Goal: Task Accomplishment & Management: Manage account settings

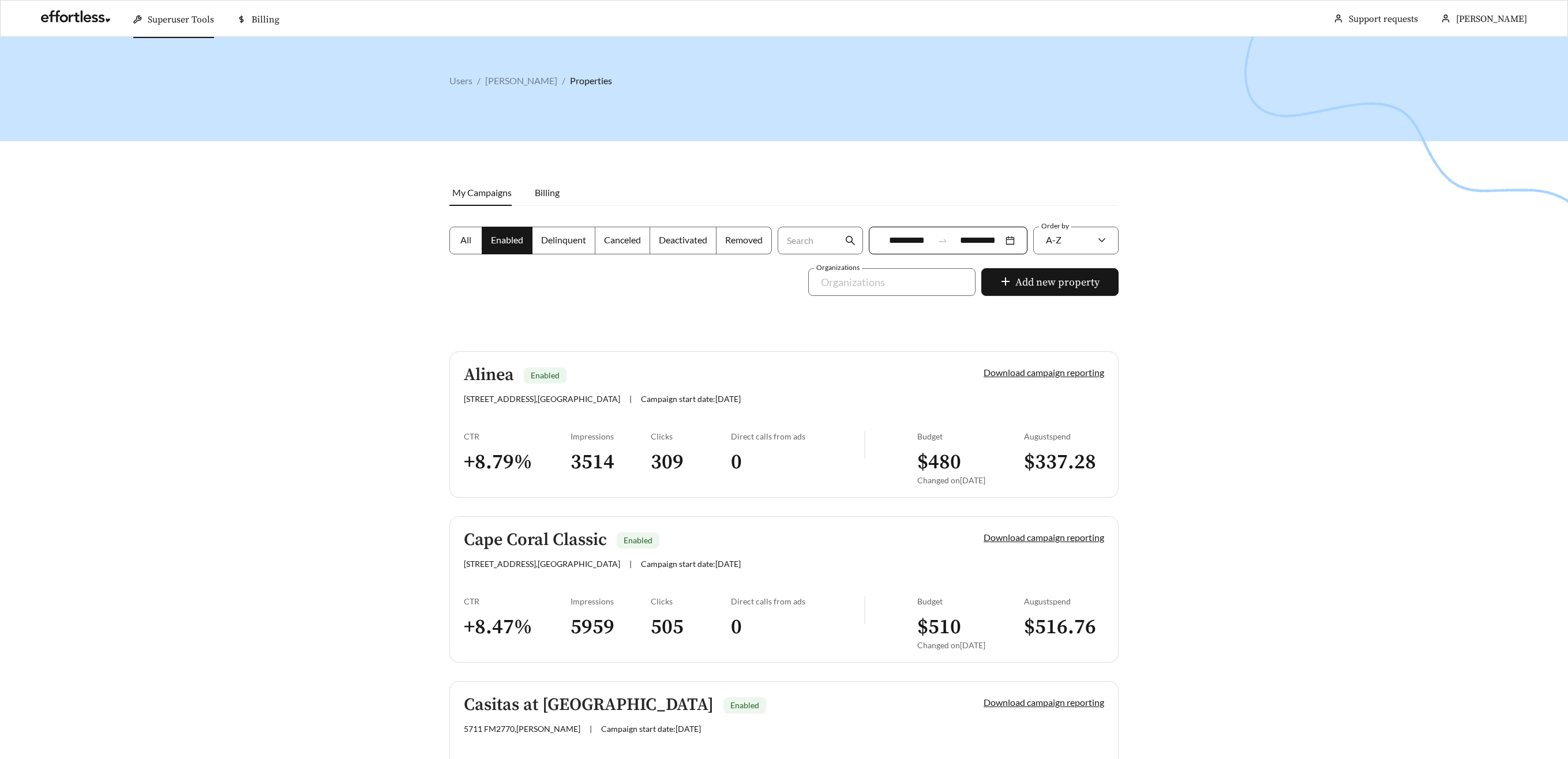
click at [184, 19] on span "Superuser Tools" at bounding box center [181, 19] width 67 height 11
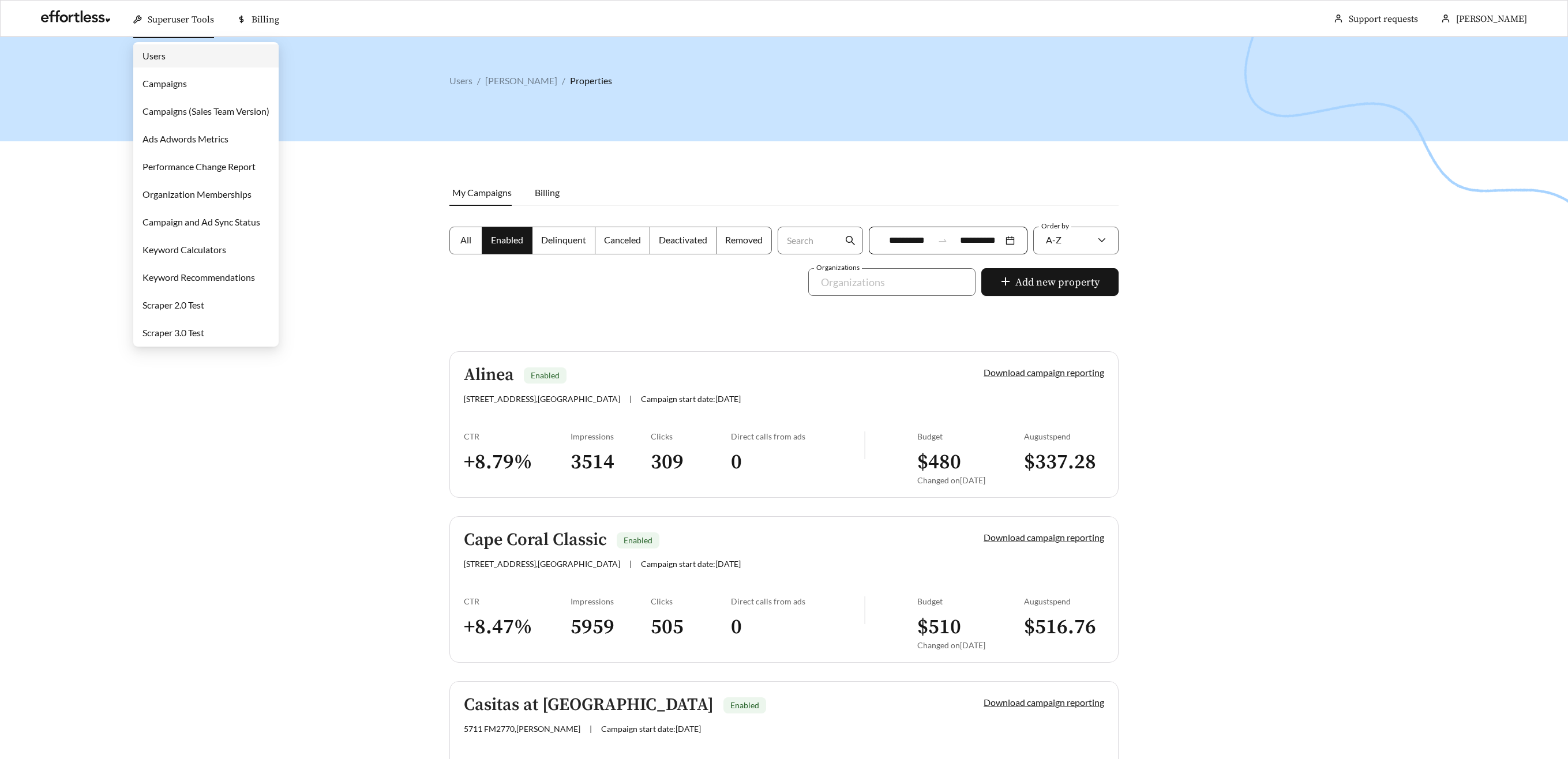
click at [183, 85] on link "Campaigns" at bounding box center [165, 83] width 45 height 11
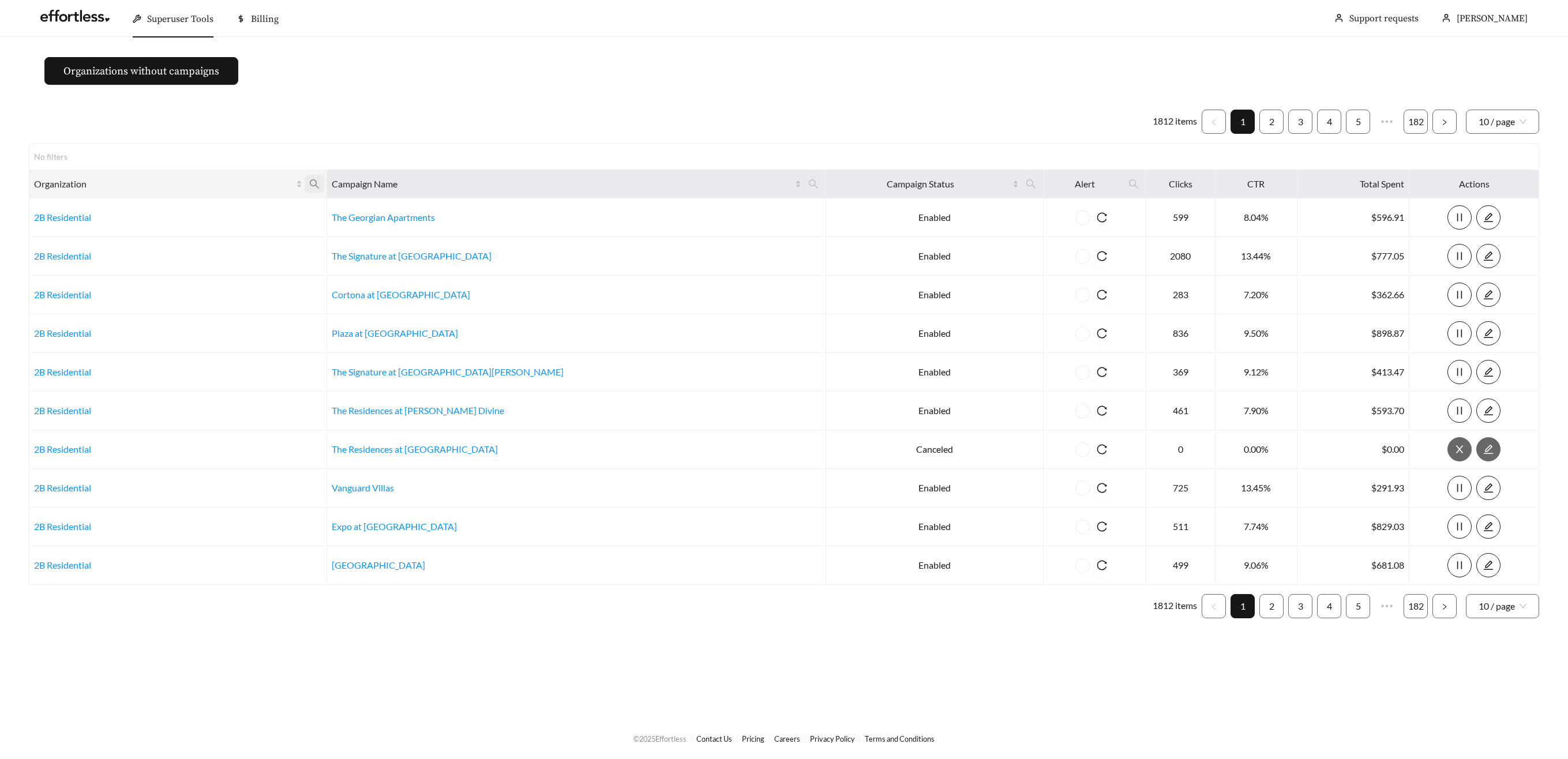
click at [324, 184] on span at bounding box center [314, 183] width 19 height 18
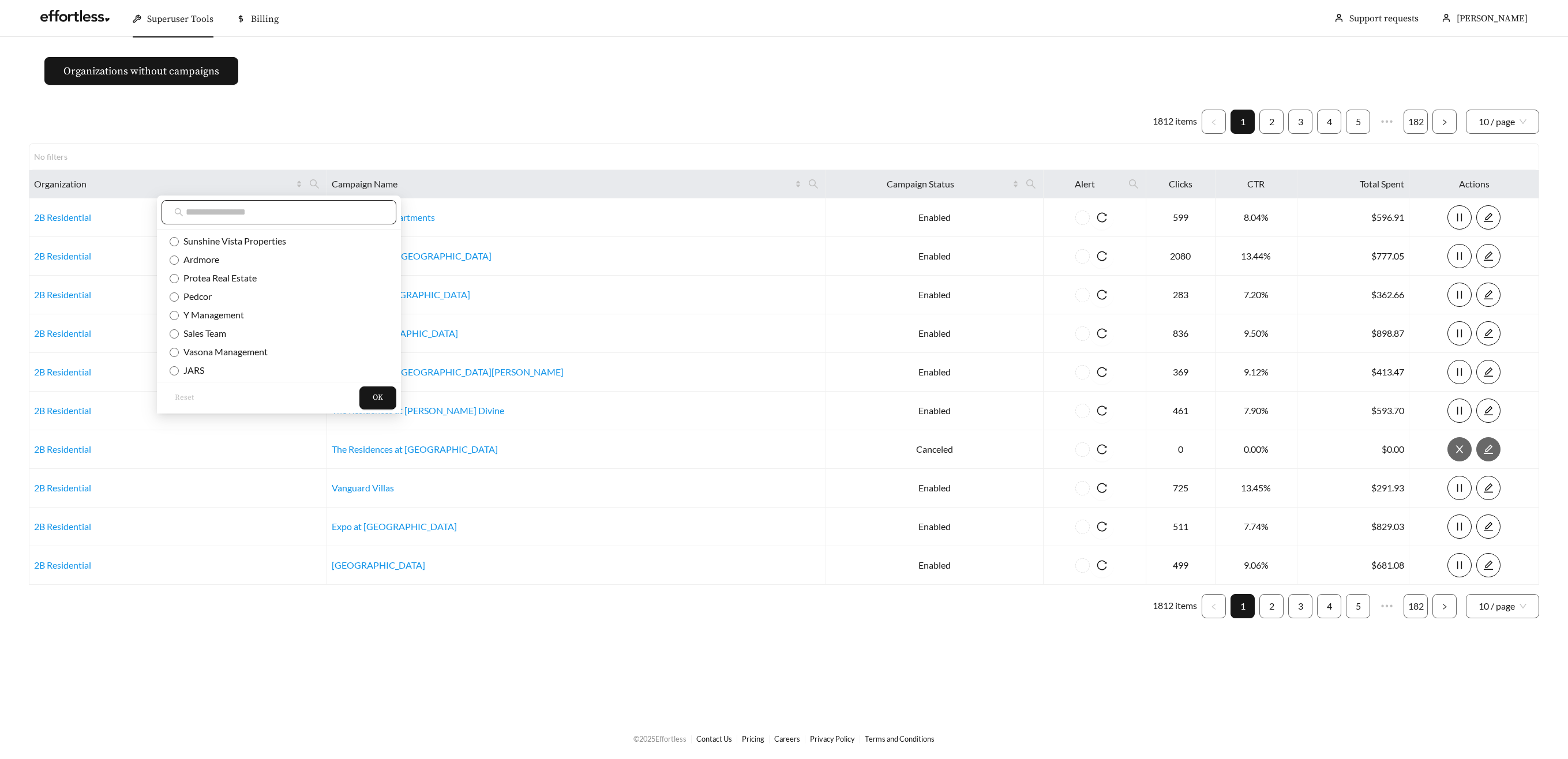
click at [343, 215] on input "text" at bounding box center [285, 212] width 198 height 14
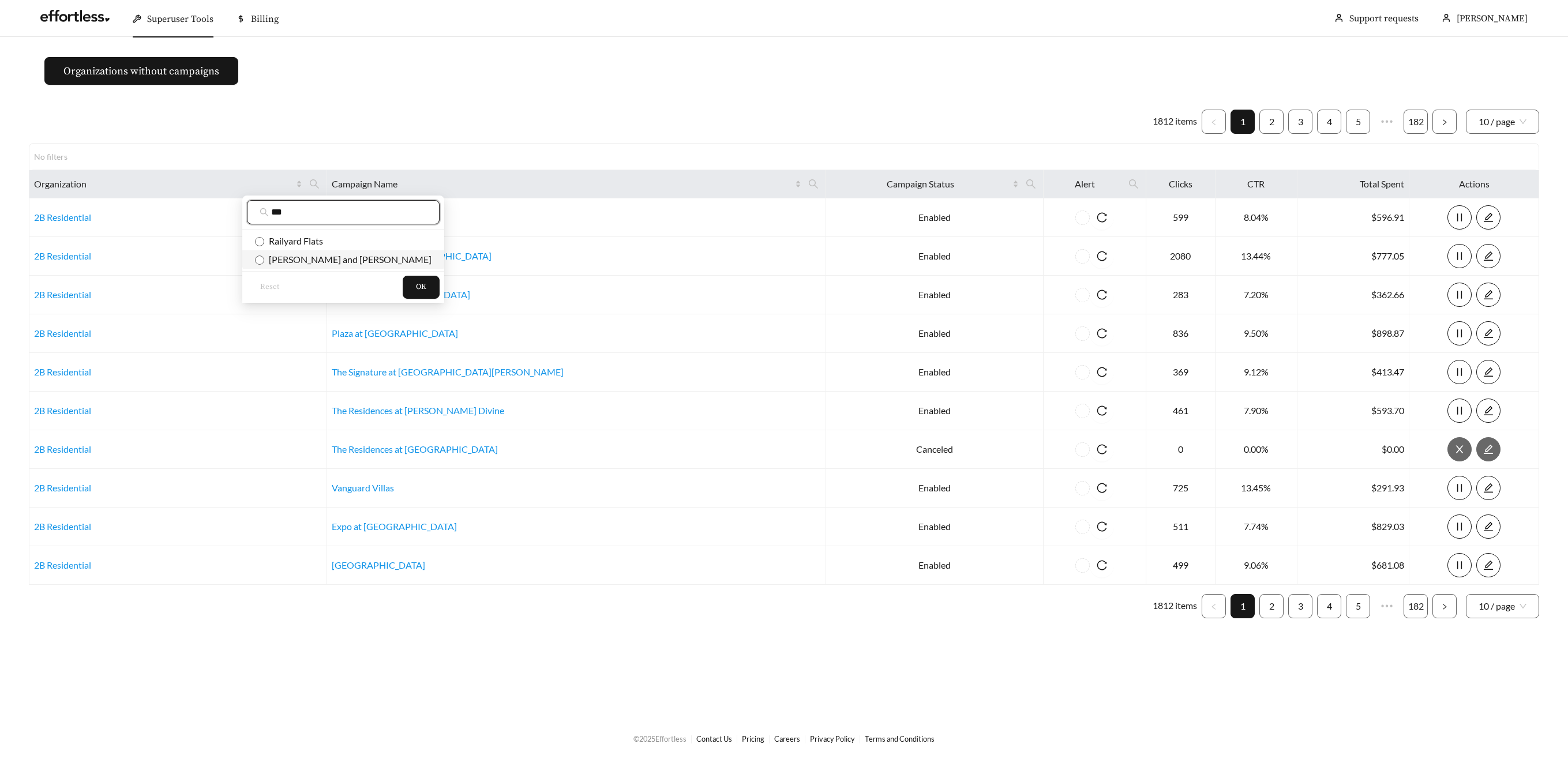
type input "***"
click at [340, 255] on span "Flaherty and Collins" at bounding box center [347, 259] width 167 height 11
click at [402, 294] on button "OK" at bounding box center [421, 287] width 37 height 23
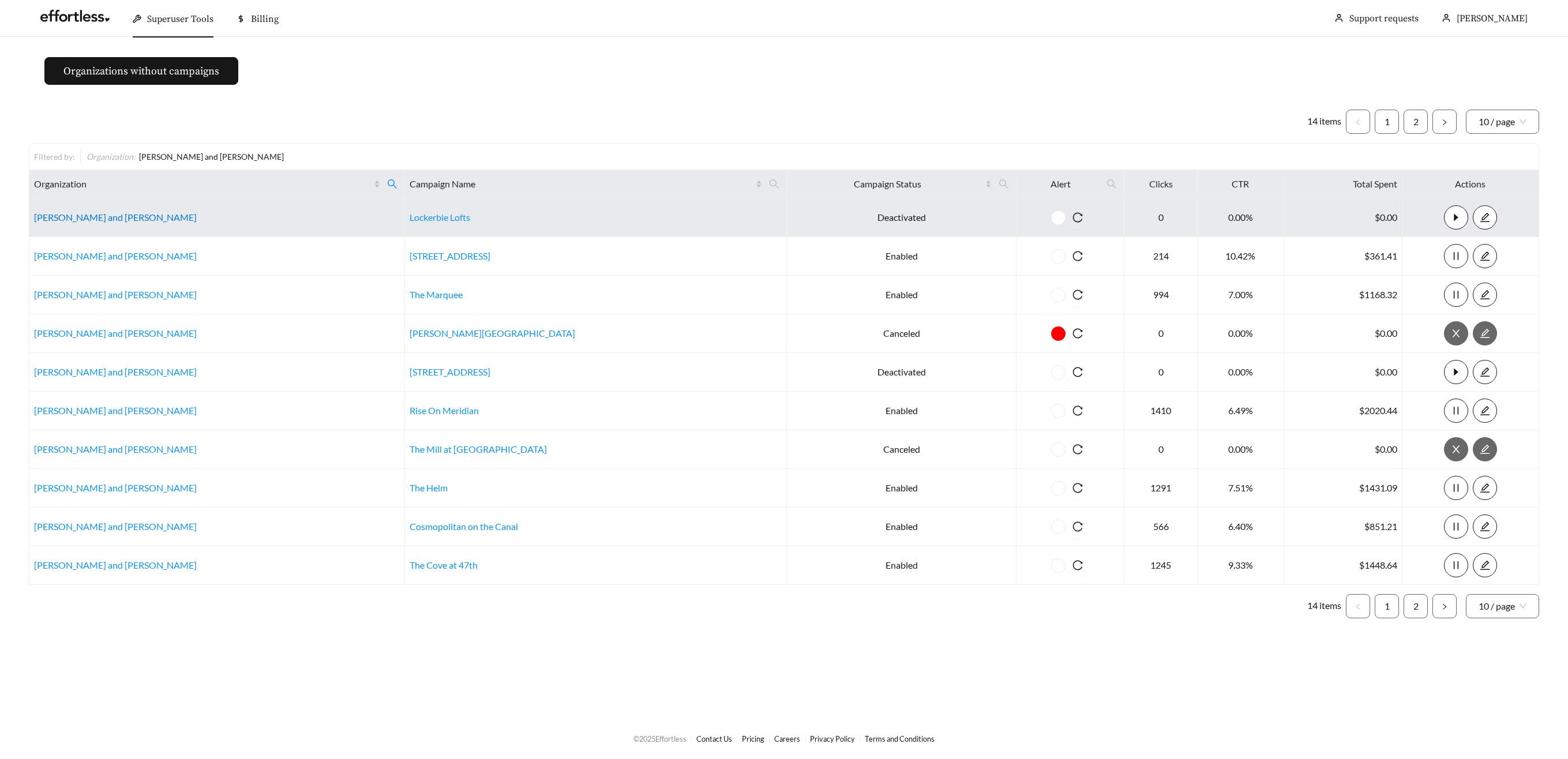
click at [75, 213] on link "[PERSON_NAME] and [PERSON_NAME]" at bounding box center [116, 217] width 163 height 11
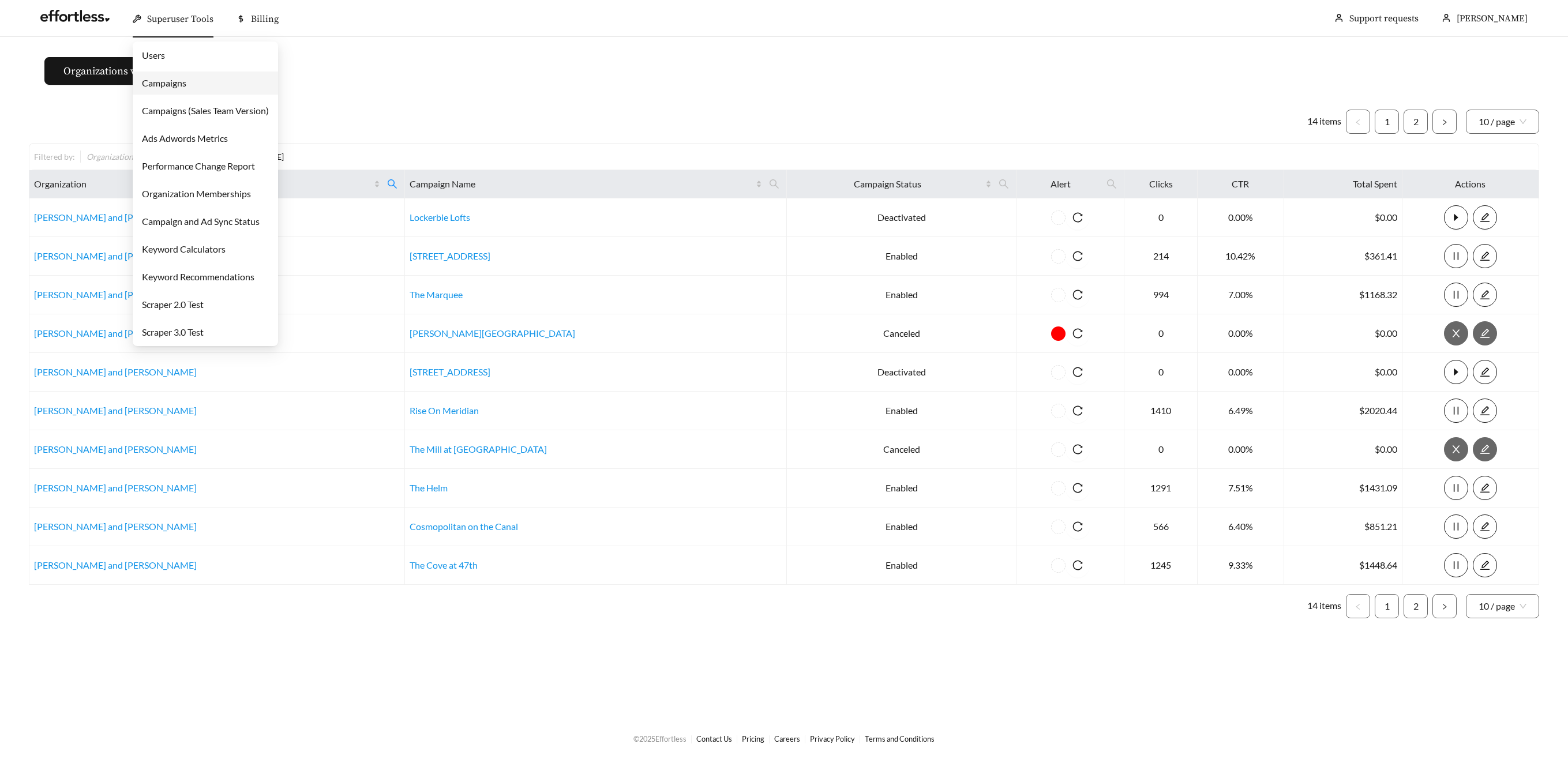
drag, startPoint x: 176, startPoint y: 30, endPoint x: 181, endPoint y: 41, distance: 12.1
click at [176, 29] on div "Superuser Tools" at bounding box center [173, 19] width 81 height 37
click at [187, 82] on link "Campaigns" at bounding box center [164, 82] width 45 height 11
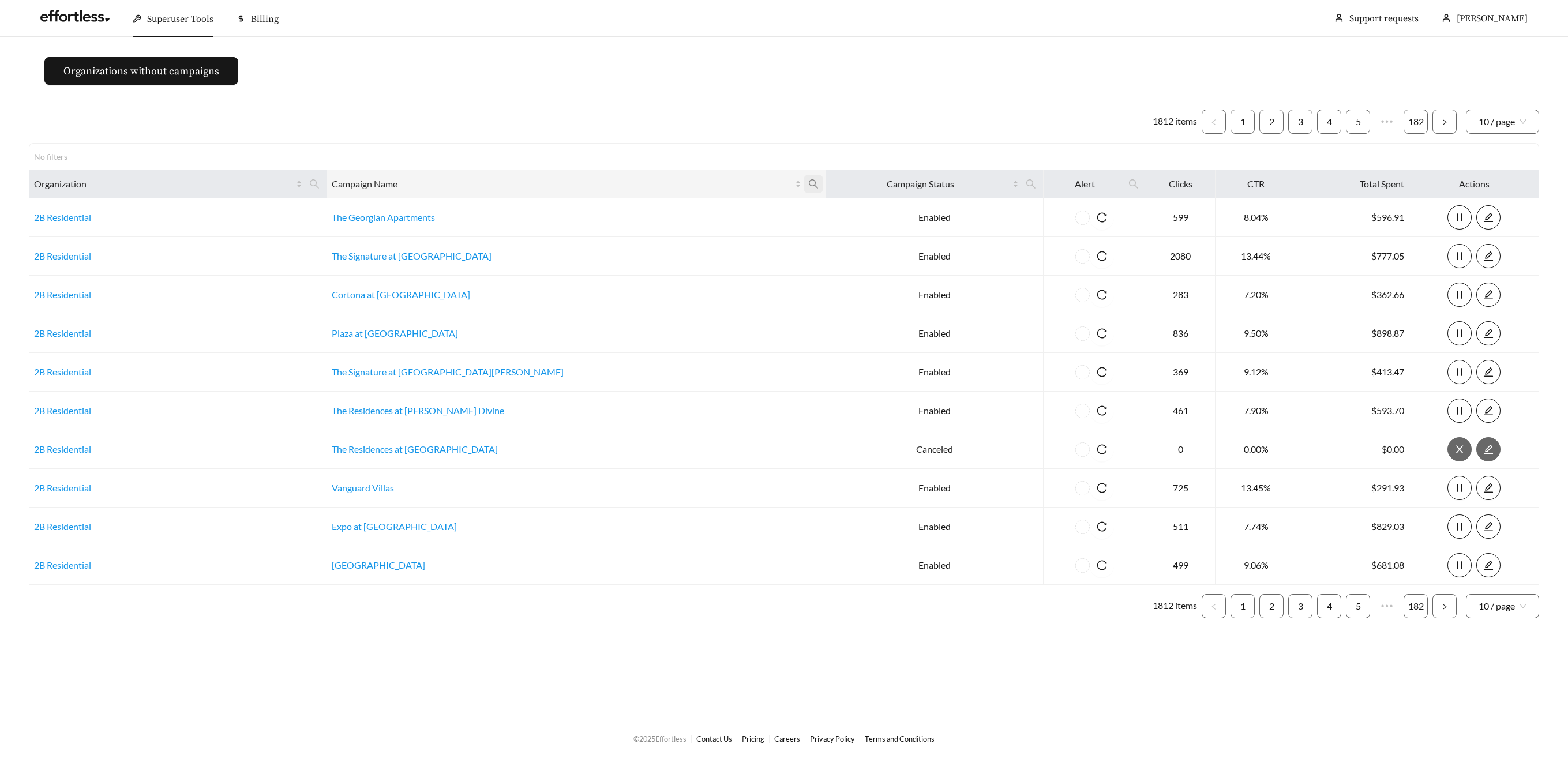
click at [804, 182] on span at bounding box center [813, 183] width 19 height 18
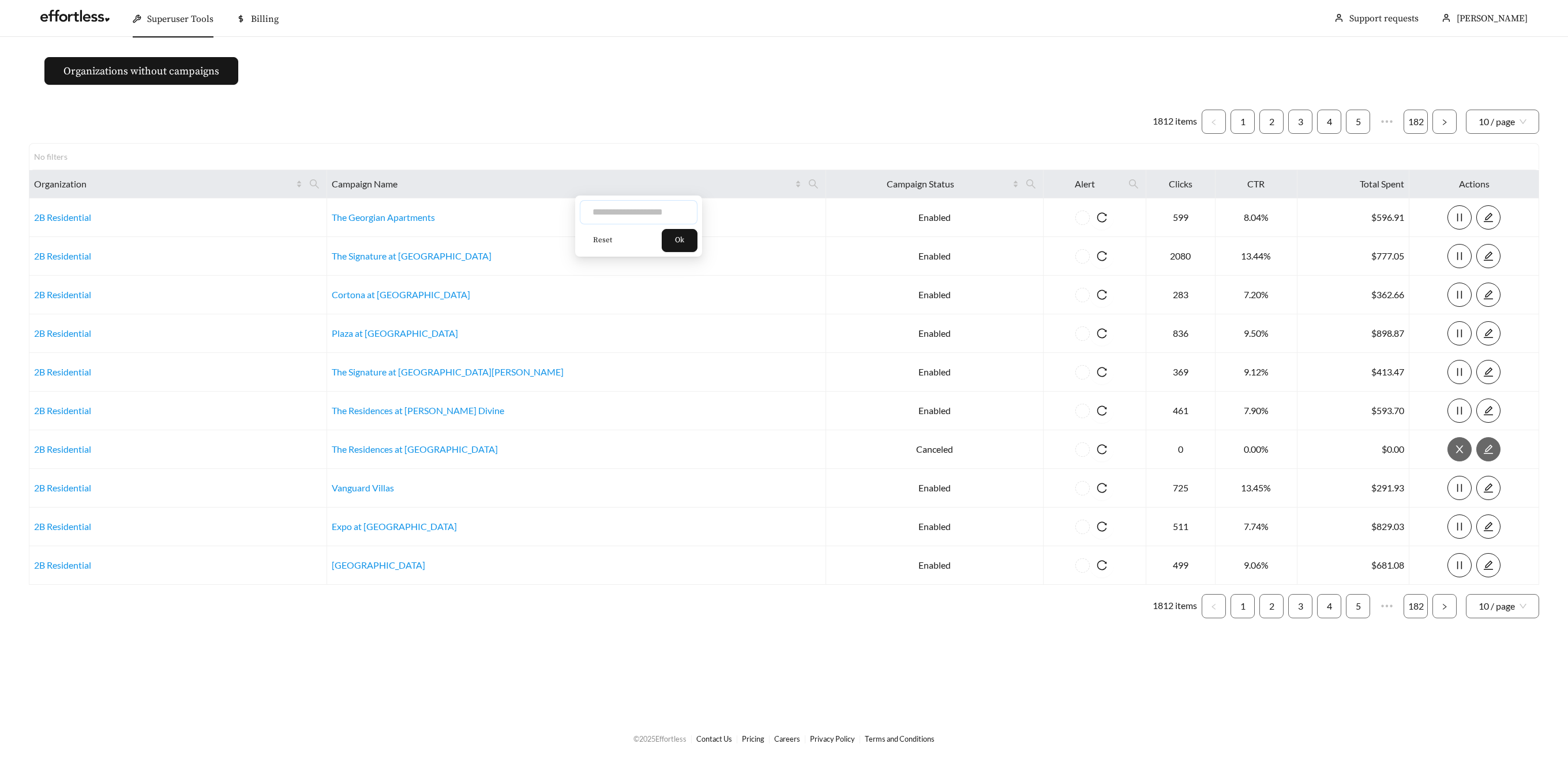
click at [672, 213] on input "text" at bounding box center [638, 212] width 117 height 25
type input "*****"
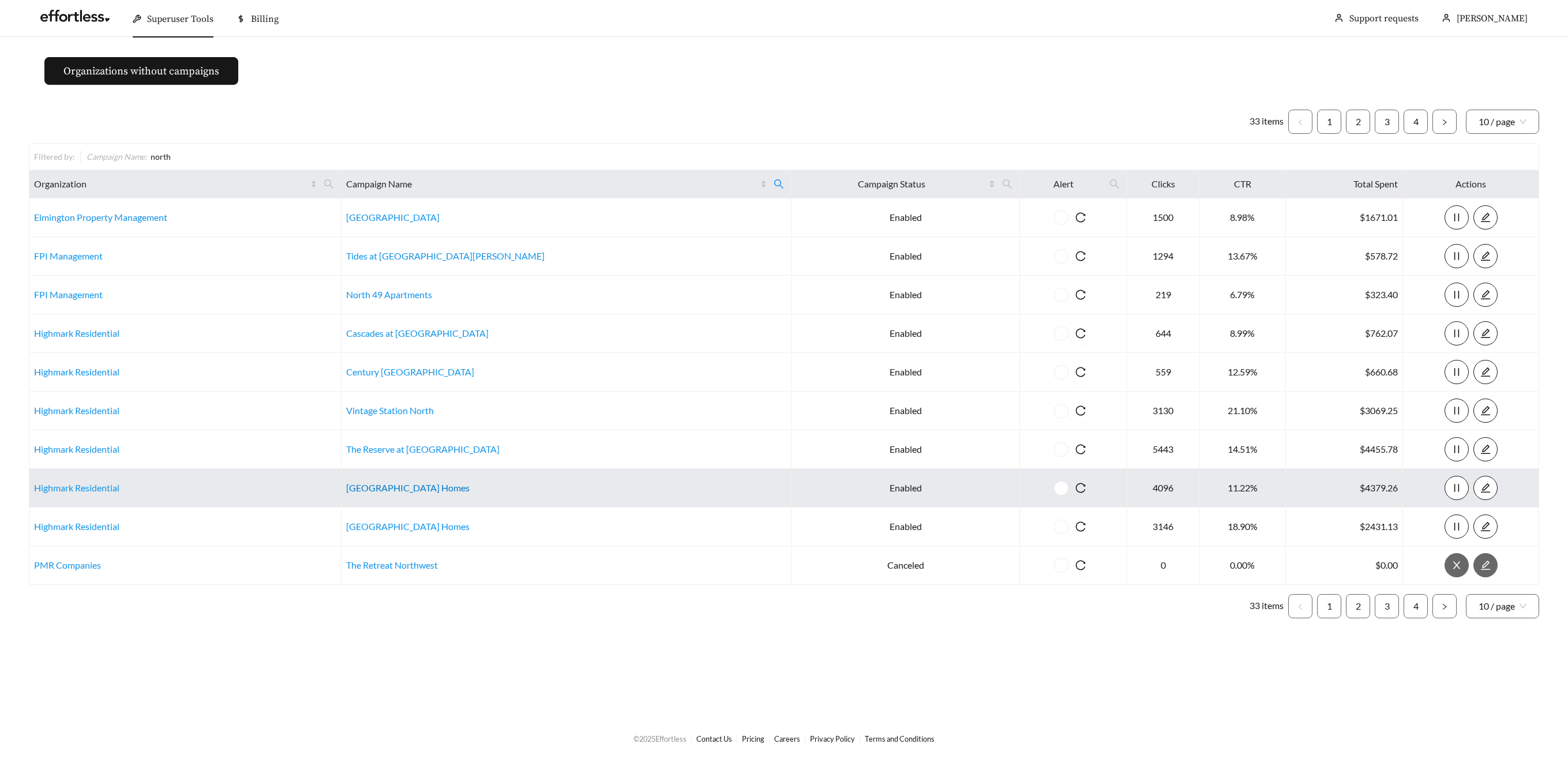
click at [457, 487] on link "Northtowne Village Apartment Homes" at bounding box center [408, 487] width 124 height 11
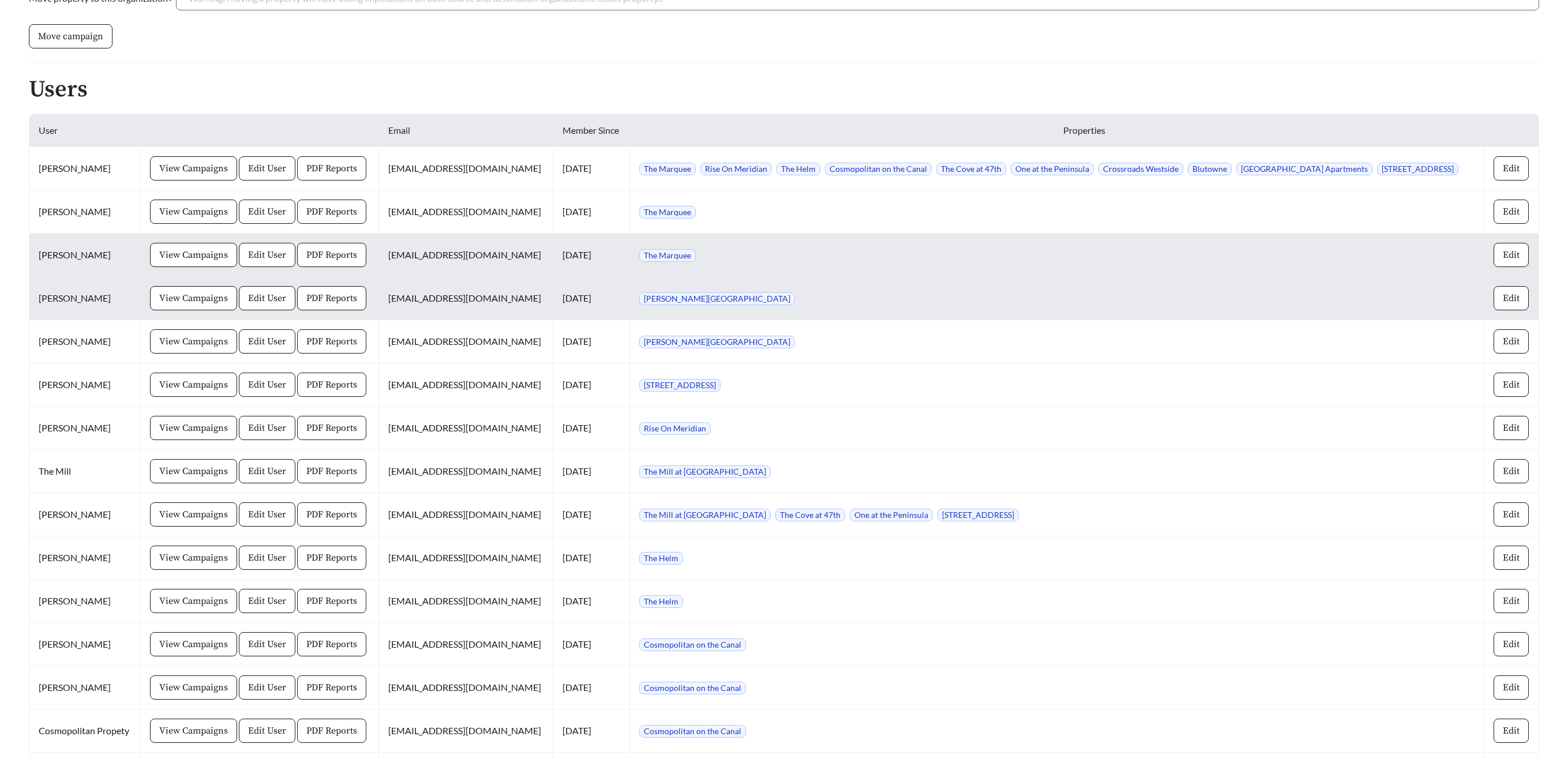
scroll to position [828, 0]
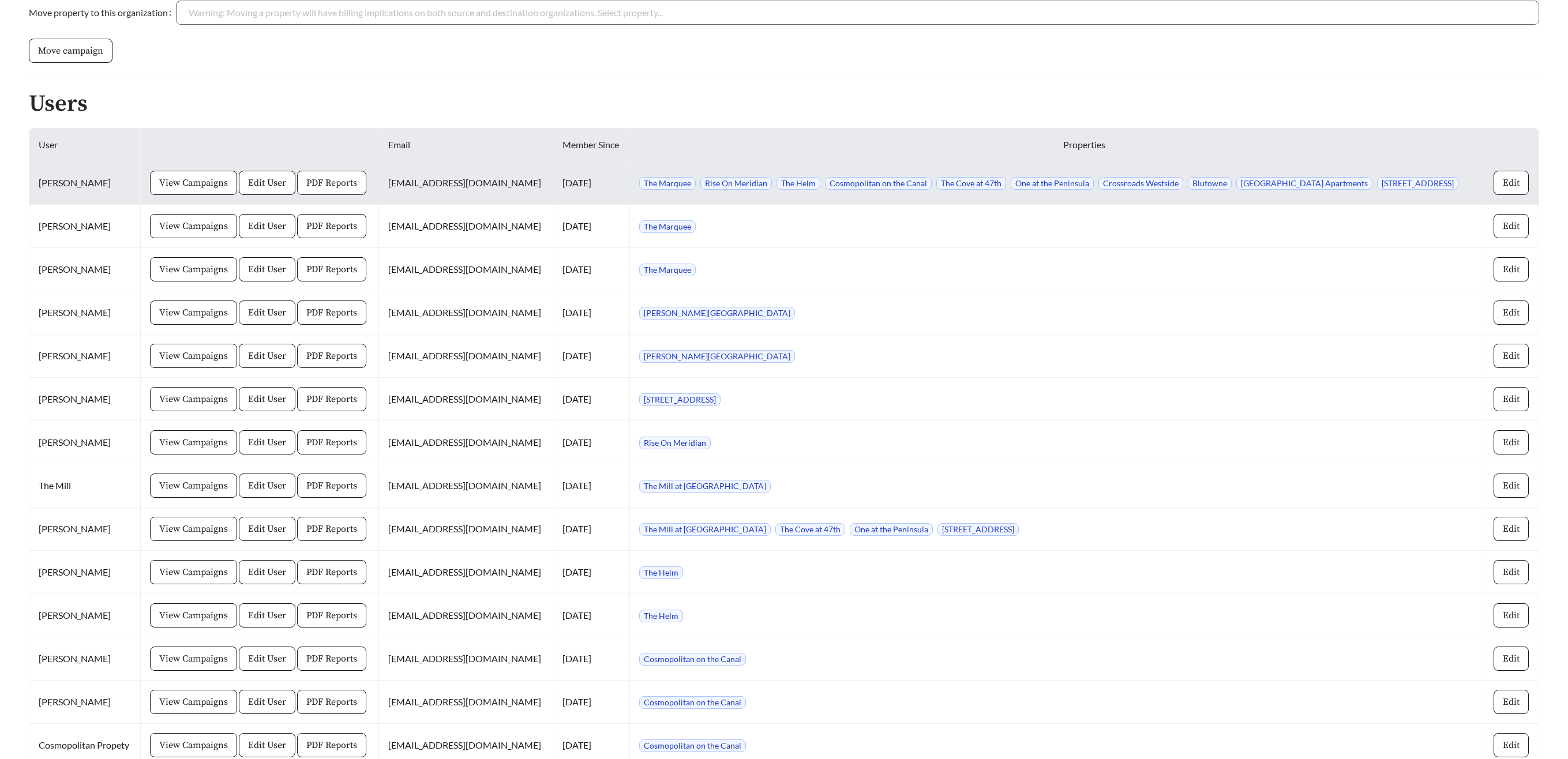
click at [315, 185] on span "PDF Reports" at bounding box center [331, 183] width 51 height 14
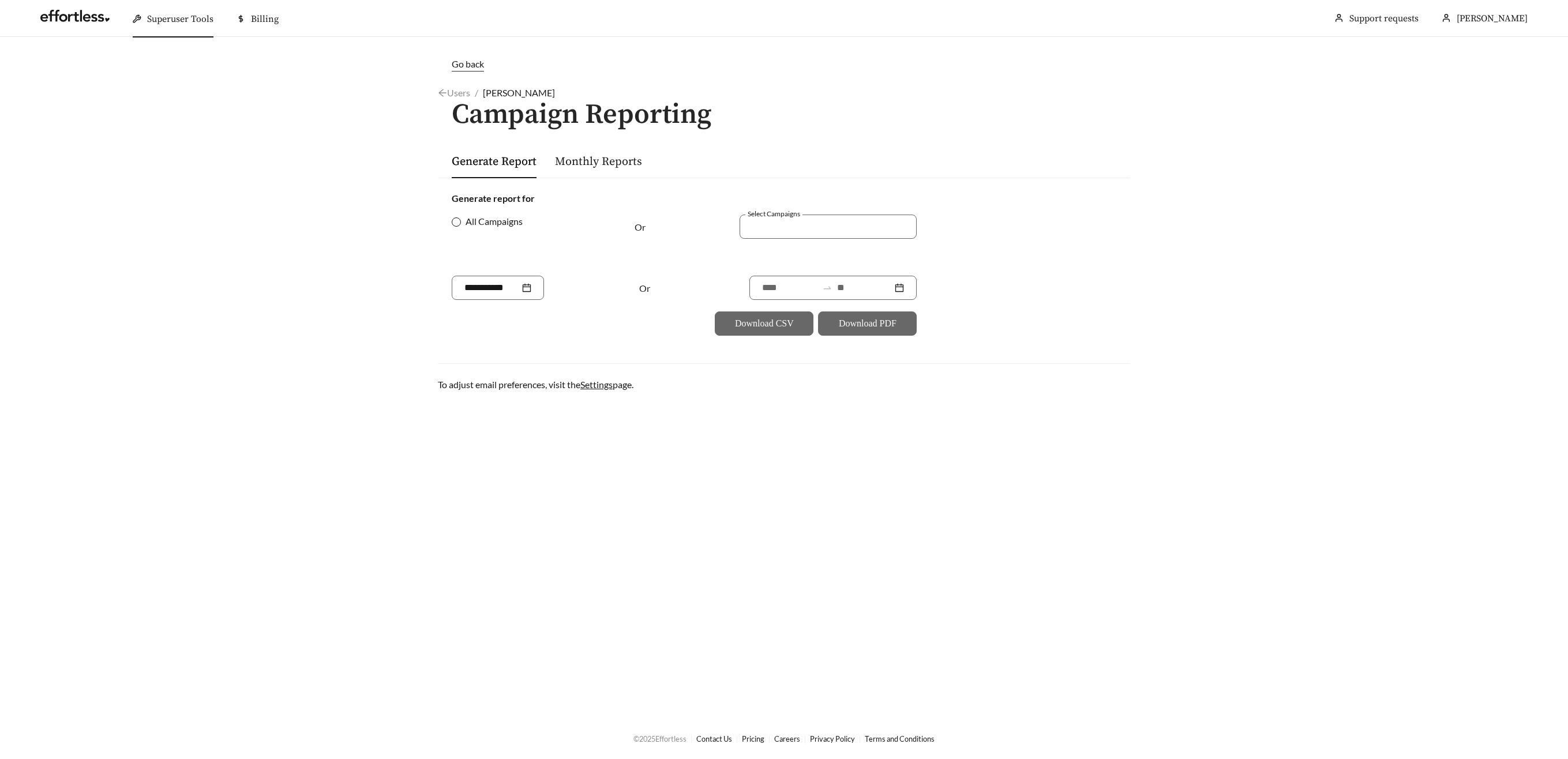
click at [468, 222] on span "All Campaigns" at bounding box center [494, 222] width 67 height 14
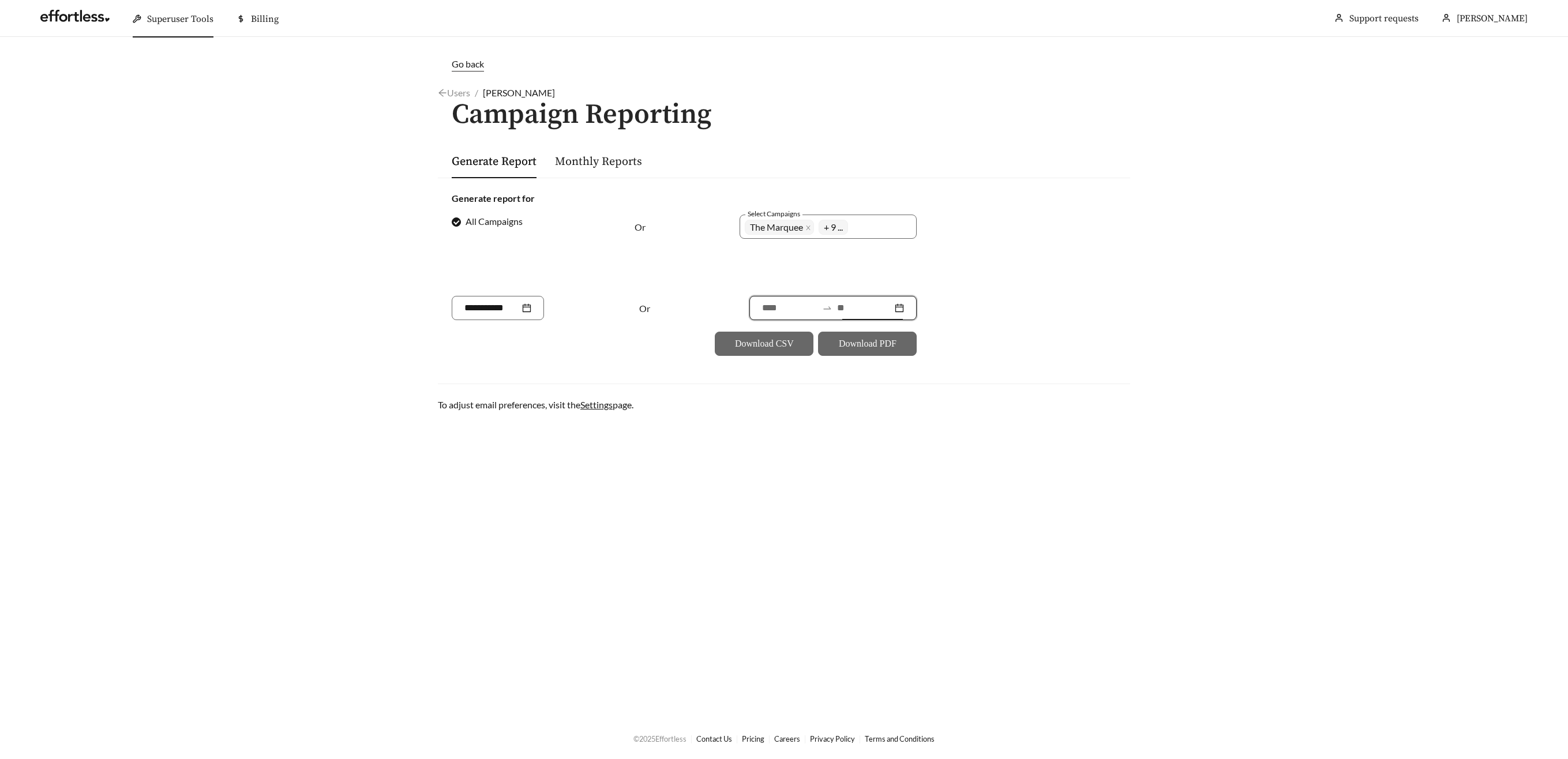
click at [861, 305] on input at bounding box center [864, 309] width 55 height 14
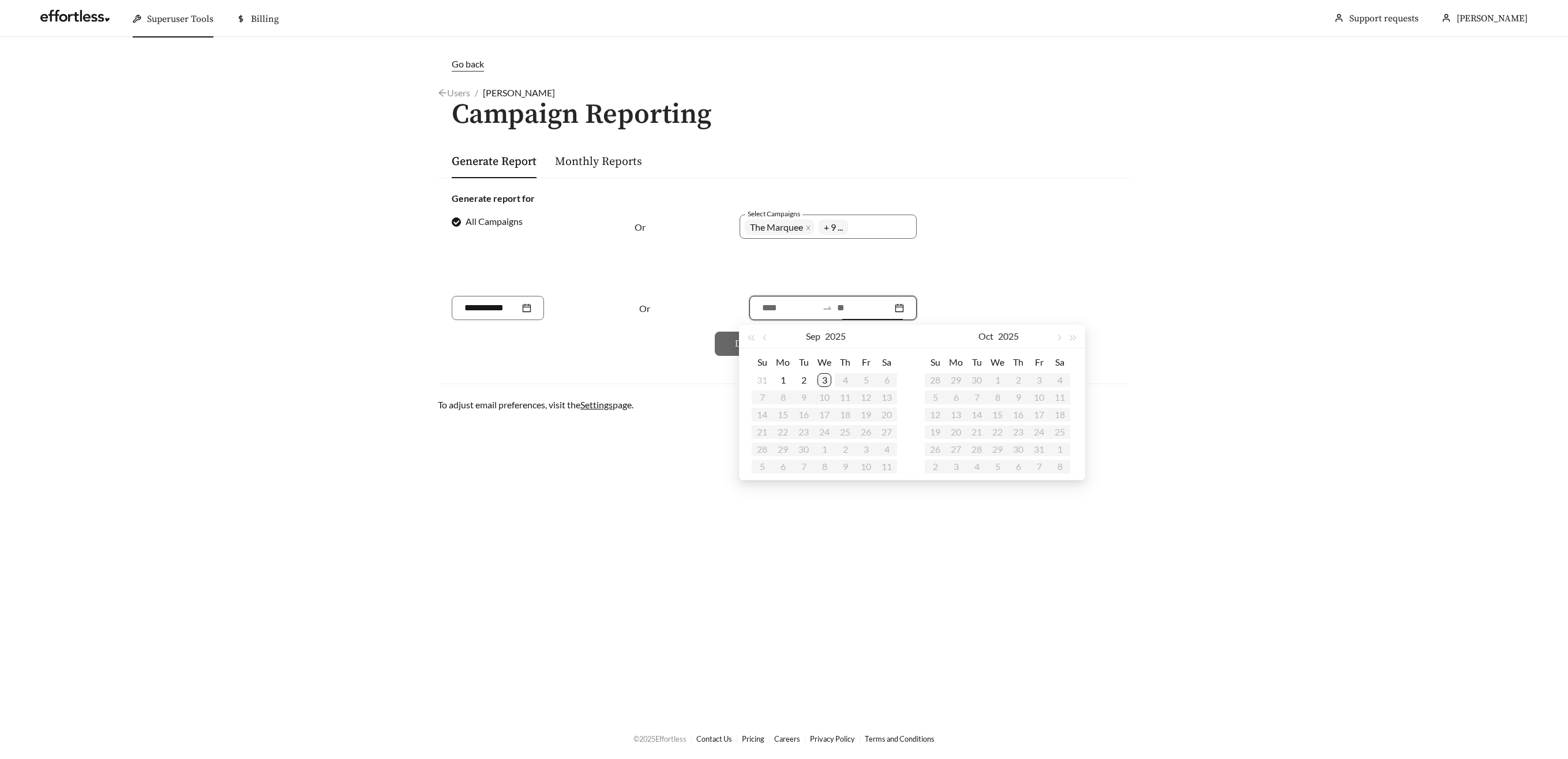
type input "**********"
click at [820, 379] on div "3" at bounding box center [824, 380] width 14 height 14
click at [767, 338] on span "button" at bounding box center [765, 337] width 6 height 6
type input "**********"
click at [890, 384] on div "2" at bounding box center [887, 380] width 14 height 14
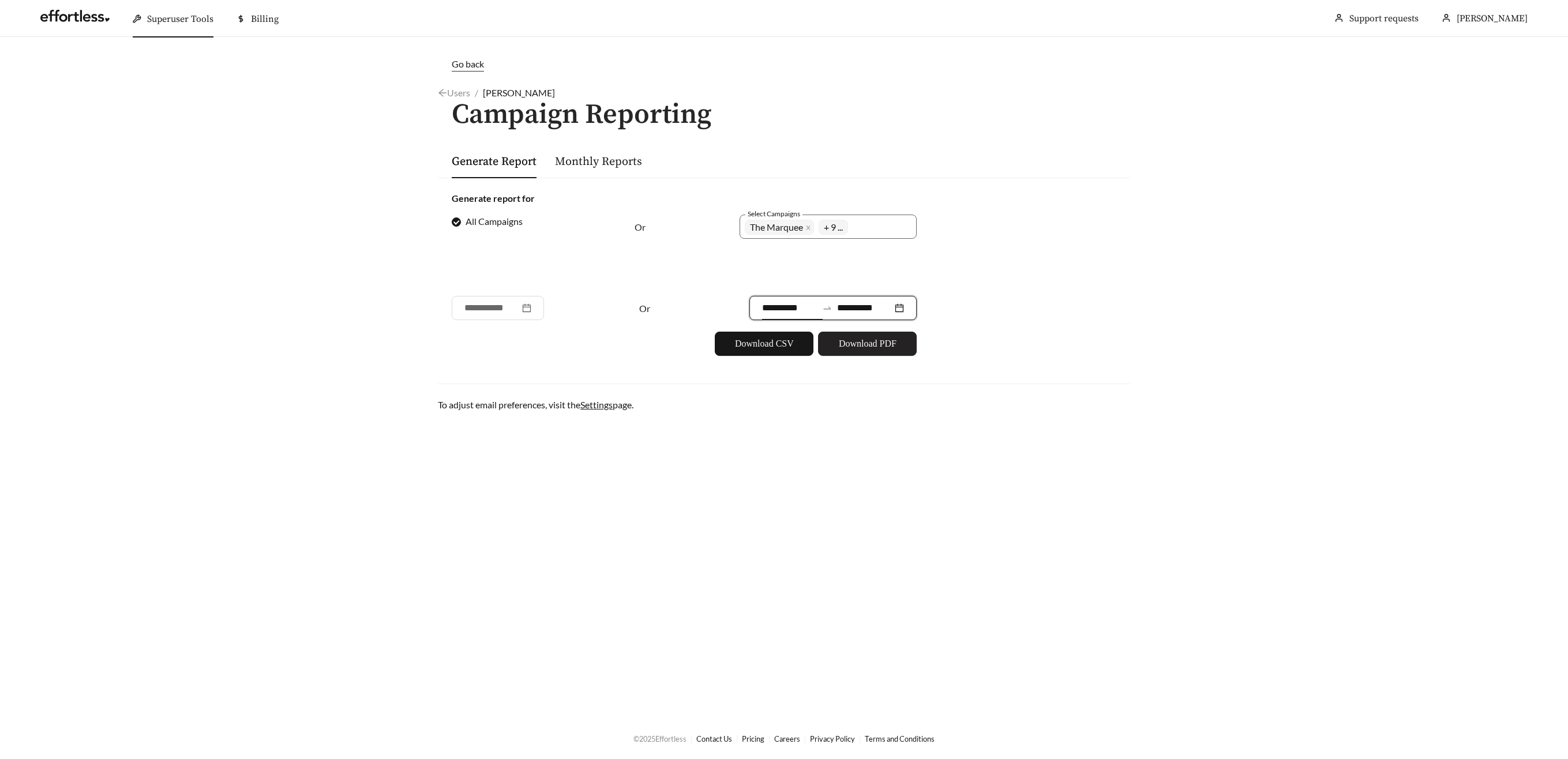
click at [853, 343] on span "Download PDF" at bounding box center [868, 344] width 58 height 14
click at [866, 344] on span "Download PDF" at bounding box center [868, 344] width 58 height 14
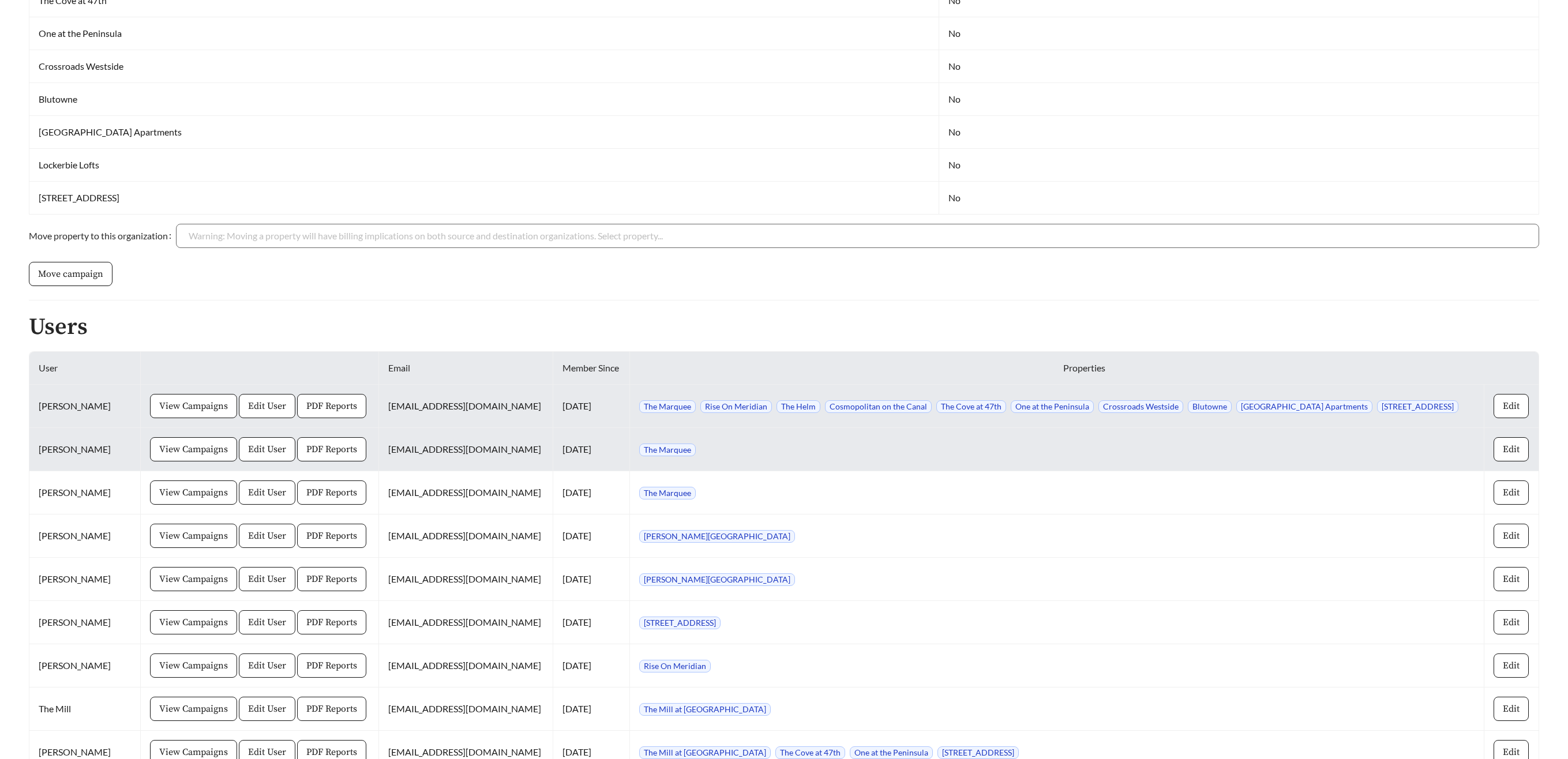
scroll to position [610, 0]
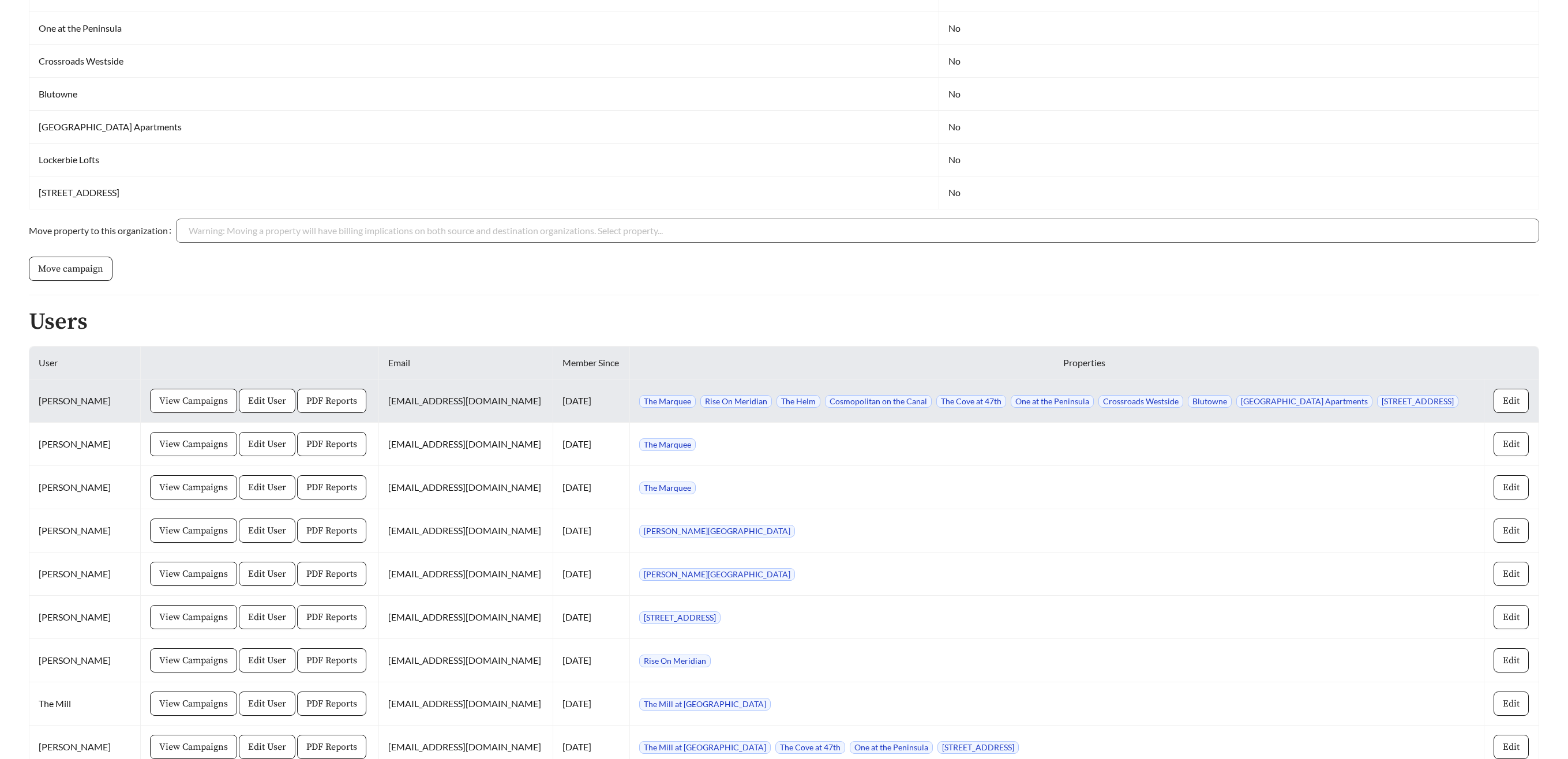
click at [183, 411] on button "View Campaigns" at bounding box center [193, 401] width 87 height 25
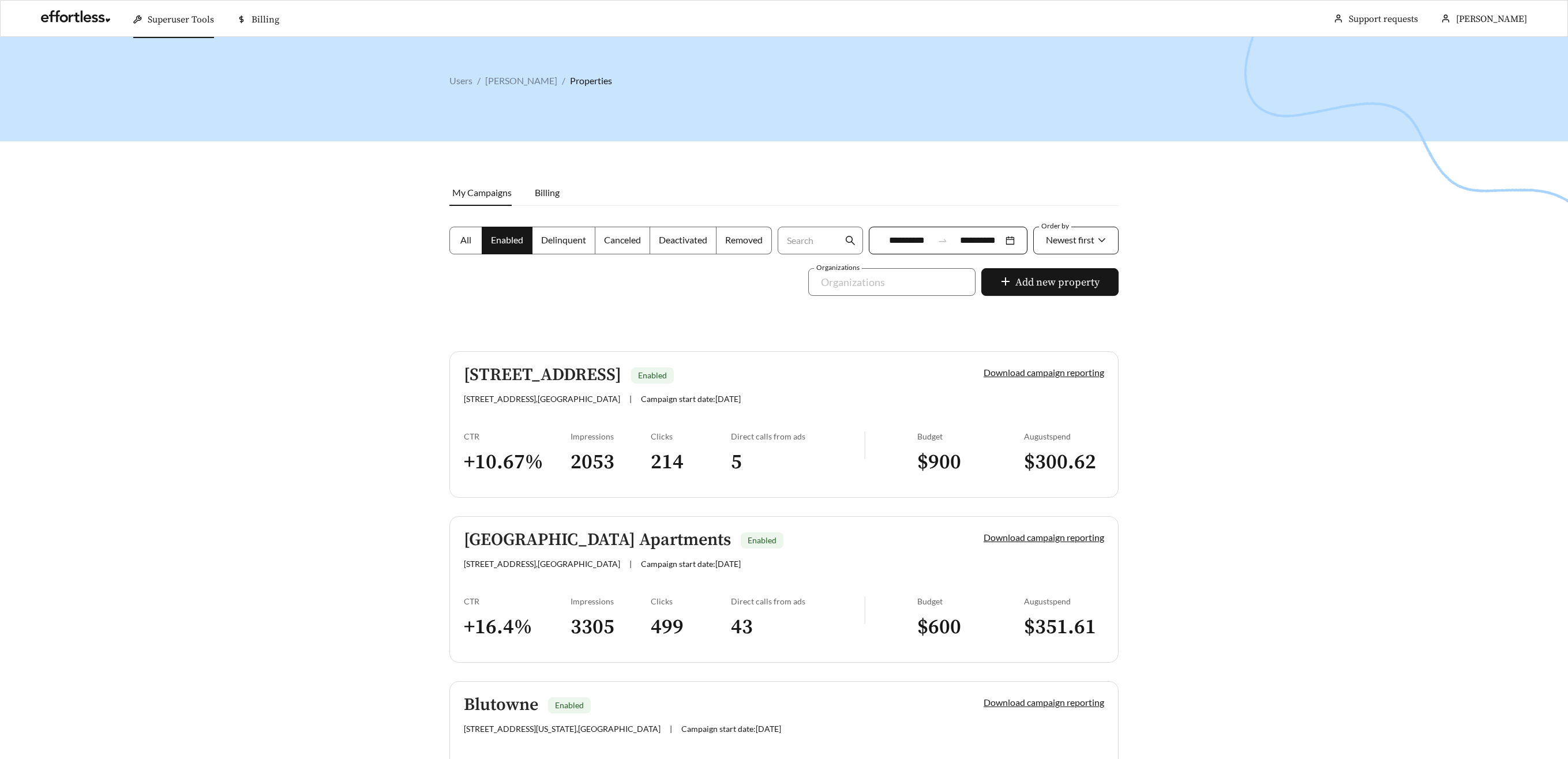
click at [1075, 240] on span "Newest first" at bounding box center [1069, 239] width 48 height 11
click at [1061, 301] on div "A-Z" at bounding box center [1075, 305] width 61 height 12
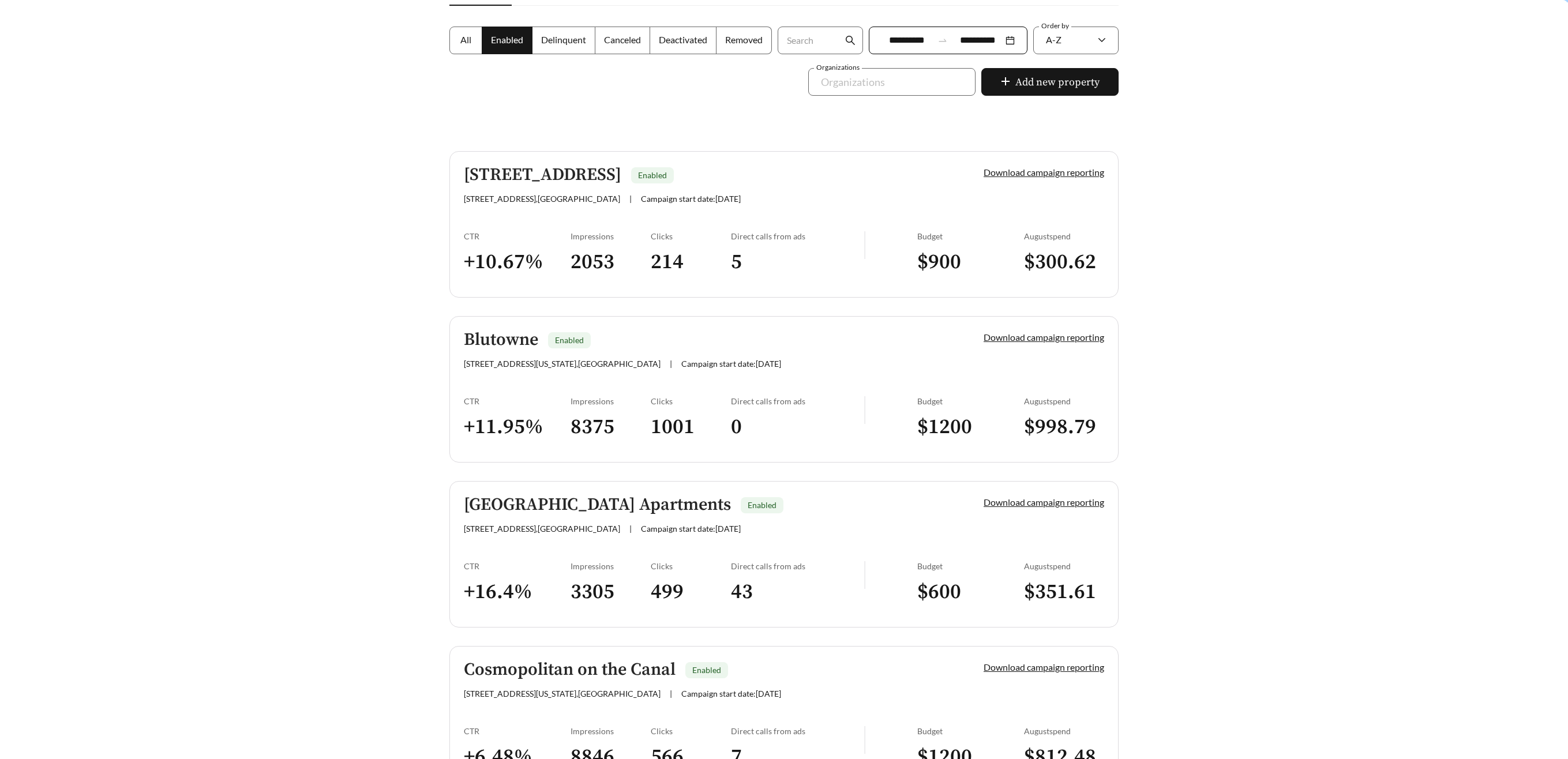
scroll to position [220, 0]
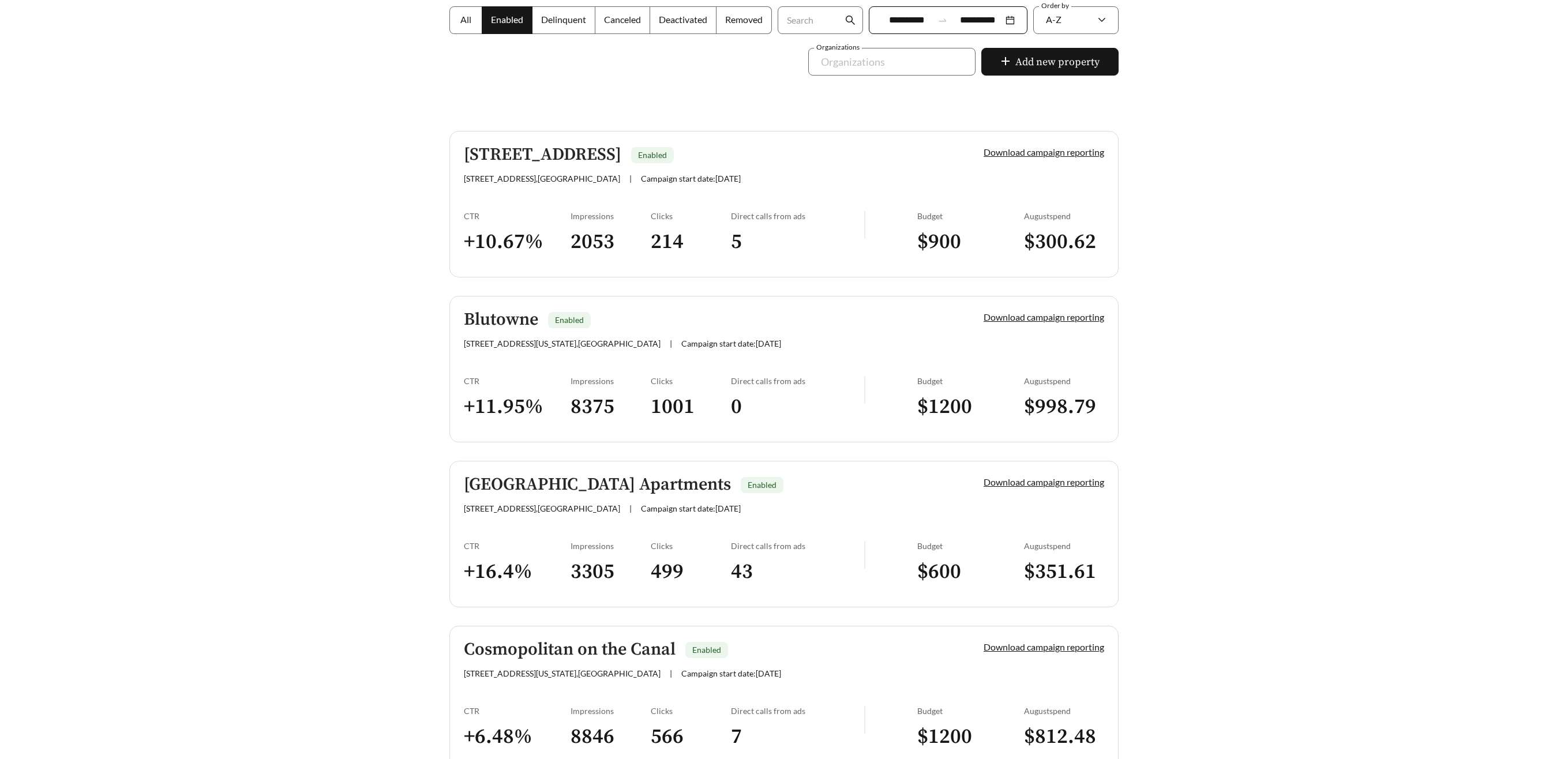
click at [551, 155] on h5 "360 Market Square - 2" at bounding box center [543, 155] width 158 height 19
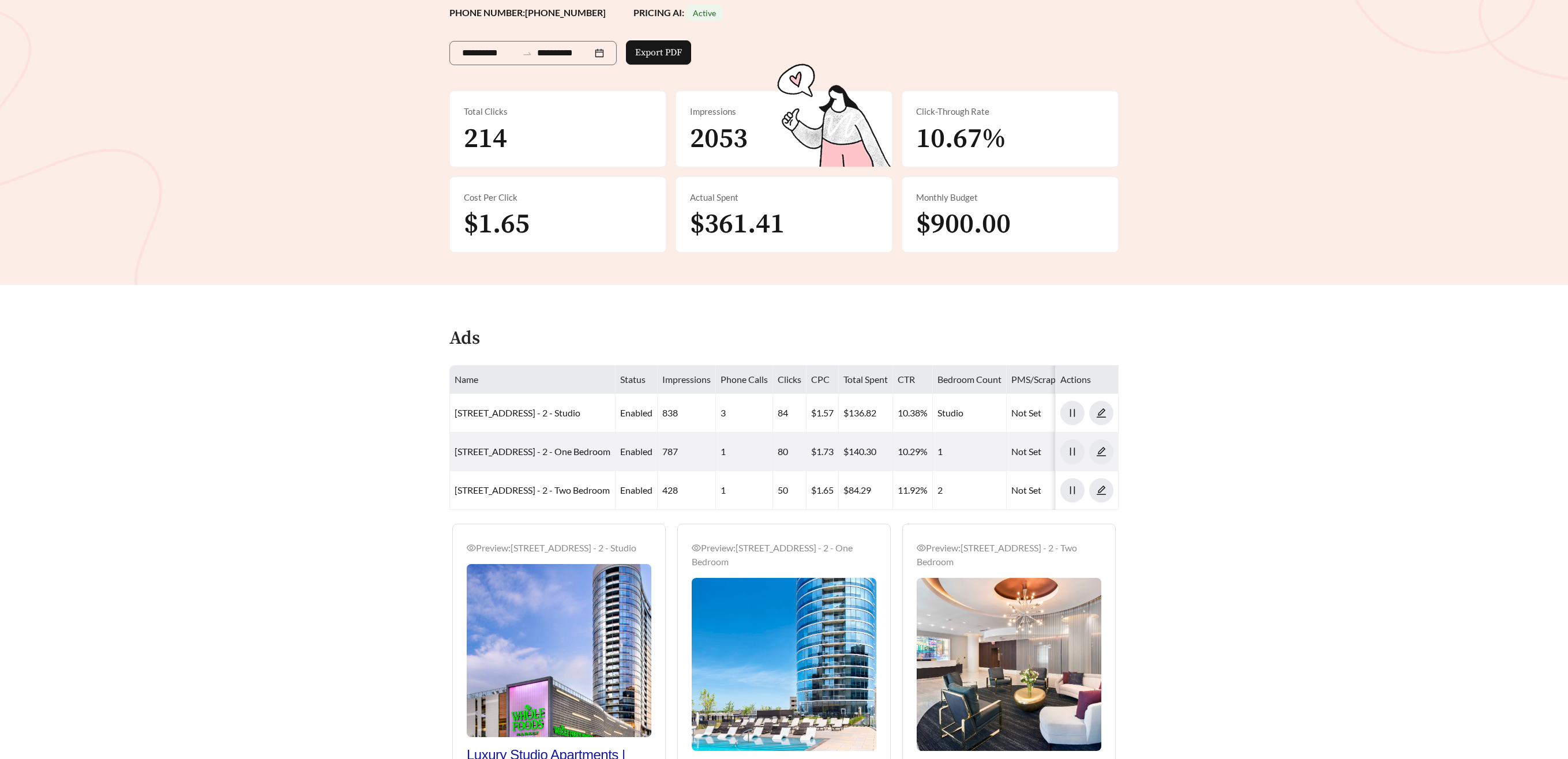
scroll to position [160, 0]
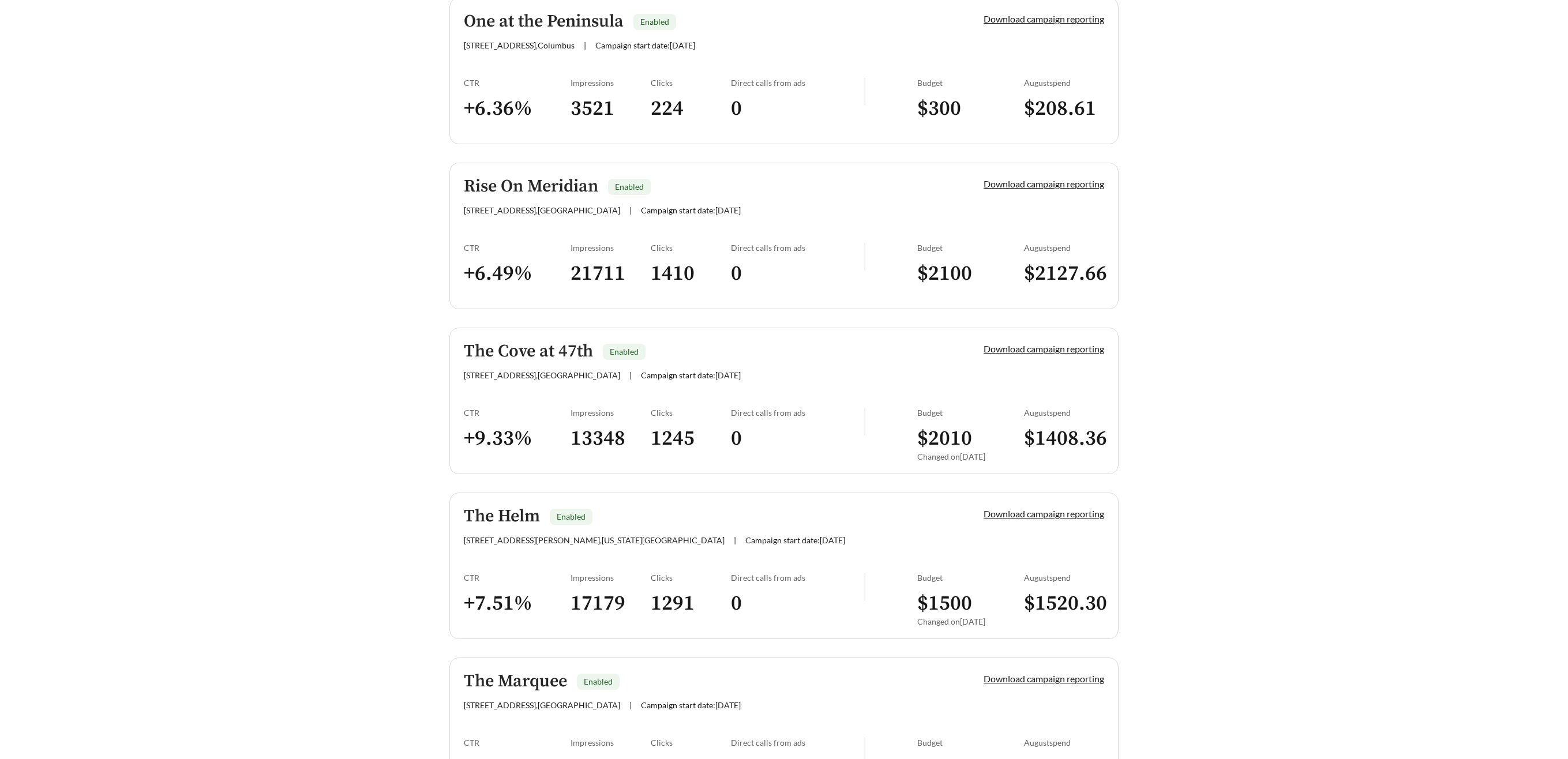
scroll to position [1283, 0]
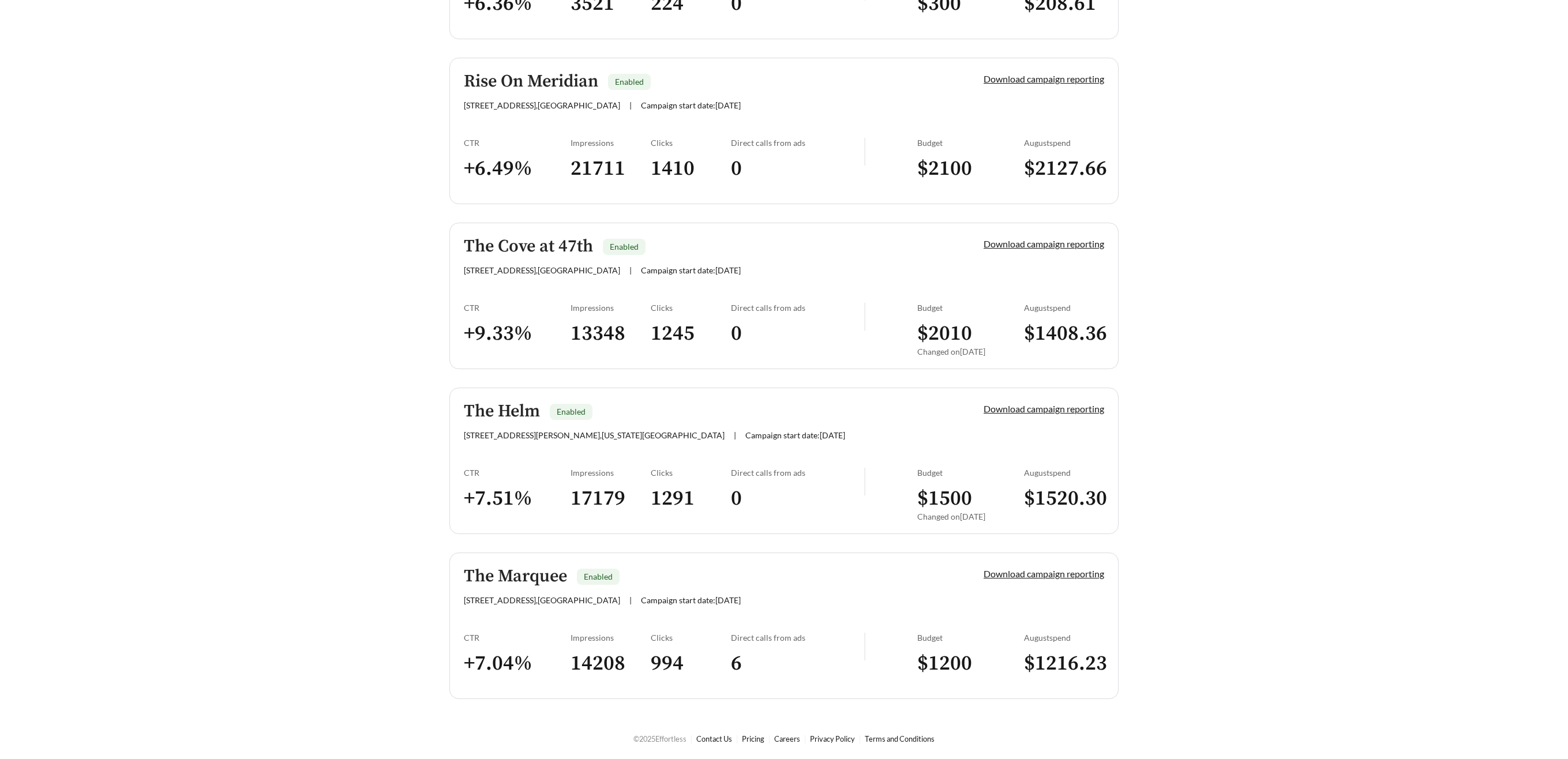
click at [512, 412] on h5 "The Helm" at bounding box center [501, 412] width 76 height 19
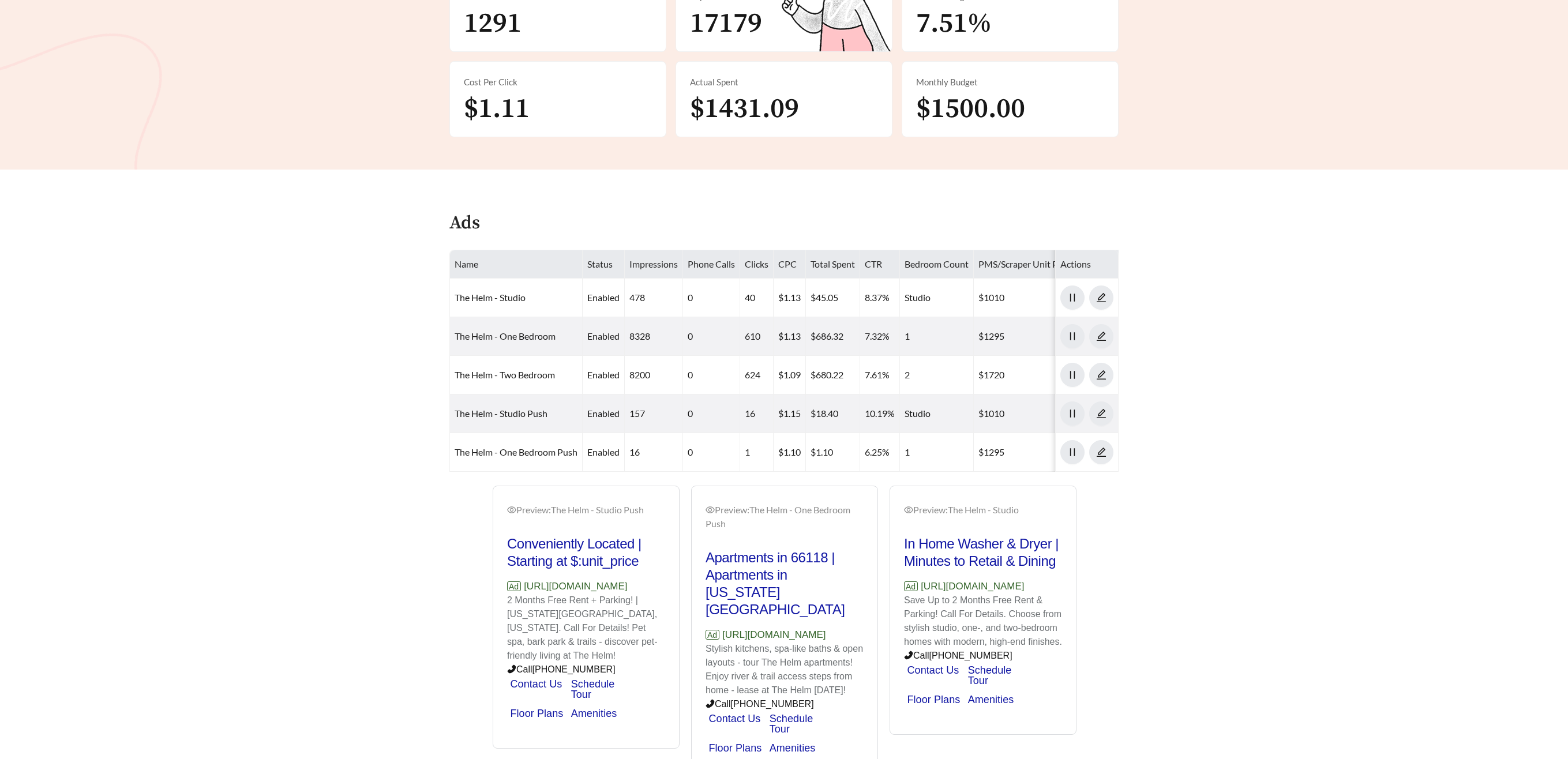
scroll to position [322, 0]
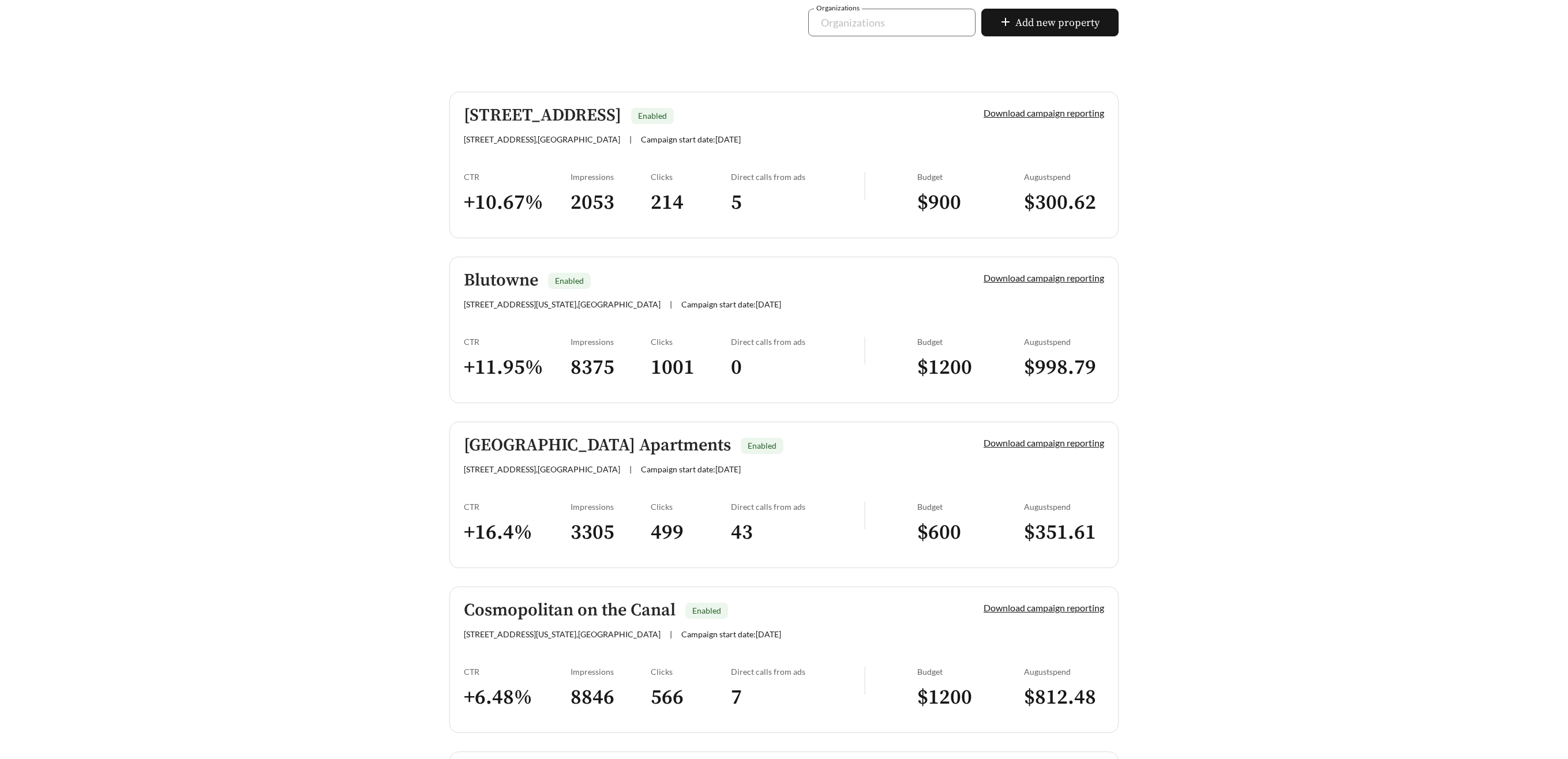
scroll to position [260, 0]
click at [547, 117] on h5 "360 Market Square - 2" at bounding box center [543, 115] width 158 height 19
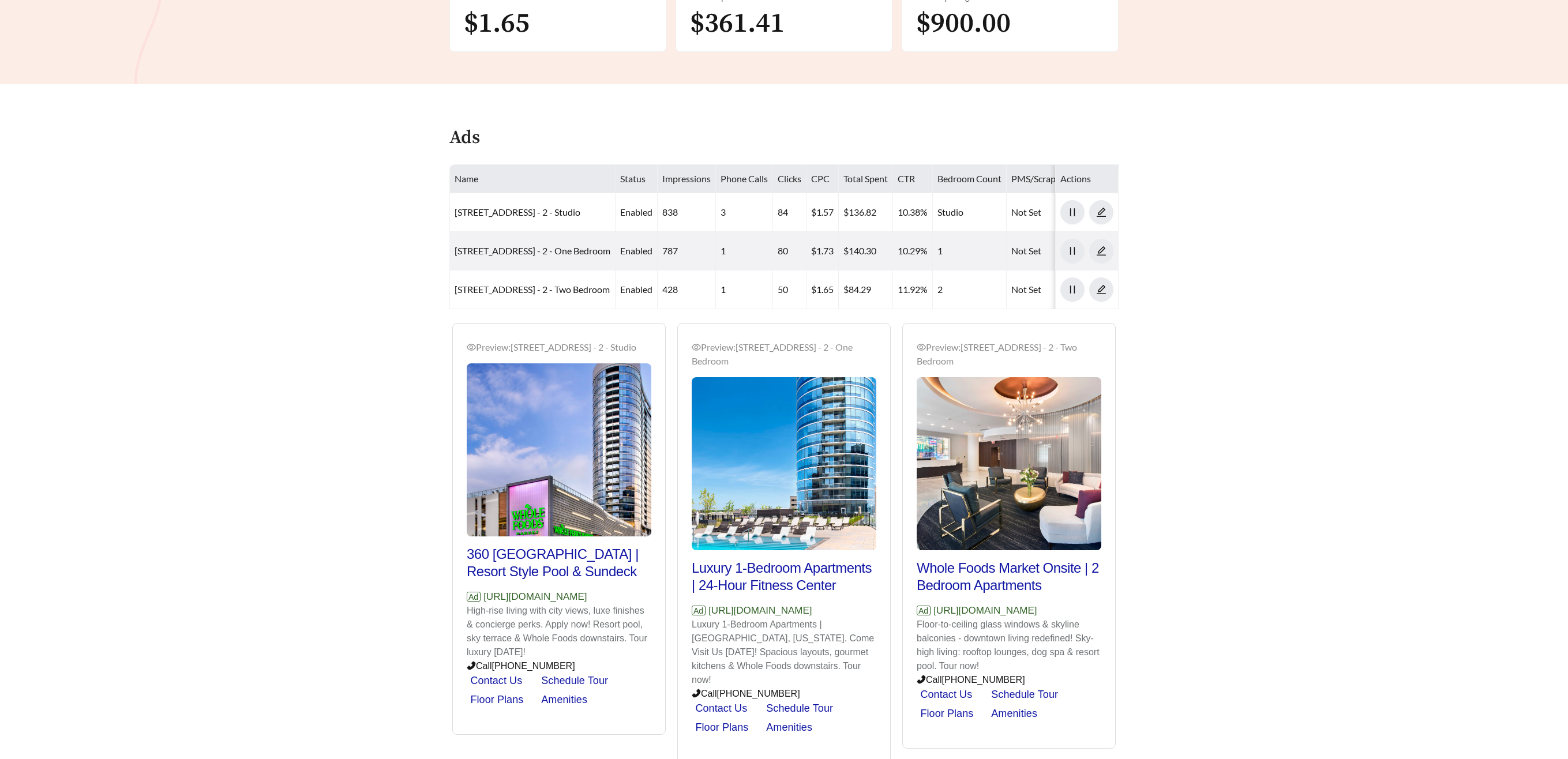
scroll to position [393, 0]
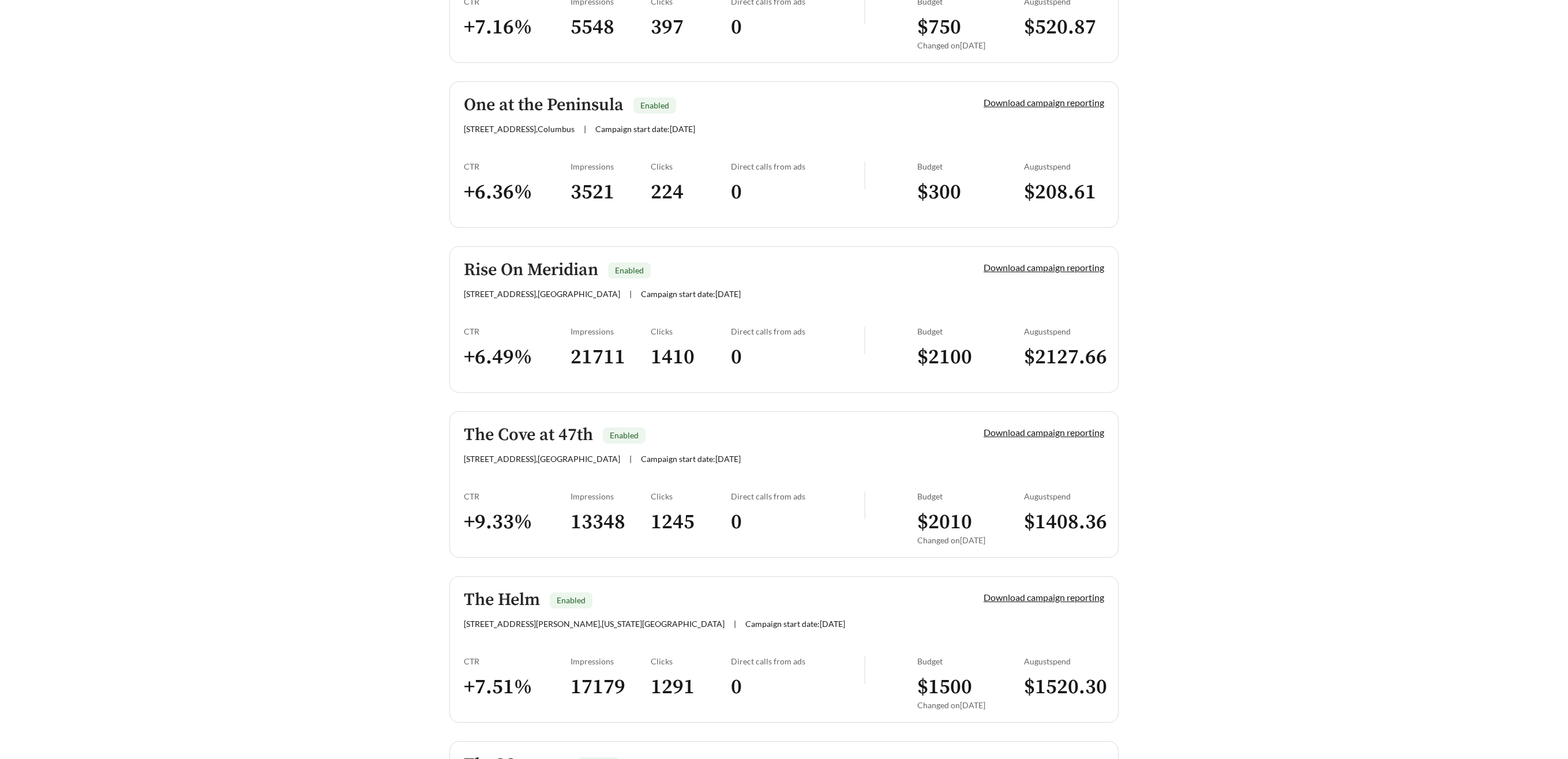
scroll to position [1283, 0]
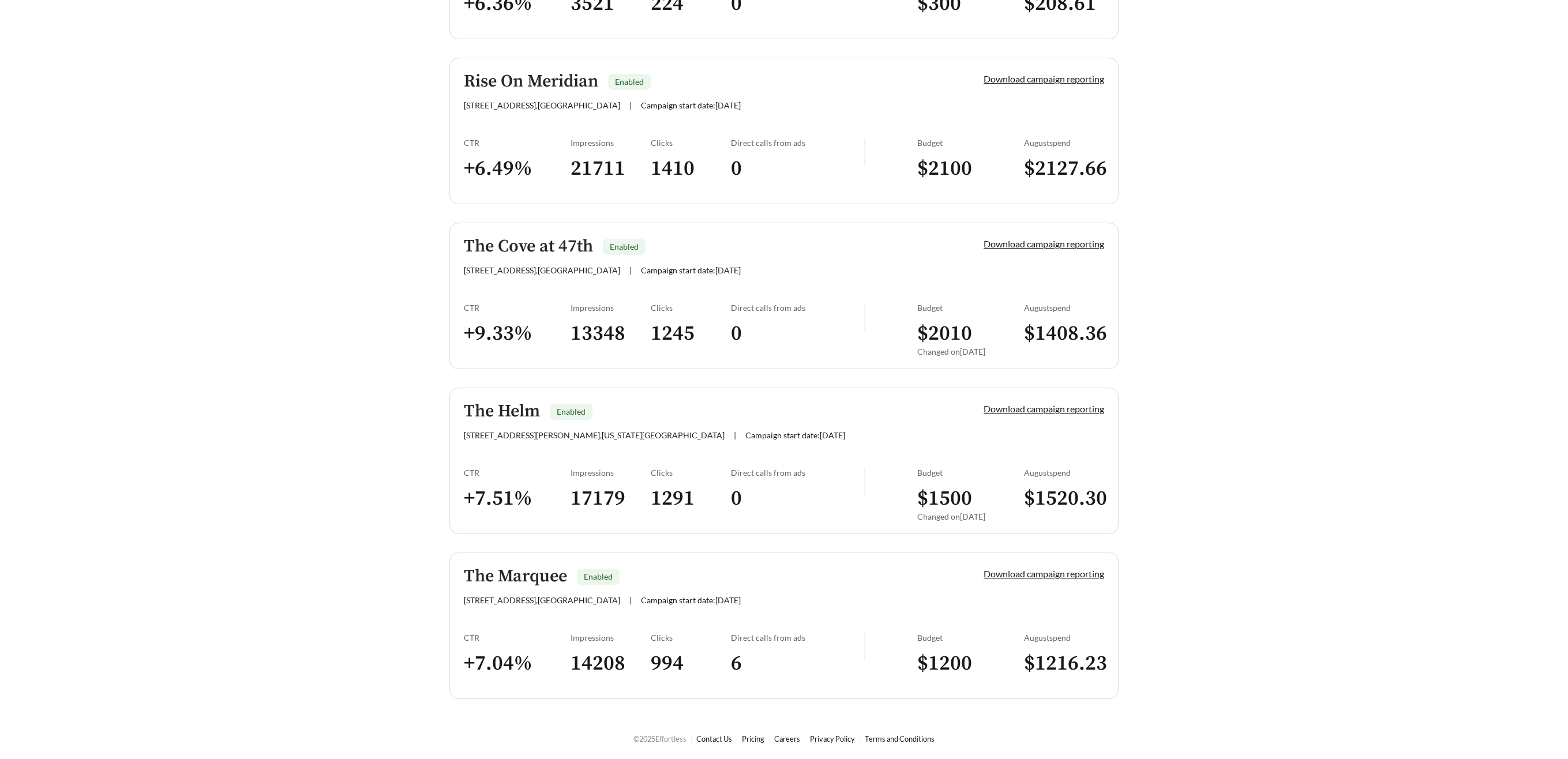
click at [507, 415] on h5 "The Helm" at bounding box center [501, 412] width 76 height 19
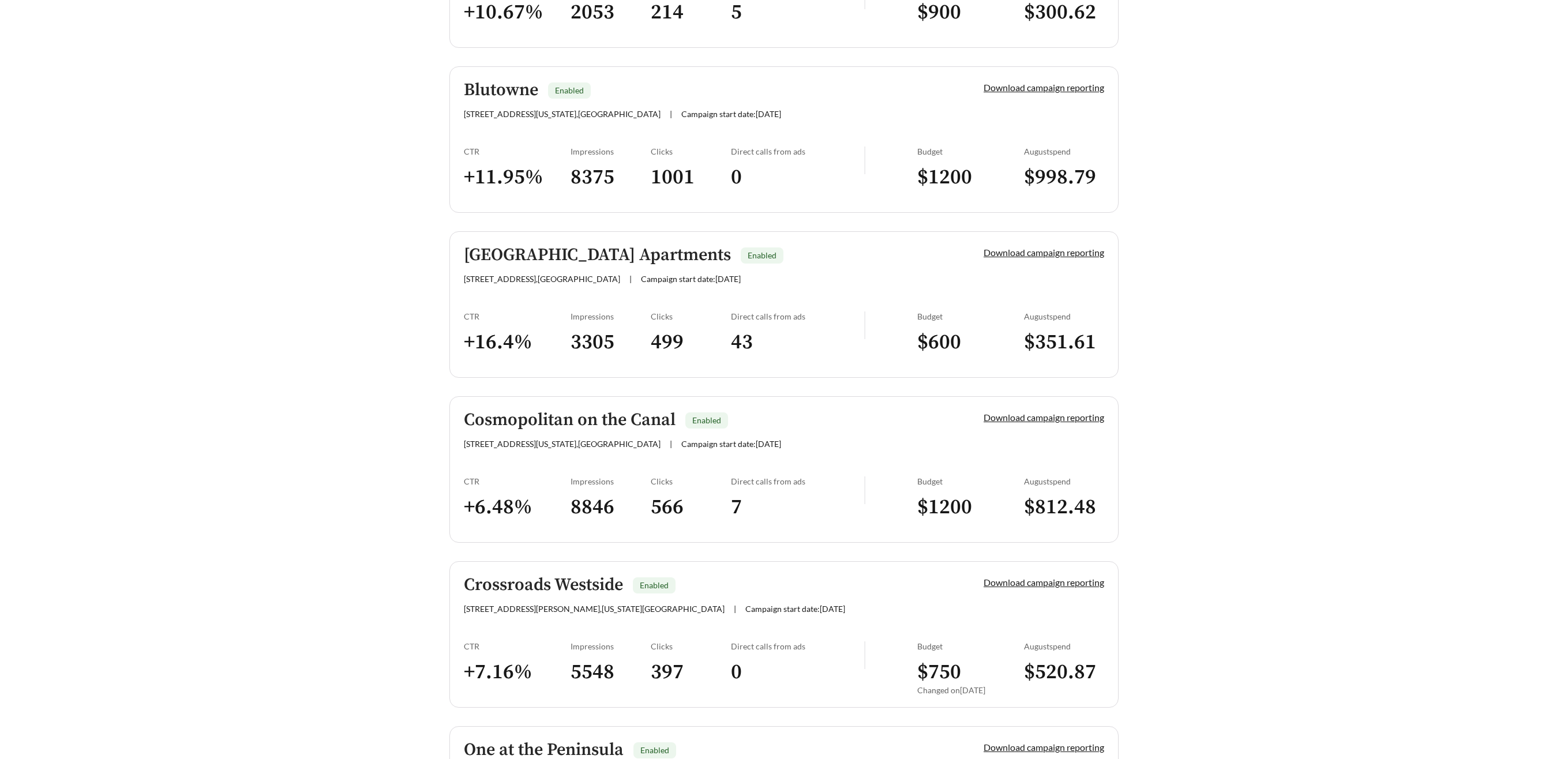
scroll to position [576, 0]
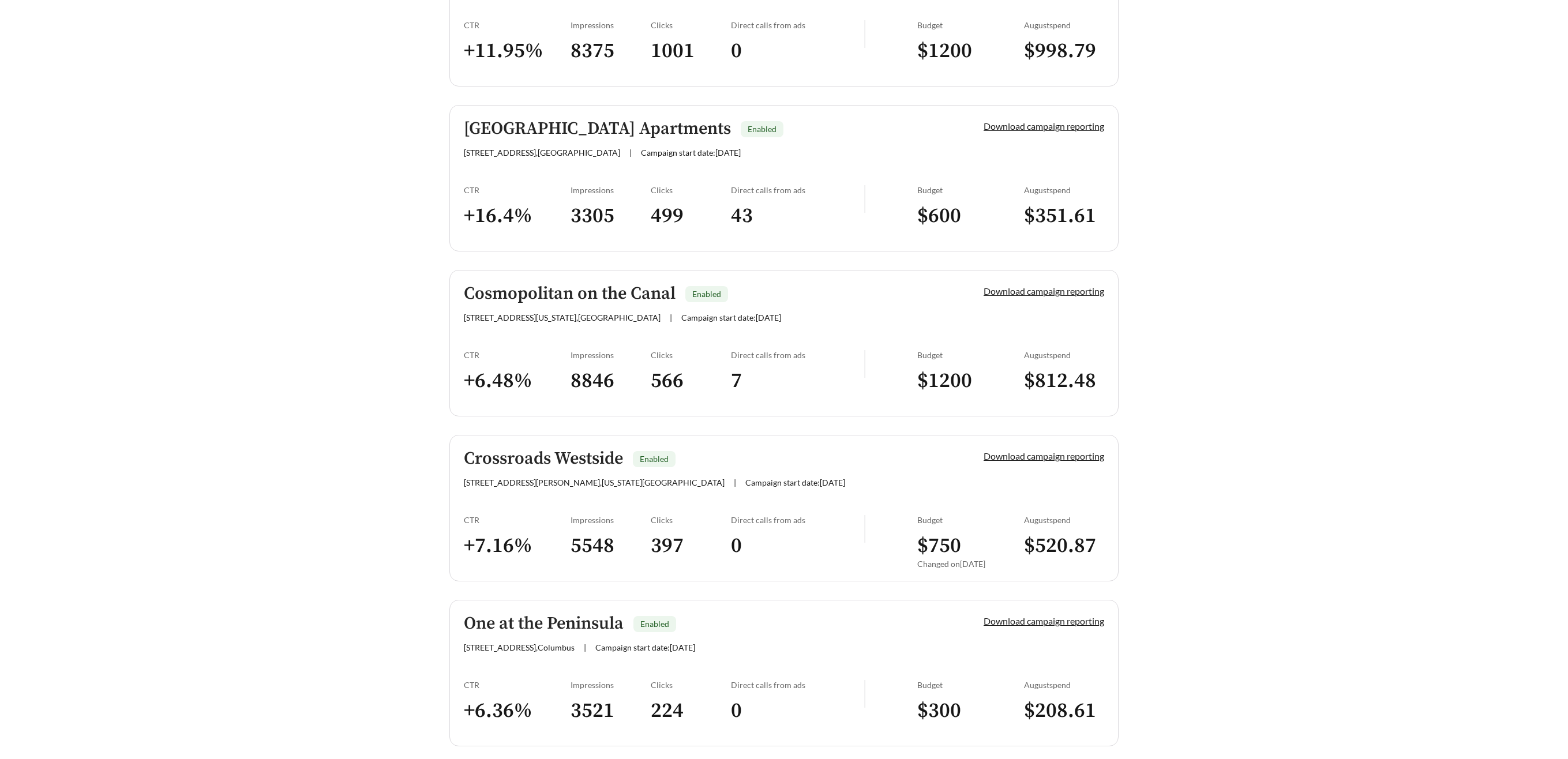
click at [508, 291] on h5 "Cosmopolitan on the Canal" at bounding box center [570, 294] width 212 height 19
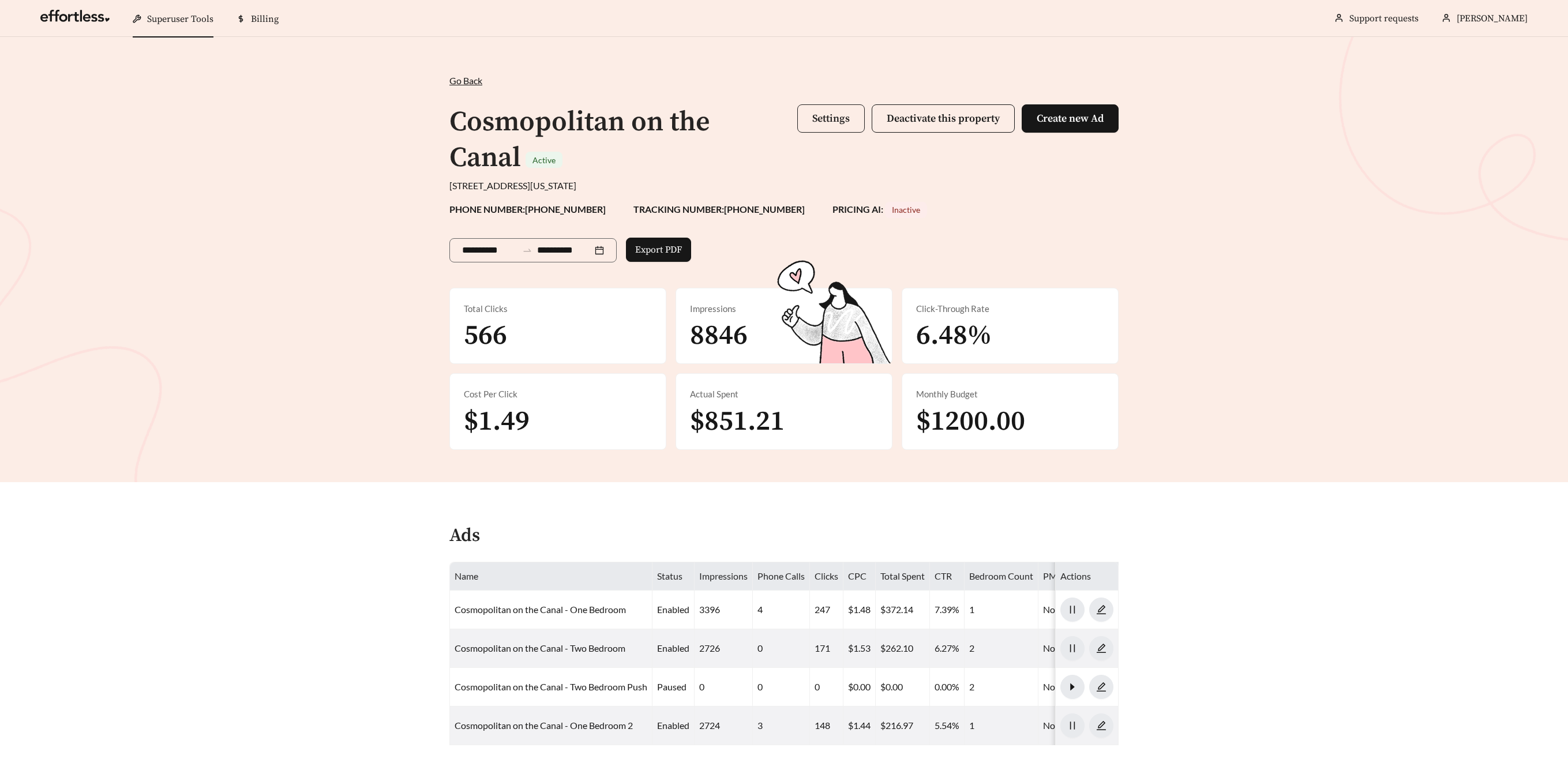
click at [841, 127] on button "Settings" at bounding box center [830, 118] width 67 height 28
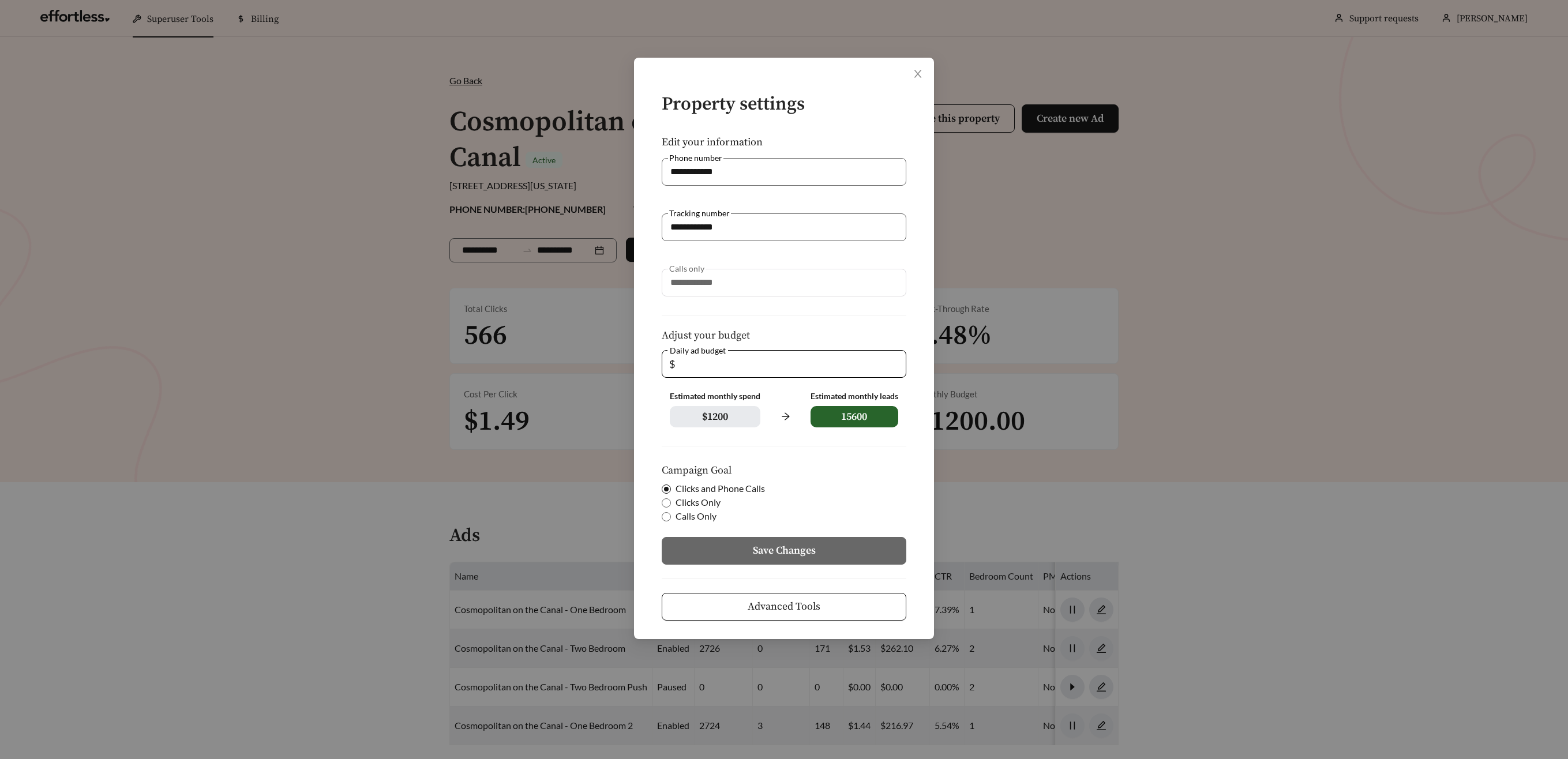
click at [747, 607] on button "Advanced Tools" at bounding box center [784, 606] width 245 height 28
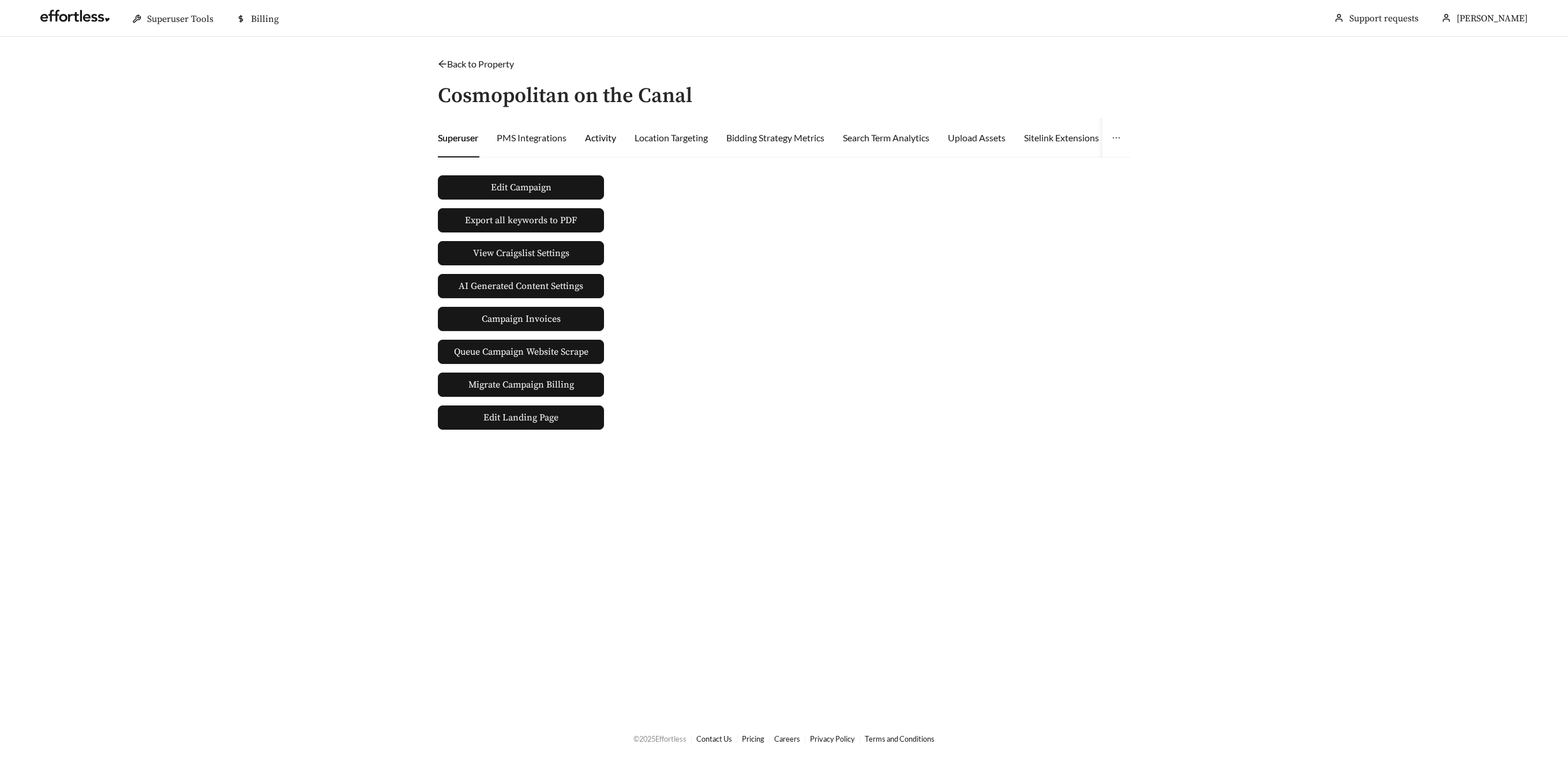
click at [605, 138] on div "Activity" at bounding box center [600, 138] width 32 height 14
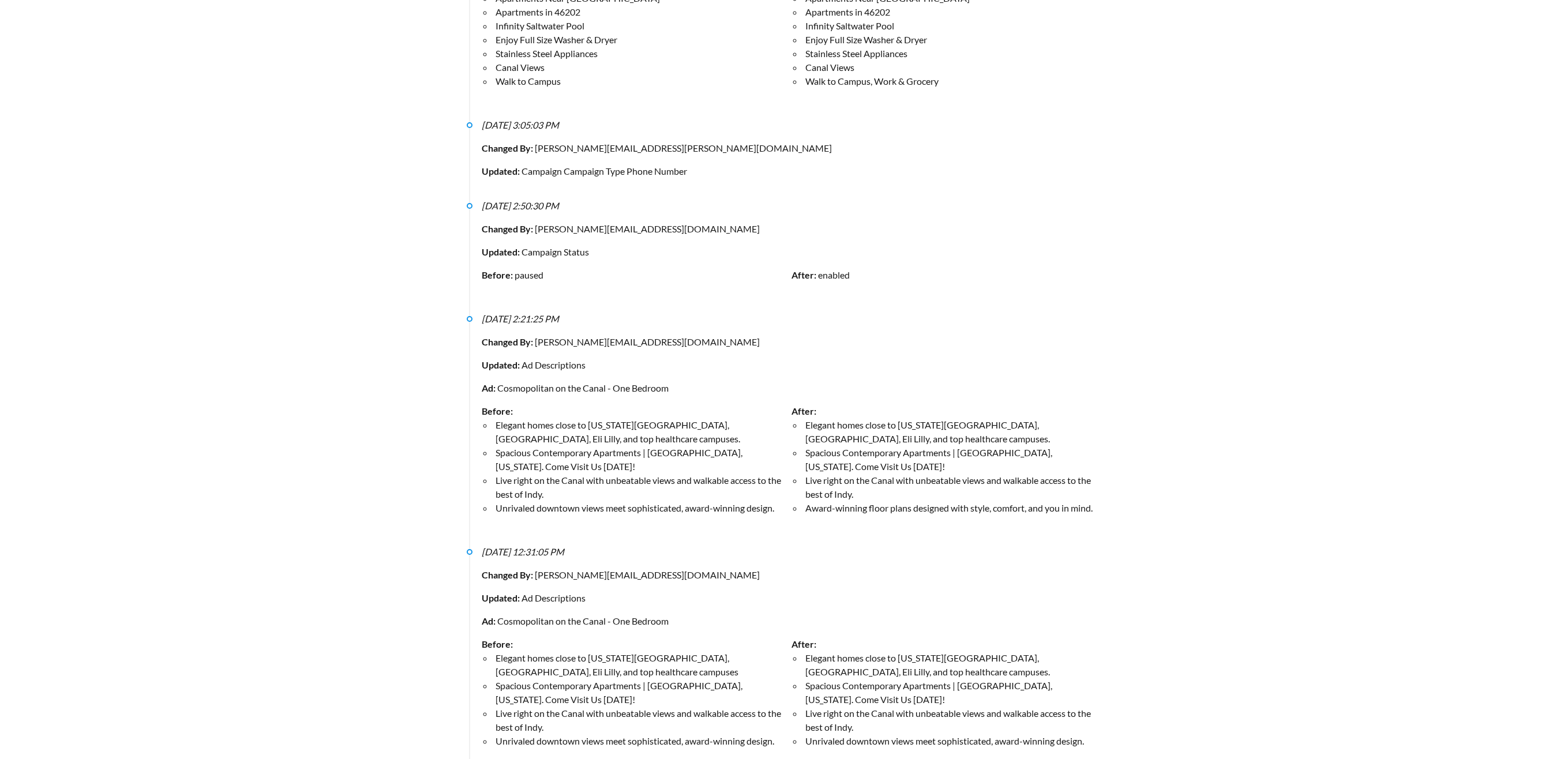
scroll to position [3153, 0]
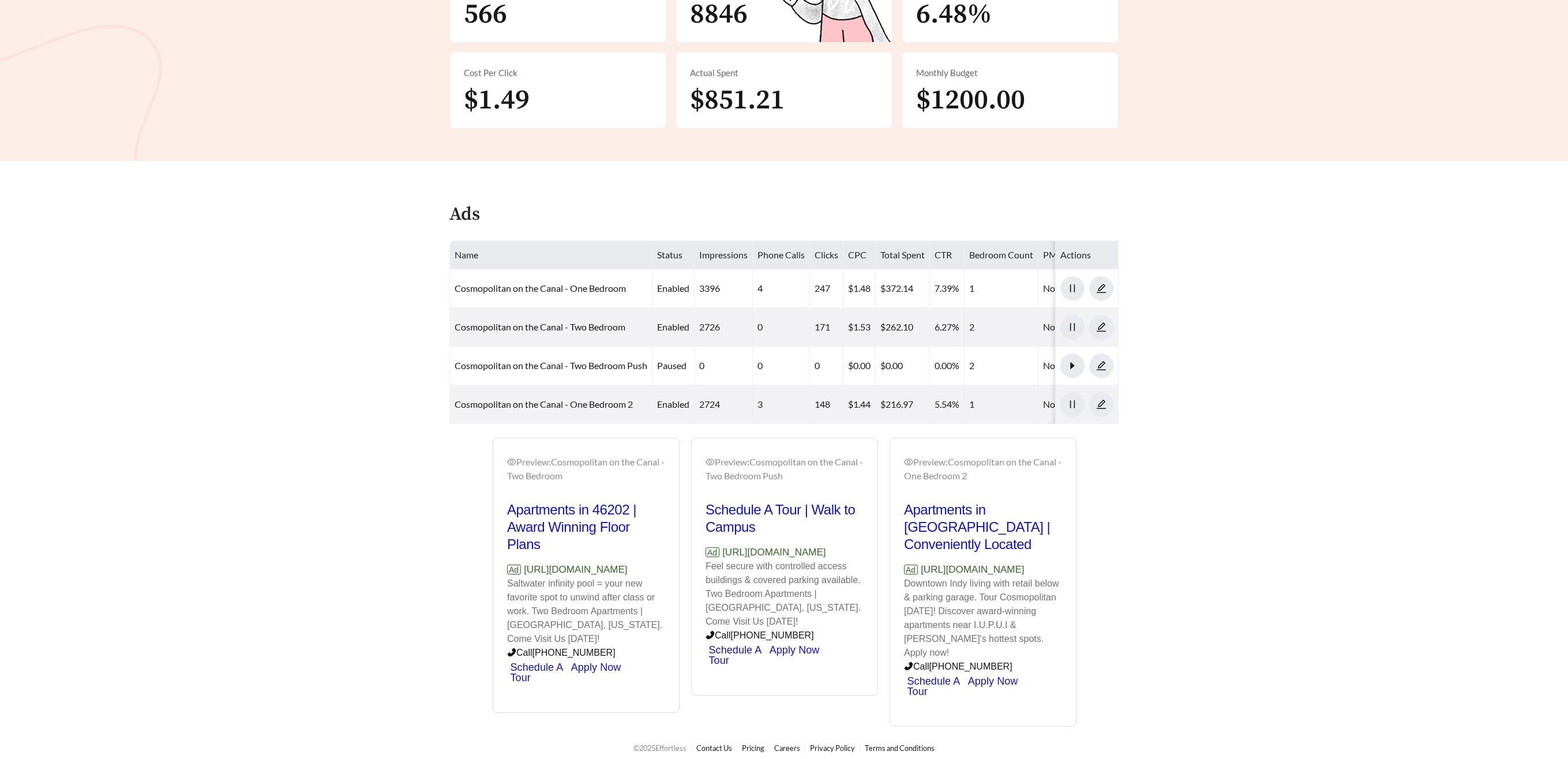
scroll to position [346, 0]
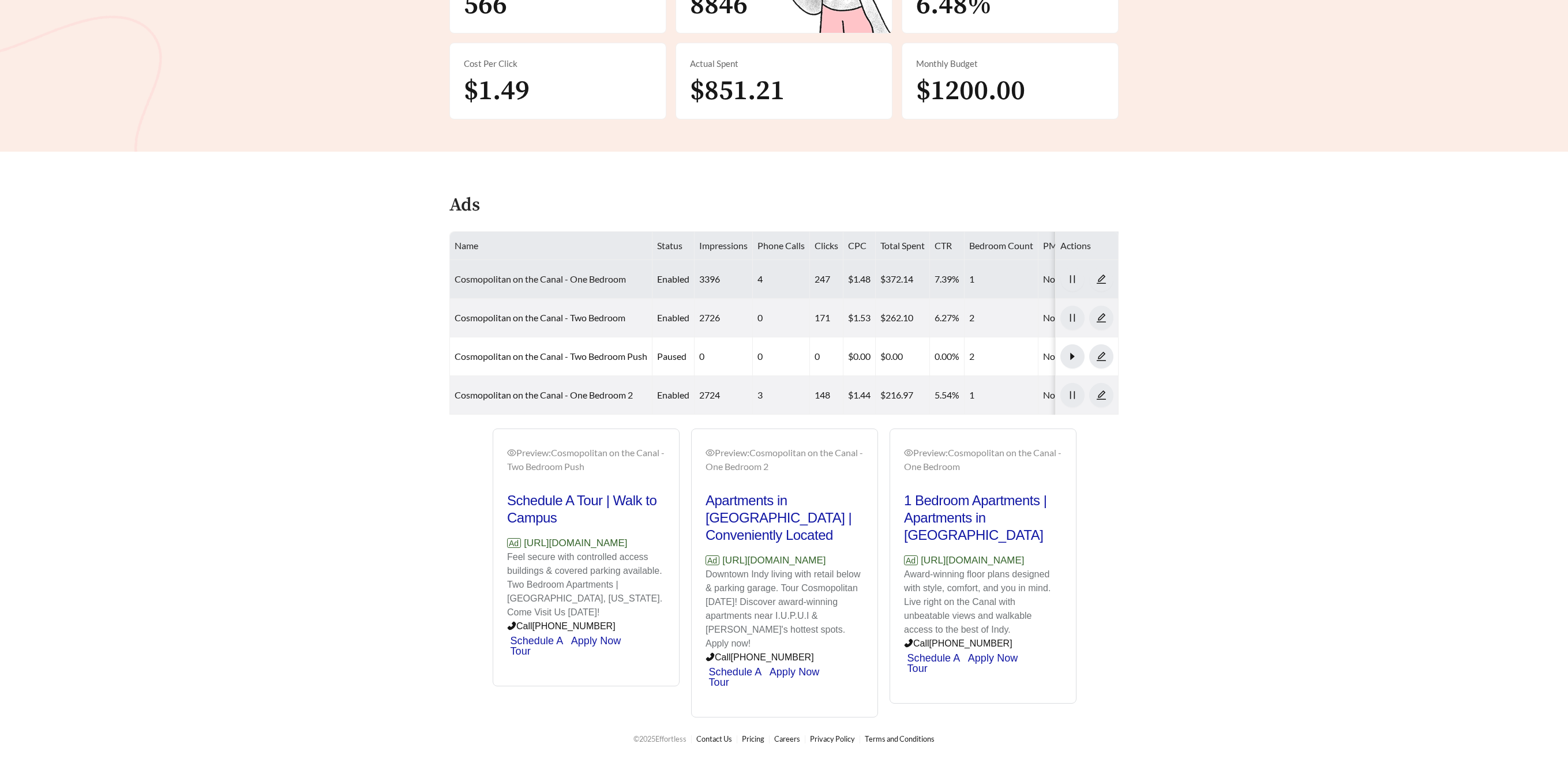
click at [510, 273] on link "Cosmopolitan on the Canal - One Bedroom" at bounding box center [540, 279] width 171 height 11
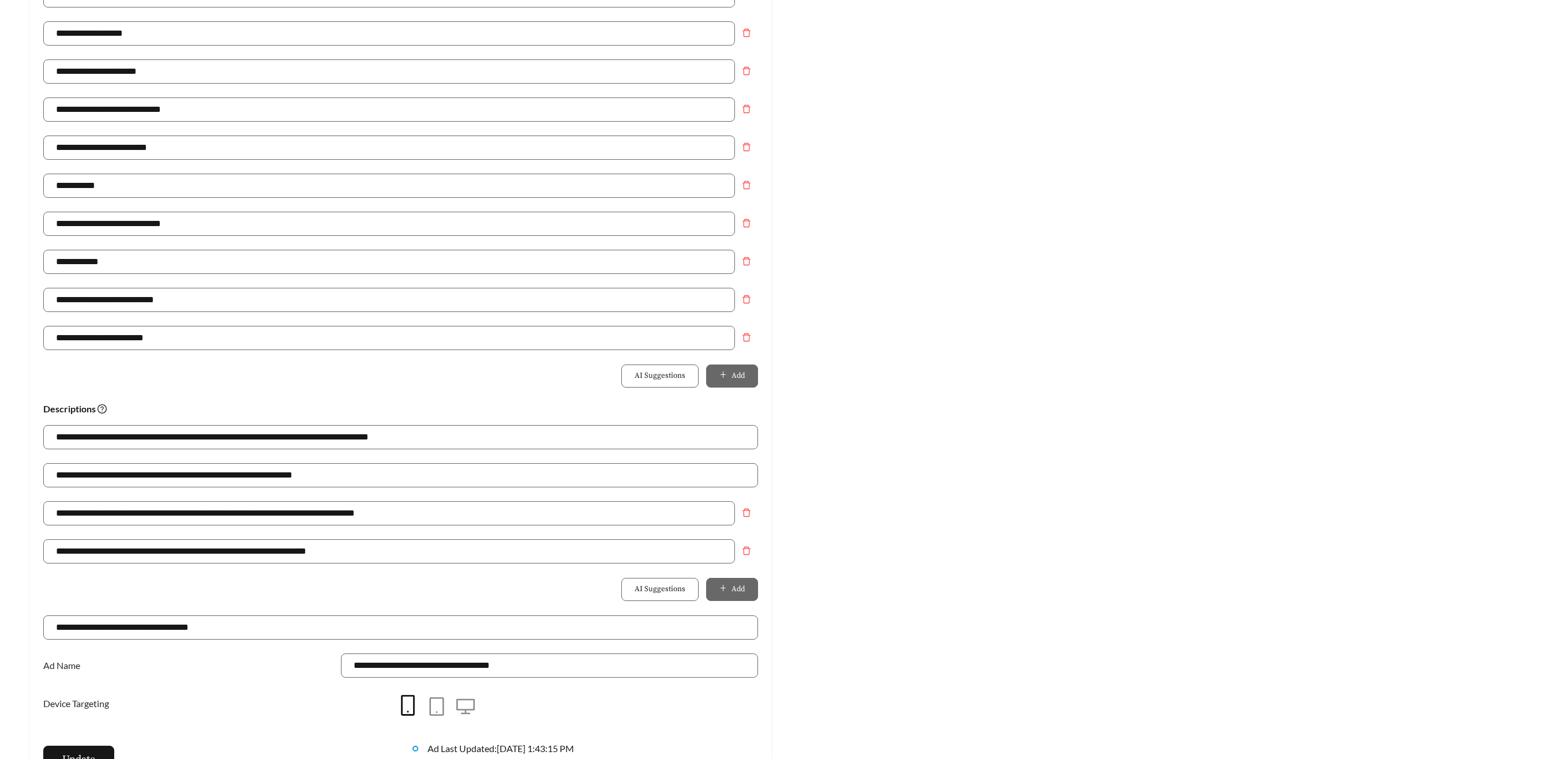
scroll to position [448, 0]
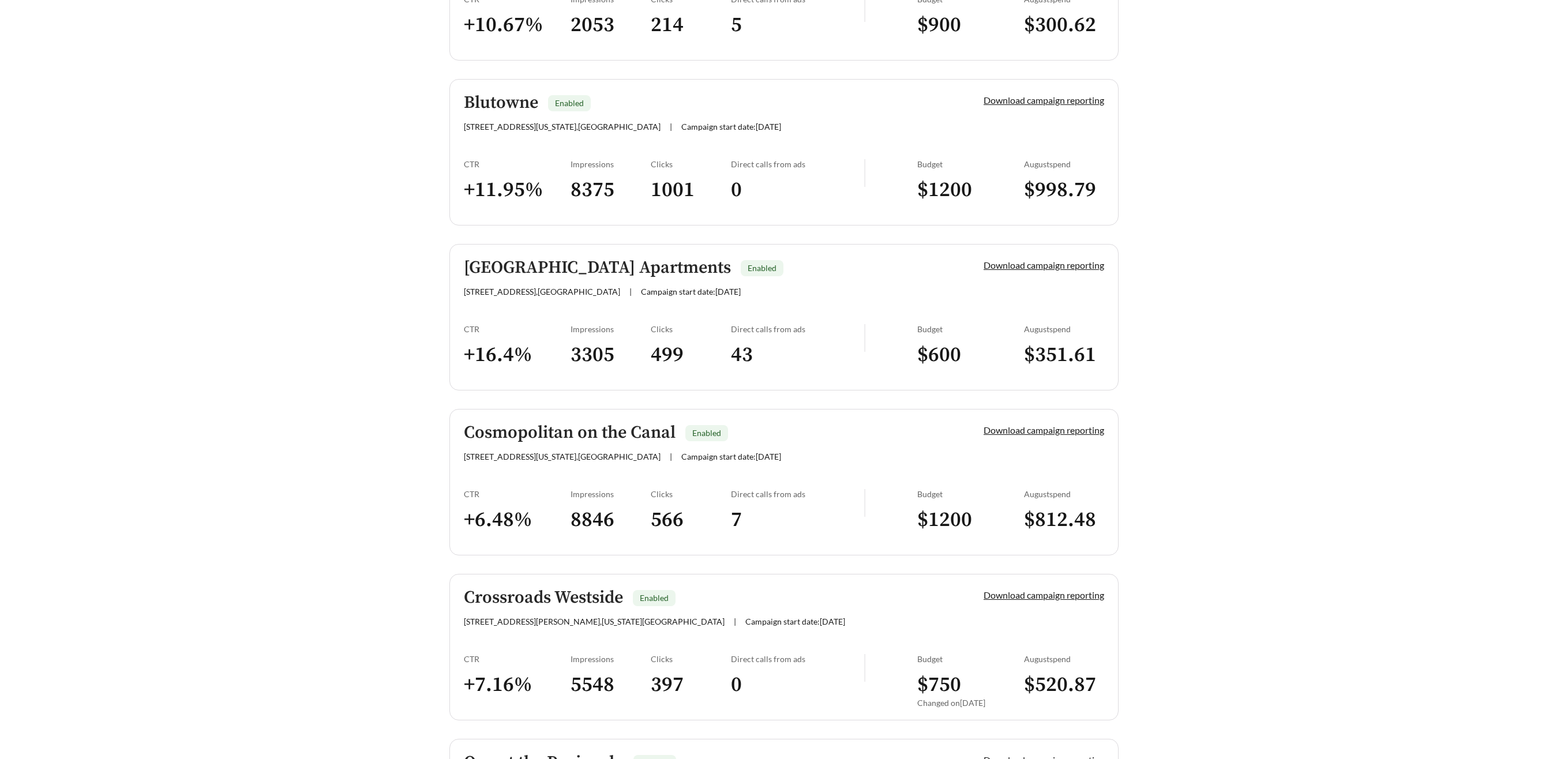
scroll to position [298, 0]
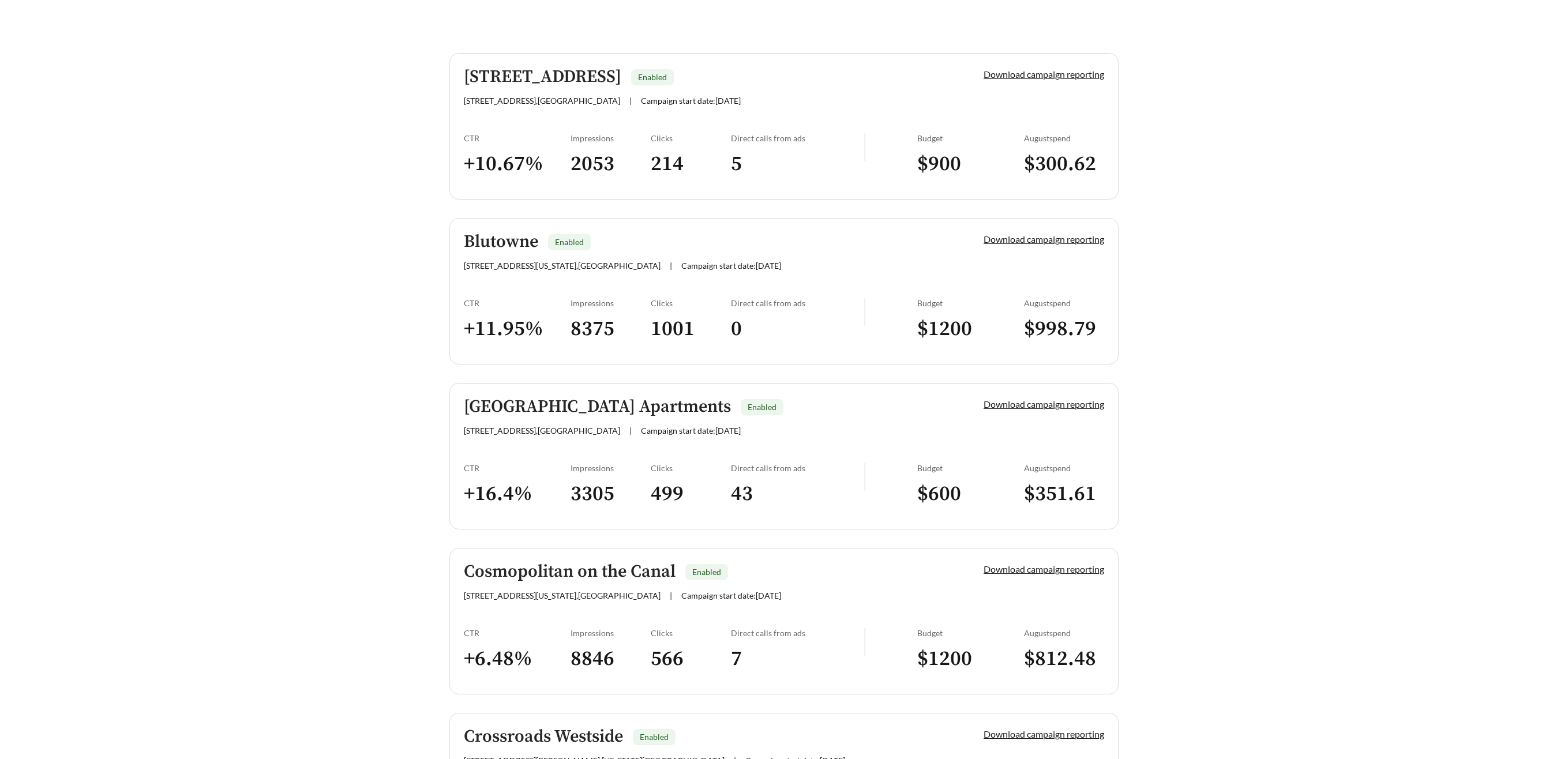
click at [514, 245] on h5 "Blutowne" at bounding box center [500, 242] width 74 height 19
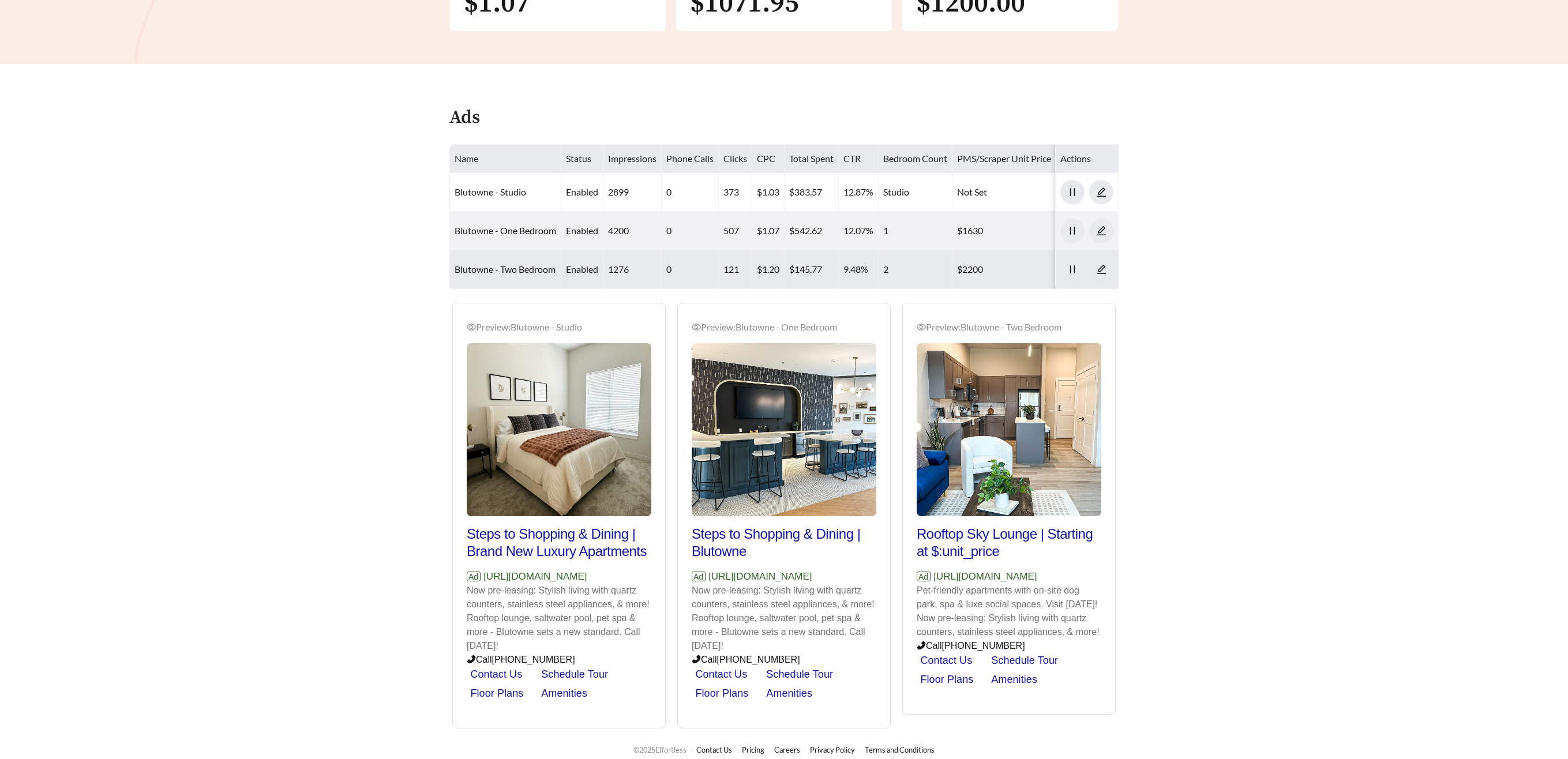
scroll to position [393, 0]
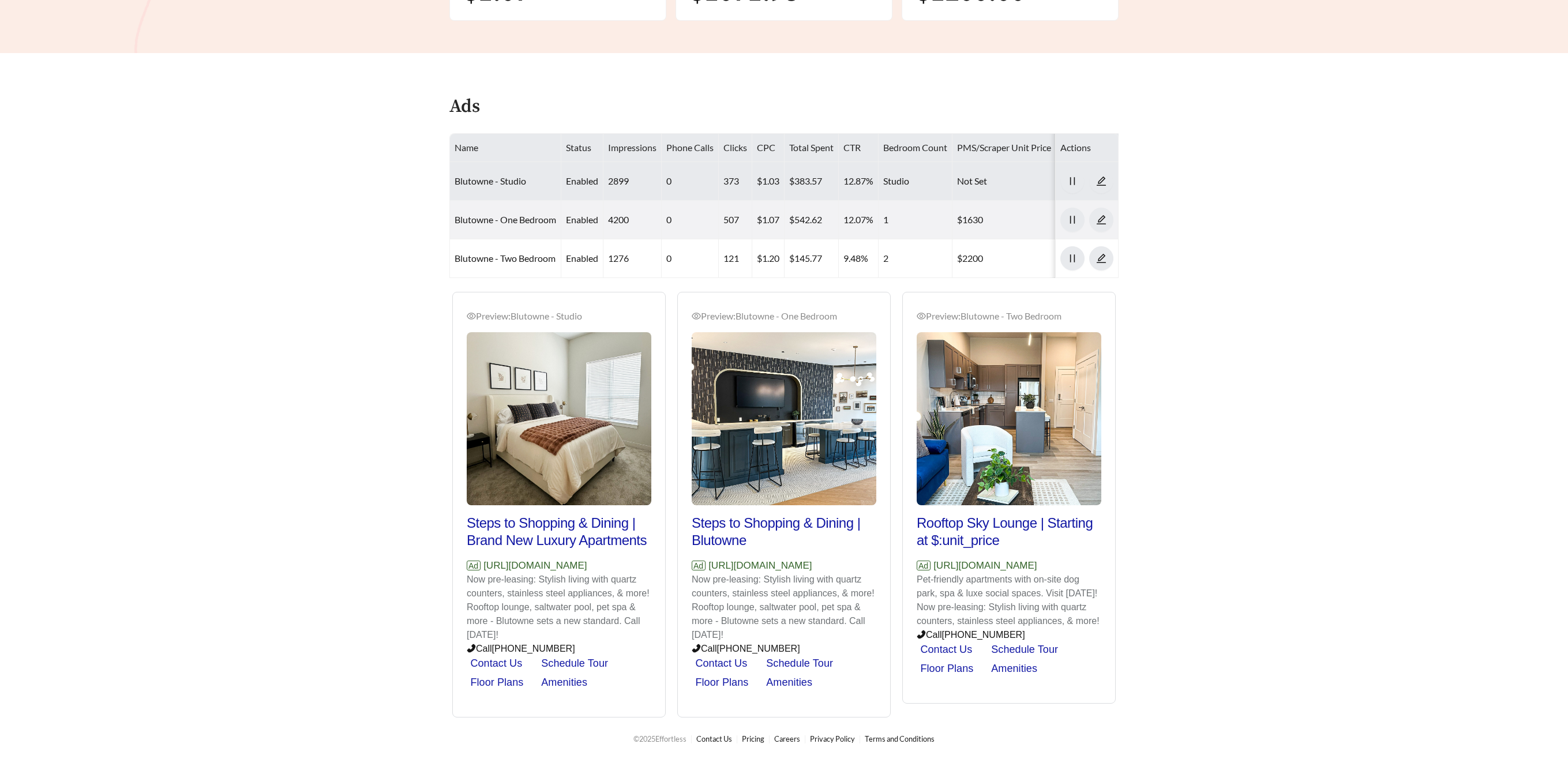
click at [509, 187] on td "Blutowne - Studio" at bounding box center [505, 181] width 111 height 39
click at [517, 184] on link "Blutowne - Studio" at bounding box center [491, 181] width 72 height 11
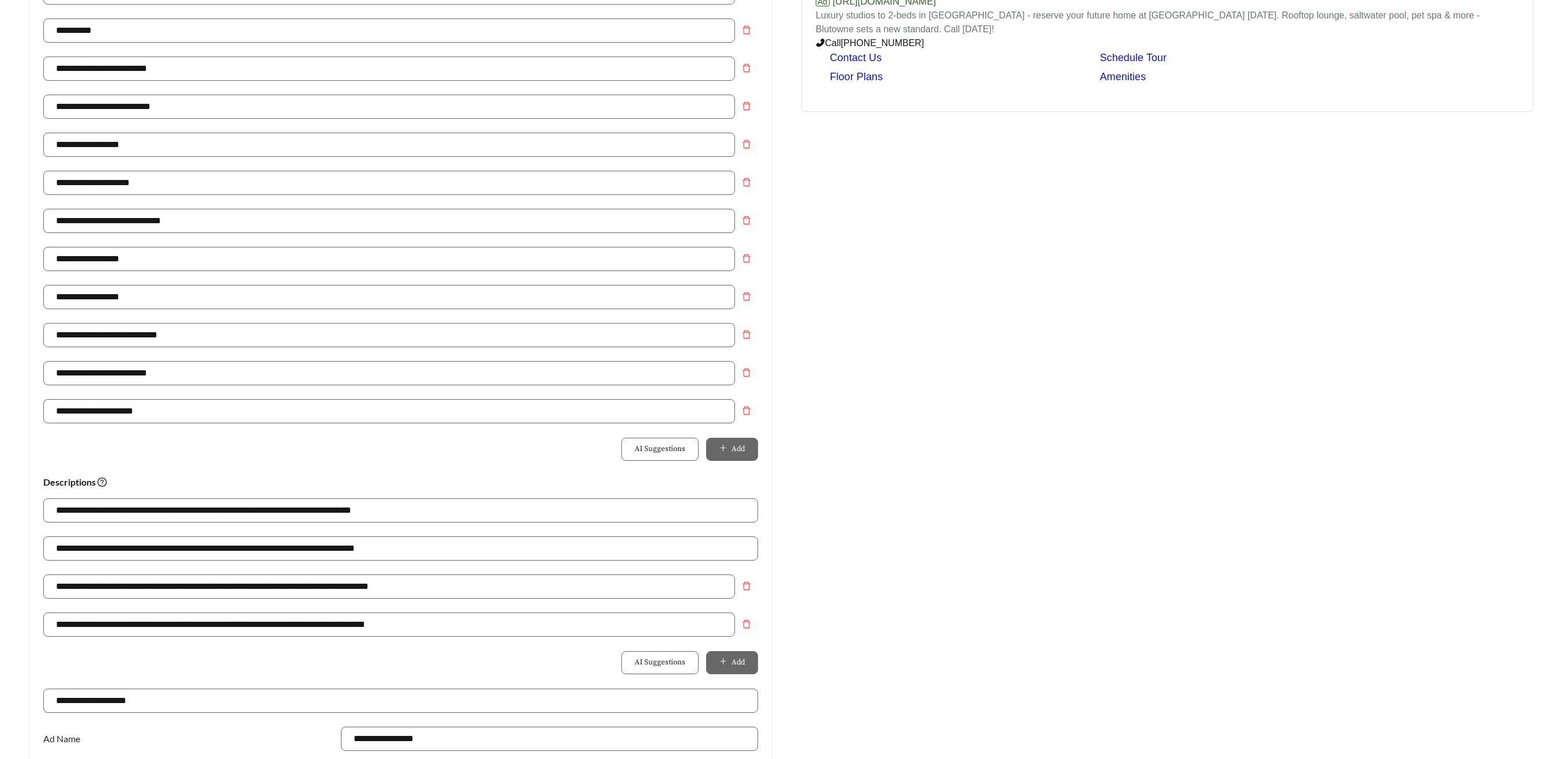
scroll to position [371, 0]
click at [106, 139] on input "**********" at bounding box center [388, 145] width 692 height 25
drag, startPoint x: 113, startPoint y: 145, endPoint x: 91, endPoint y: 143, distance: 22.1
click at [91, 143] on input "**********" at bounding box center [388, 145] width 692 height 25
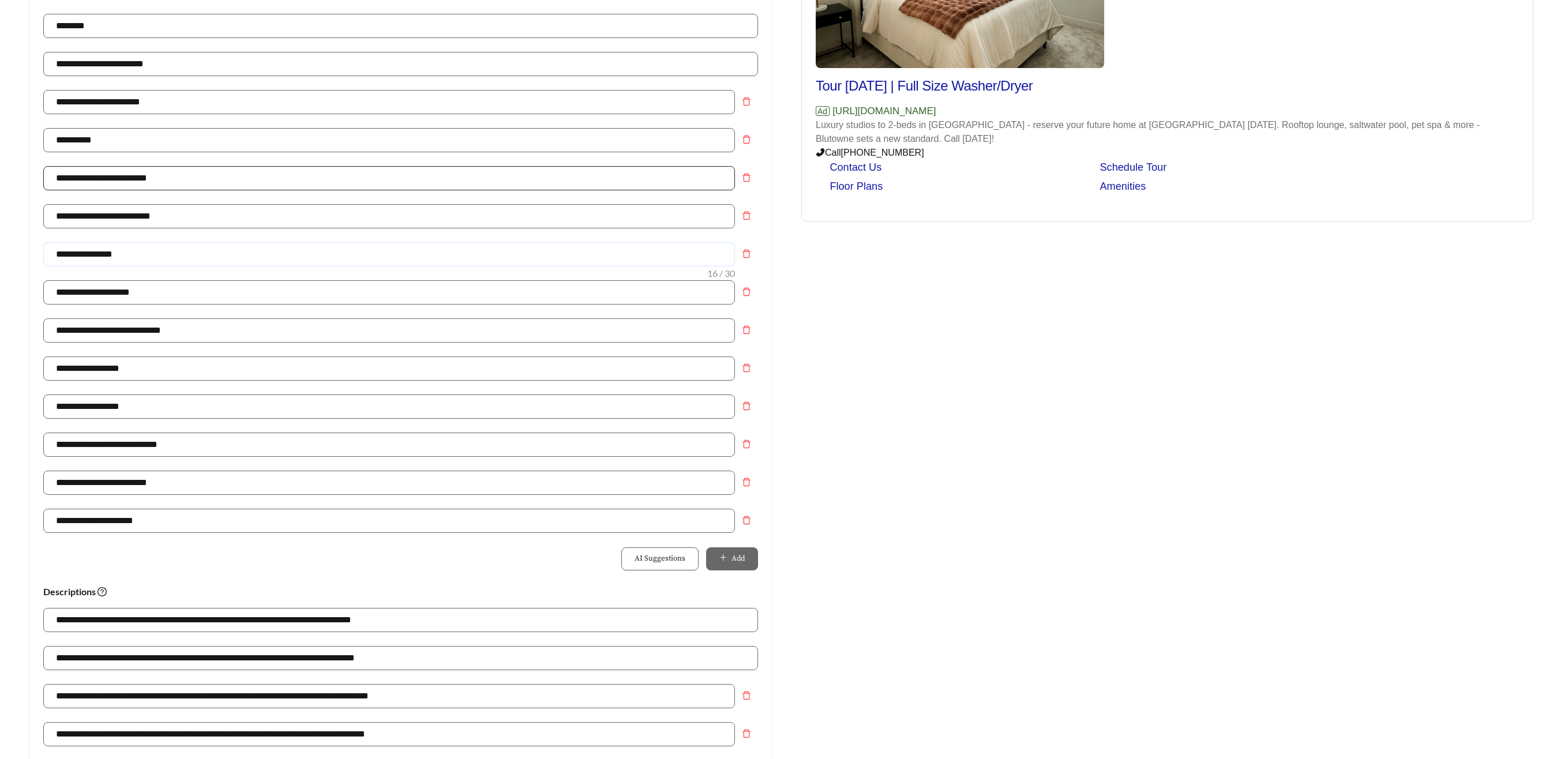
scroll to position [656, 0]
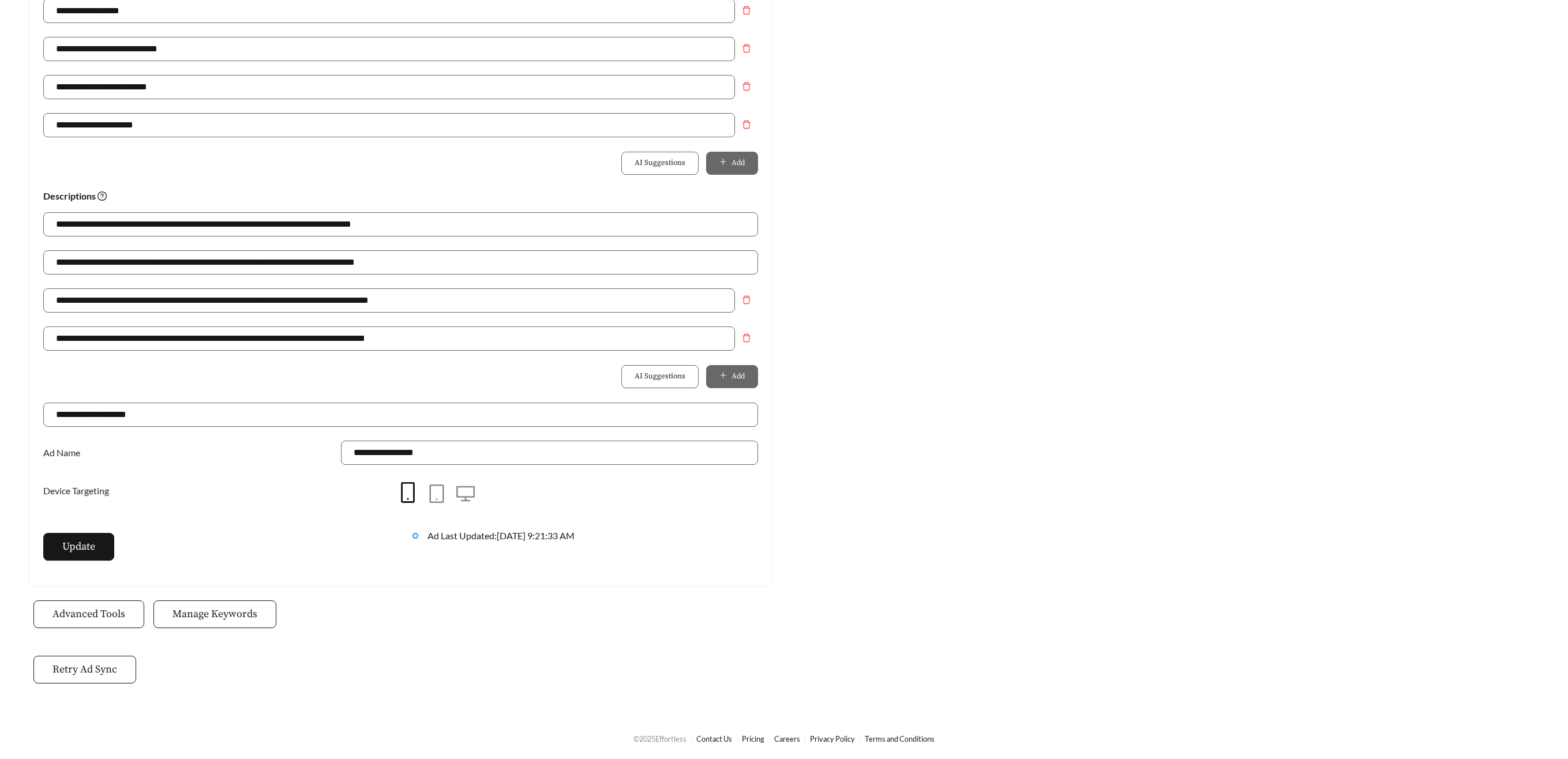
type input "**********"
click at [116, 541] on div "Update" at bounding box center [216, 552] width 369 height 39
click at [102, 543] on button "Update" at bounding box center [78, 547] width 71 height 28
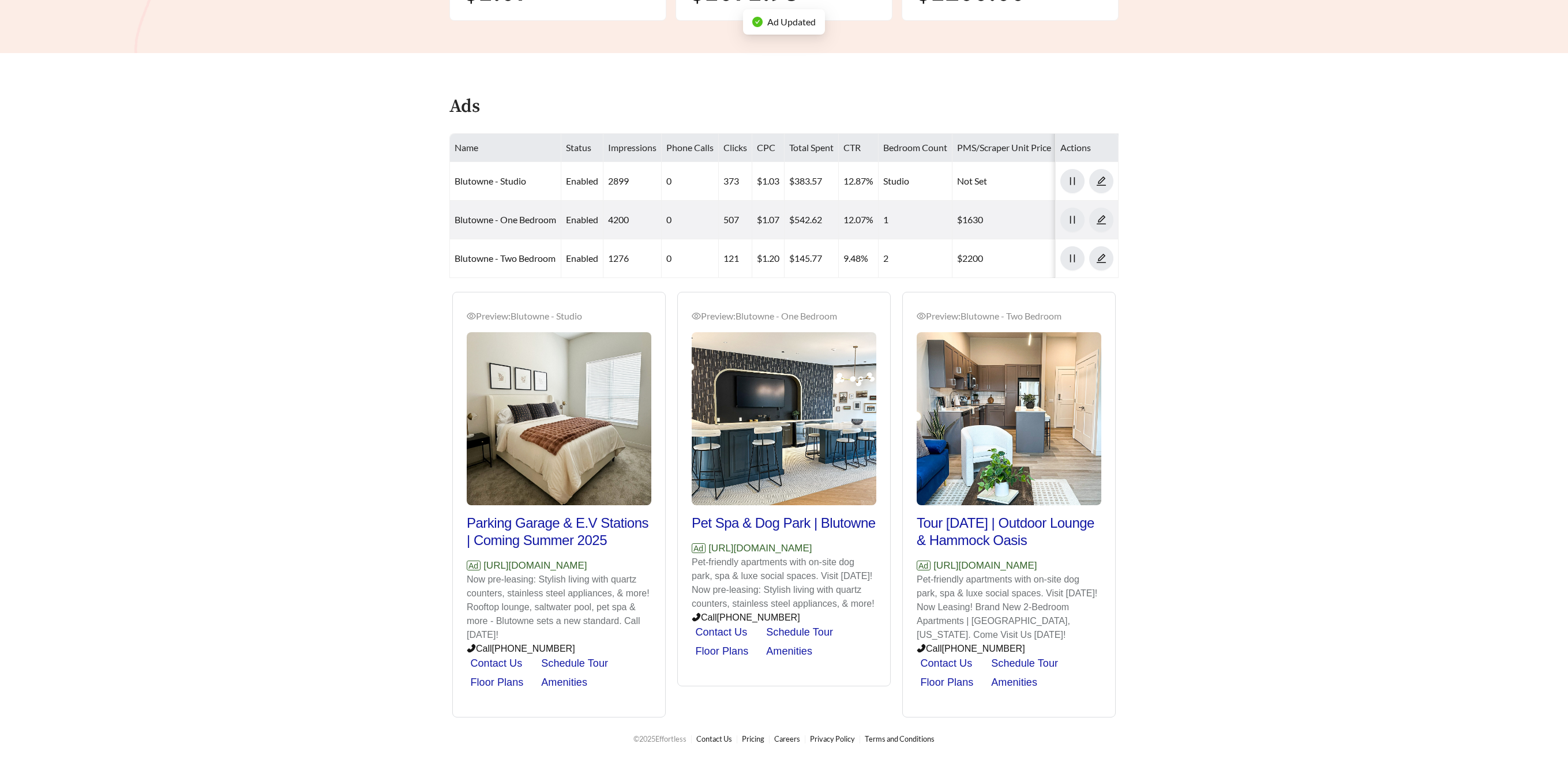
scroll to position [393, 0]
click at [503, 217] on link "Blutowne - One Bedroom" at bounding box center [506, 219] width 102 height 11
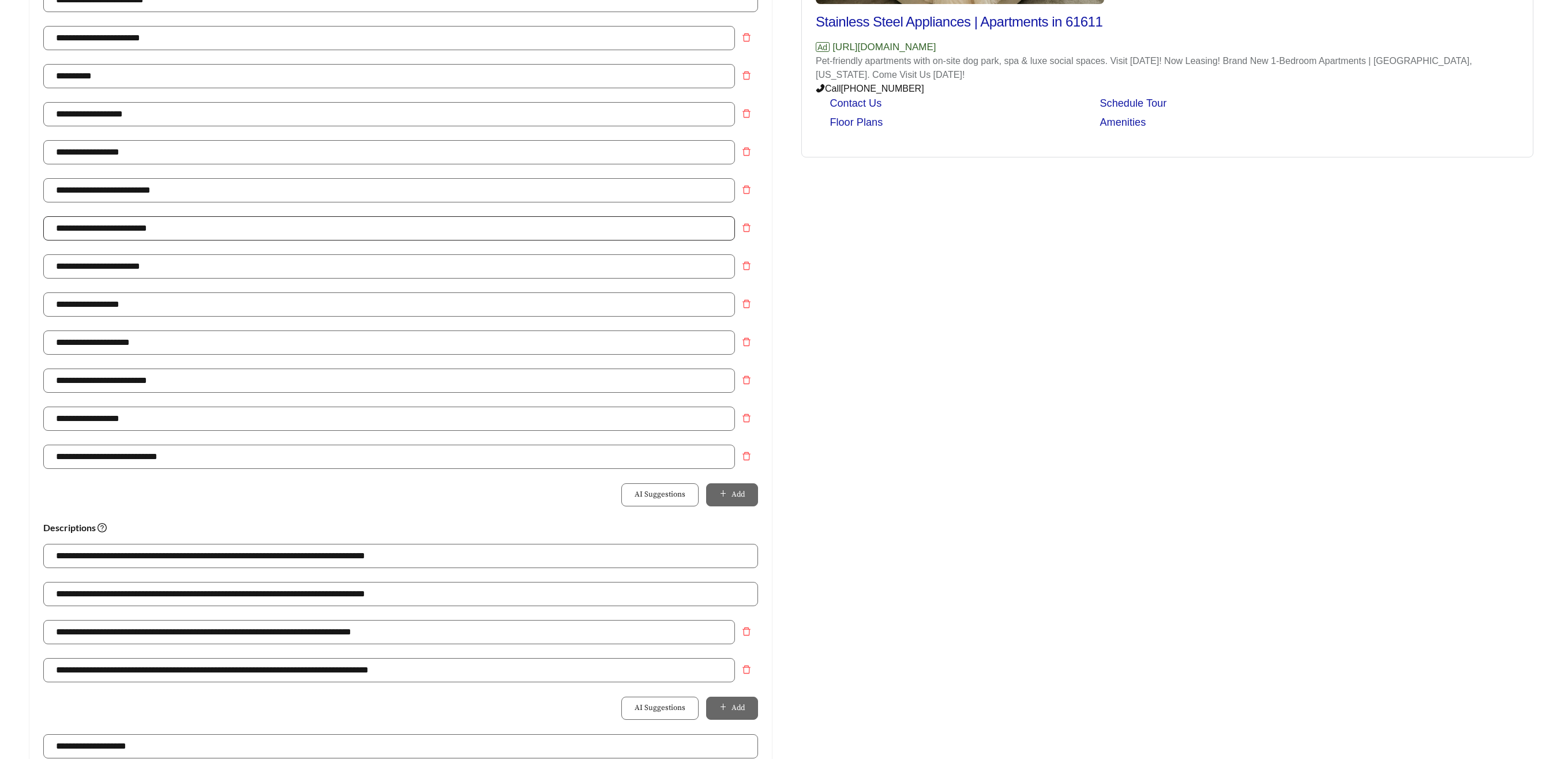
scroll to position [327, 0]
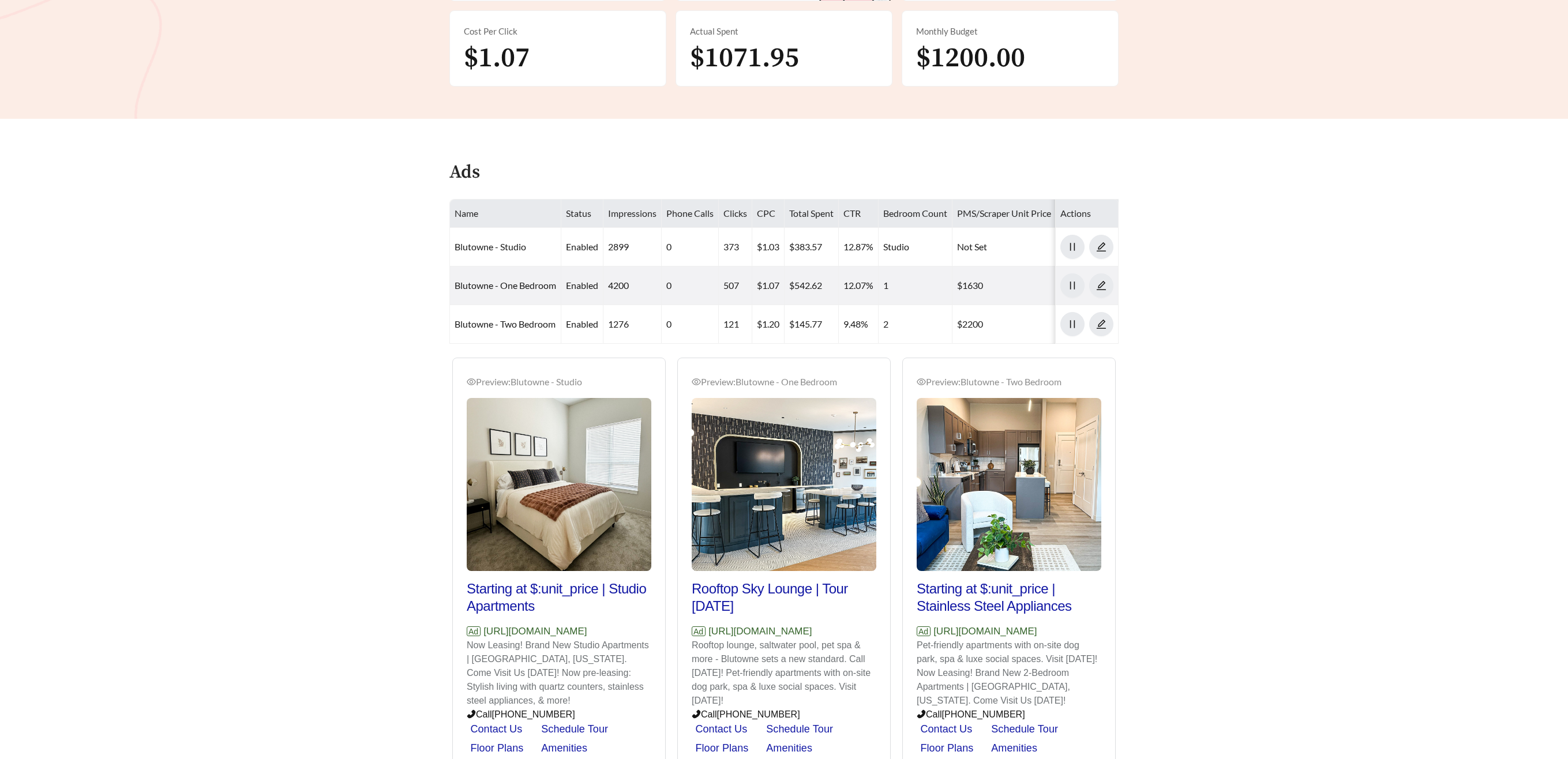
scroll to position [393, 0]
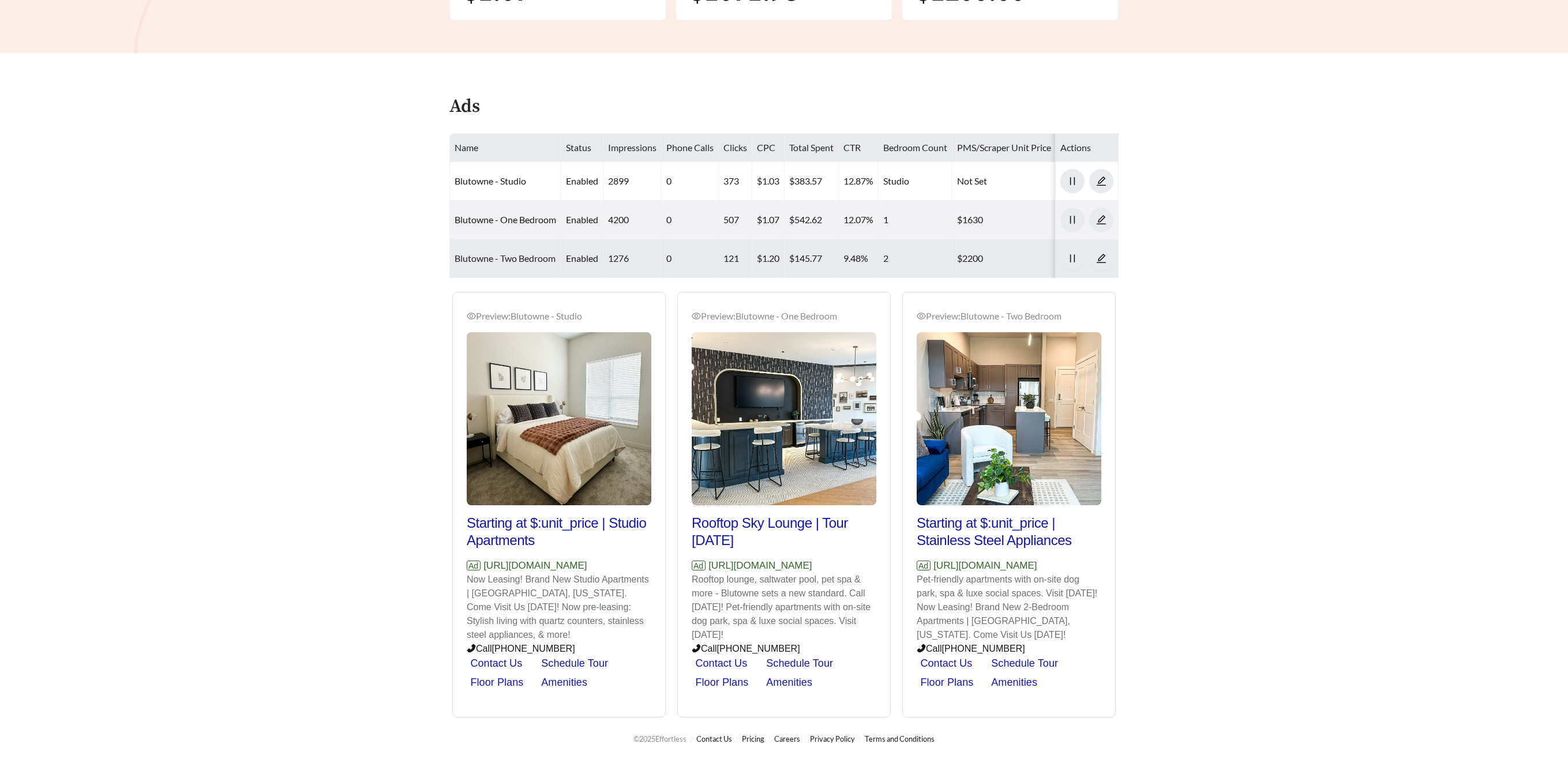
click at [555, 263] on link "Blutowne - Two Bedroom" at bounding box center [505, 258] width 101 height 11
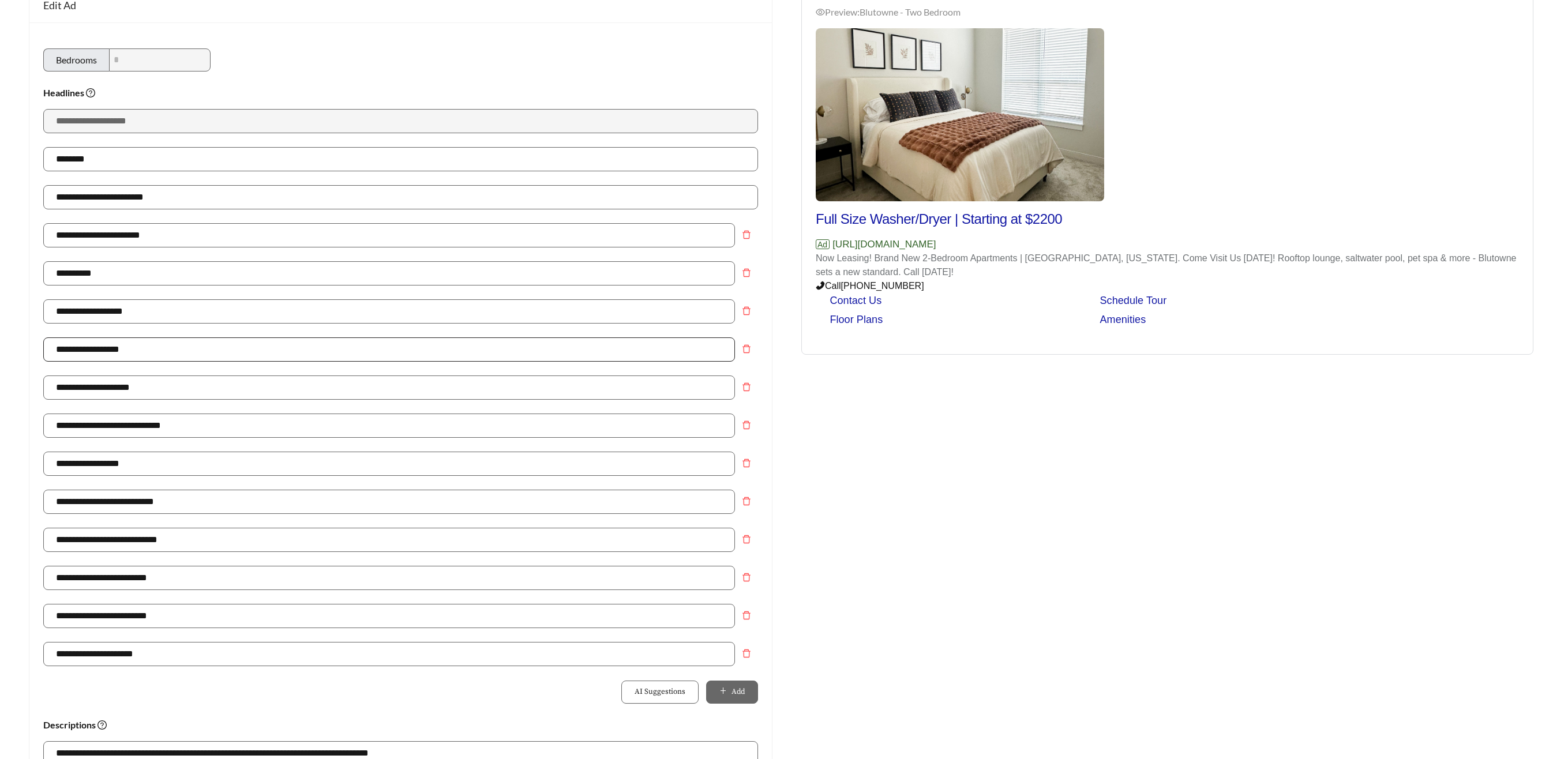
scroll to position [128, 0]
drag, startPoint x: 119, startPoint y: 346, endPoint x: 87, endPoint y: 345, distance: 32.0
click at [87, 345] on input "**********" at bounding box center [388, 349] width 692 height 25
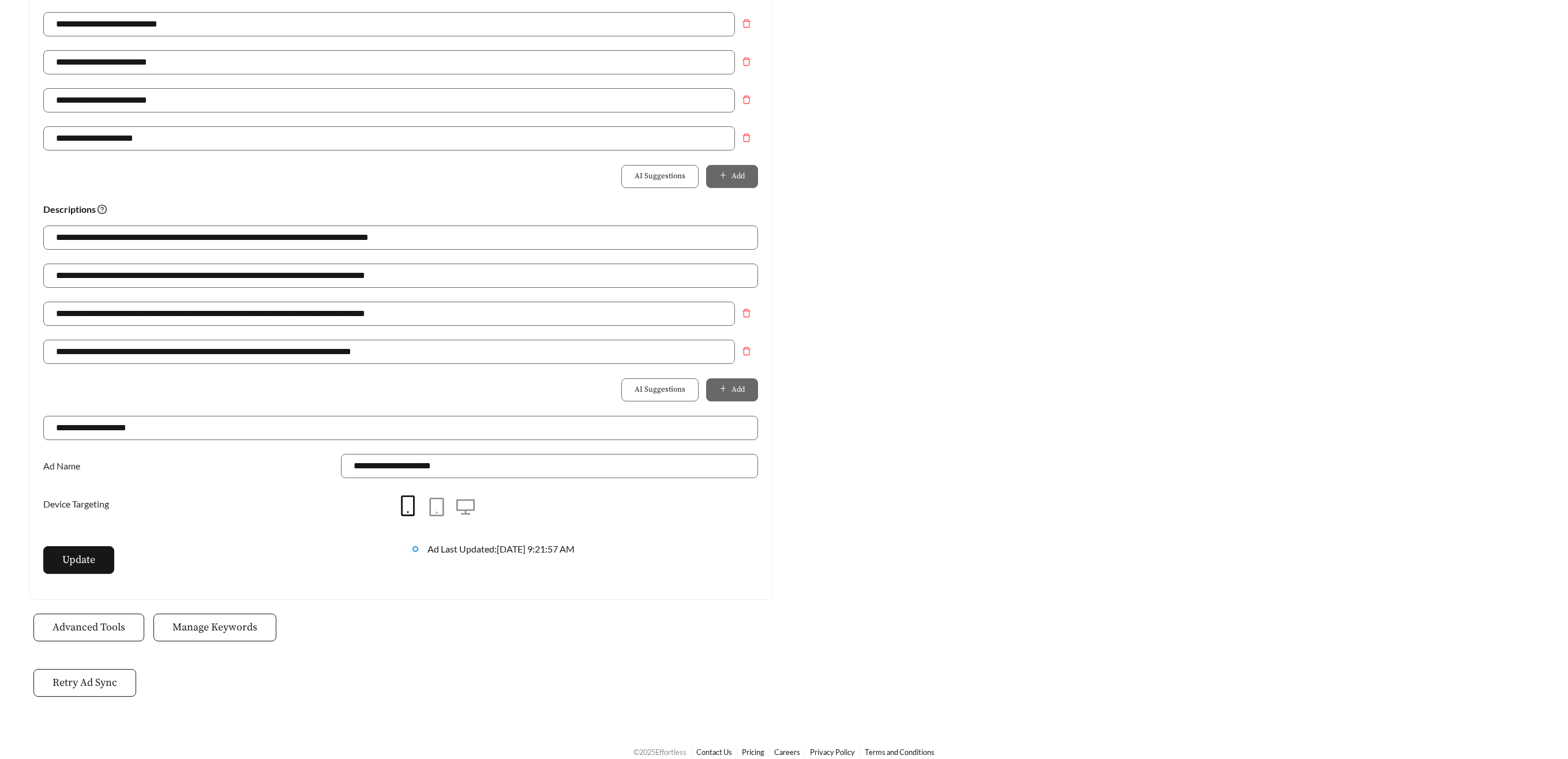
scroll to position [656, 0]
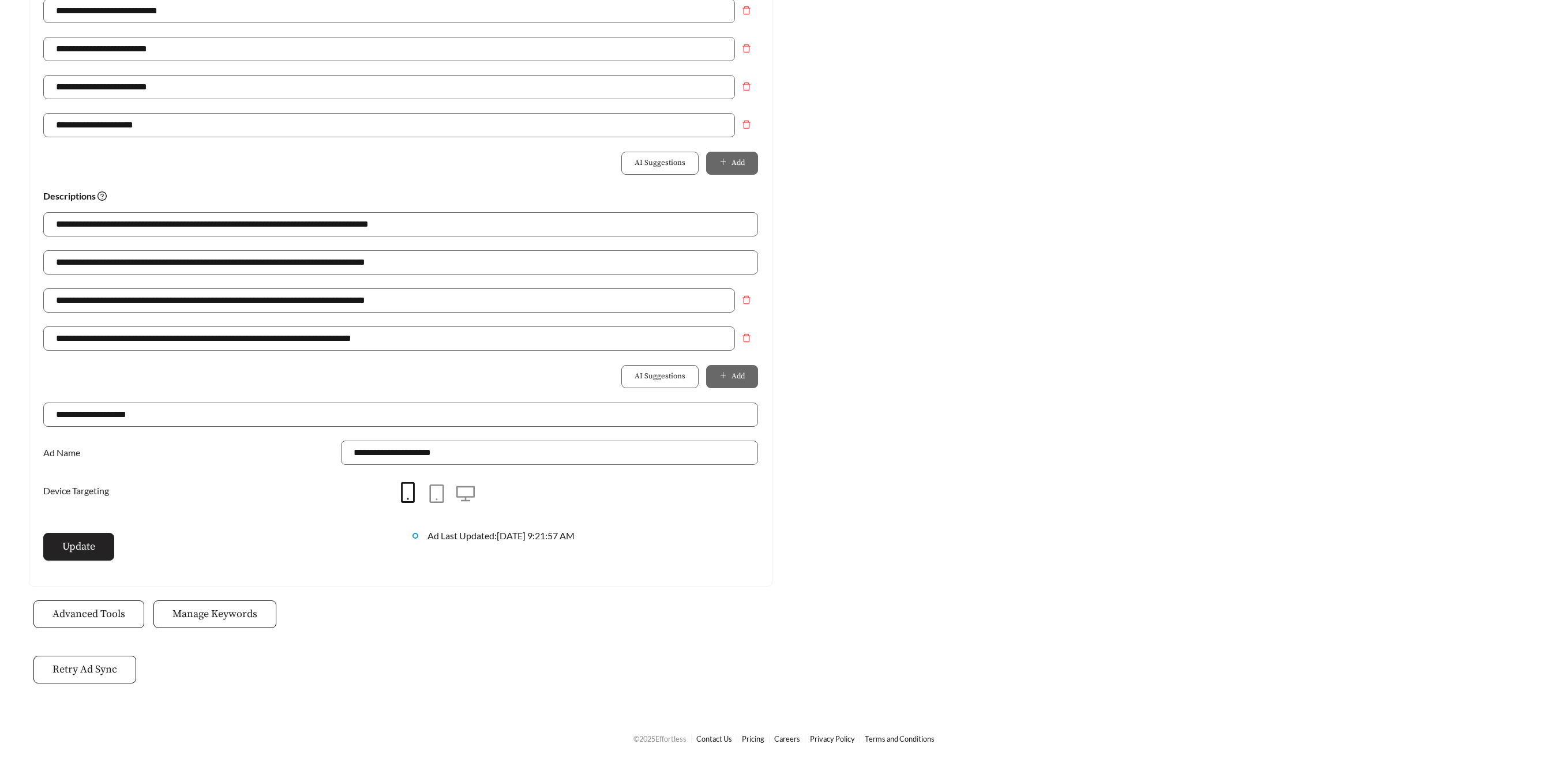
type input "**********"
drag, startPoint x: 80, startPoint y: 541, endPoint x: 97, endPoint y: 543, distance: 17.1
click at [81, 542] on span "Update" at bounding box center [79, 547] width 33 height 16
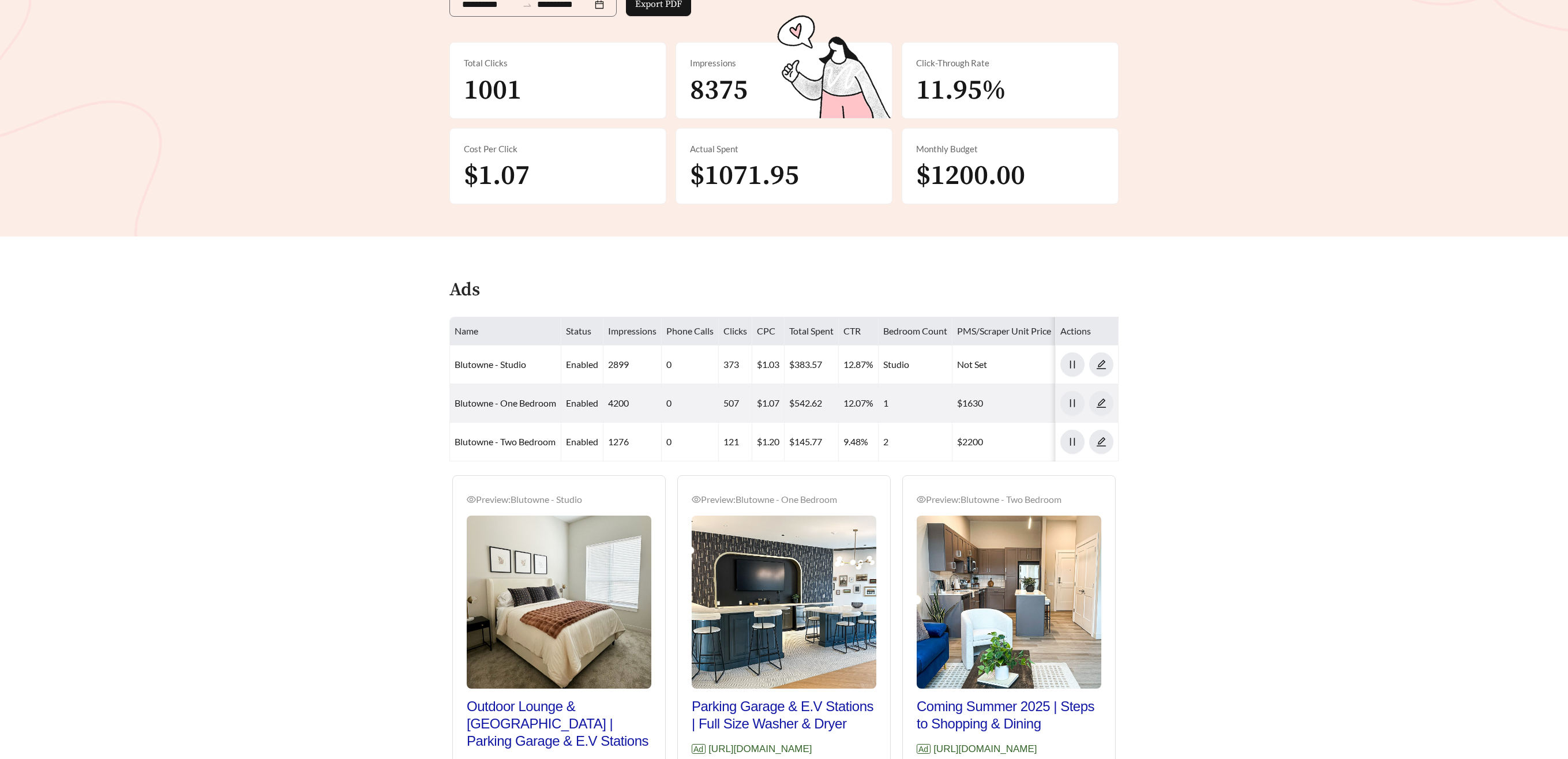
scroll to position [208, 0]
click at [955, 297] on div "Ads" at bounding box center [784, 296] width 669 height 34
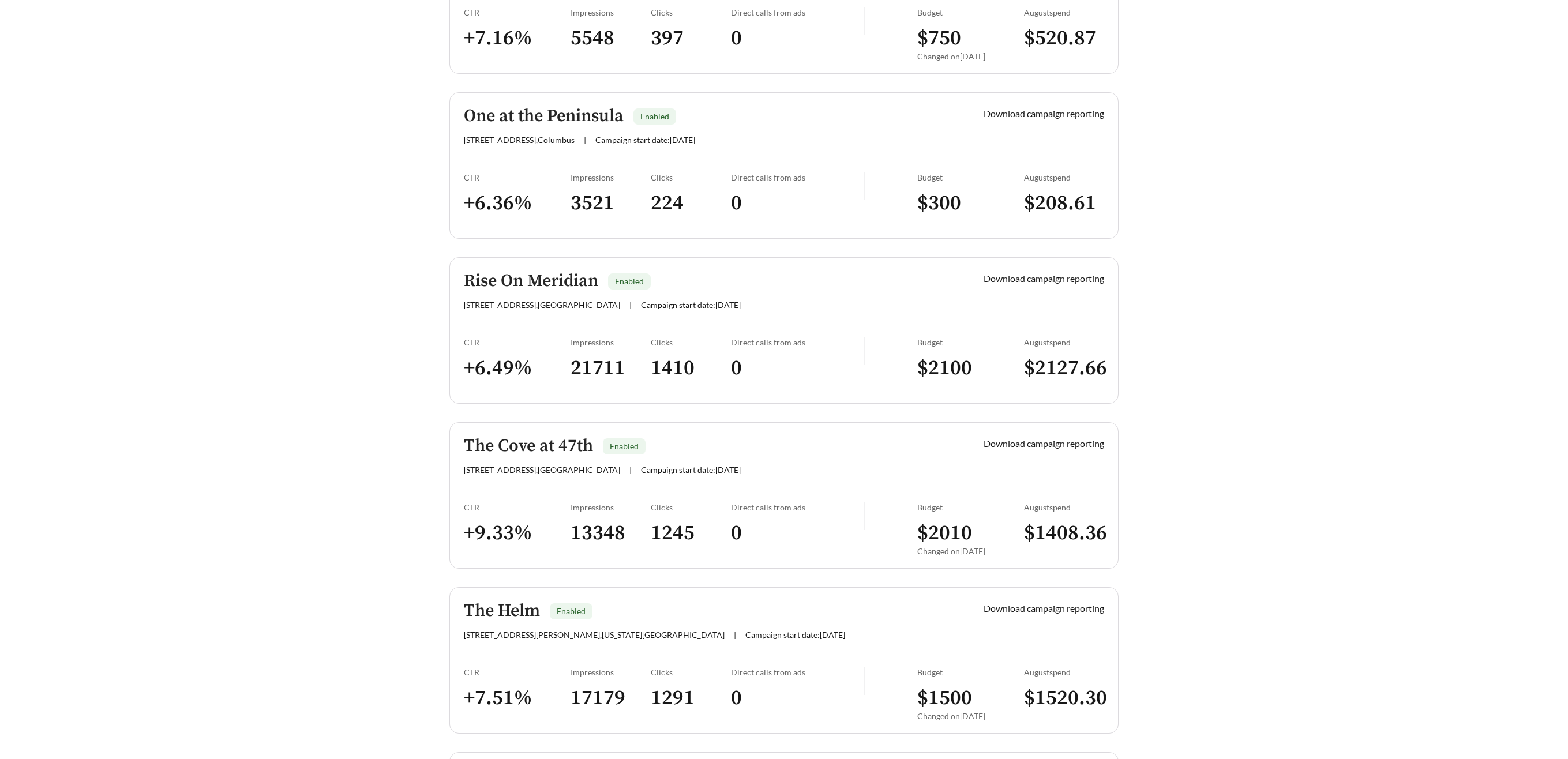
scroll to position [1093, 0]
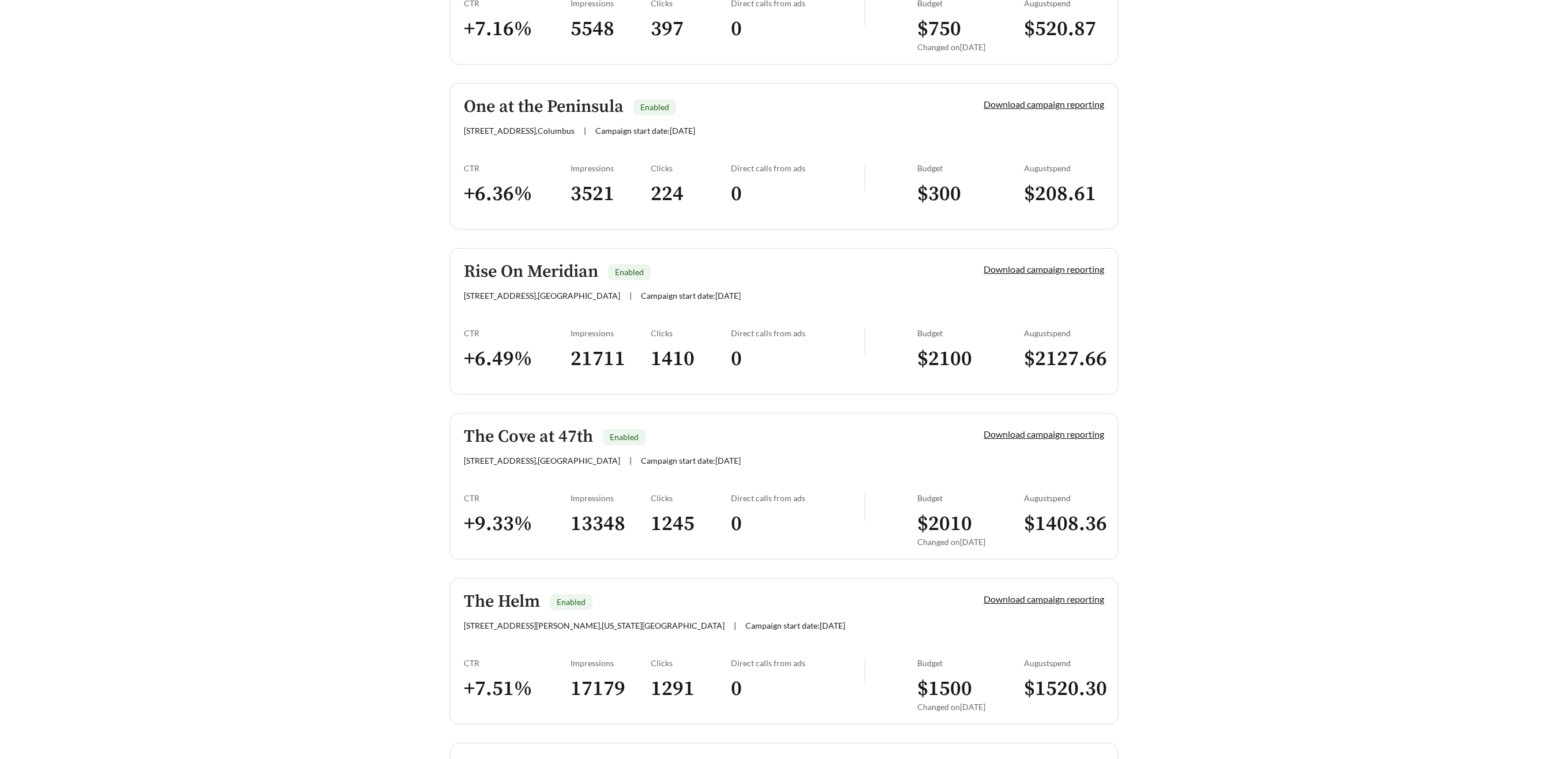
click at [547, 269] on h5 "Rise On Meridian" at bounding box center [530, 272] width 134 height 19
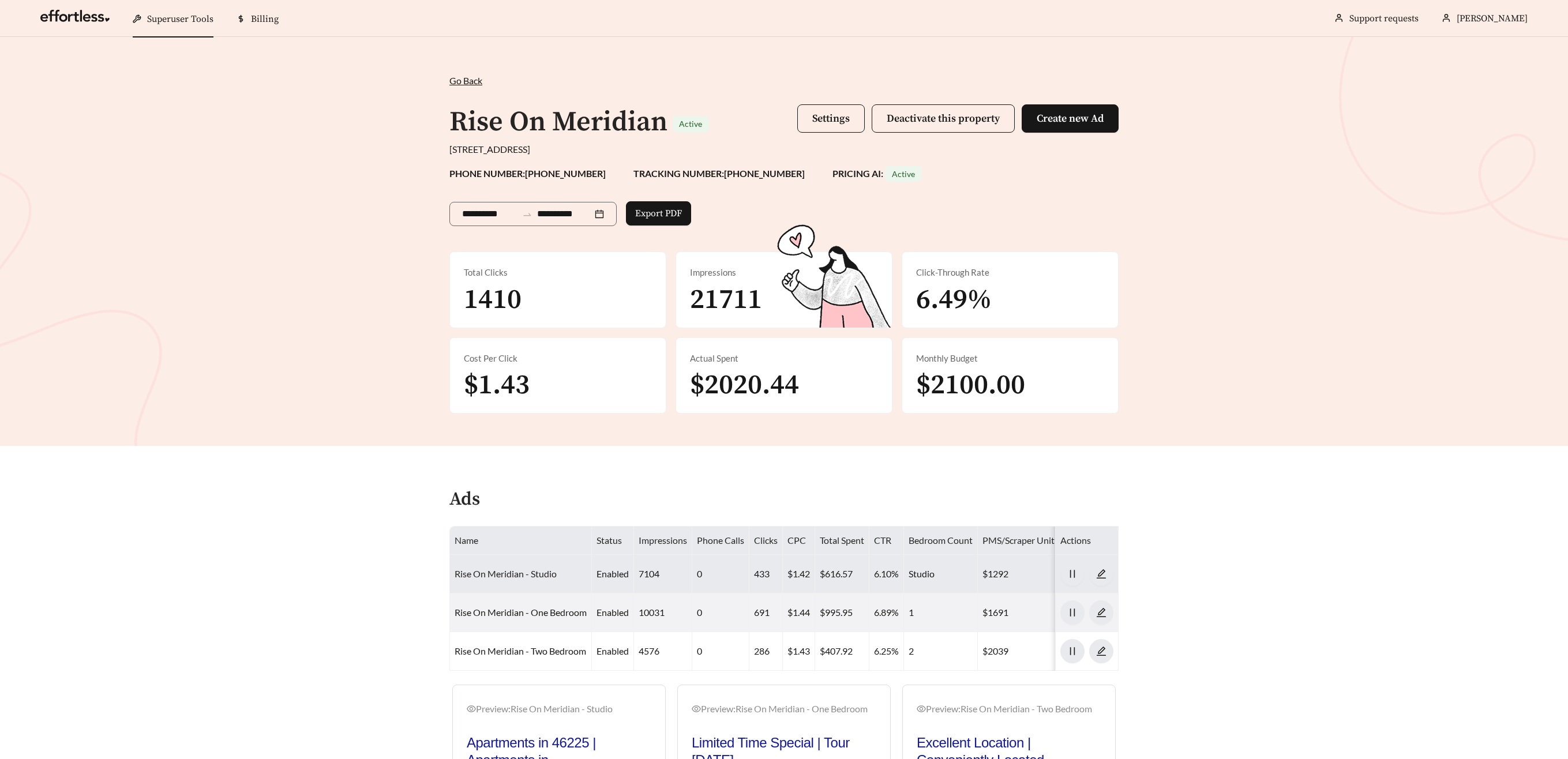
click at [517, 575] on link "Rise On Meridian - Studio" at bounding box center [506, 573] width 102 height 11
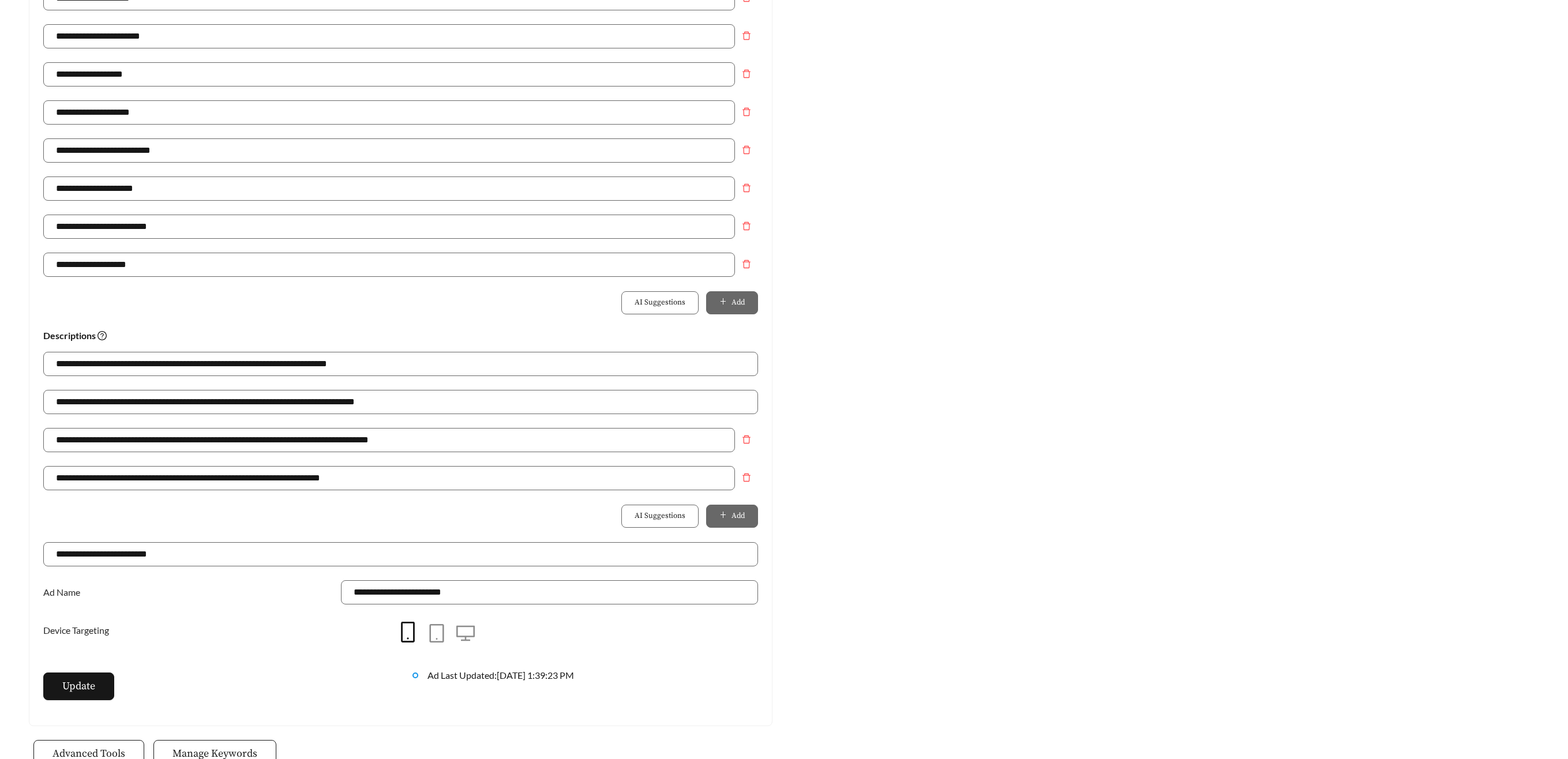
scroll to position [521, 0]
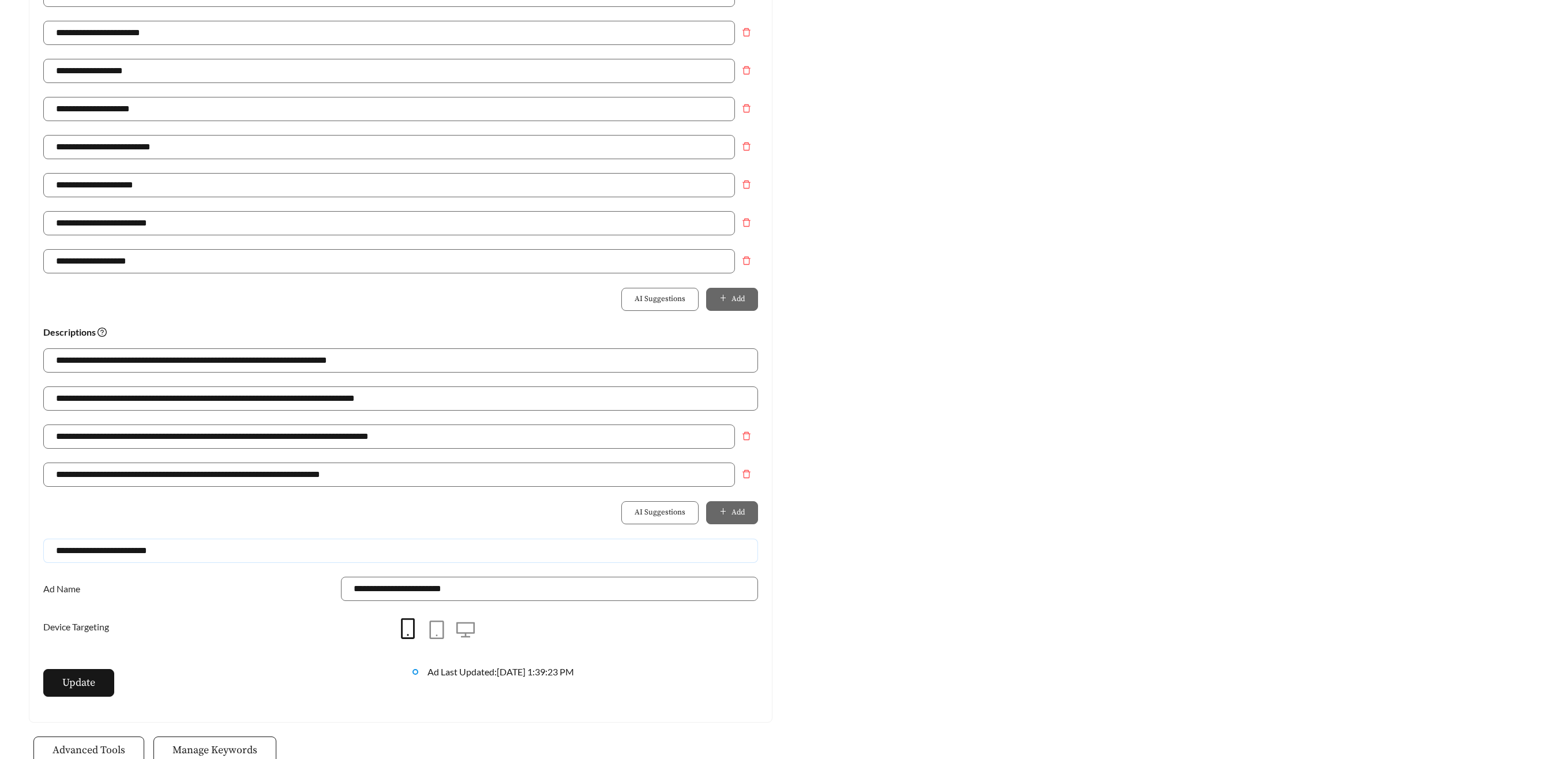
drag, startPoint x: 164, startPoint y: 547, endPoint x: 92, endPoint y: 558, distance: 72.8
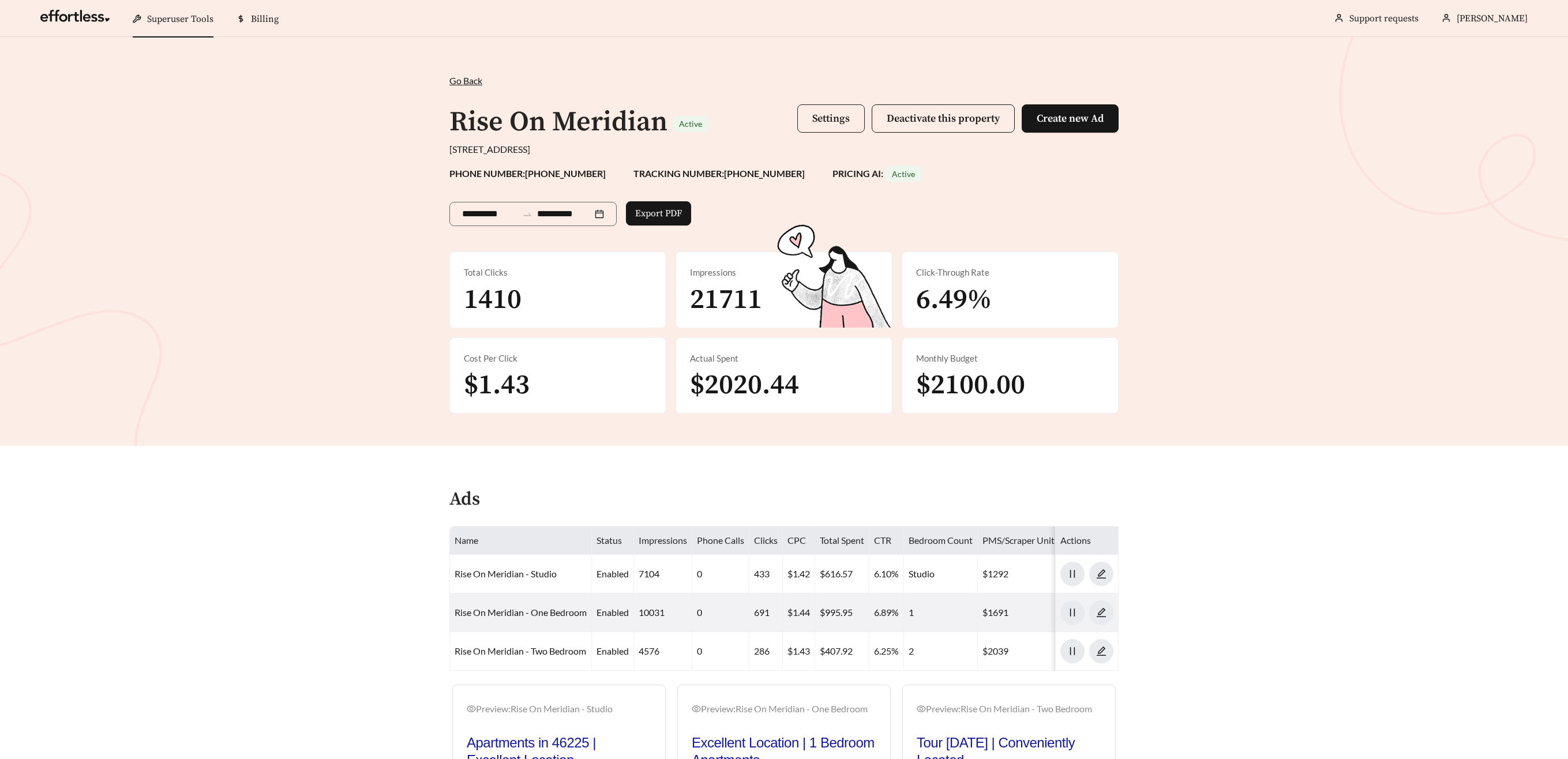
click at [829, 123] on span "Settings" at bounding box center [831, 118] width 38 height 13
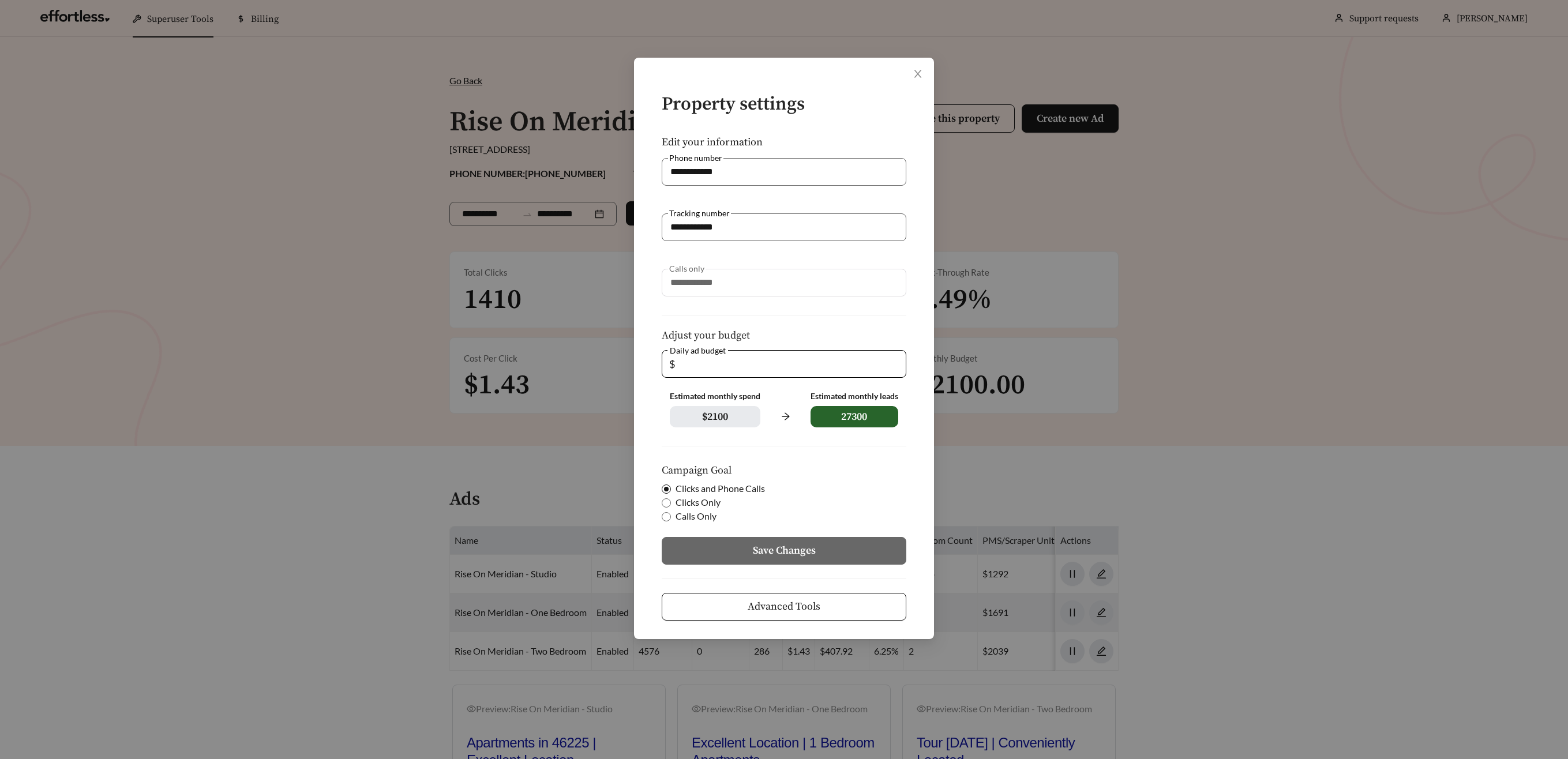
click at [762, 608] on span "Advanced Tools" at bounding box center [784, 606] width 73 height 16
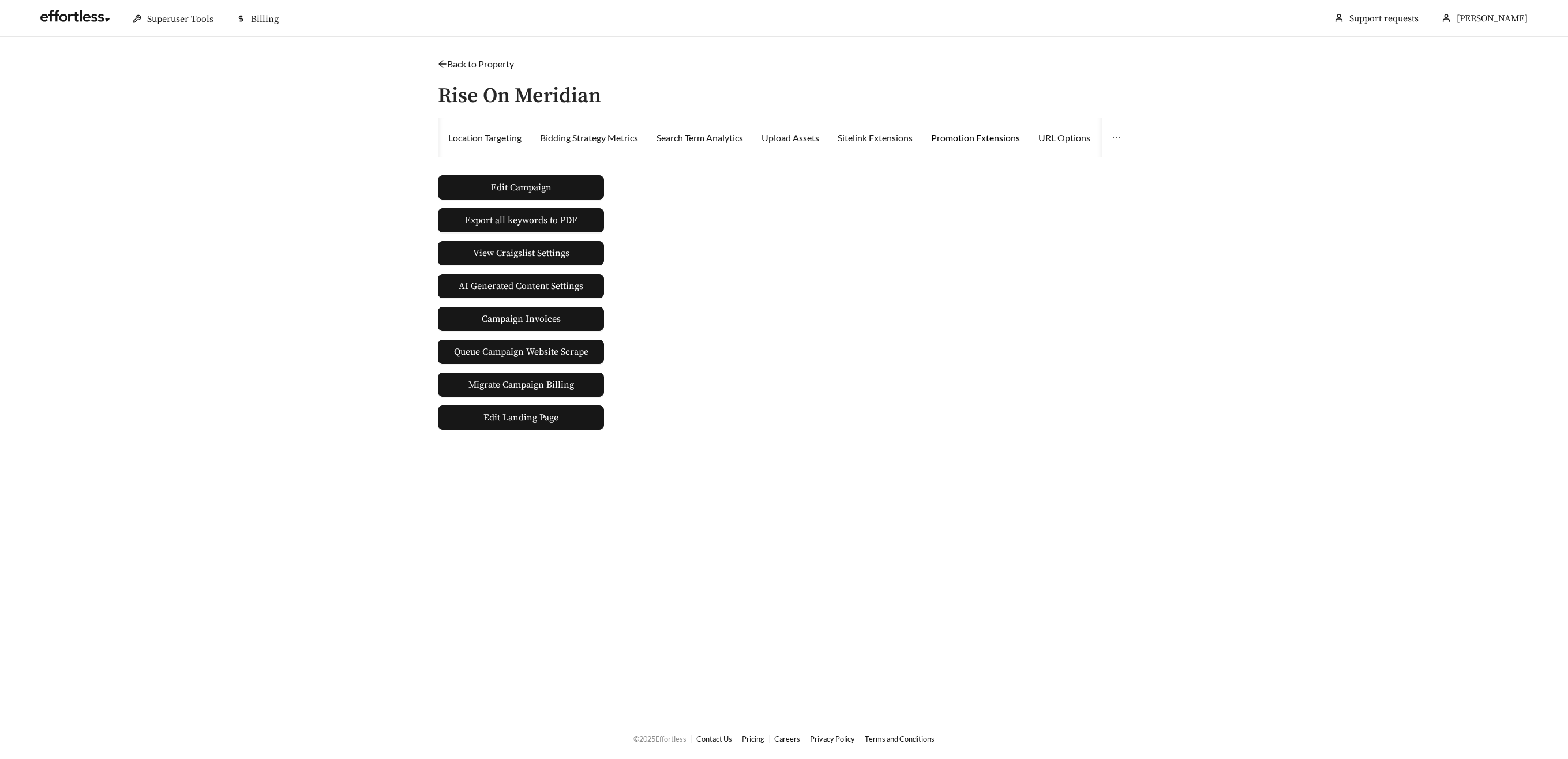
click at [1012, 135] on div "Promotion Extensions" at bounding box center [975, 138] width 89 height 14
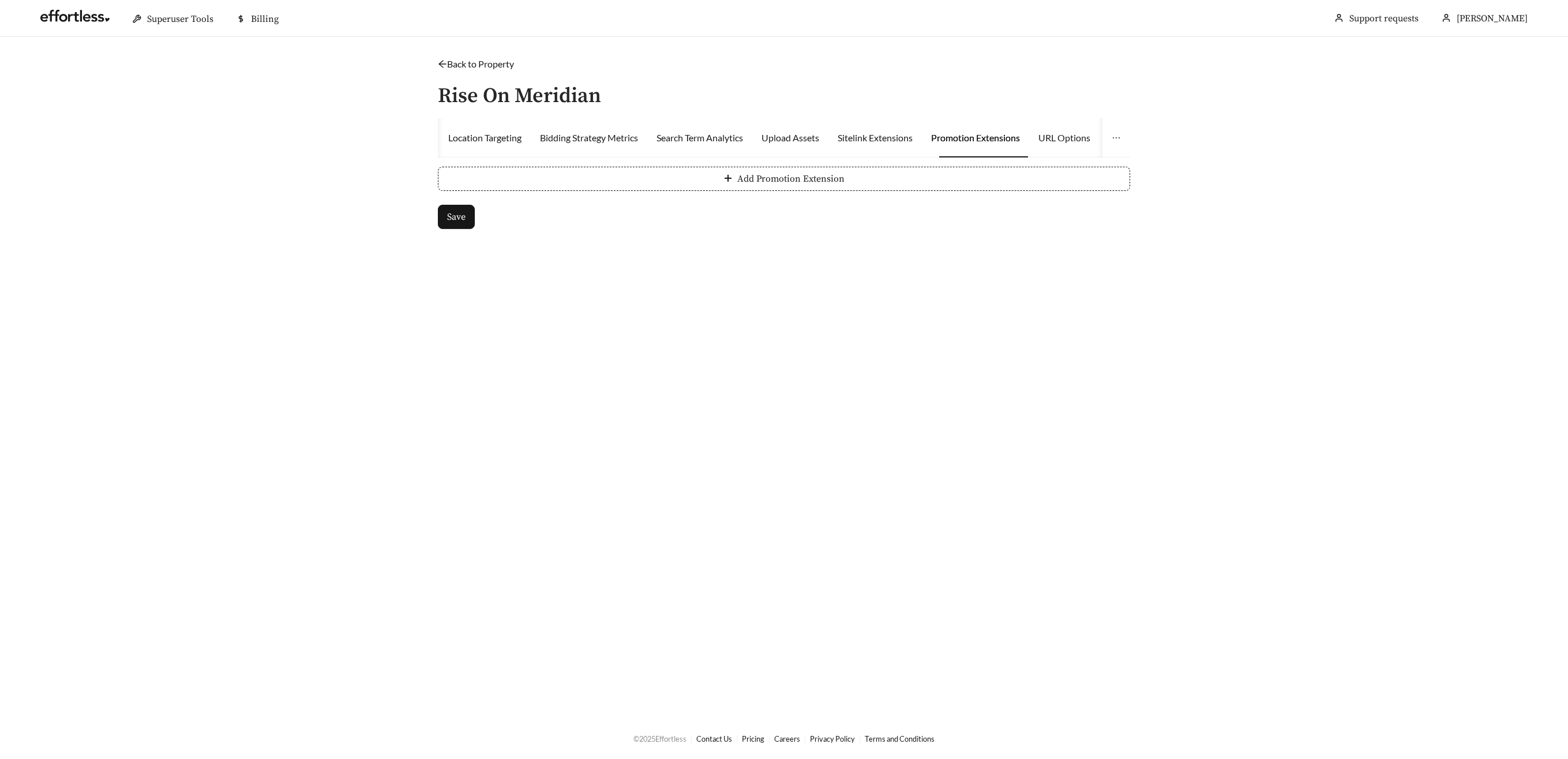
click at [773, 161] on div "Superuser PMS Integrations Activity Location Targeting Bidding Strategy Metrics…" at bounding box center [784, 181] width 692 height 124
click at [778, 180] on span "Add Promotion Extension" at bounding box center [791, 179] width 107 height 14
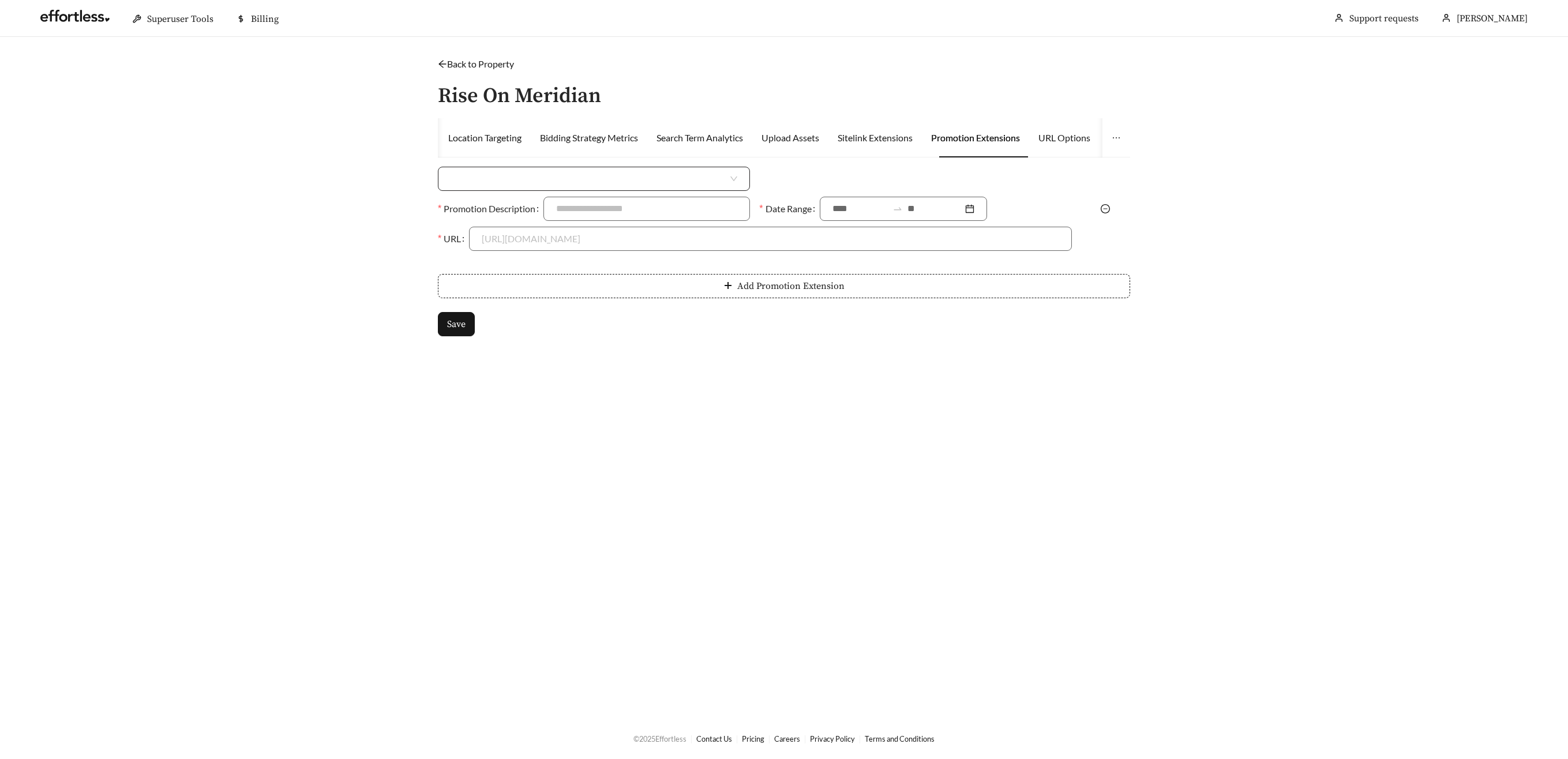
click at [506, 174] on input "search" at bounding box center [589, 179] width 278 height 23
click at [498, 204] on div "Money Amount Off" at bounding box center [593, 204] width 287 height 12
click at [830, 181] on input at bounding box center [930, 179] width 280 height 23
type input "****"
drag, startPoint x: 670, startPoint y: 207, endPoint x: 670, endPoint y: 215, distance: 8.0
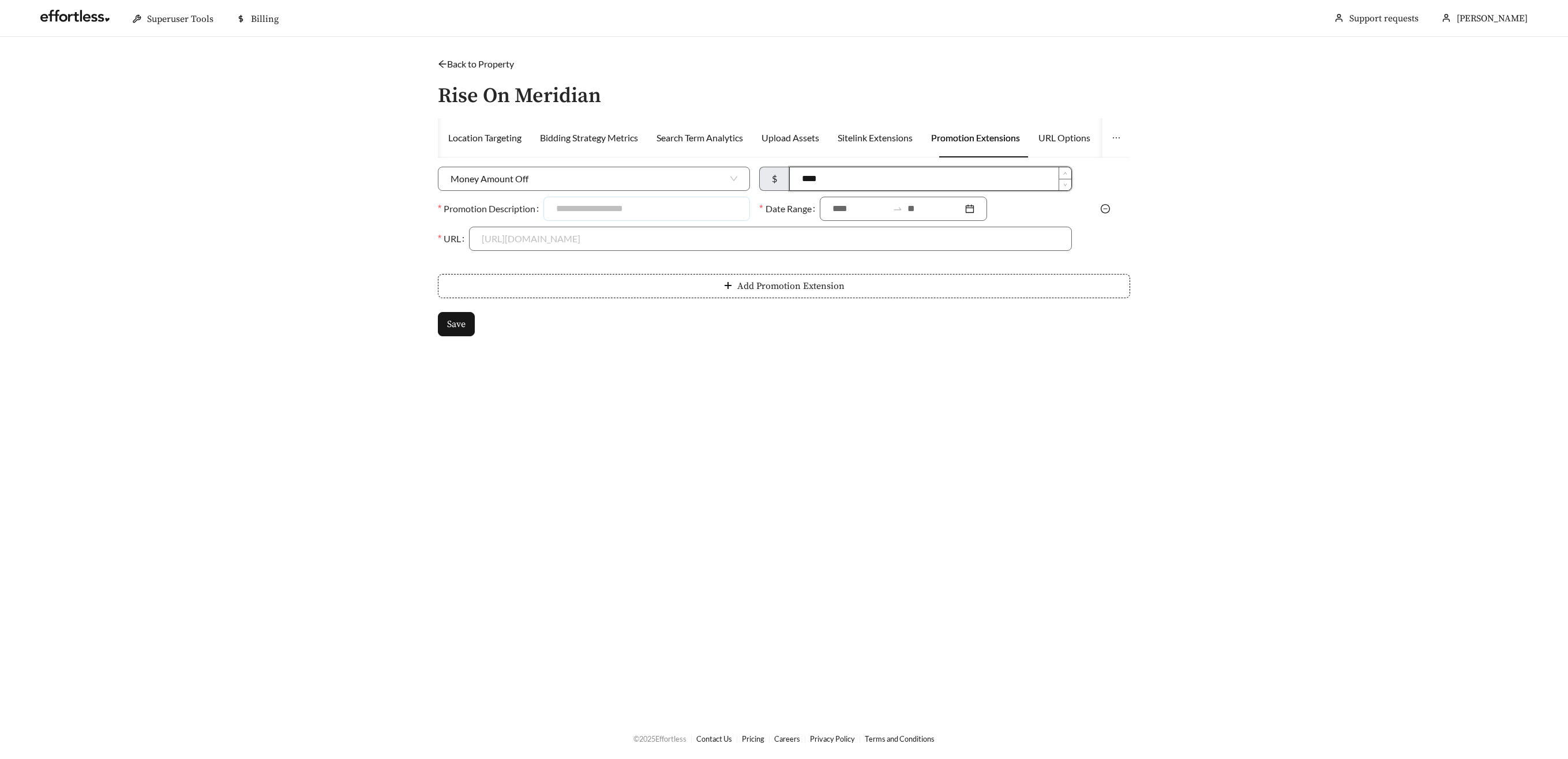
click at [669, 207] on input "Promotion Description" at bounding box center [647, 209] width 207 height 25
type input "**********"
drag, startPoint x: 856, startPoint y: 208, endPoint x: 866, endPoint y: 216, distance: 12.8
click at [856, 208] on input at bounding box center [860, 209] width 55 height 14
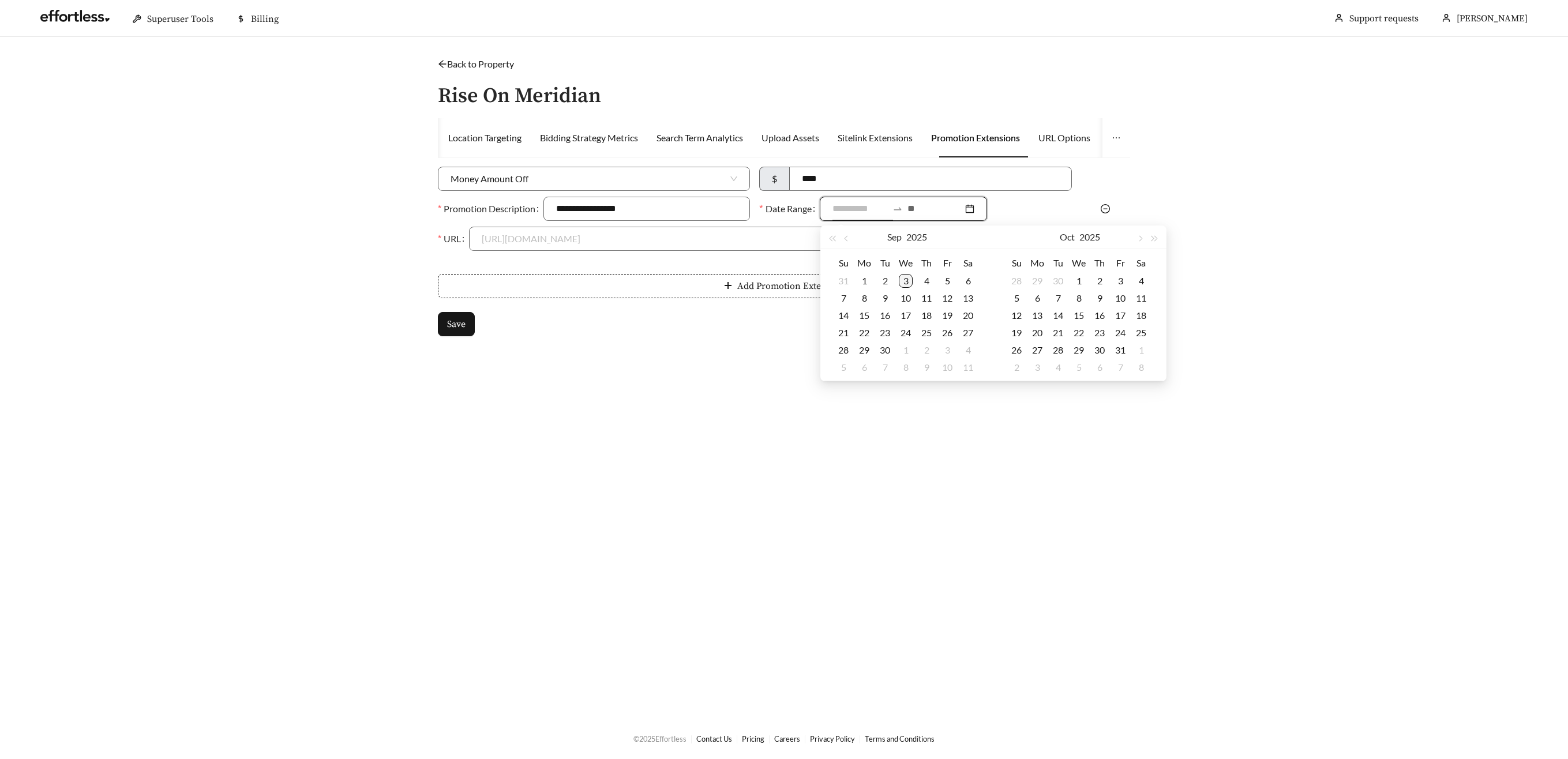
type input "**********"
click at [913, 286] on td "3" at bounding box center [905, 281] width 21 height 18
type input "**********"
click at [886, 352] on div "30" at bounding box center [885, 351] width 14 height 14
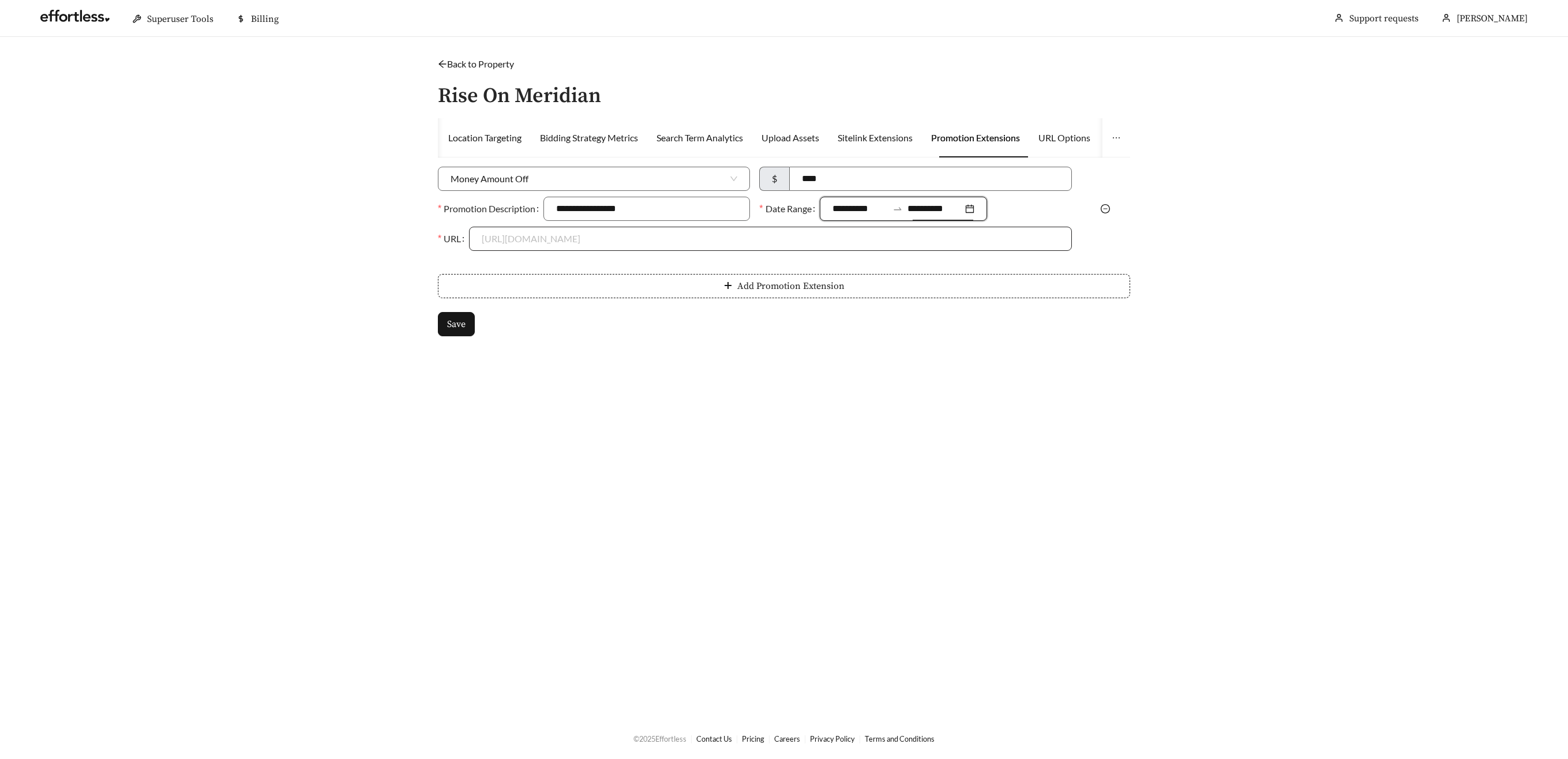
click at [584, 248] on div "https://www.yourcommunity.com/promotion" at bounding box center [770, 239] width 602 height 25
drag, startPoint x: 581, startPoint y: 244, endPoint x: 578, endPoint y: 258, distance: 14.3
click at [579, 247] on input "URL" at bounding box center [770, 238] width 577 height 23
click at [571, 267] on div "https://riseonmeridian.com" at bounding box center [770, 265] width 577 height 12
type input "**********"
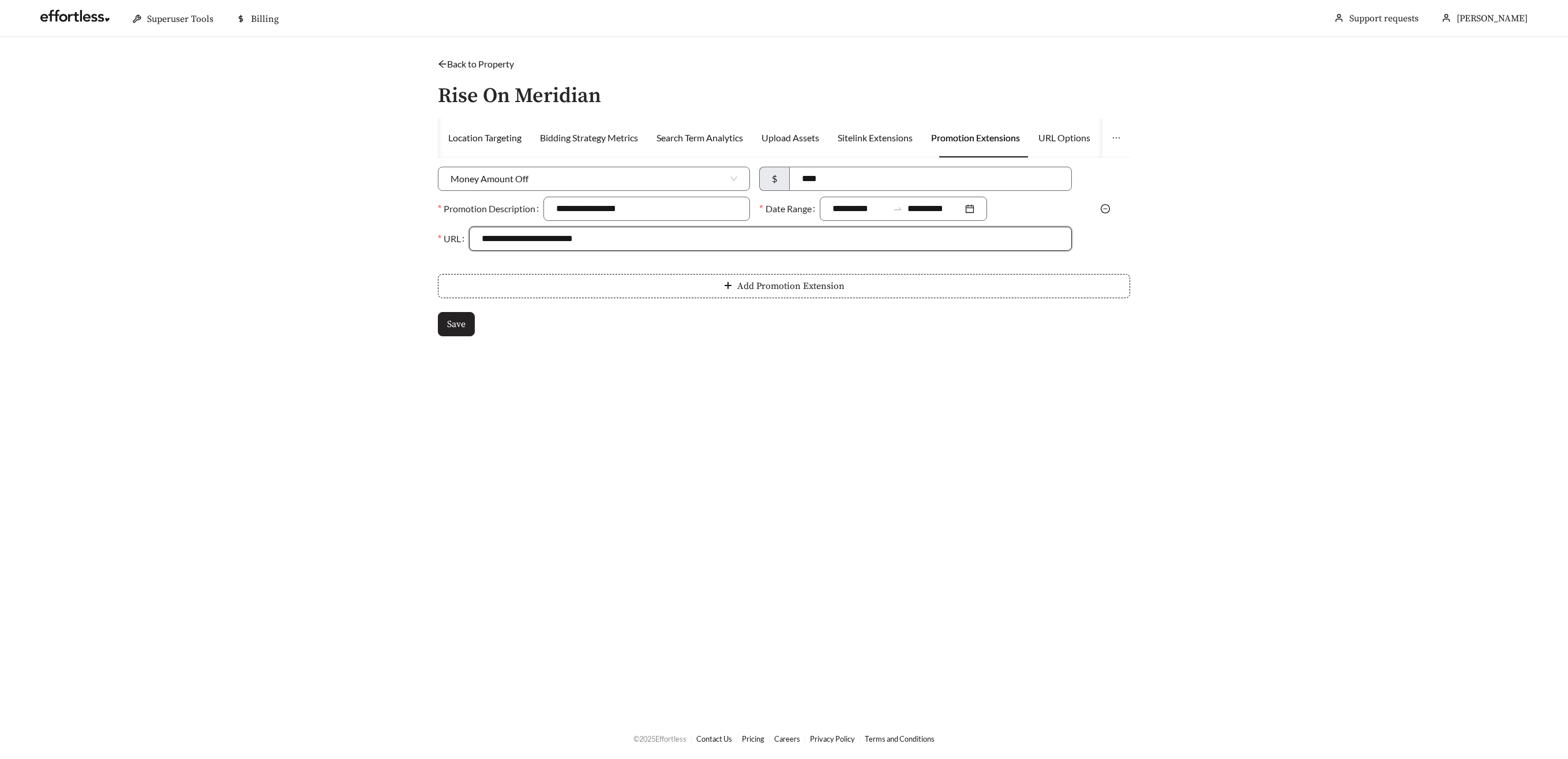
click at [454, 329] on span "Save" at bounding box center [456, 324] width 18 height 14
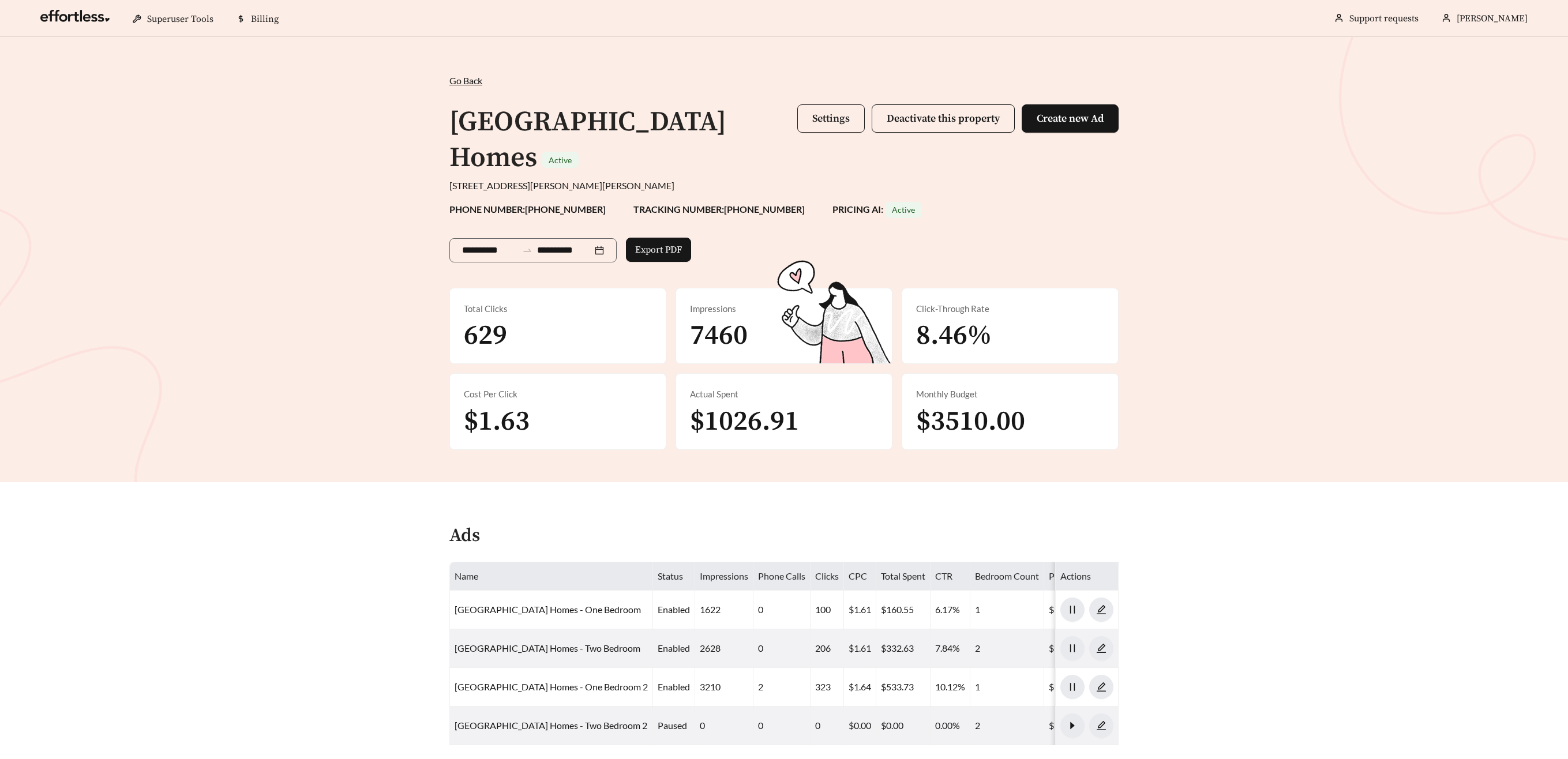
click at [802, 124] on button "Settings" at bounding box center [830, 118] width 67 height 28
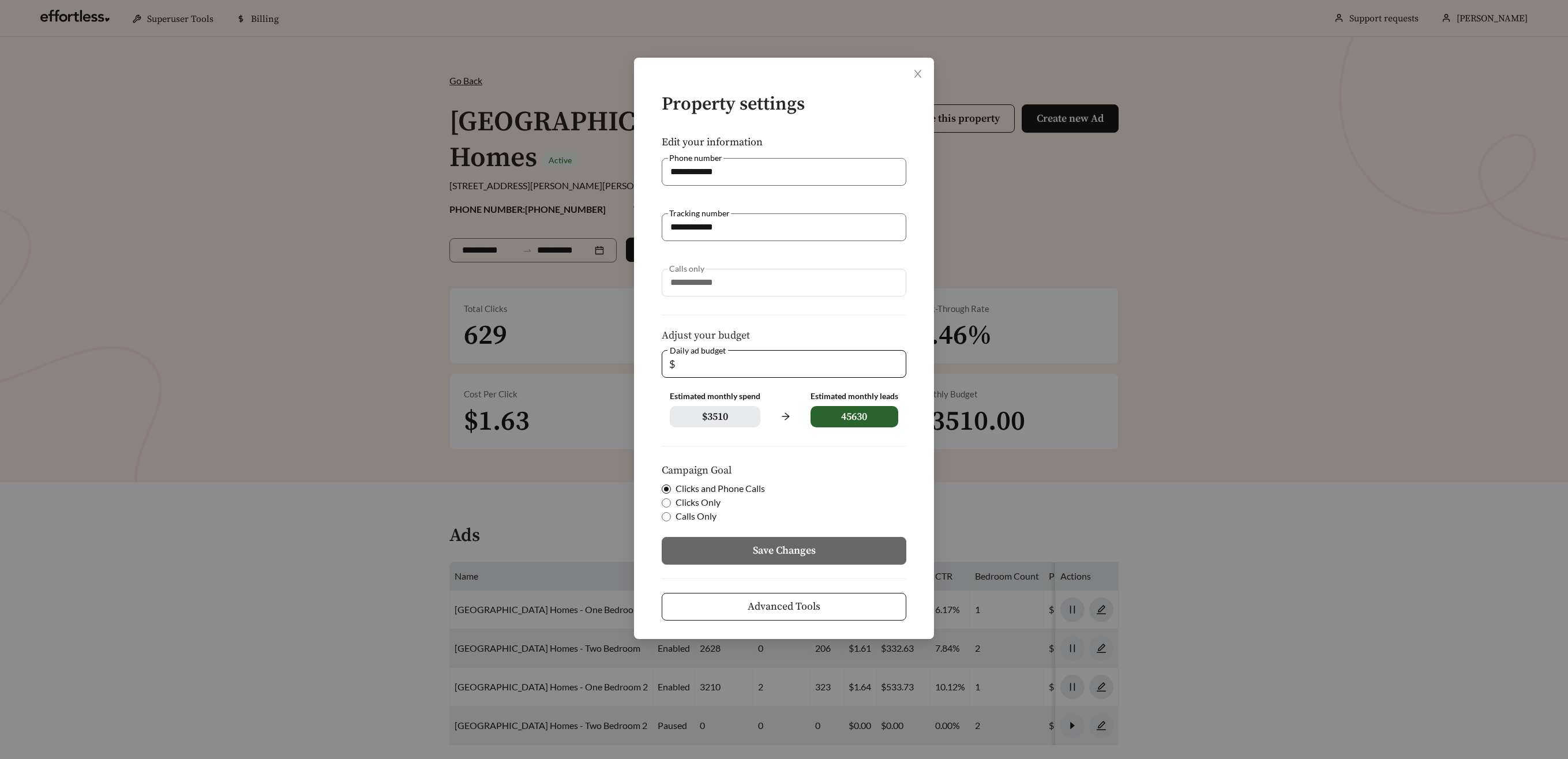
drag, startPoint x: 697, startPoint y: 364, endPoint x: 650, endPoint y: 365, distance: 47.0
click at [652, 365] on form "**********" at bounding box center [784, 358] width 263 height 526
type input "***"
click at [767, 545] on span "Save Changes" at bounding box center [784, 550] width 63 height 16
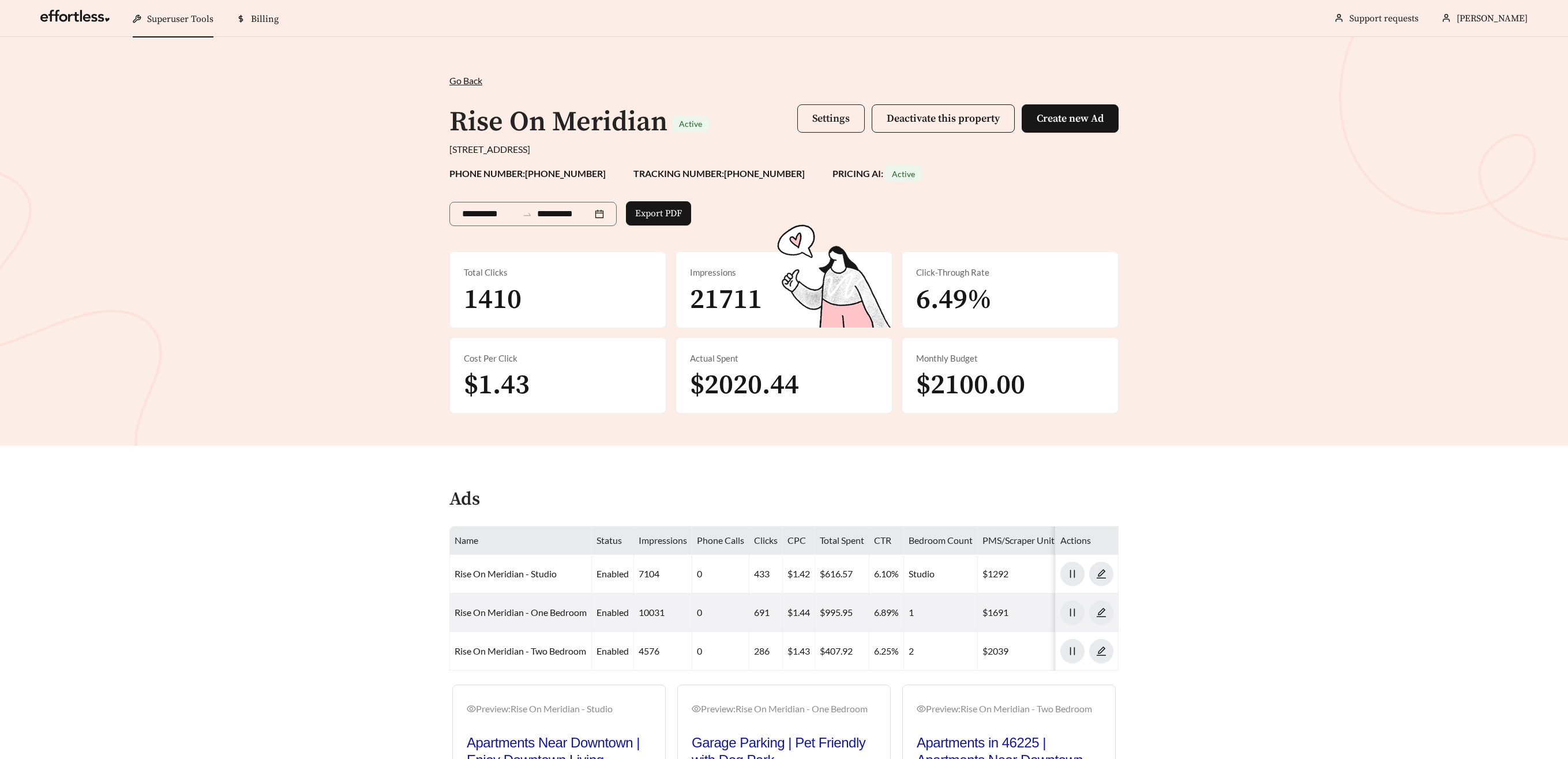
click at [841, 116] on span "Settings" at bounding box center [831, 118] width 38 height 13
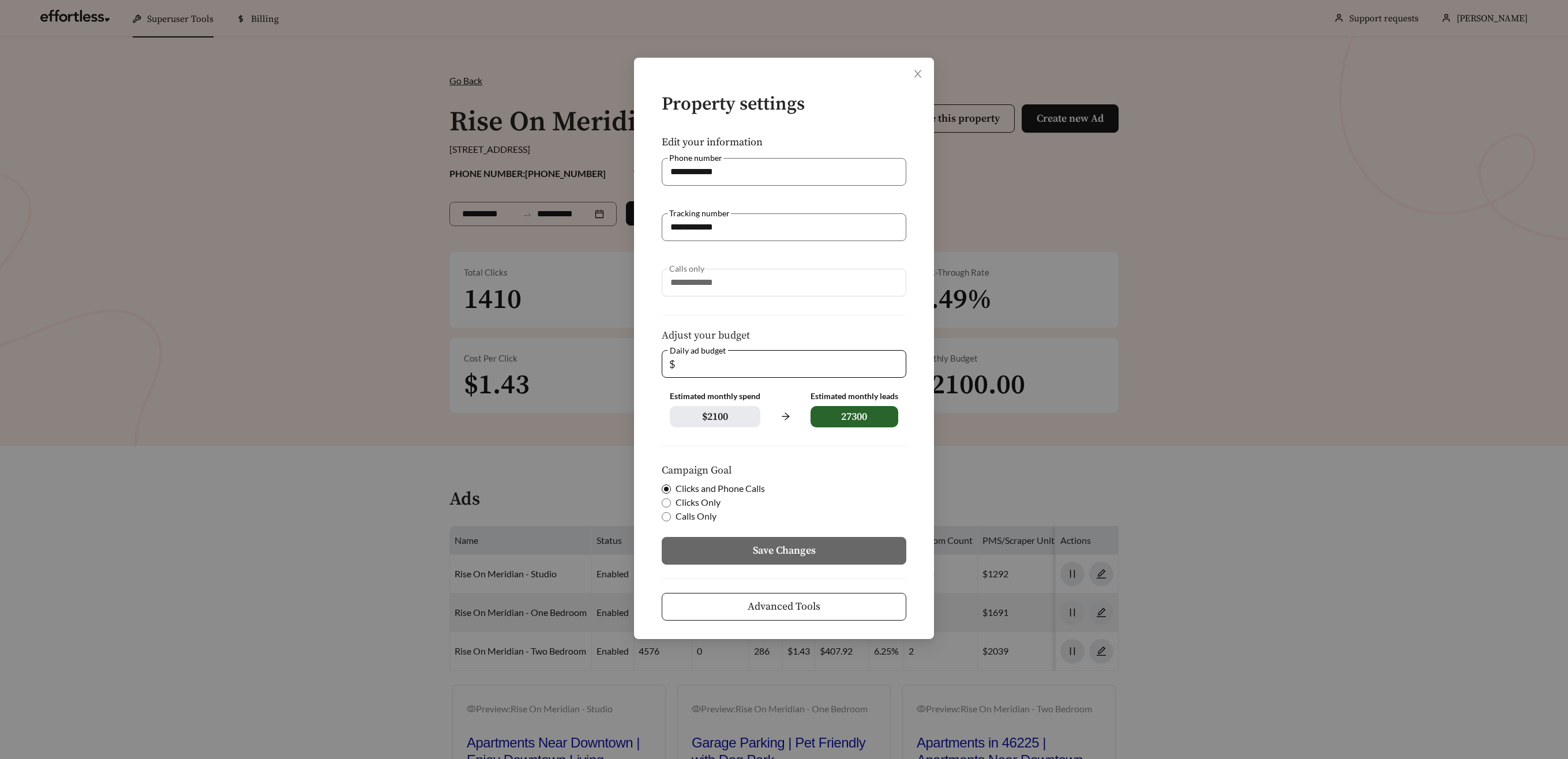
click at [768, 601] on span "Advanced Tools" at bounding box center [784, 606] width 73 height 16
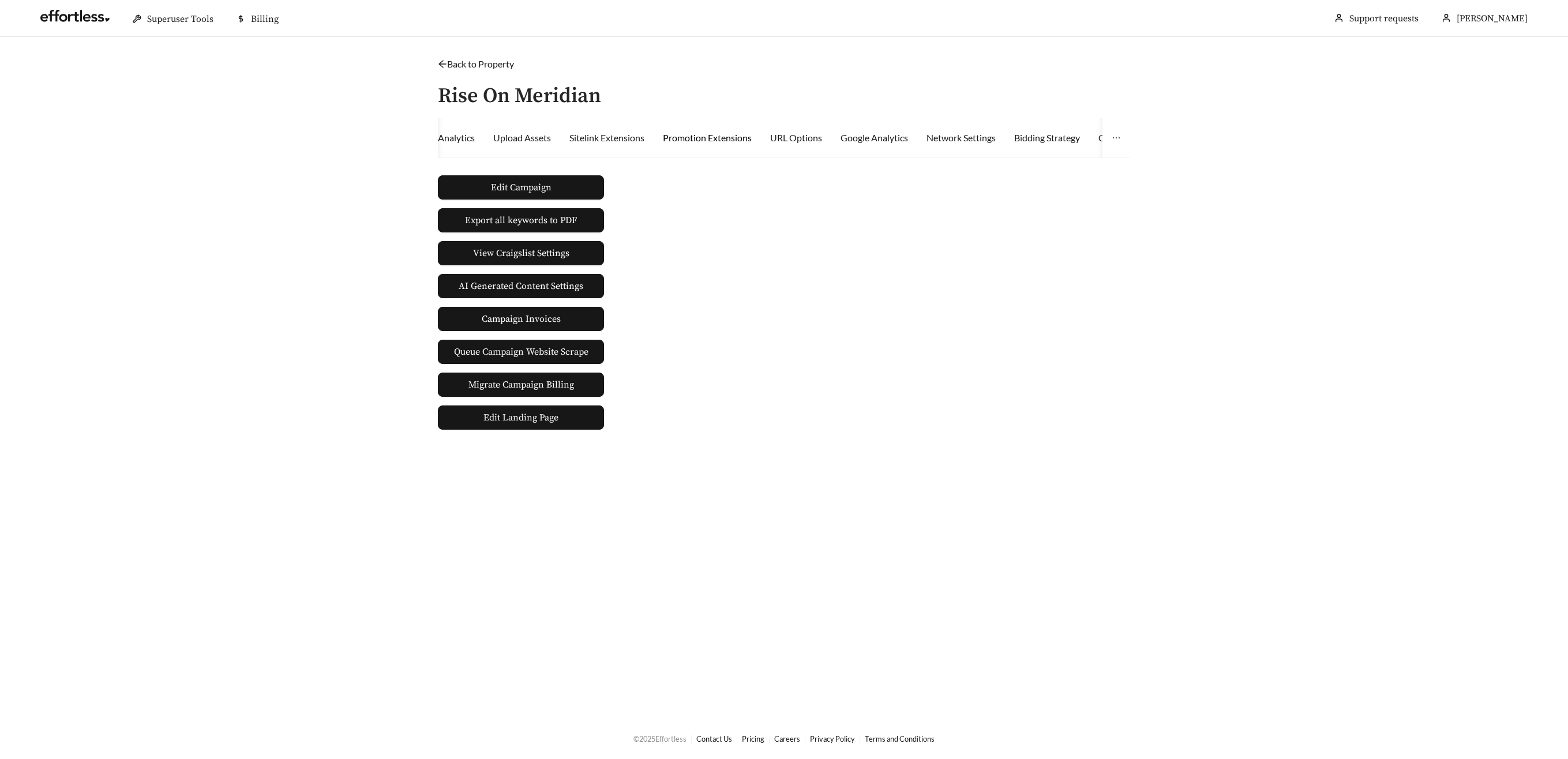
click at [716, 139] on div "Promotion Extensions" at bounding box center [706, 138] width 89 height 14
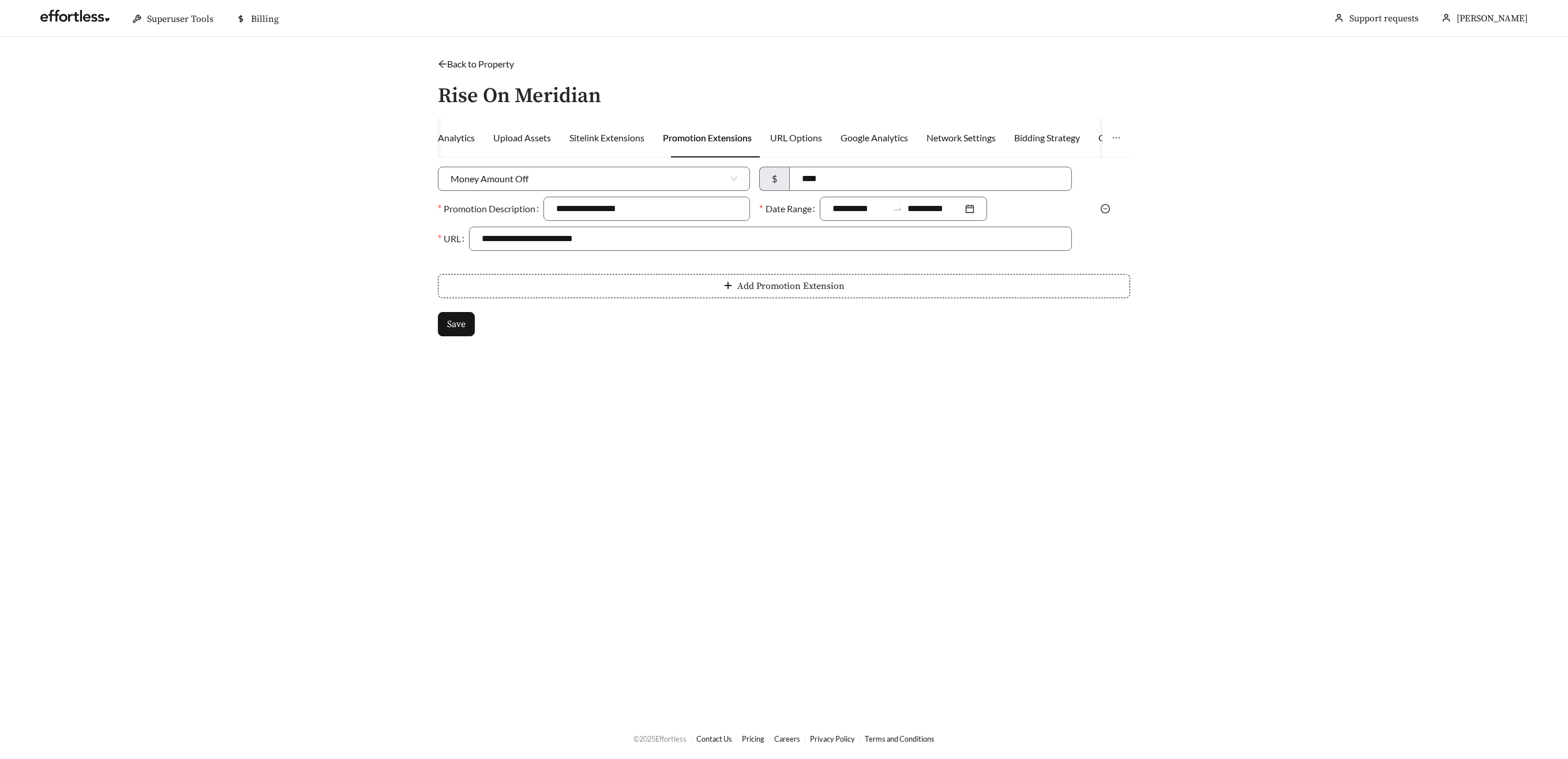
click at [1106, 209] on icon "minus-circle" at bounding box center [1105, 209] width 10 height 10
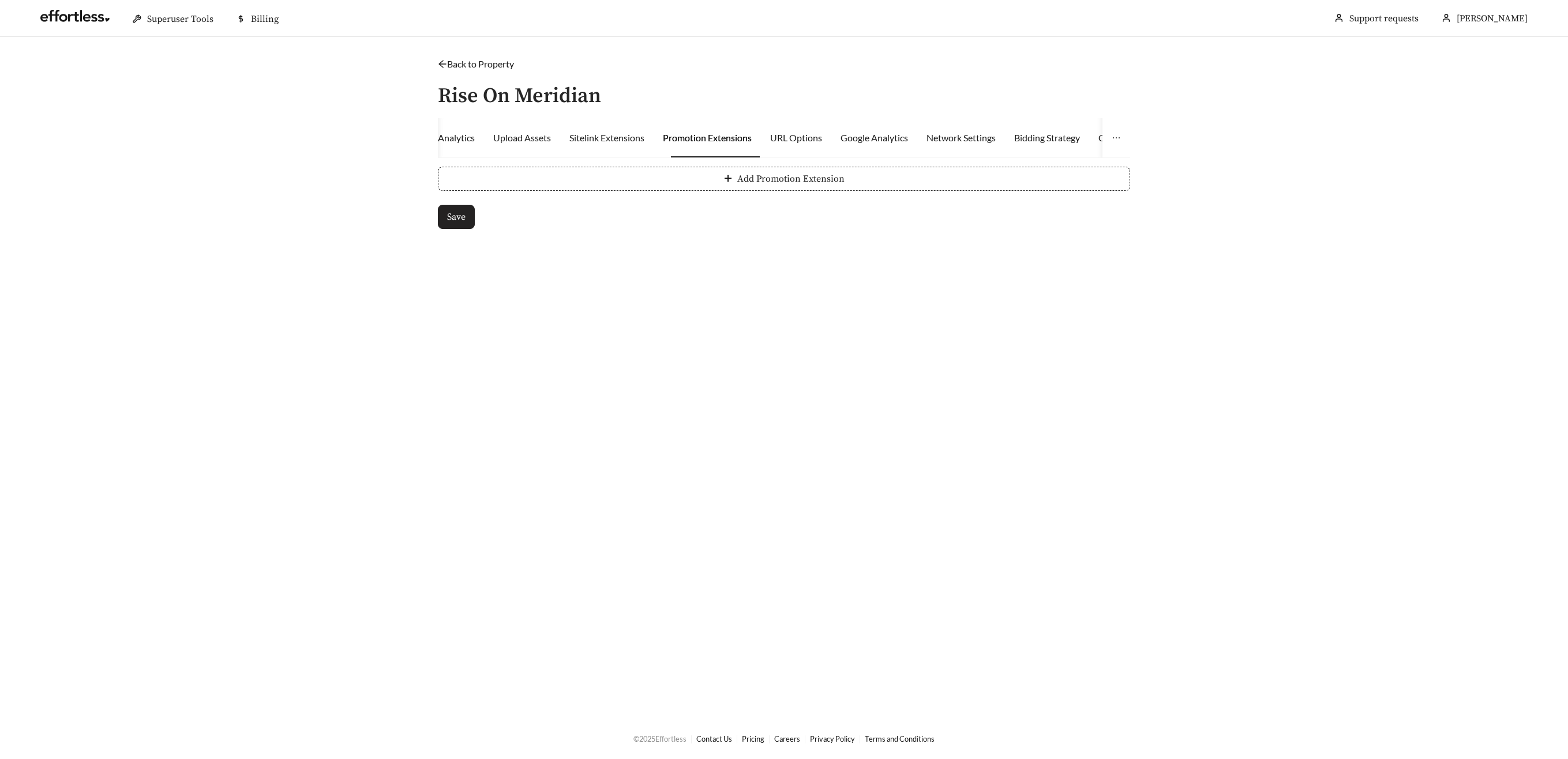
click at [454, 216] on span "Save" at bounding box center [456, 217] width 18 height 14
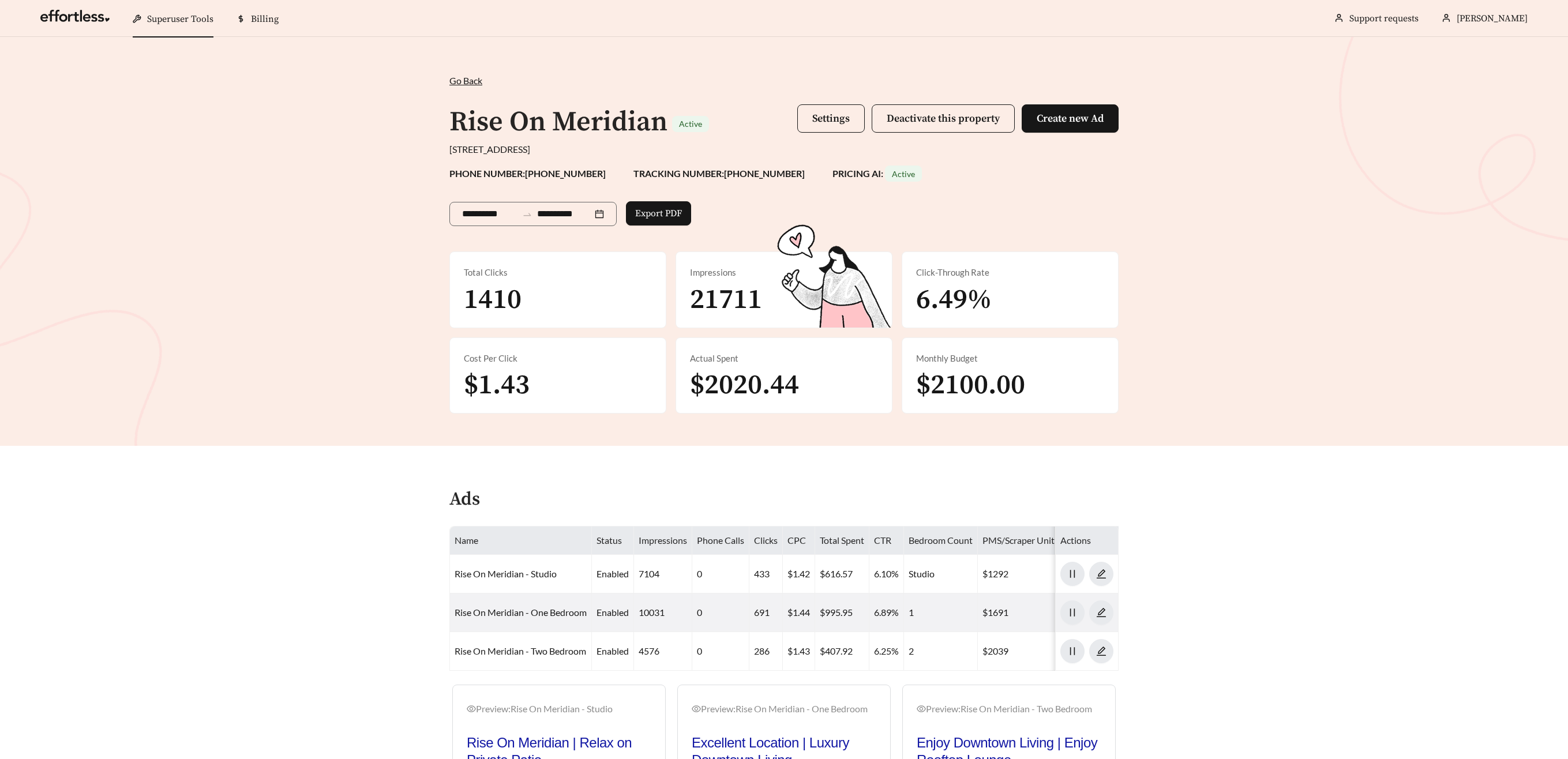
click at [311, 333] on div "**********" at bounding box center [784, 241] width 1568 height 409
drag, startPoint x: 656, startPoint y: 117, endPoint x: 514, endPoint y: 103, distance: 142.7
click at [493, 110] on h1 "Rise On Meridian" at bounding box center [558, 122] width 218 height 34
drag, startPoint x: 608, startPoint y: 62, endPoint x: 645, endPoint y: 93, distance: 48.3
click at [613, 68] on div "**********" at bounding box center [784, 241] width 1568 height 409
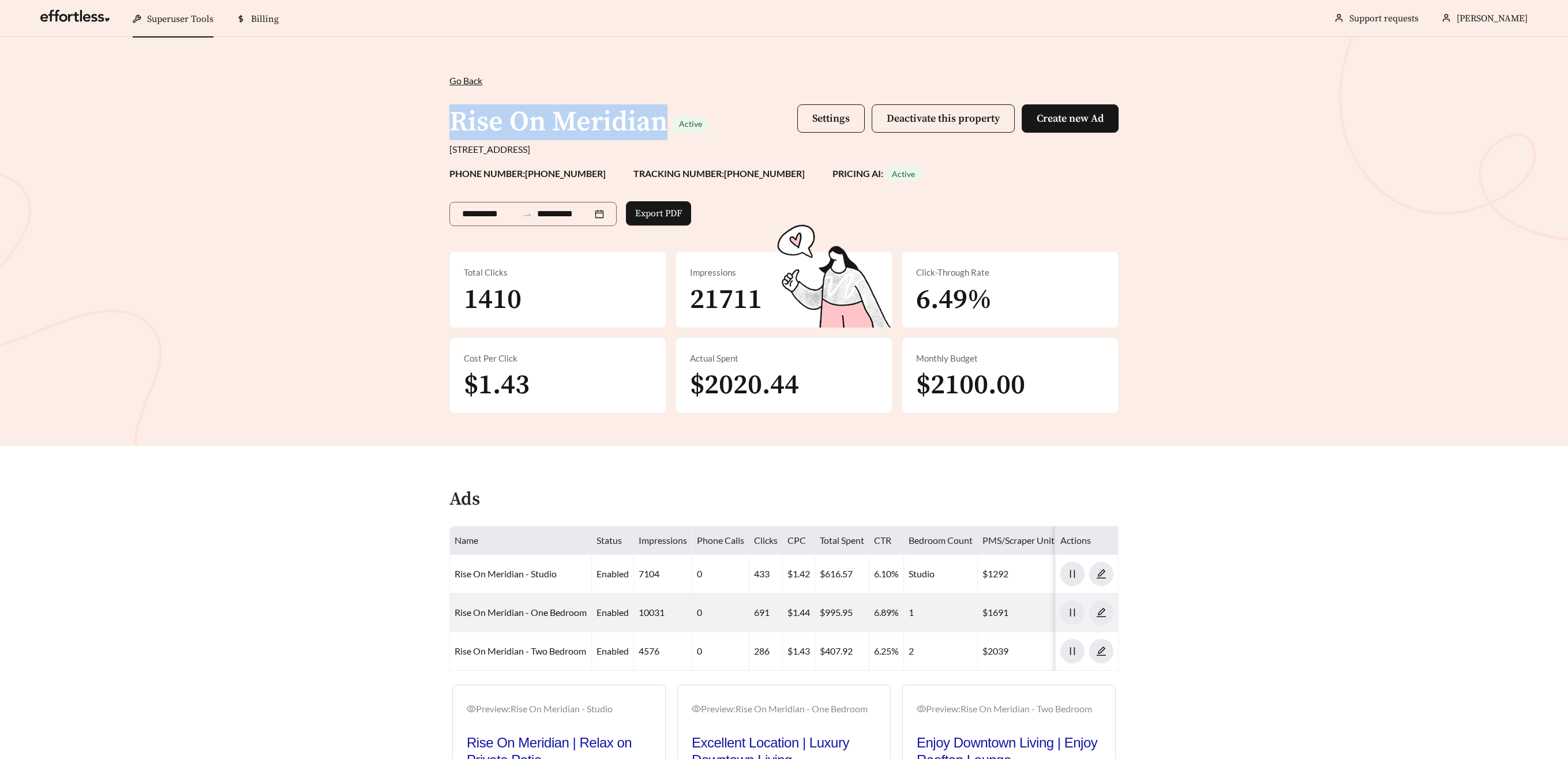
drag, startPoint x: 661, startPoint y: 114, endPoint x: 443, endPoint y: 117, distance: 218.0
click at [441, 117] on div "**********" at bounding box center [784, 244] width 692 height 340
copy h1 "Rise On Meridian"
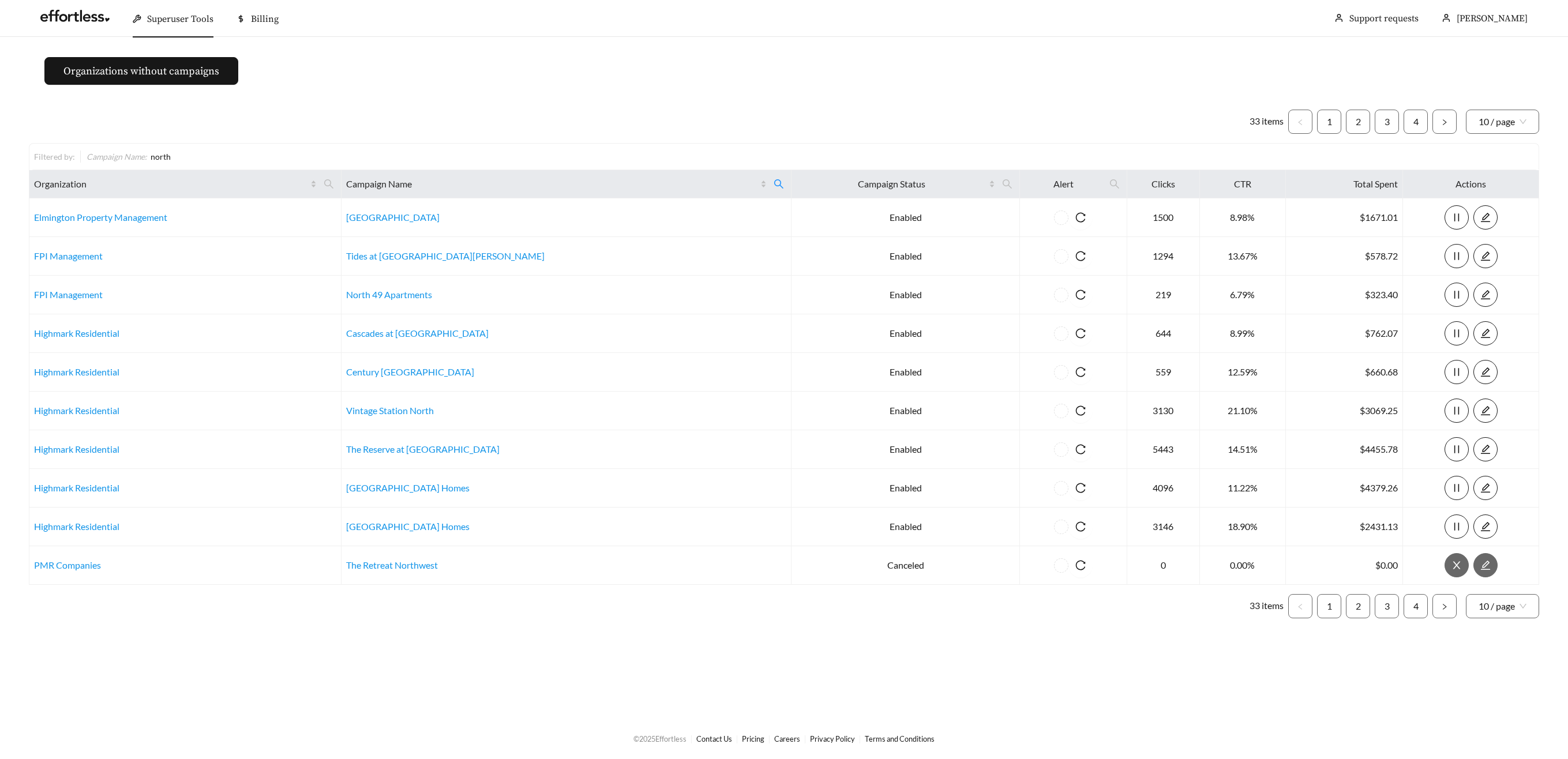
click at [174, 25] on span "Superuser Tools" at bounding box center [181, 18] width 67 height 11
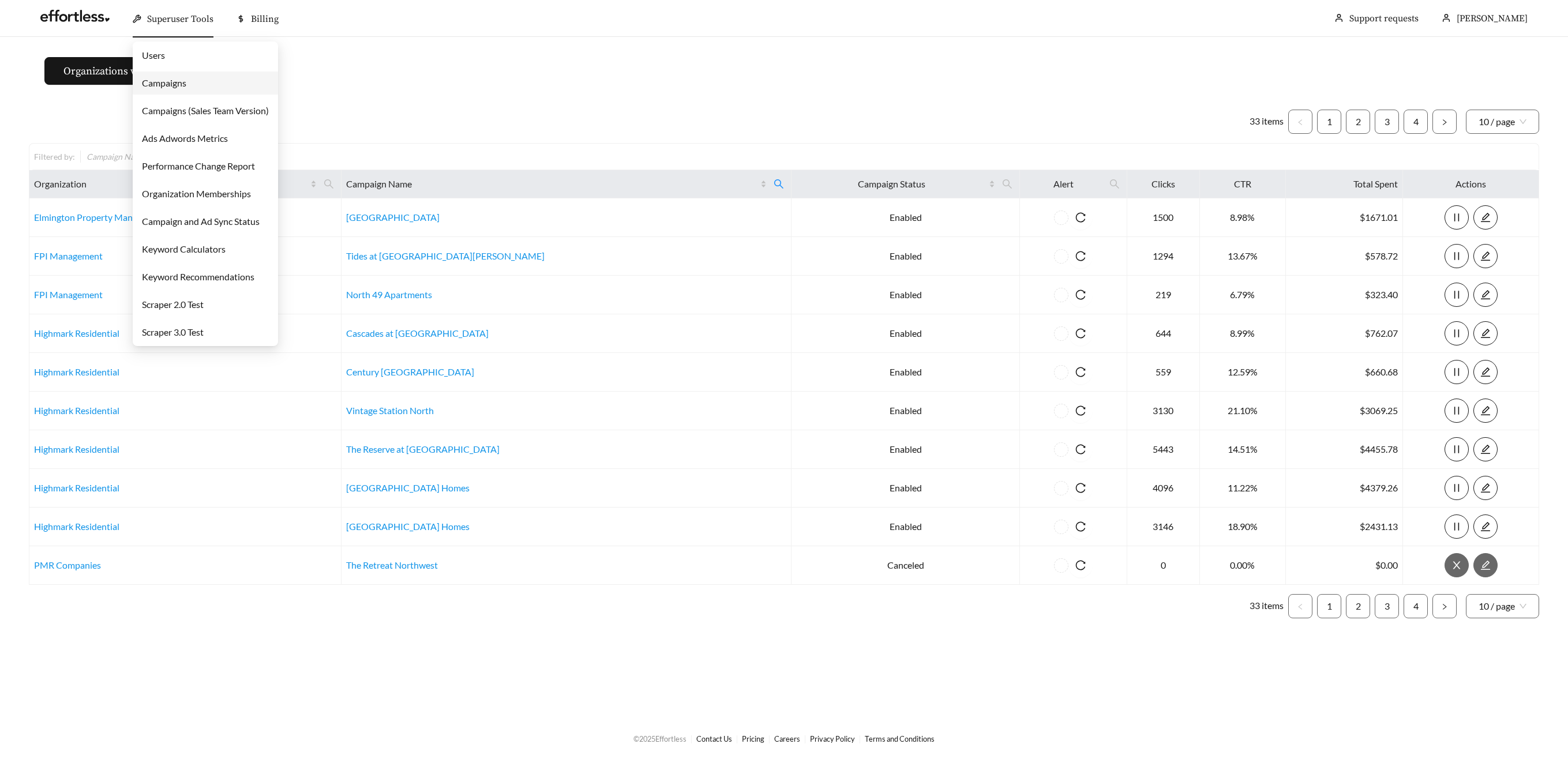
click at [177, 80] on link "Campaigns" at bounding box center [164, 82] width 45 height 11
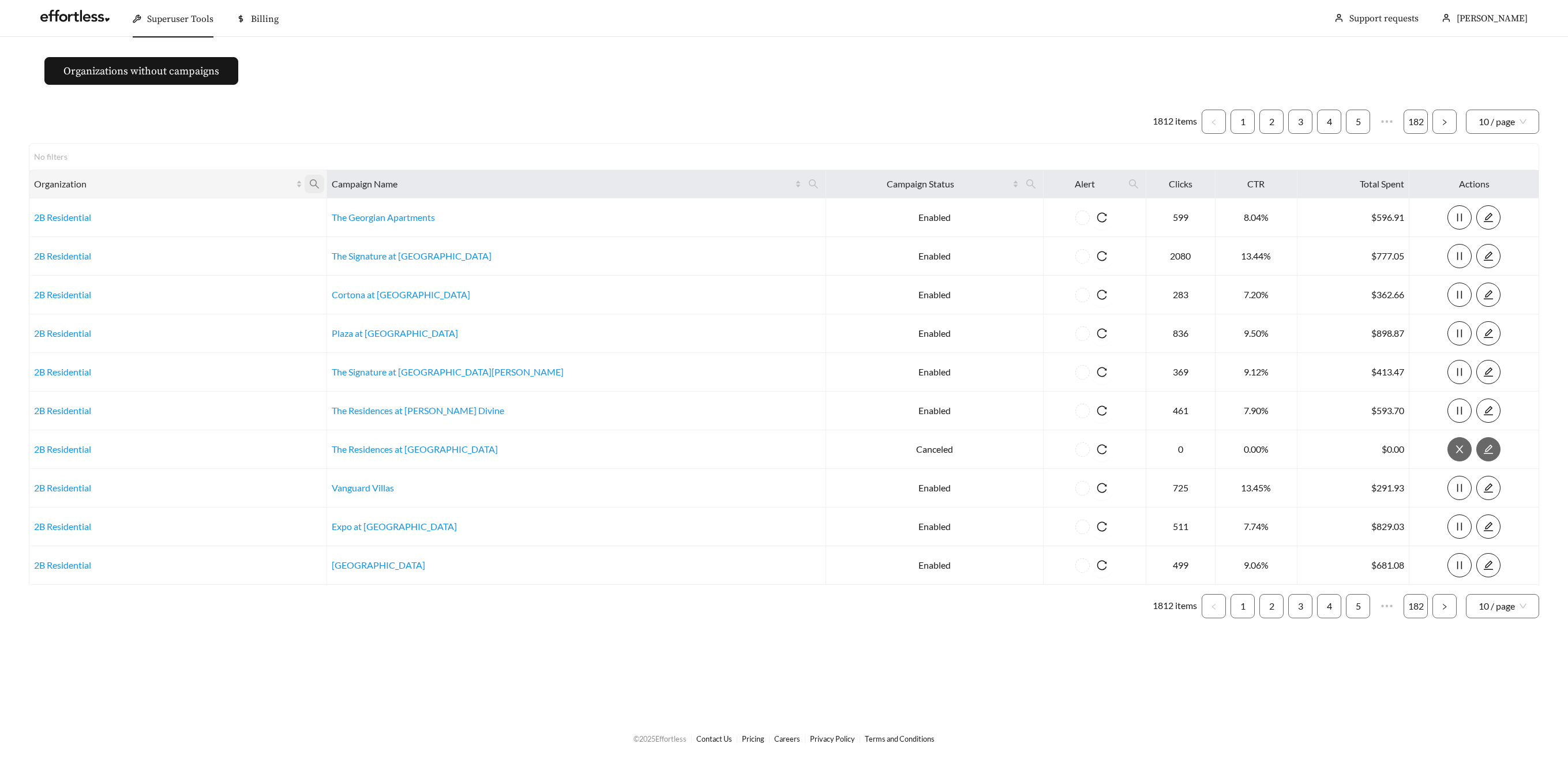
click at [320, 185] on icon "search" at bounding box center [315, 184] width 11 height 11
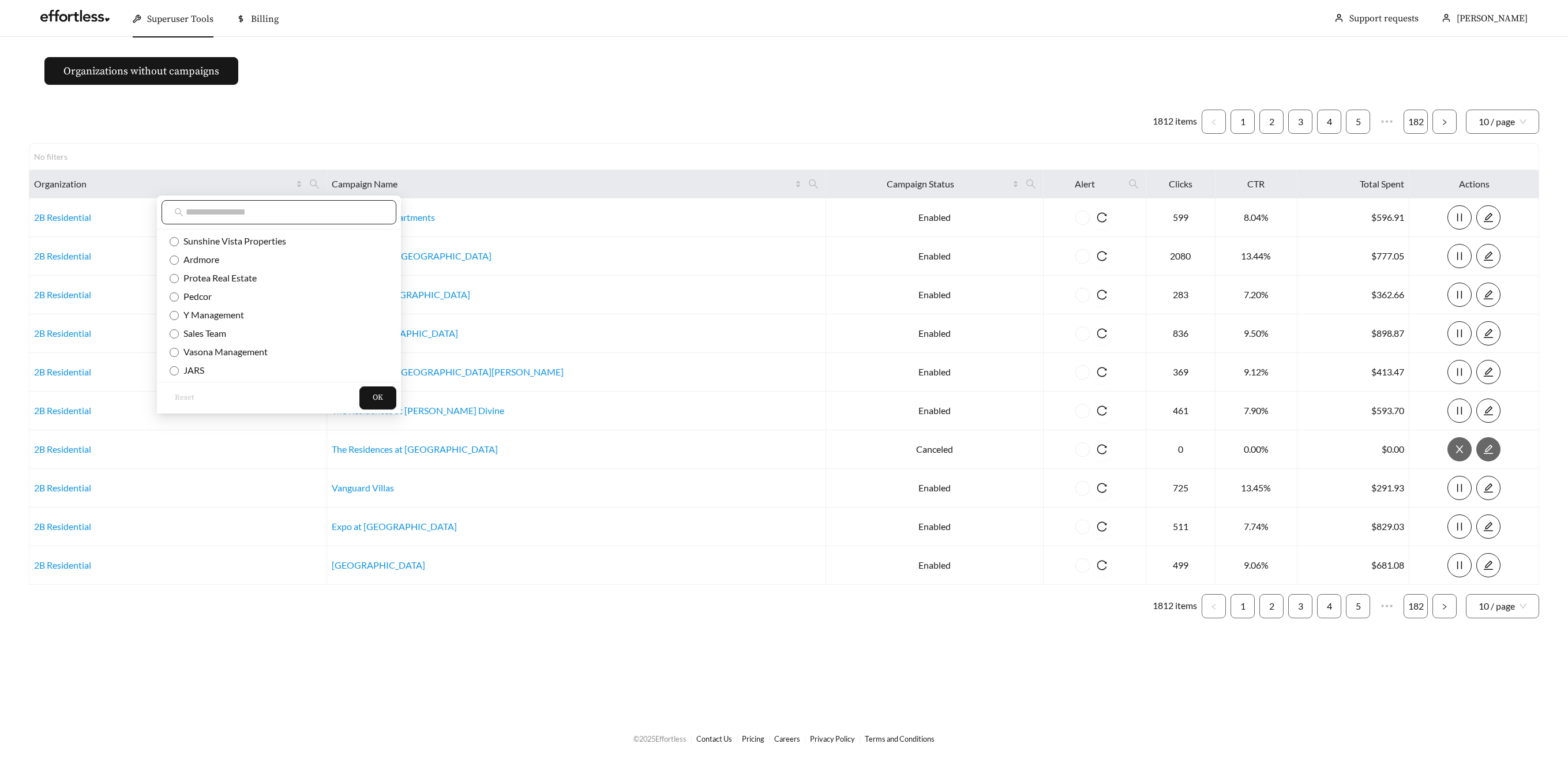
click at [349, 213] on input "text" at bounding box center [285, 212] width 198 height 14
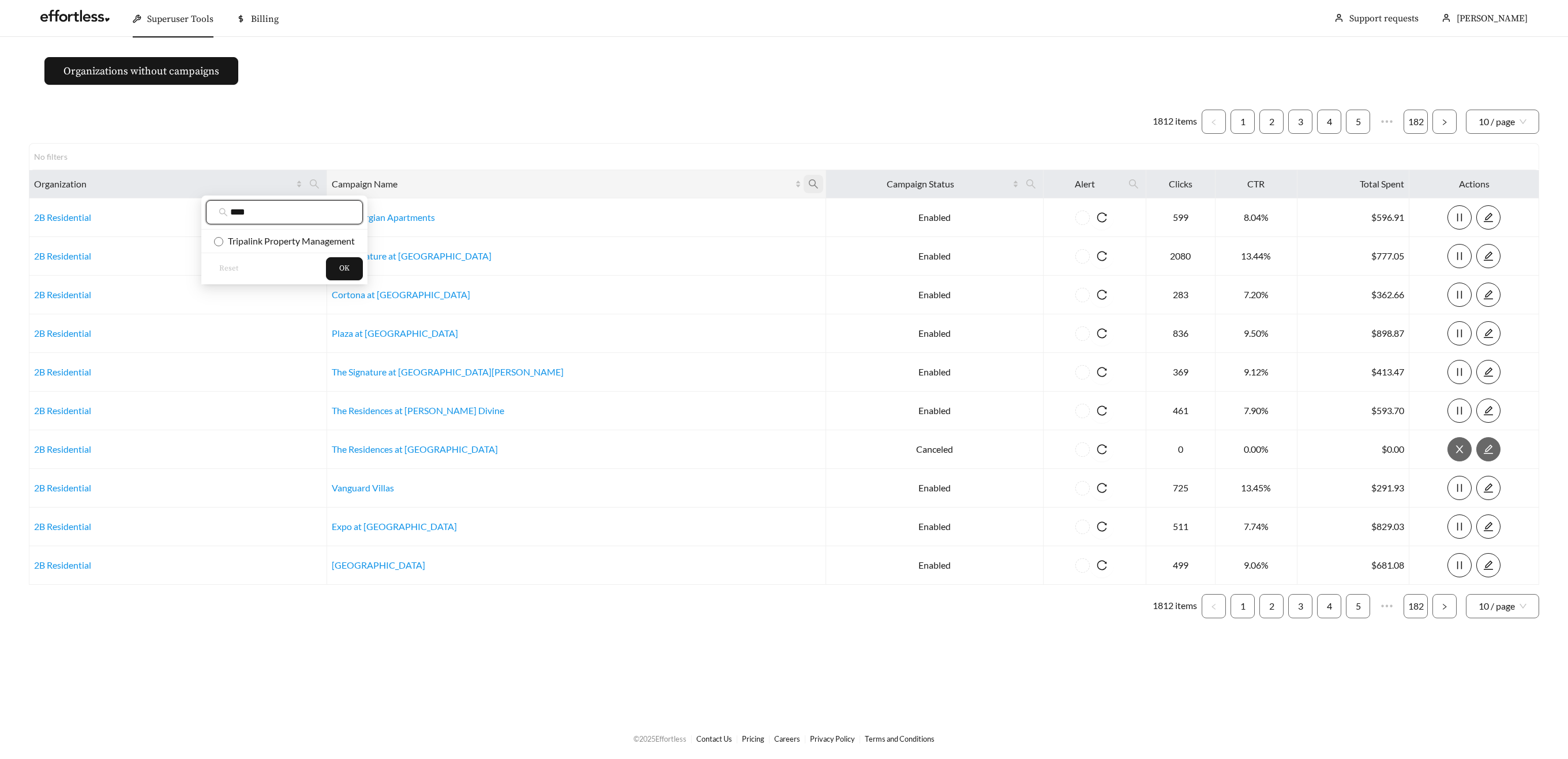
type input "****"
click at [804, 180] on span at bounding box center [813, 183] width 19 height 18
drag, startPoint x: 701, startPoint y: 181, endPoint x: 678, endPoint y: 196, distance: 27.5
click at [808, 181] on icon "search" at bounding box center [813, 184] width 11 height 11
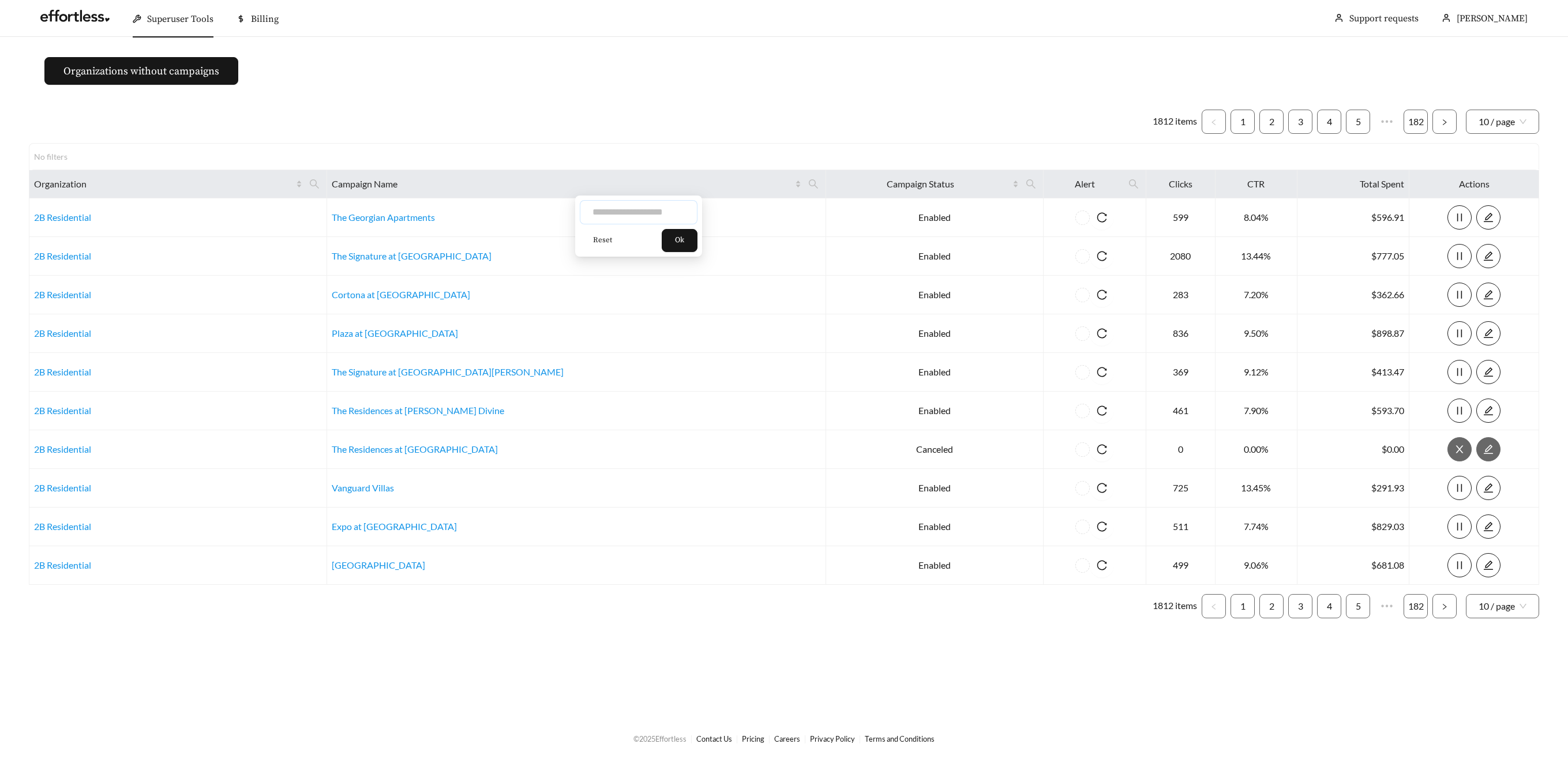
click at [651, 209] on input "text" at bounding box center [638, 212] width 117 height 25
type input "****"
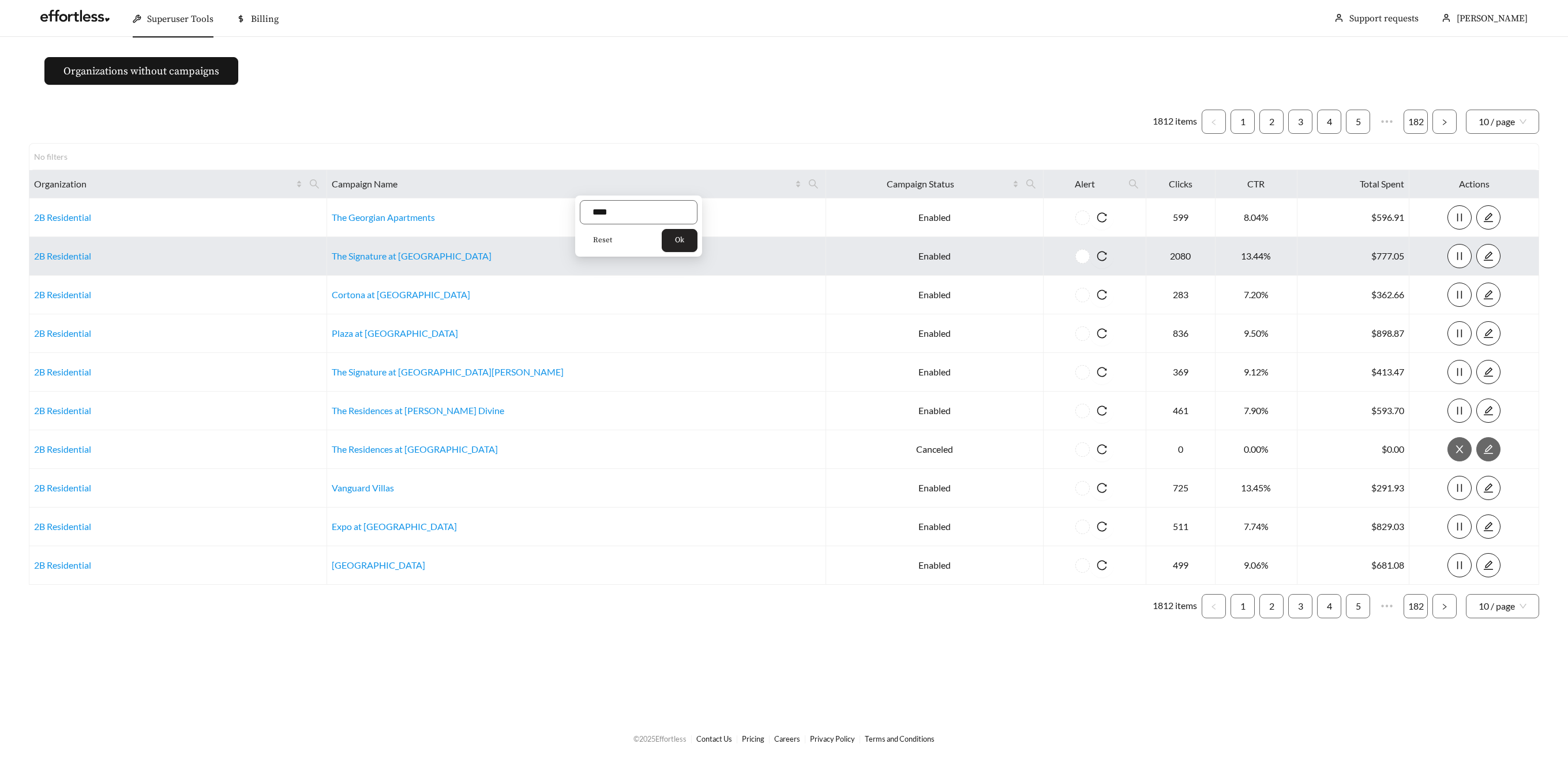
click at [678, 242] on button "Ok" at bounding box center [679, 240] width 36 height 23
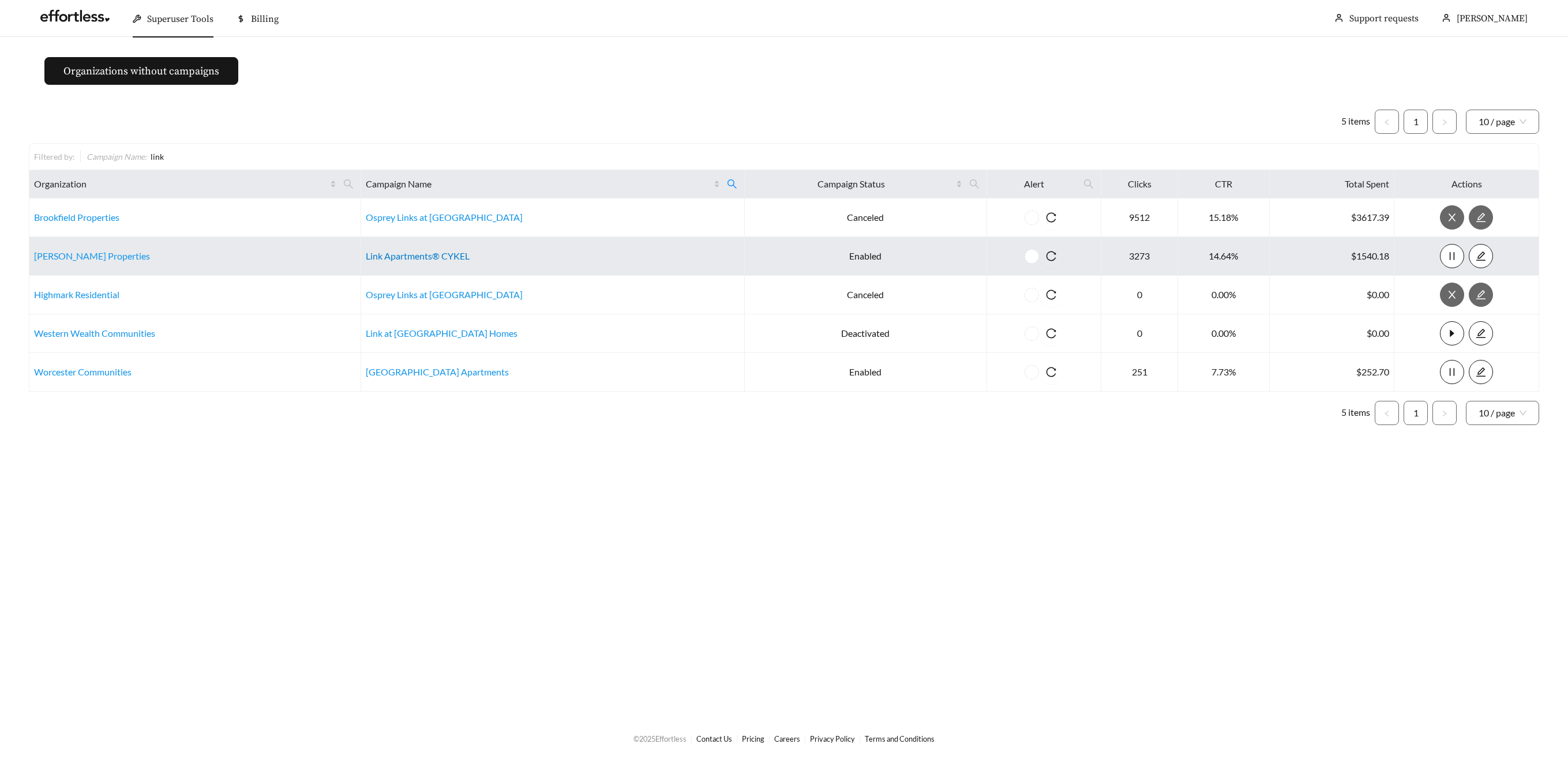
click at [417, 259] on link "Link Apartments® CYKEL" at bounding box center [417, 256] width 103 height 11
click at [39, 252] on link "[PERSON_NAME] Properties" at bounding box center [92, 256] width 116 height 11
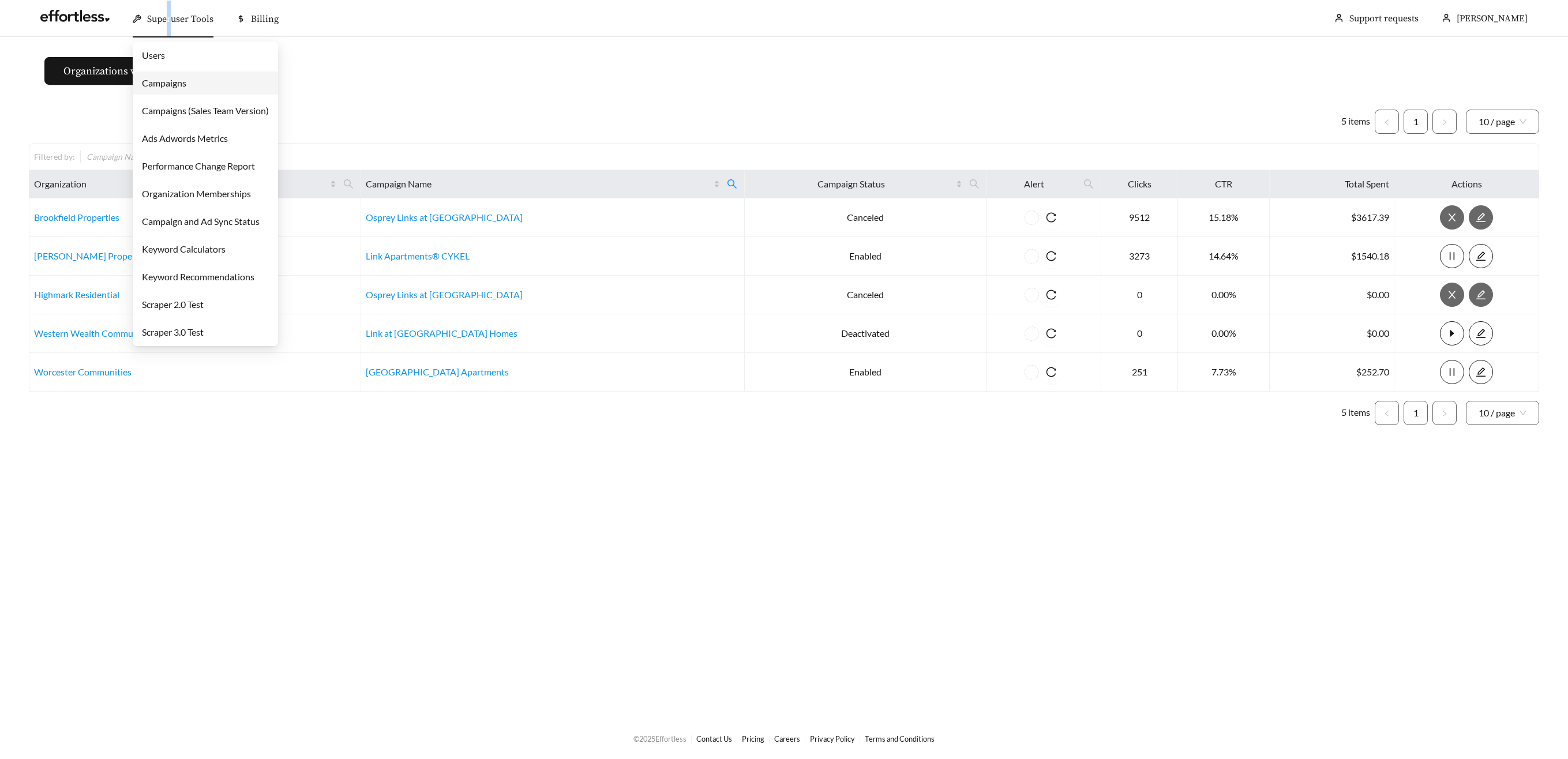
click at [168, 18] on span "Superuser Tools" at bounding box center [181, 18] width 67 height 11
click at [174, 79] on link "Campaigns" at bounding box center [164, 82] width 45 height 11
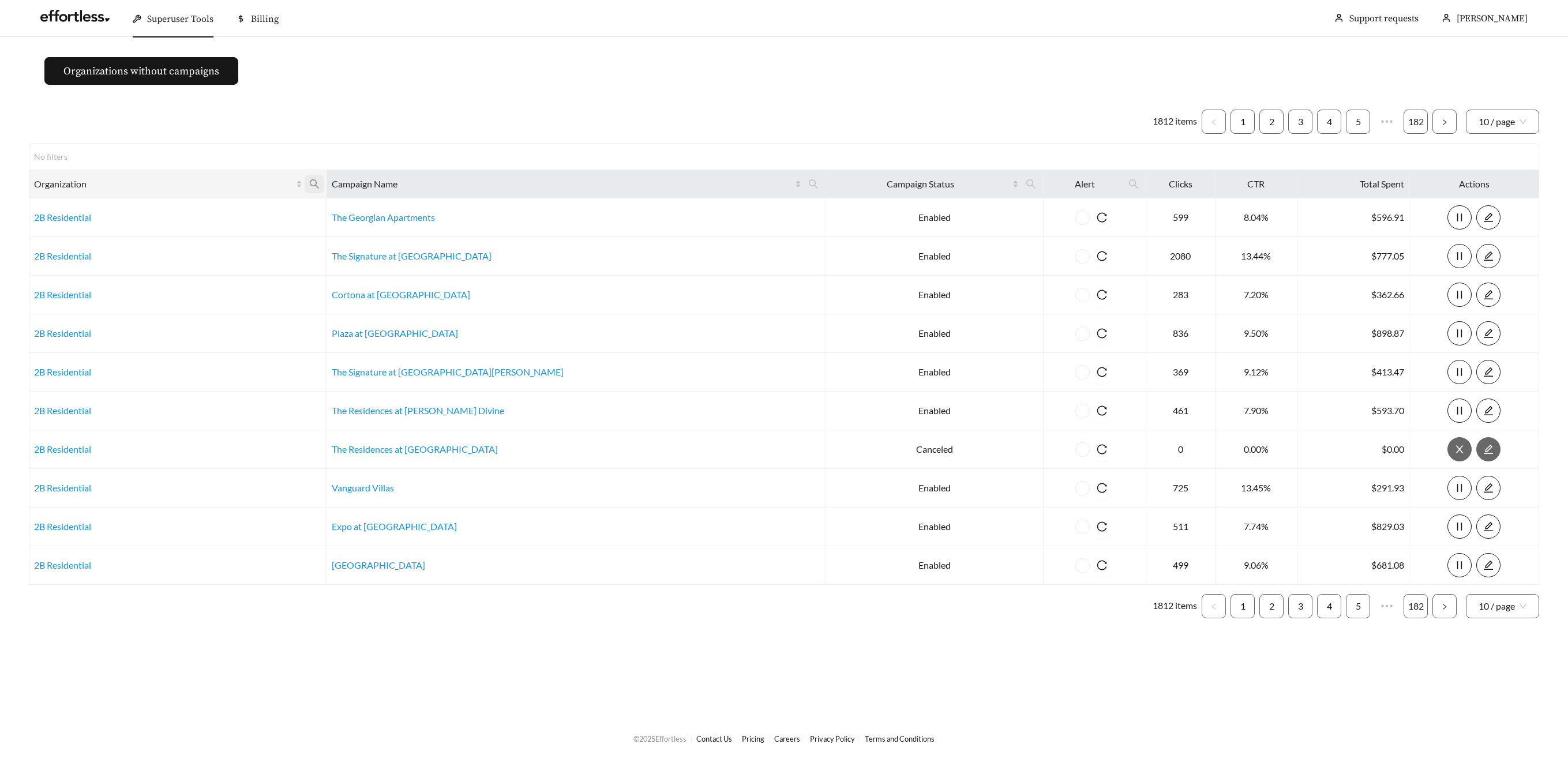
drag, startPoint x: 355, startPoint y: 180, endPoint x: 356, endPoint y: 188, distance: 8.1
click at [320, 180] on icon "search" at bounding box center [315, 184] width 11 height 11
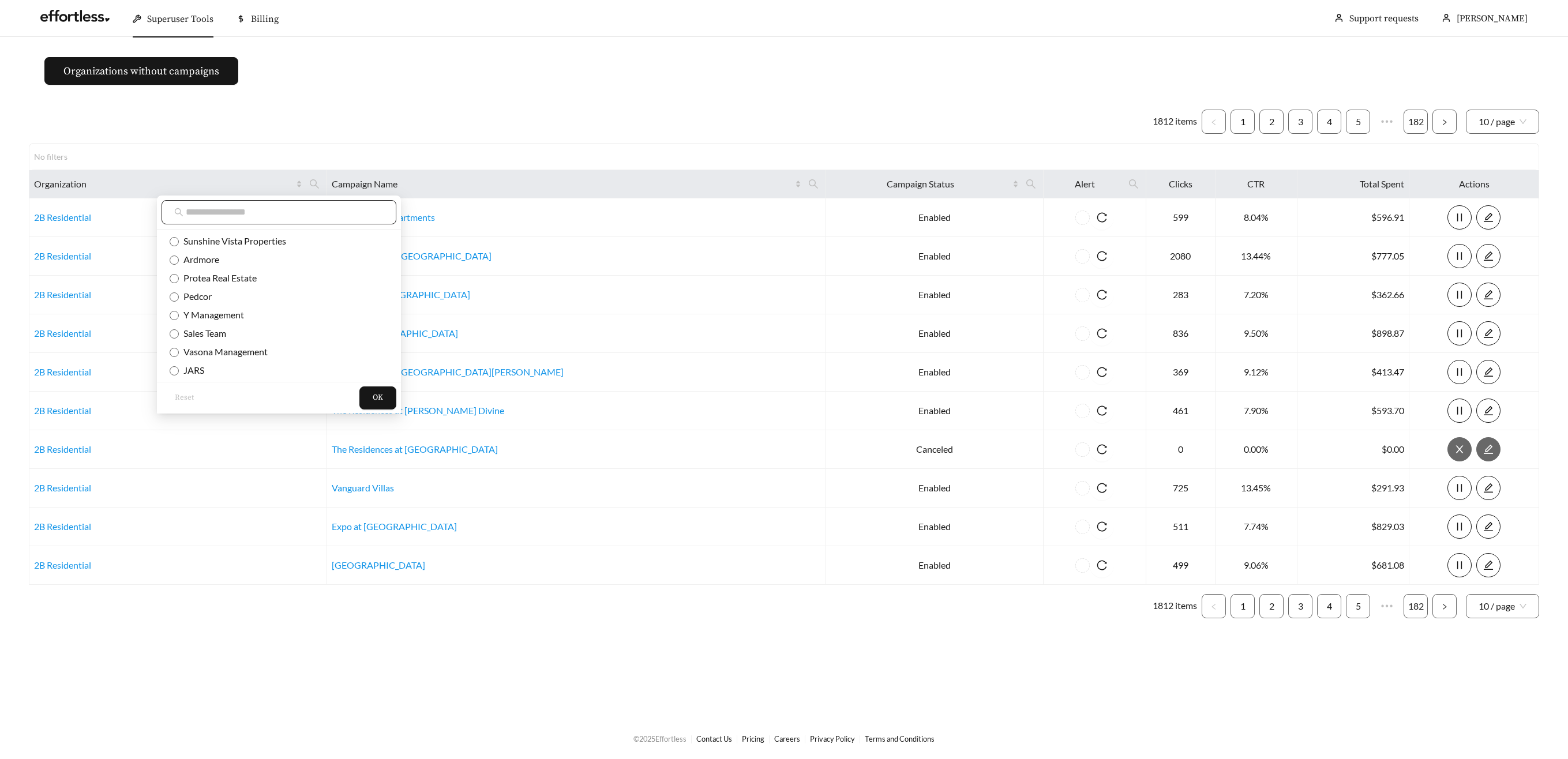
click at [312, 214] on input "text" at bounding box center [285, 212] width 198 height 14
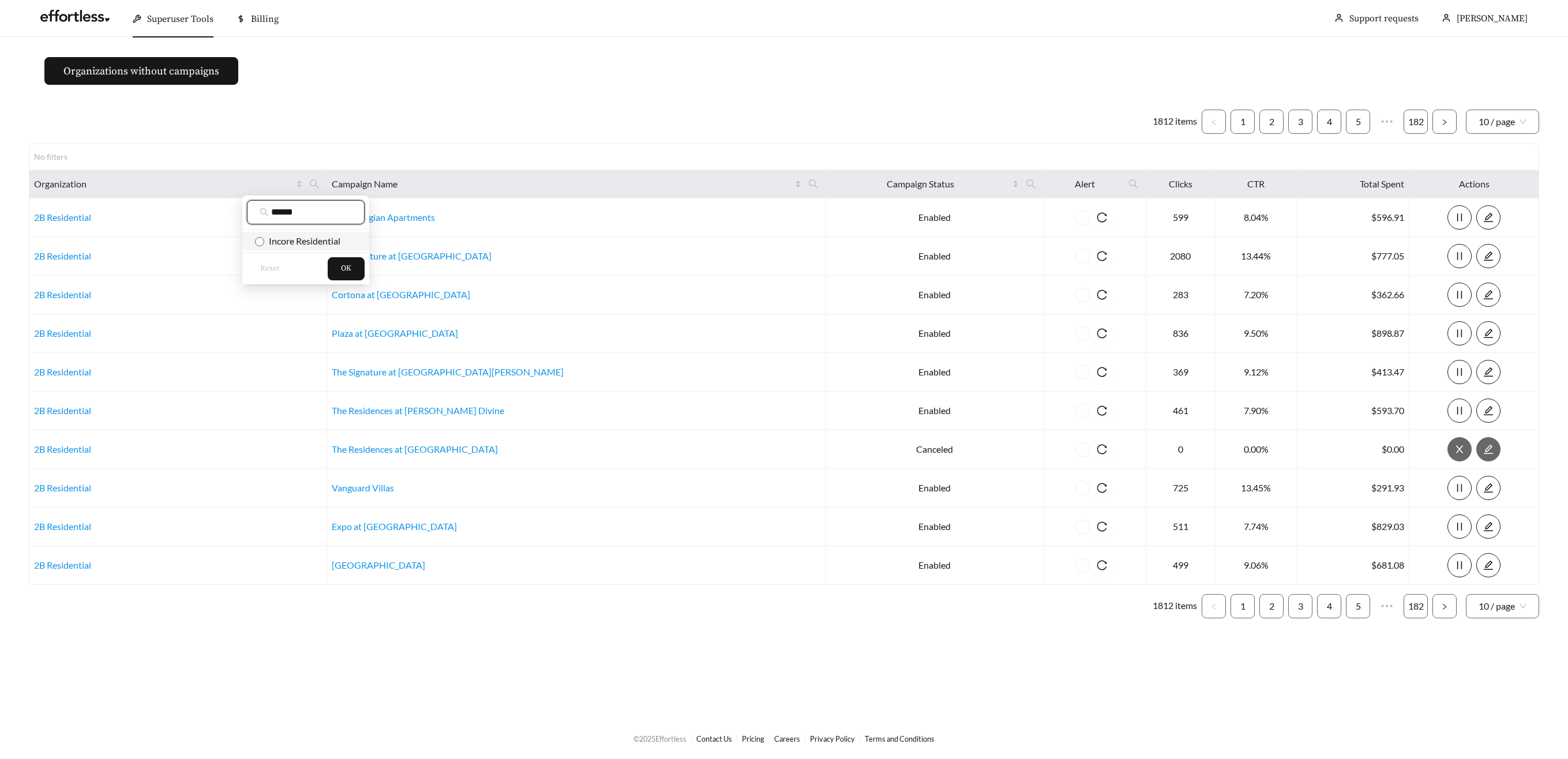
type input "******"
click at [328, 232] on li "Incore Residential" at bounding box center [305, 241] width 127 height 18
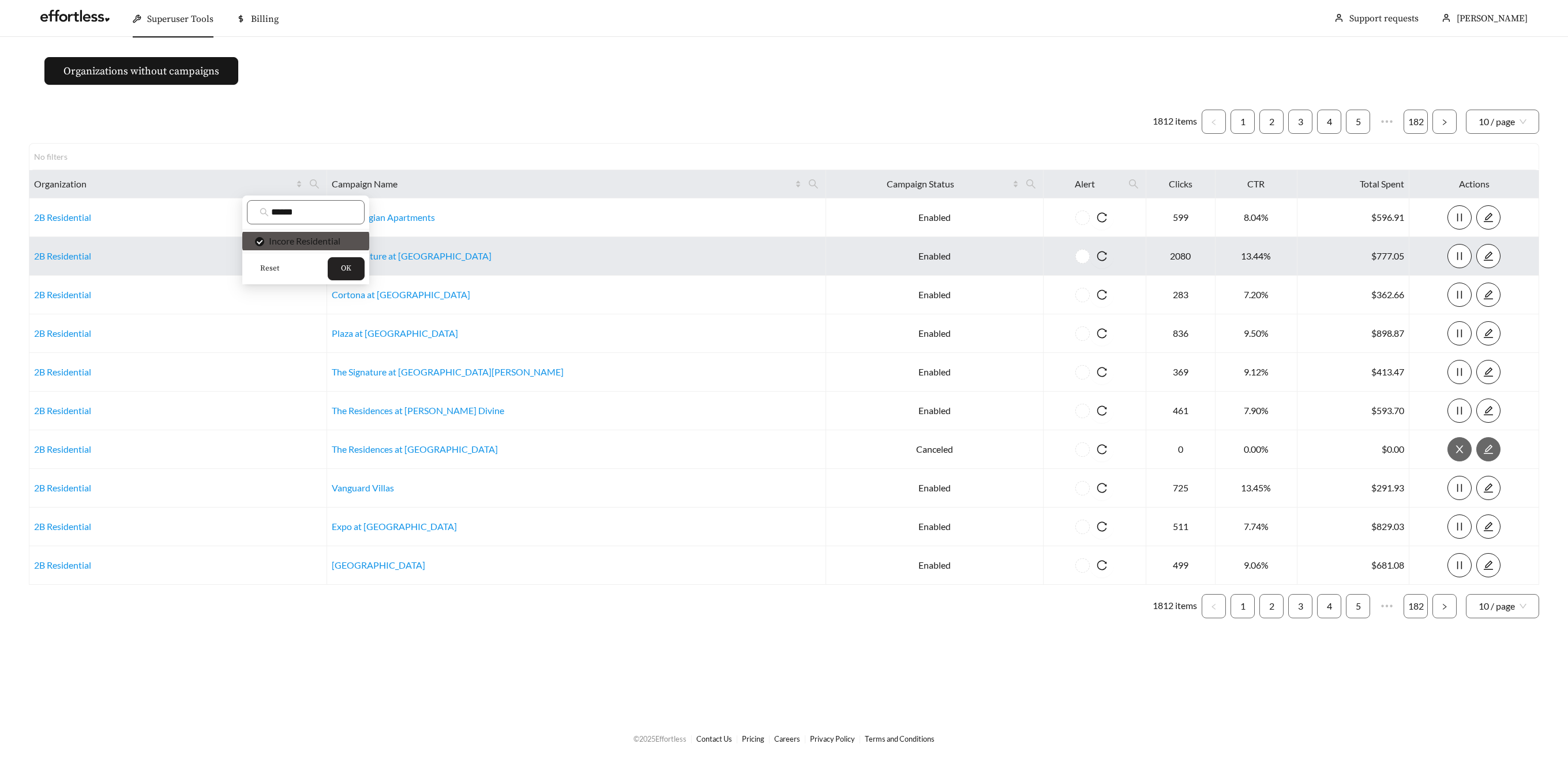
drag, startPoint x: 338, startPoint y: 259, endPoint x: 348, endPoint y: 257, distance: 10.2
click at [338, 259] on button "OK" at bounding box center [346, 268] width 37 height 23
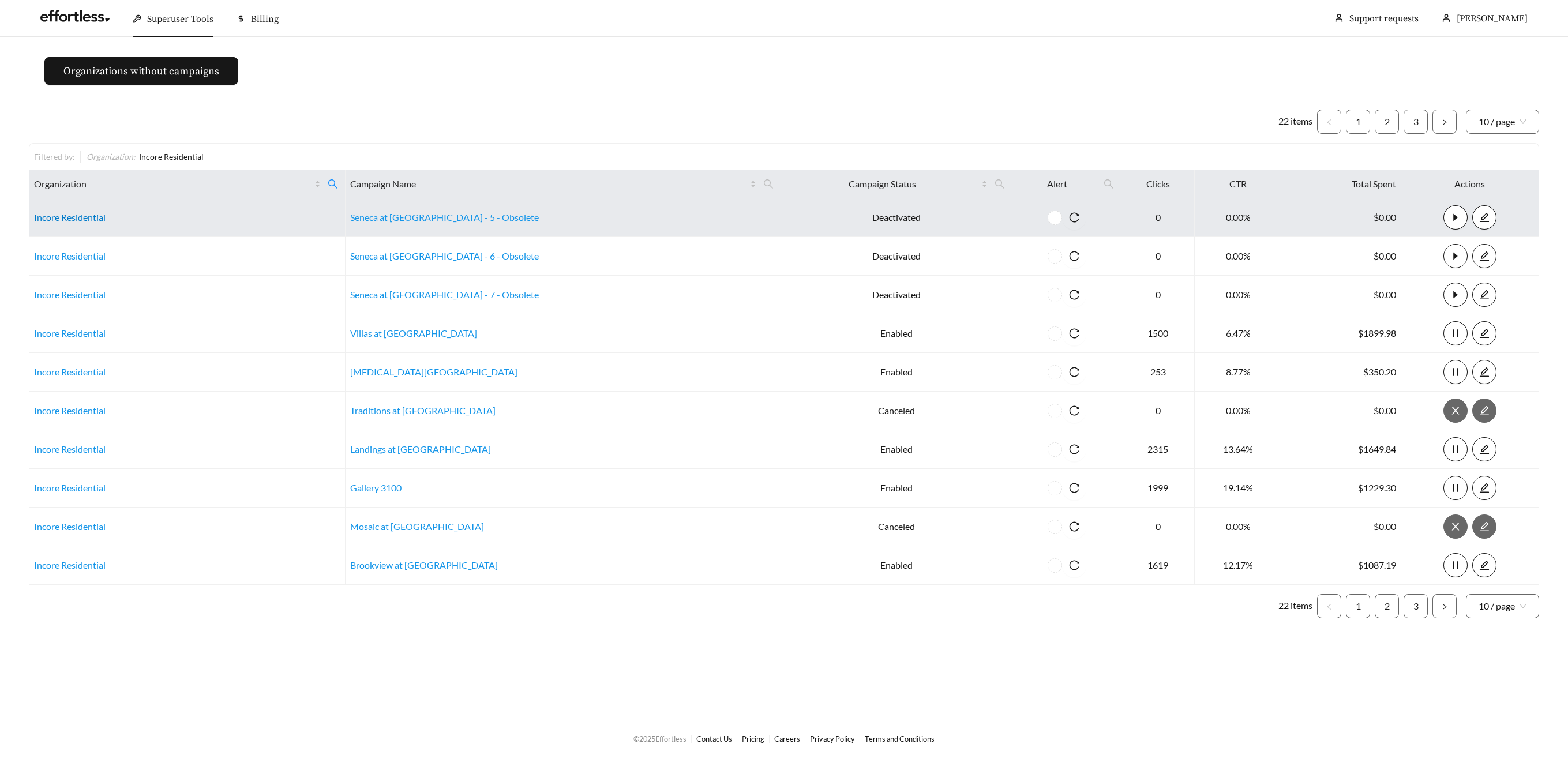
click at [95, 219] on link "Incore Residential" at bounding box center [70, 217] width 72 height 11
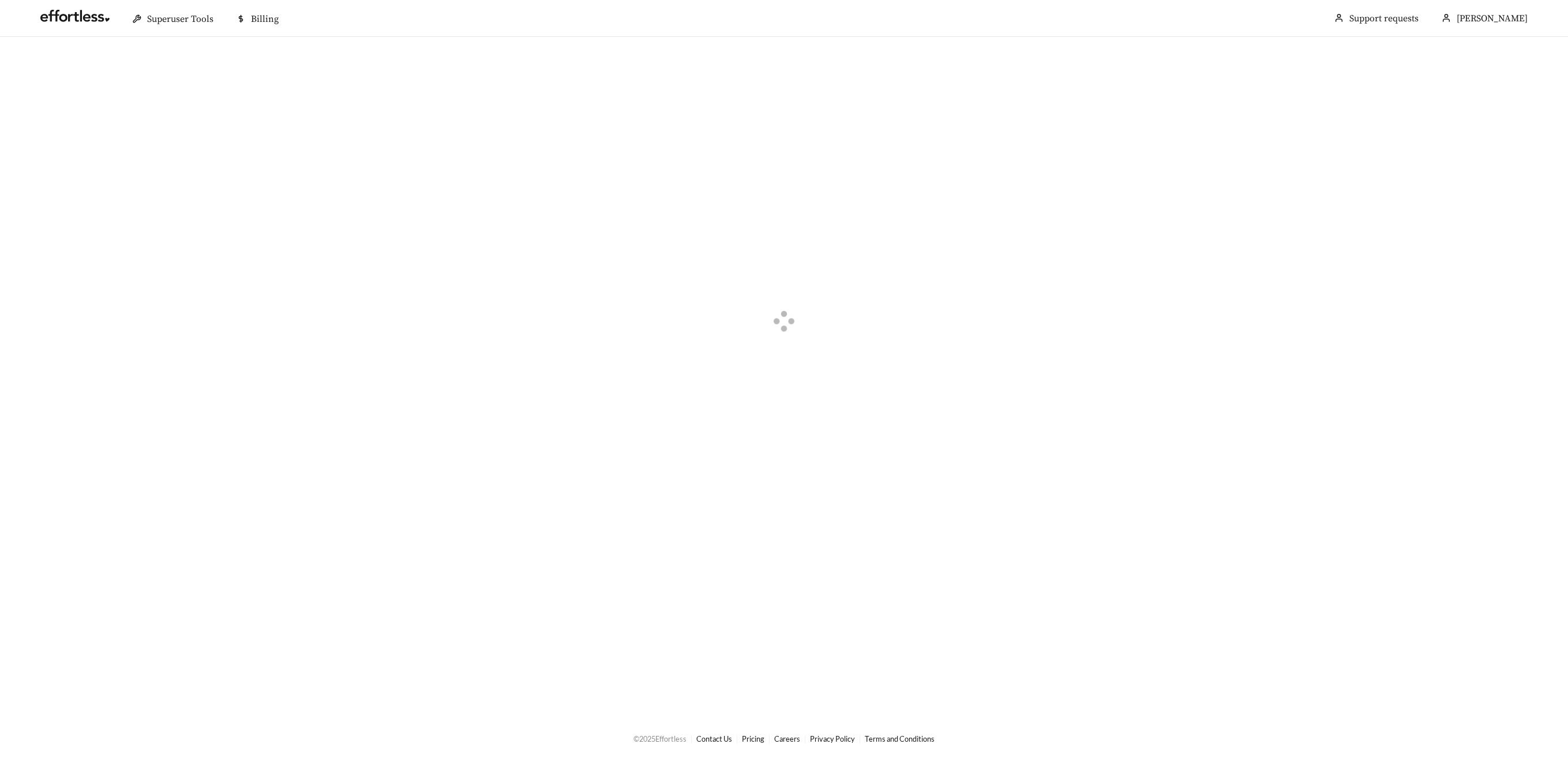
scroll to position [38, 0]
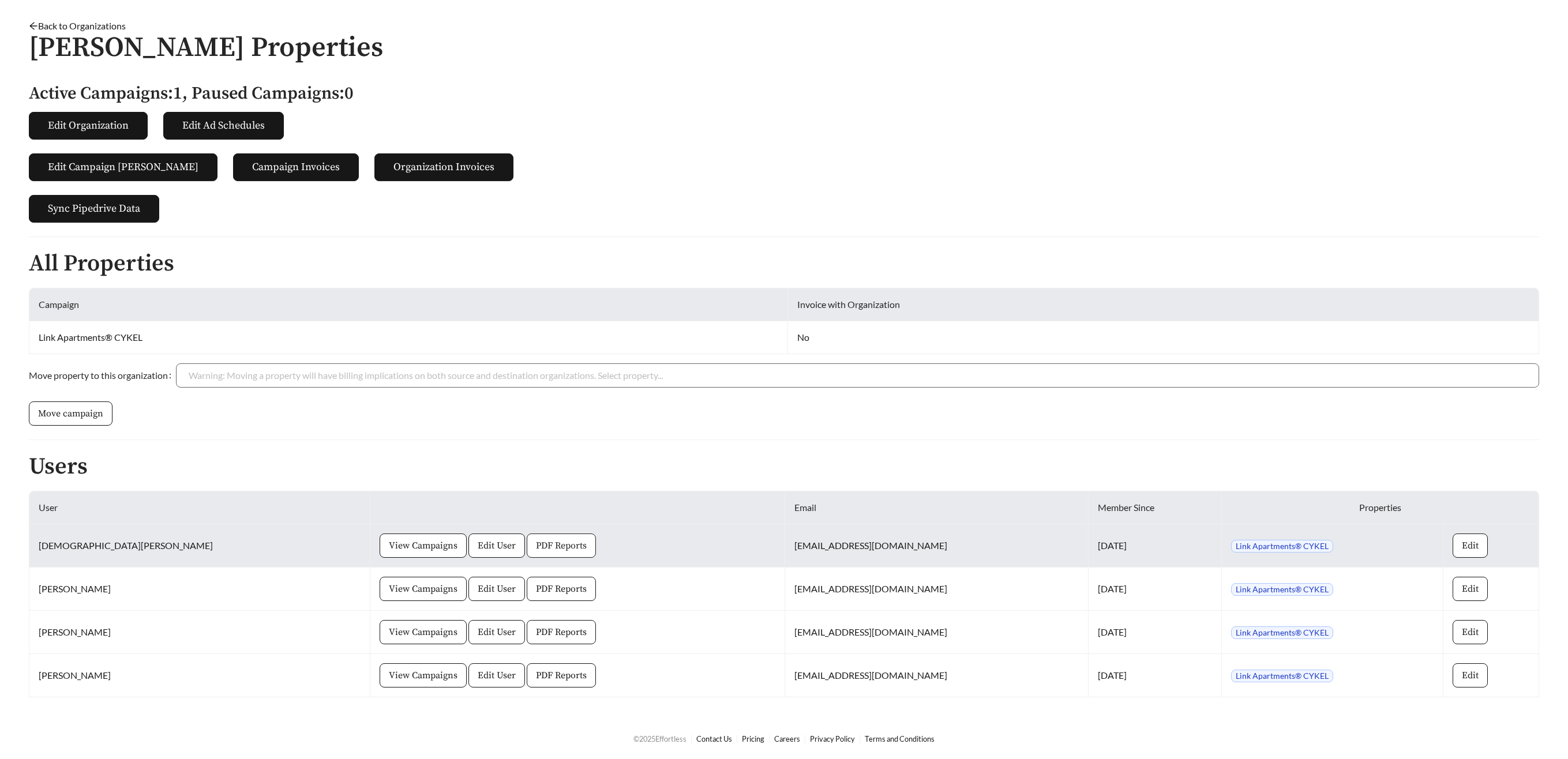
click at [536, 550] on span "PDF Reports" at bounding box center [561, 546] width 51 height 14
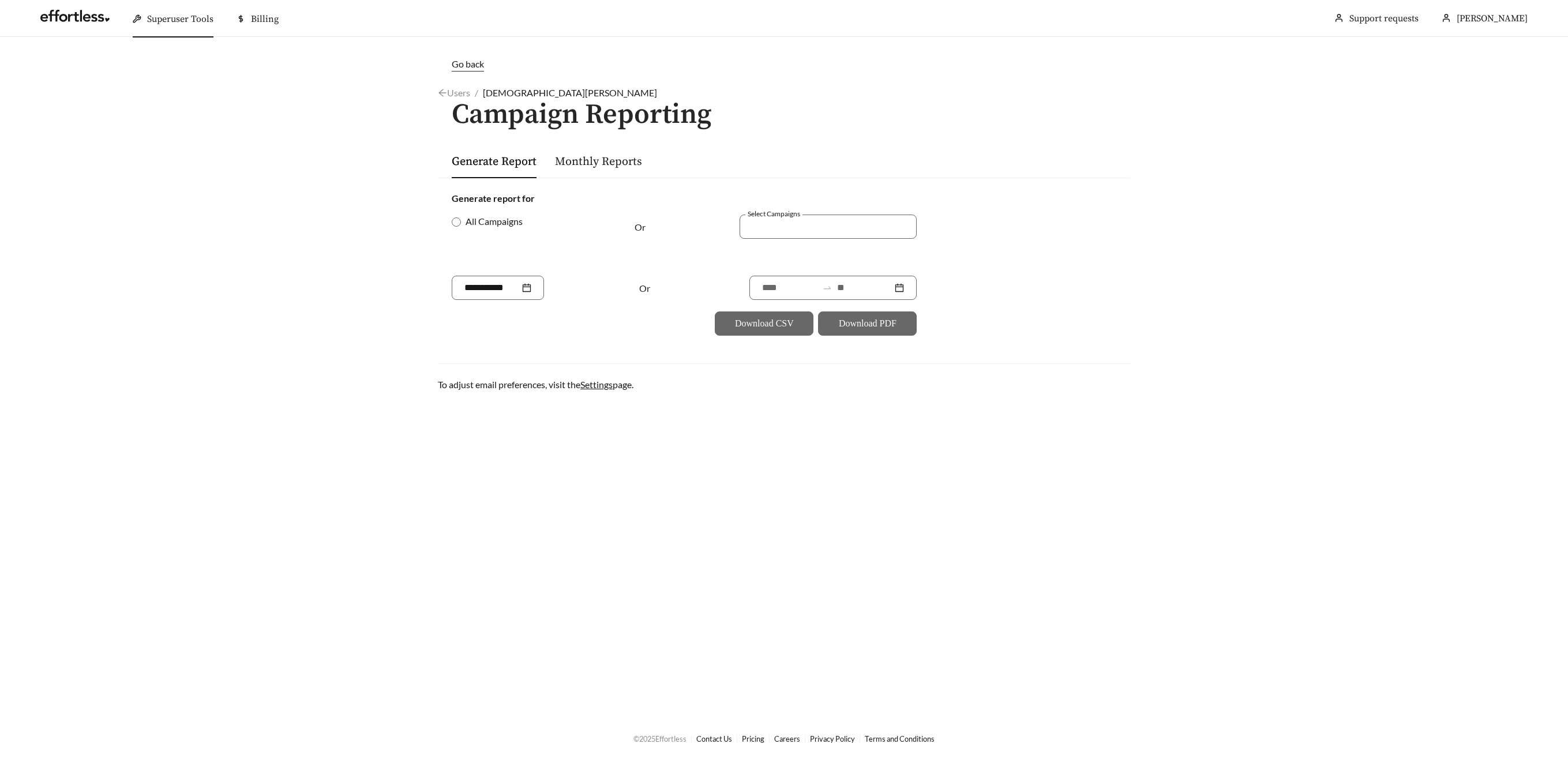
click at [459, 228] on label "All Campaigns" at bounding box center [489, 222] width 75 height 14
click at [867, 287] on input at bounding box center [864, 287] width 55 height 14
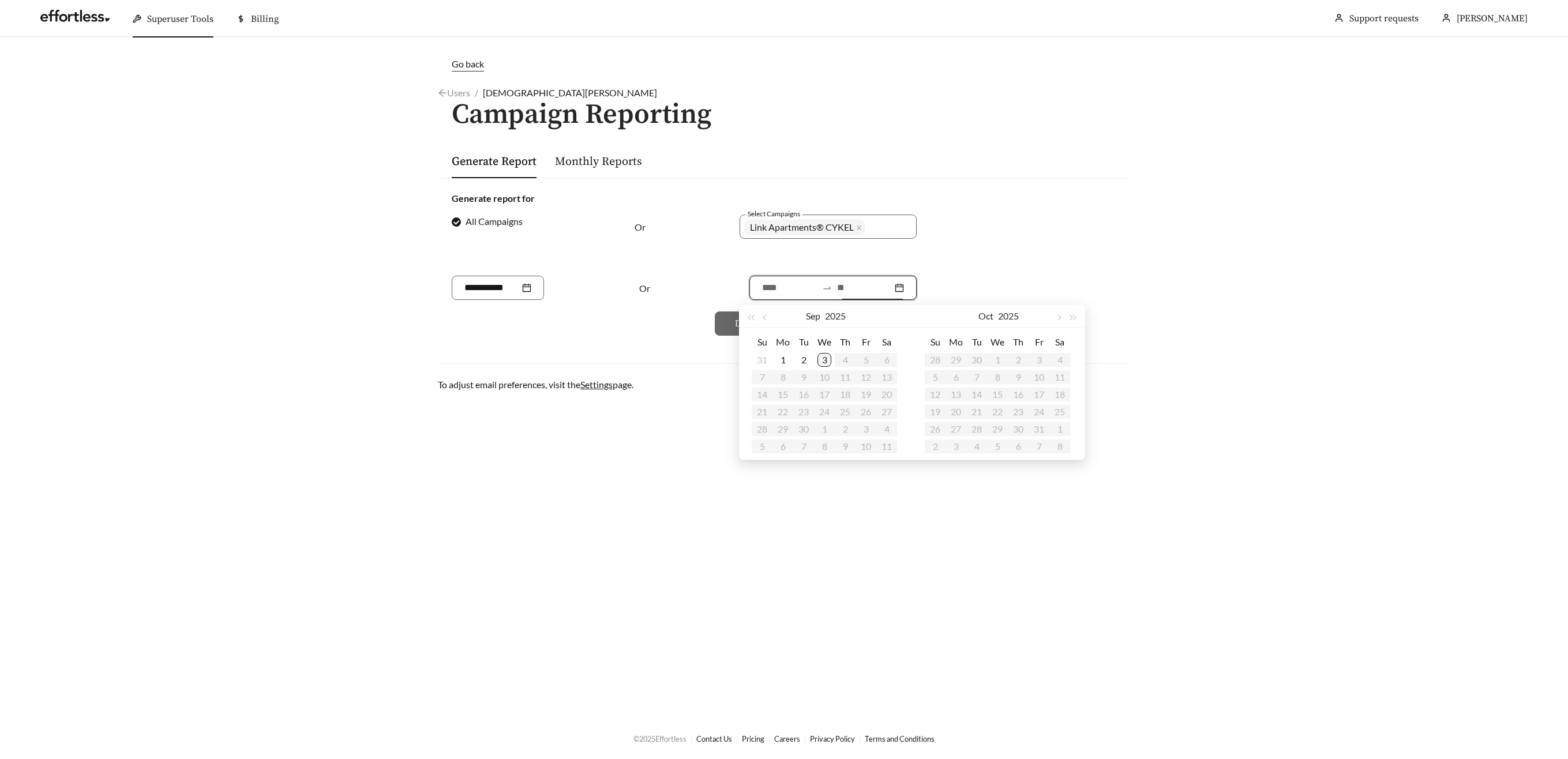
type input "**********"
click at [828, 358] on div "3" at bounding box center [824, 360] width 14 height 14
click at [763, 315] on button "button" at bounding box center [765, 316] width 15 height 23
type input "**********"
click at [885, 358] on div "2" at bounding box center [887, 360] width 14 height 14
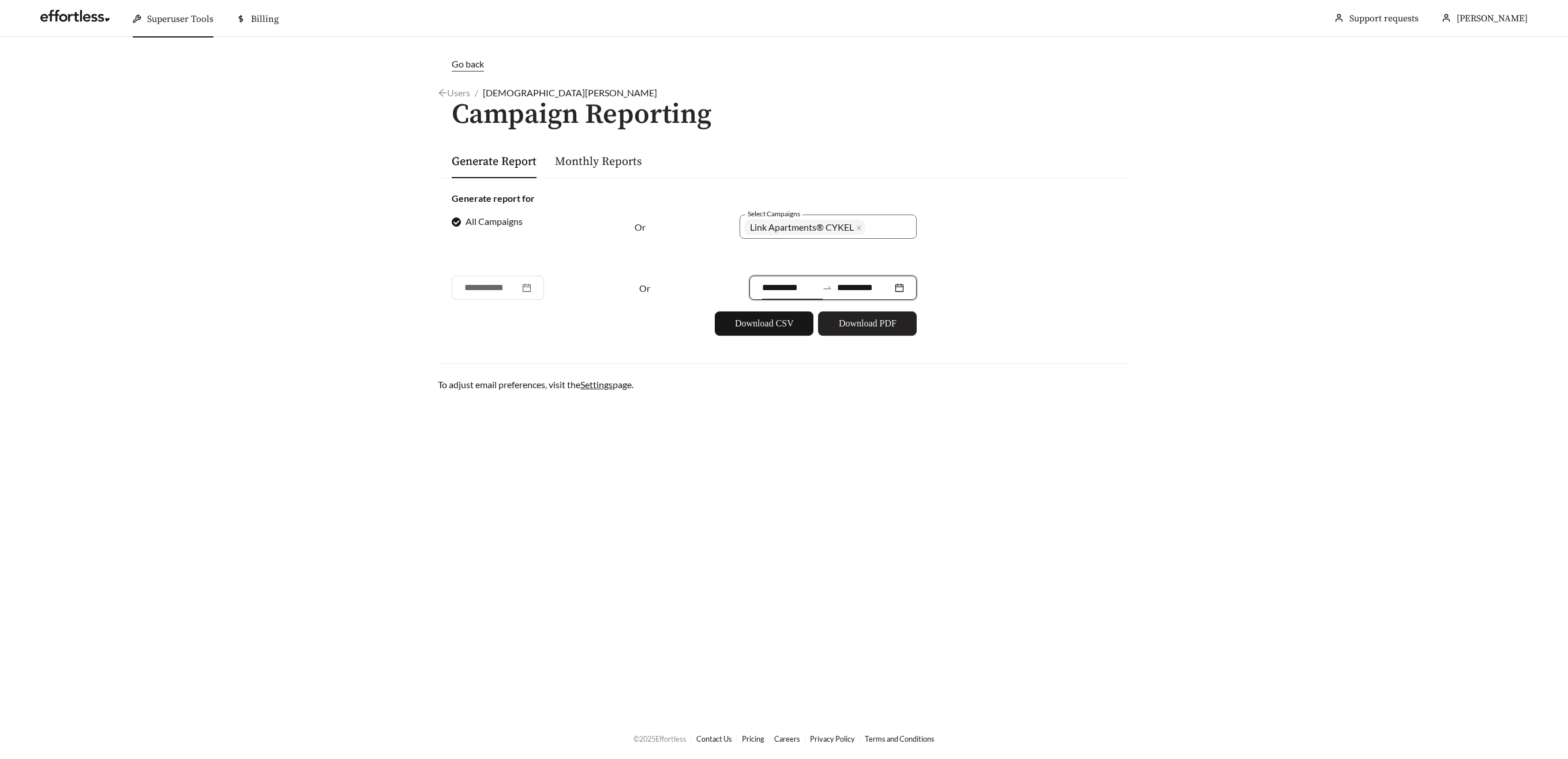
click at [861, 321] on span "Download PDF" at bounding box center [868, 323] width 58 height 14
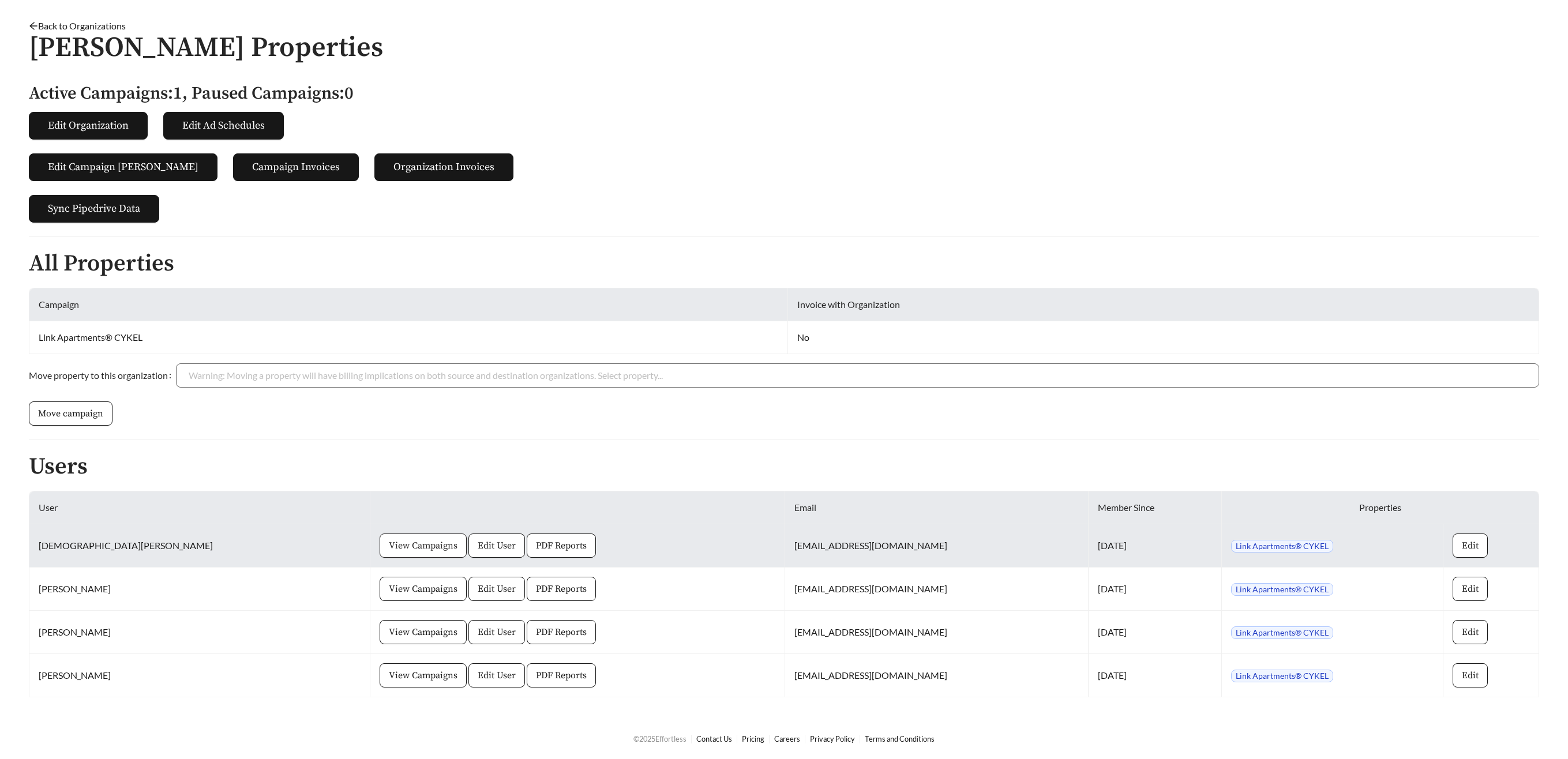
click at [389, 546] on span "View Campaigns" at bounding box center [423, 546] width 68 height 14
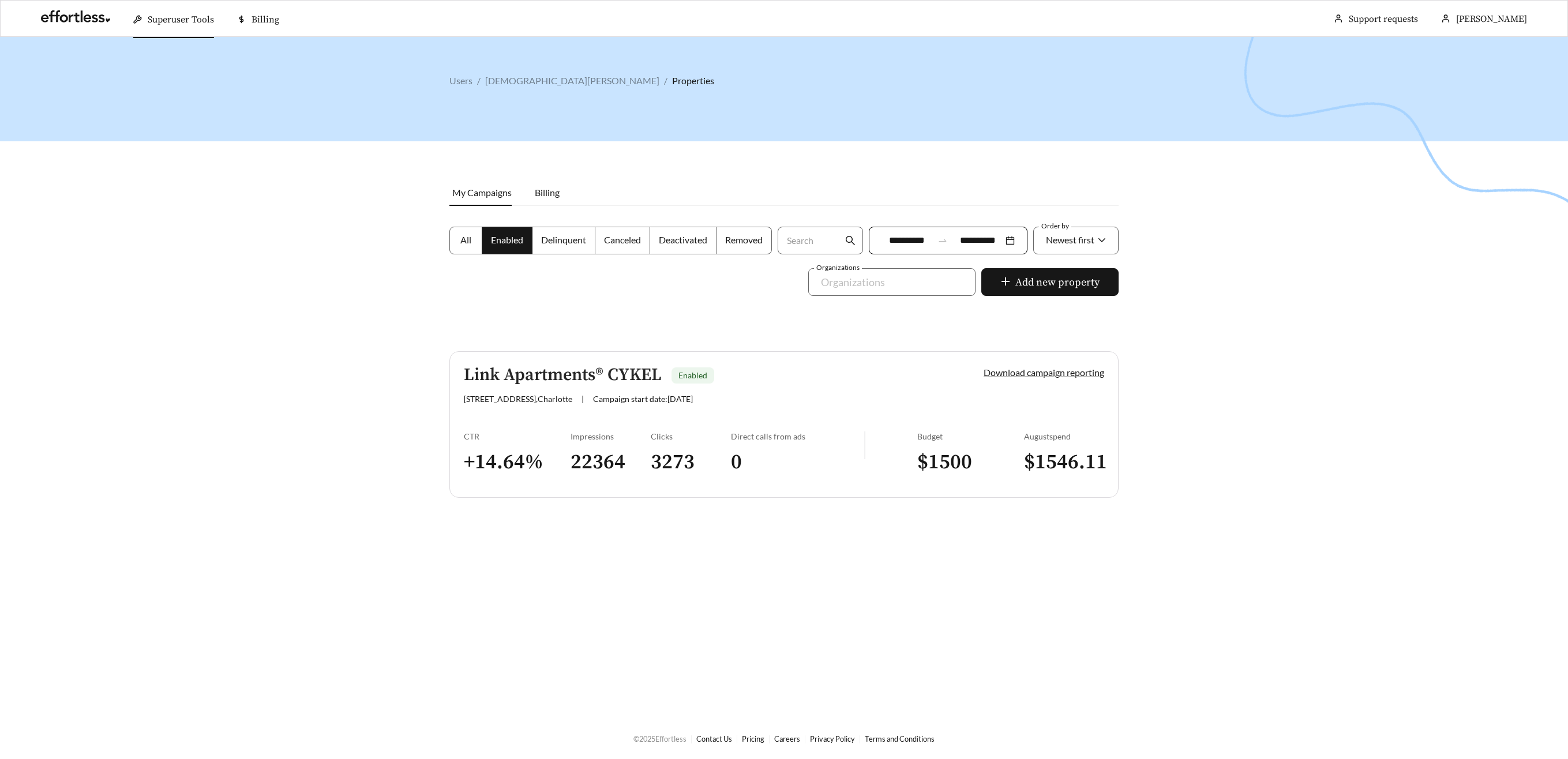
click at [519, 388] on div "Link Apartments® CYKEL Enabled 539 State St , Charlotte | Campaign start date: …" at bounding box center [704, 384] width 480 height 38
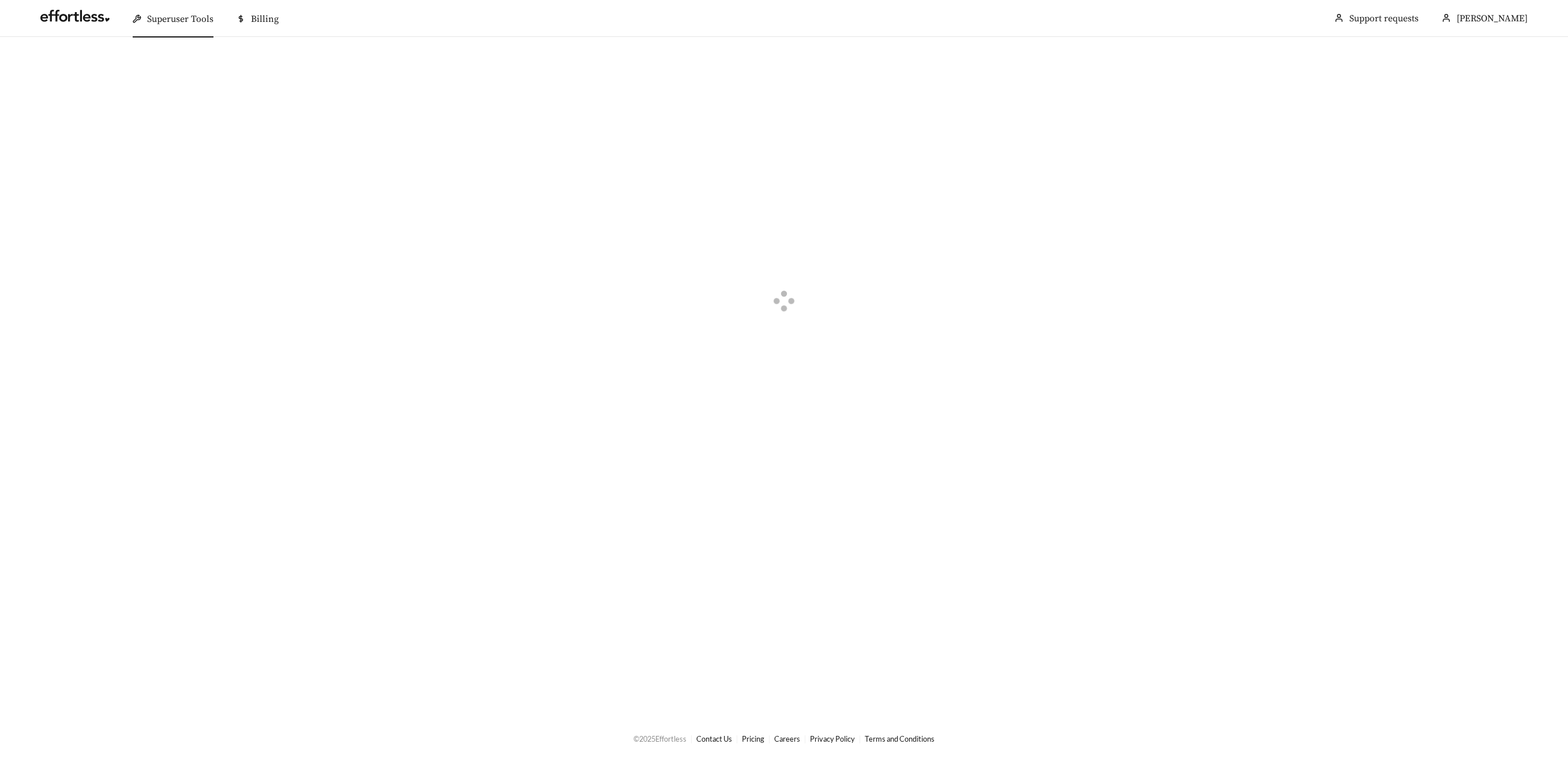
click at [518, 388] on div at bounding box center [784, 302] width 1568 height 531
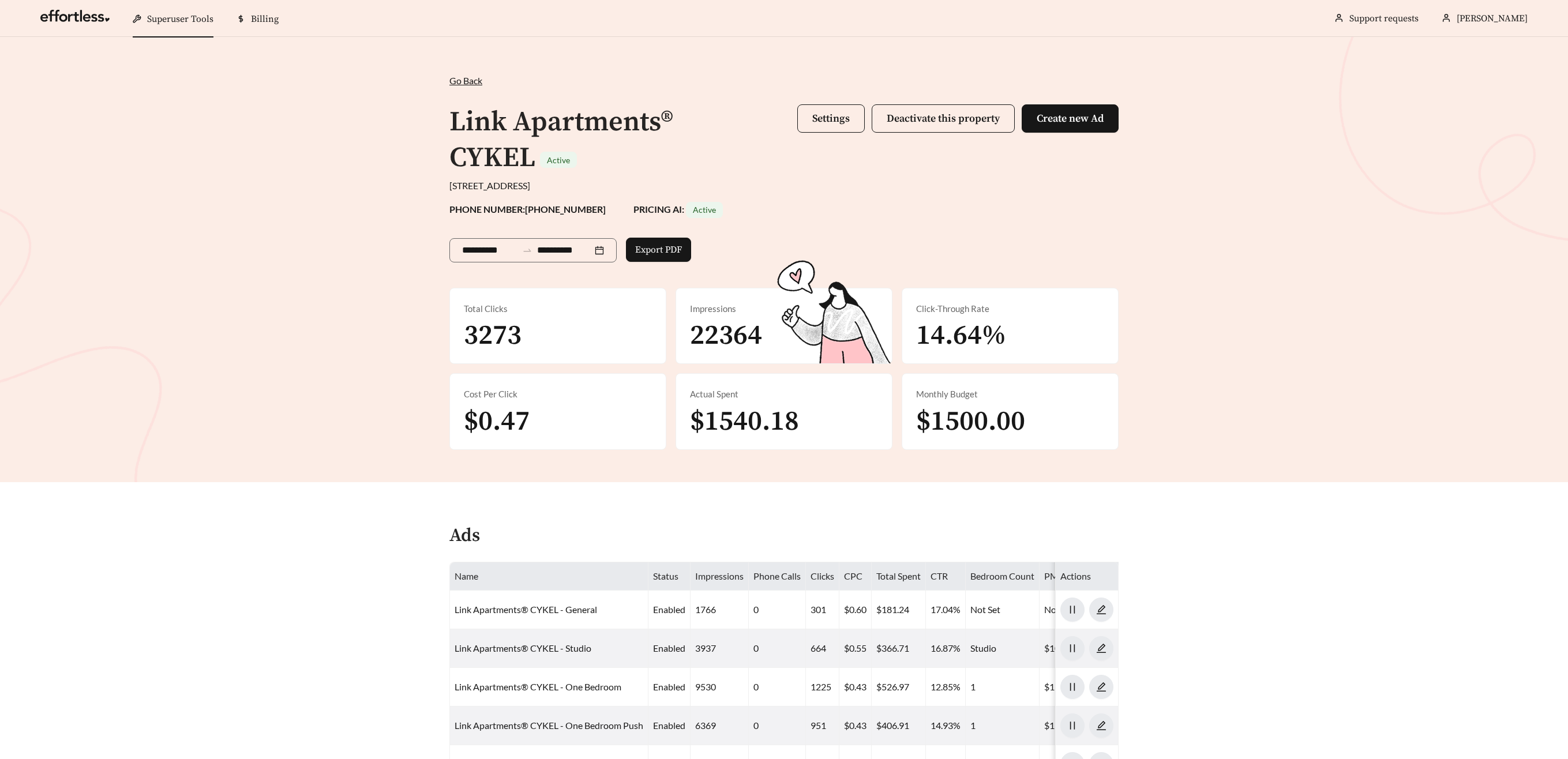
click at [541, 449] on div "**********" at bounding box center [784, 259] width 1568 height 445
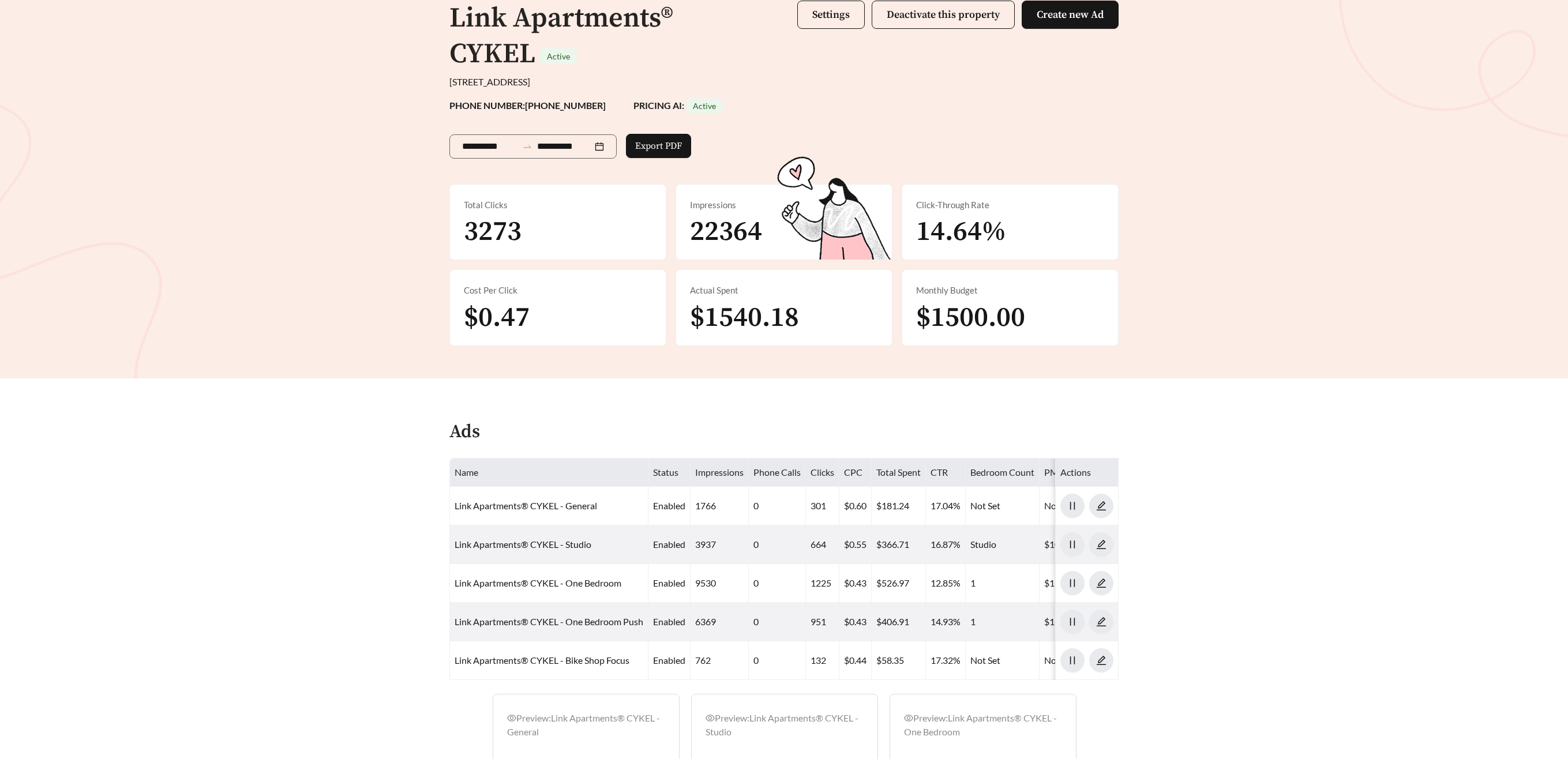
scroll to position [106, 0]
click at [845, 7] on span "Settings" at bounding box center [831, 12] width 38 height 13
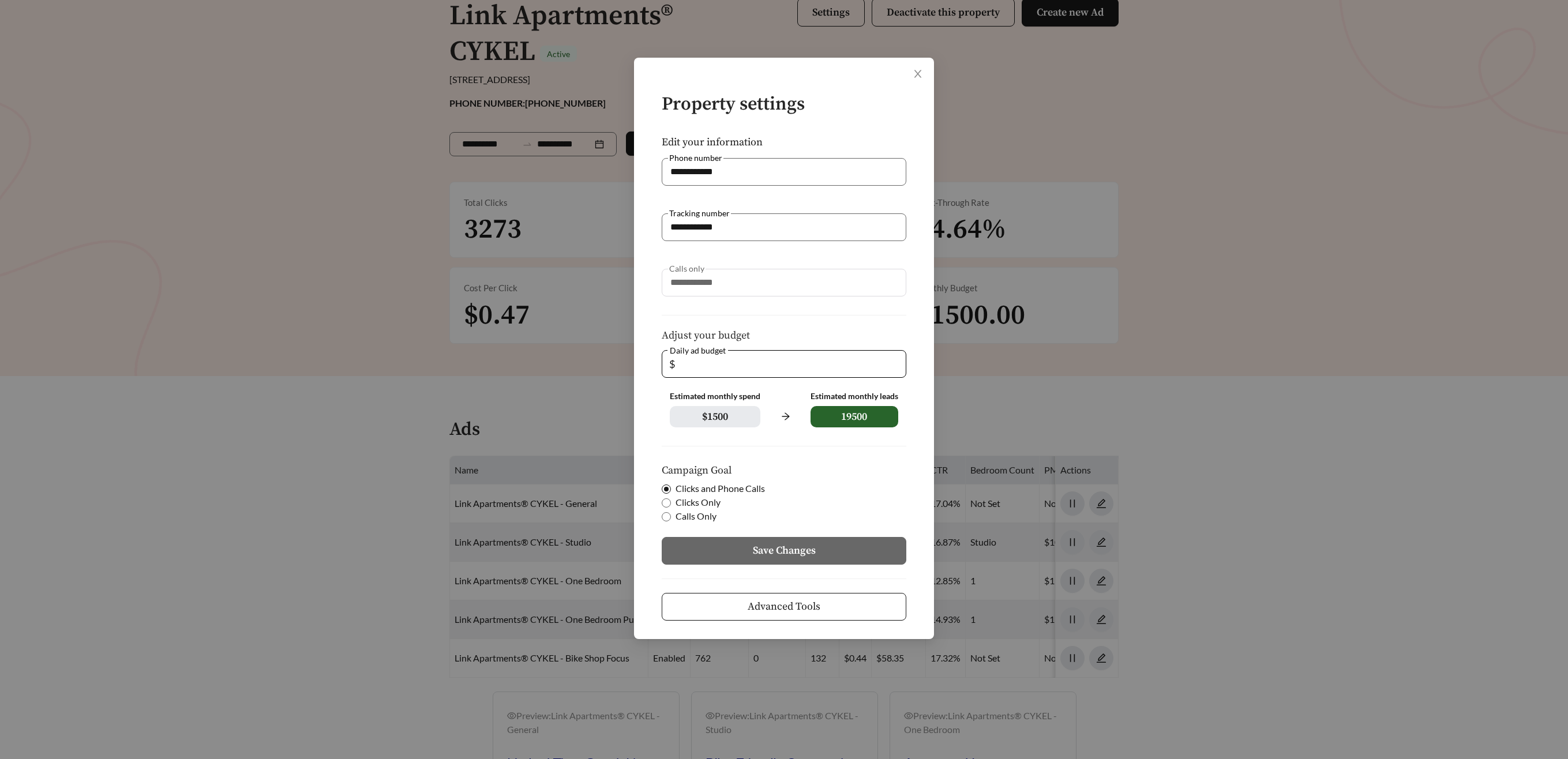
drag, startPoint x: 689, startPoint y: 360, endPoint x: 655, endPoint y: 357, distance: 34.1
click at [654, 357] on form "**********" at bounding box center [784, 358] width 263 height 526
type input "**"
click at [754, 553] on span "Save Changes" at bounding box center [784, 550] width 63 height 16
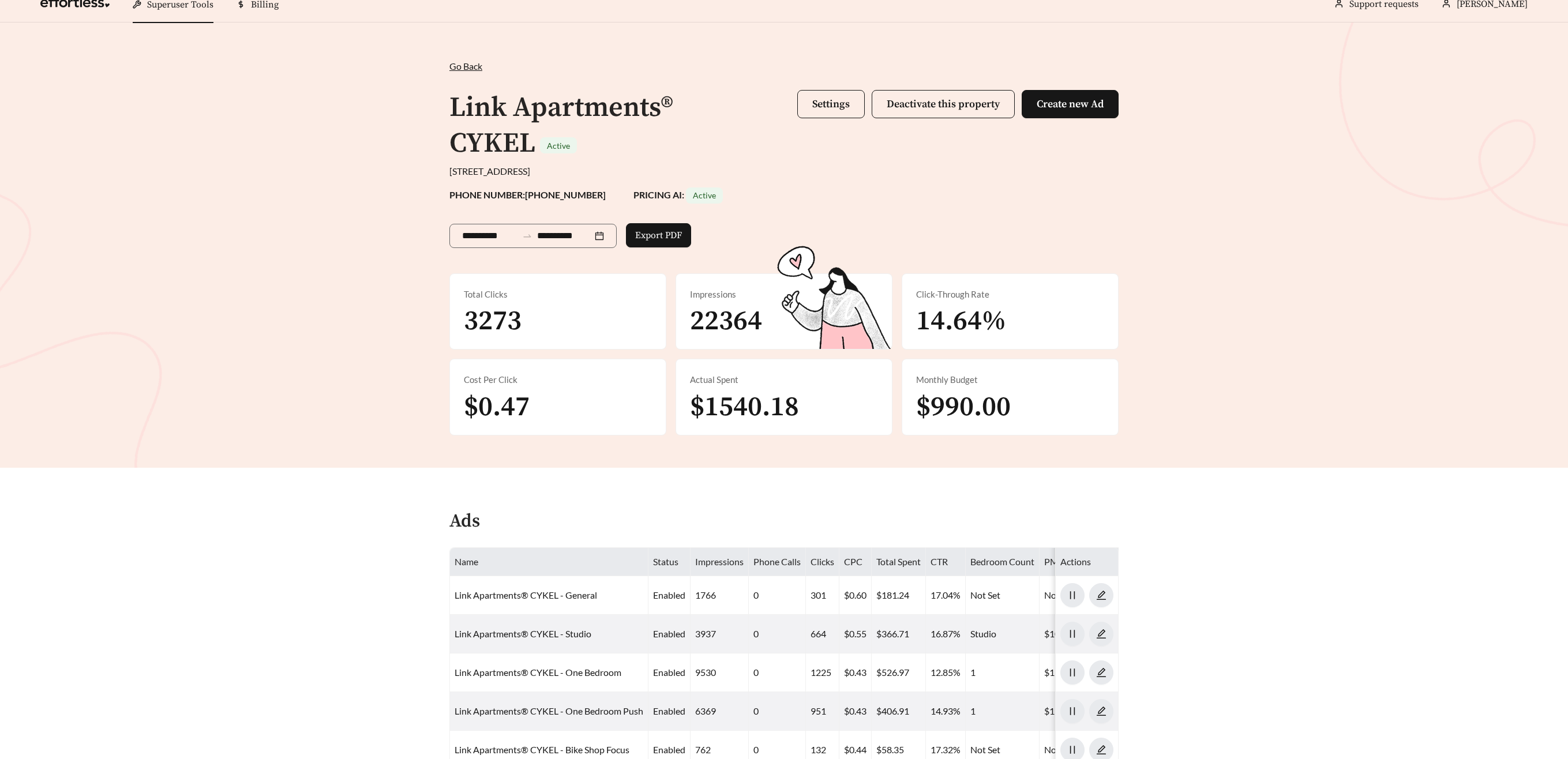
scroll to position [16, 0]
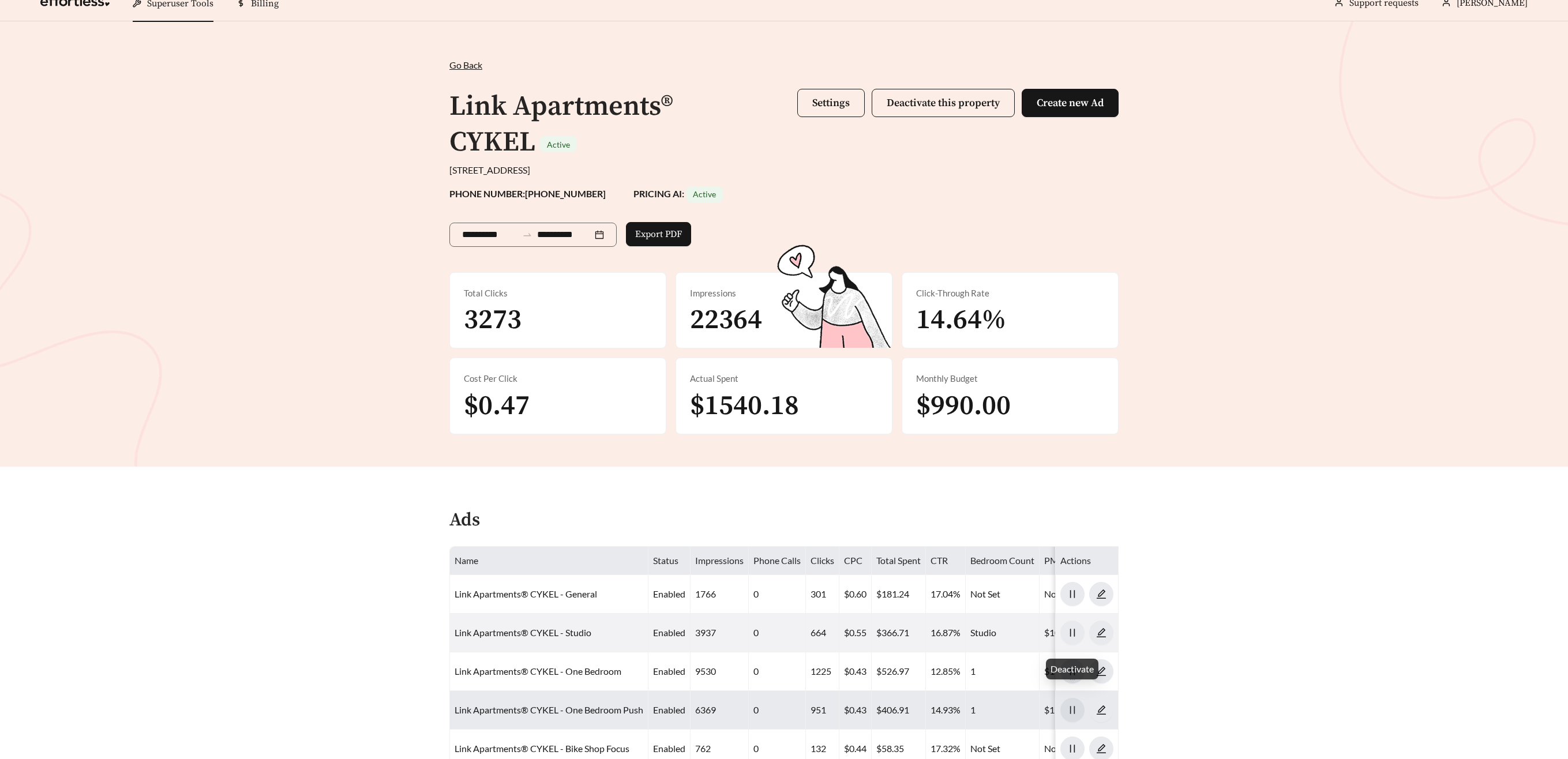
click at [1079, 705] on span "pause" at bounding box center [1072, 710] width 23 height 11
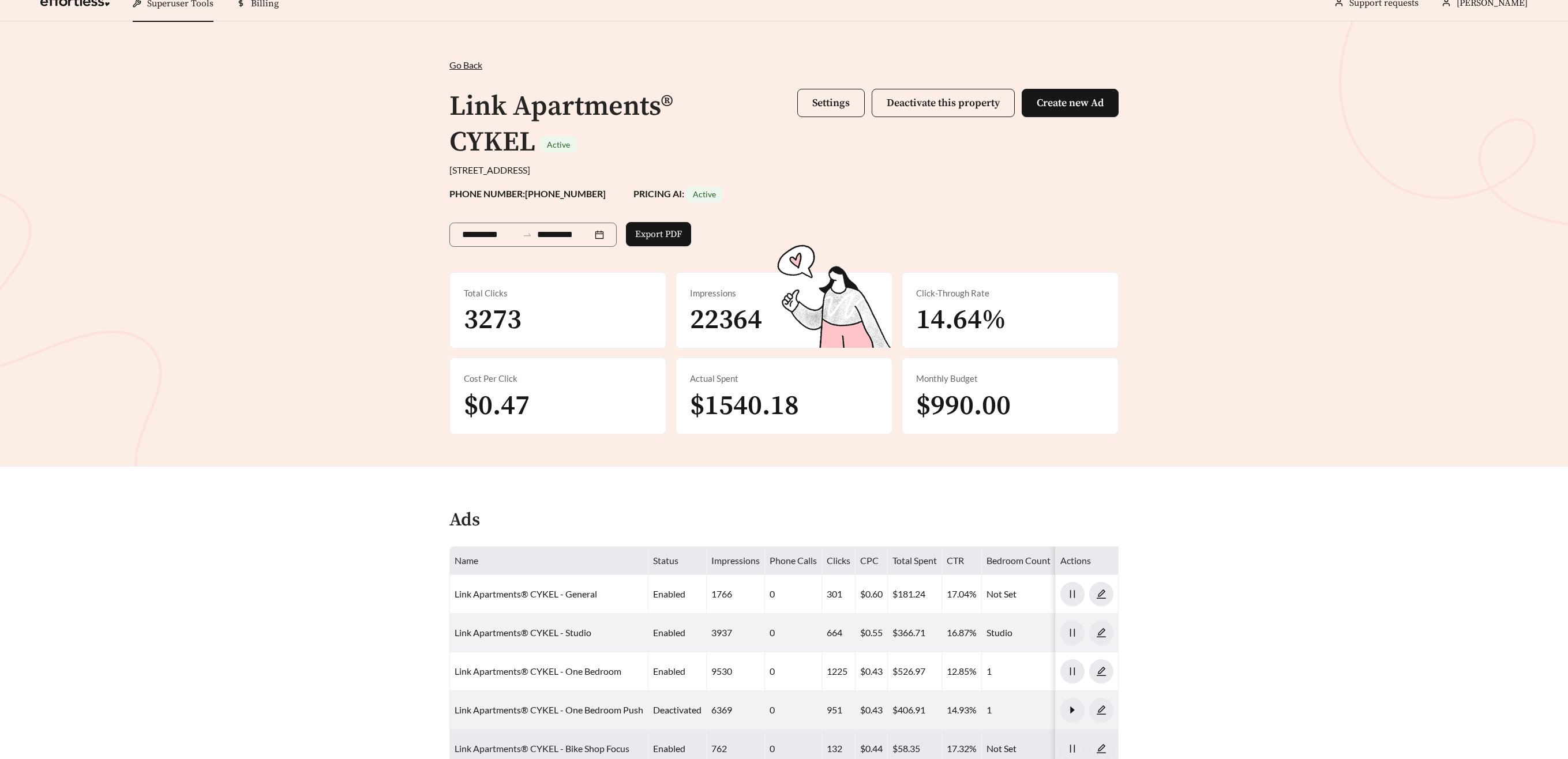
click at [507, 743] on link "Link Apartments® CYKEL - Bike Shop Focus" at bounding box center [542, 748] width 174 height 11
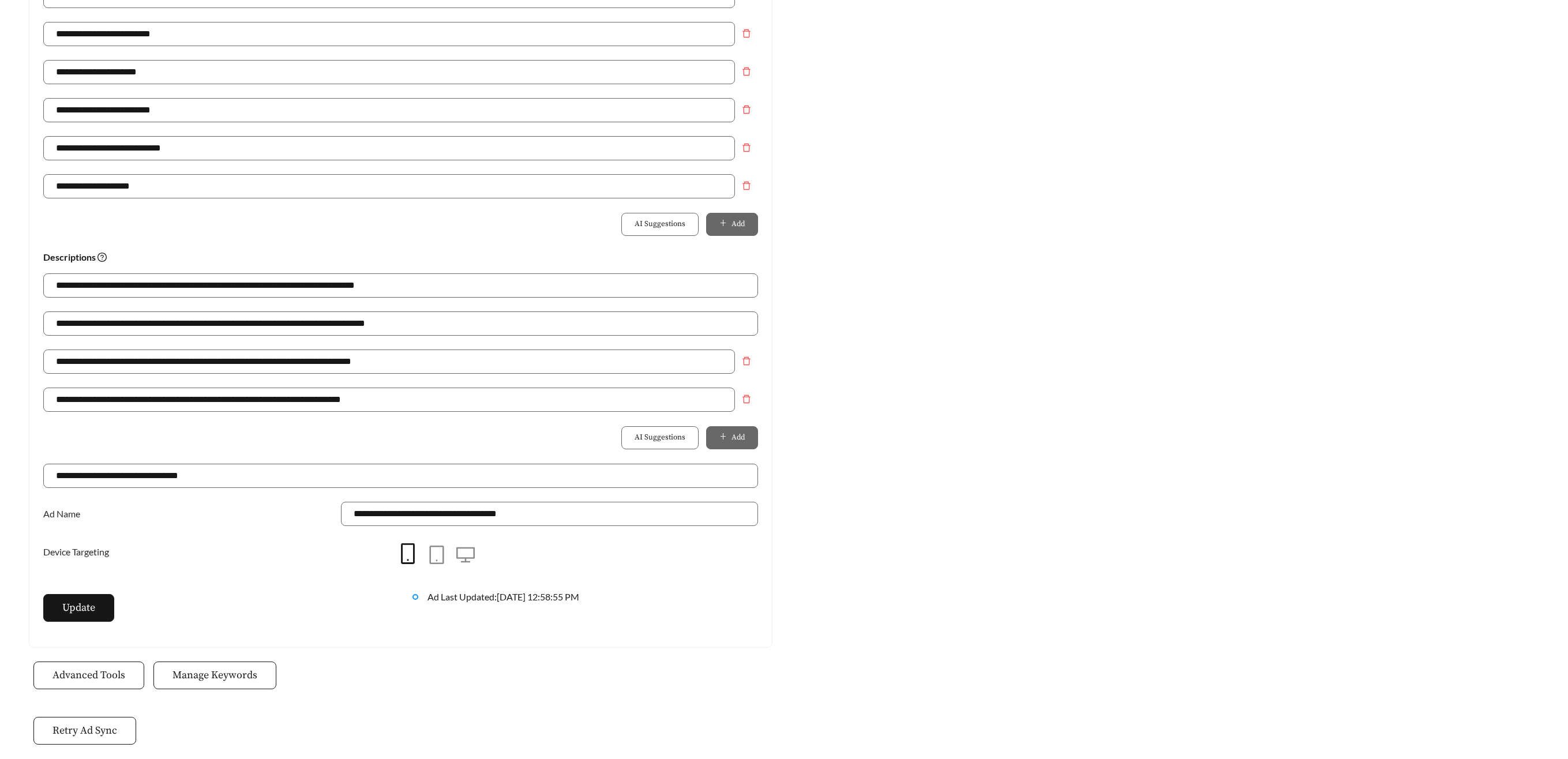
scroll to position [600, 0]
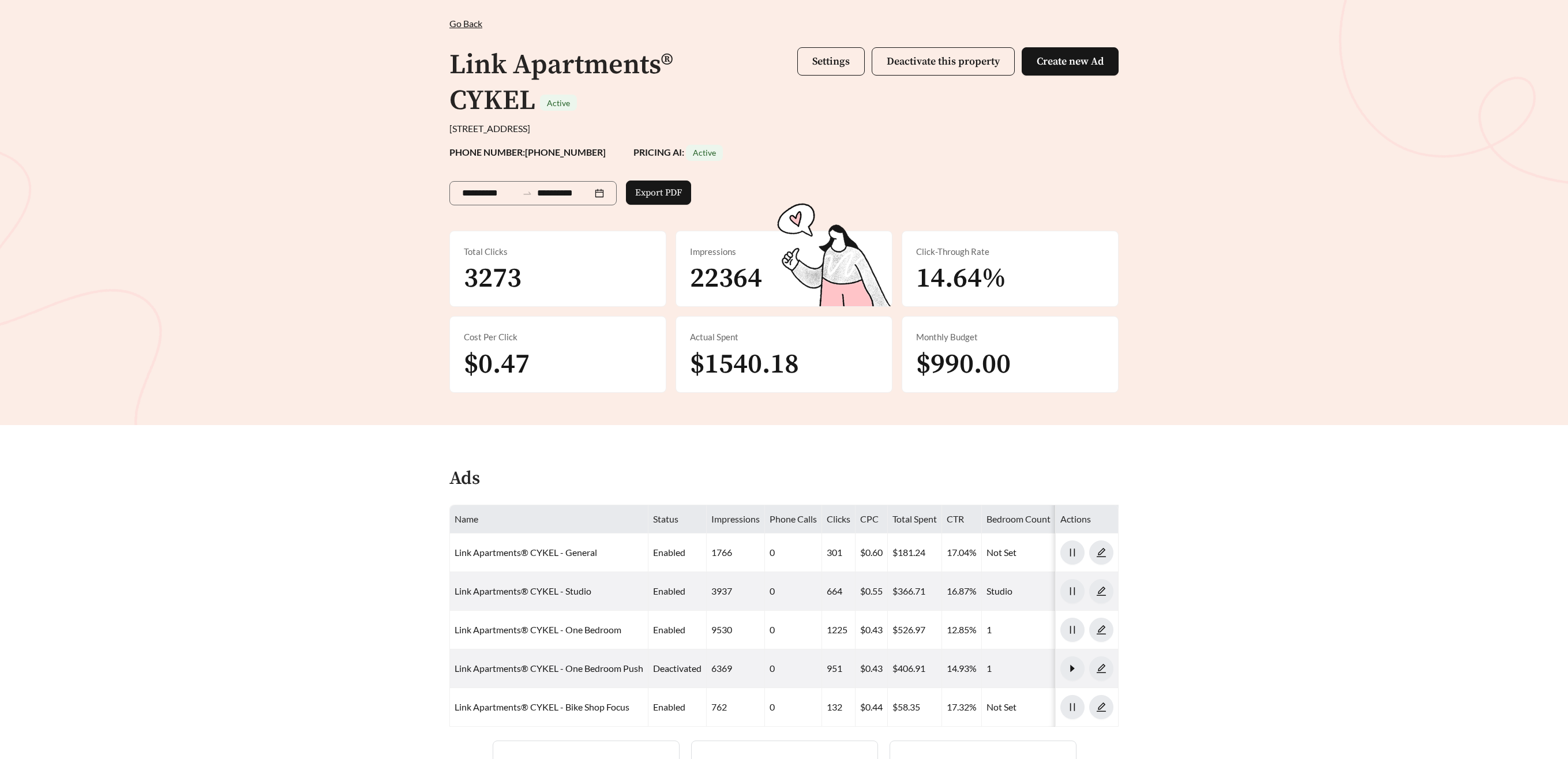
scroll to position [16, 0]
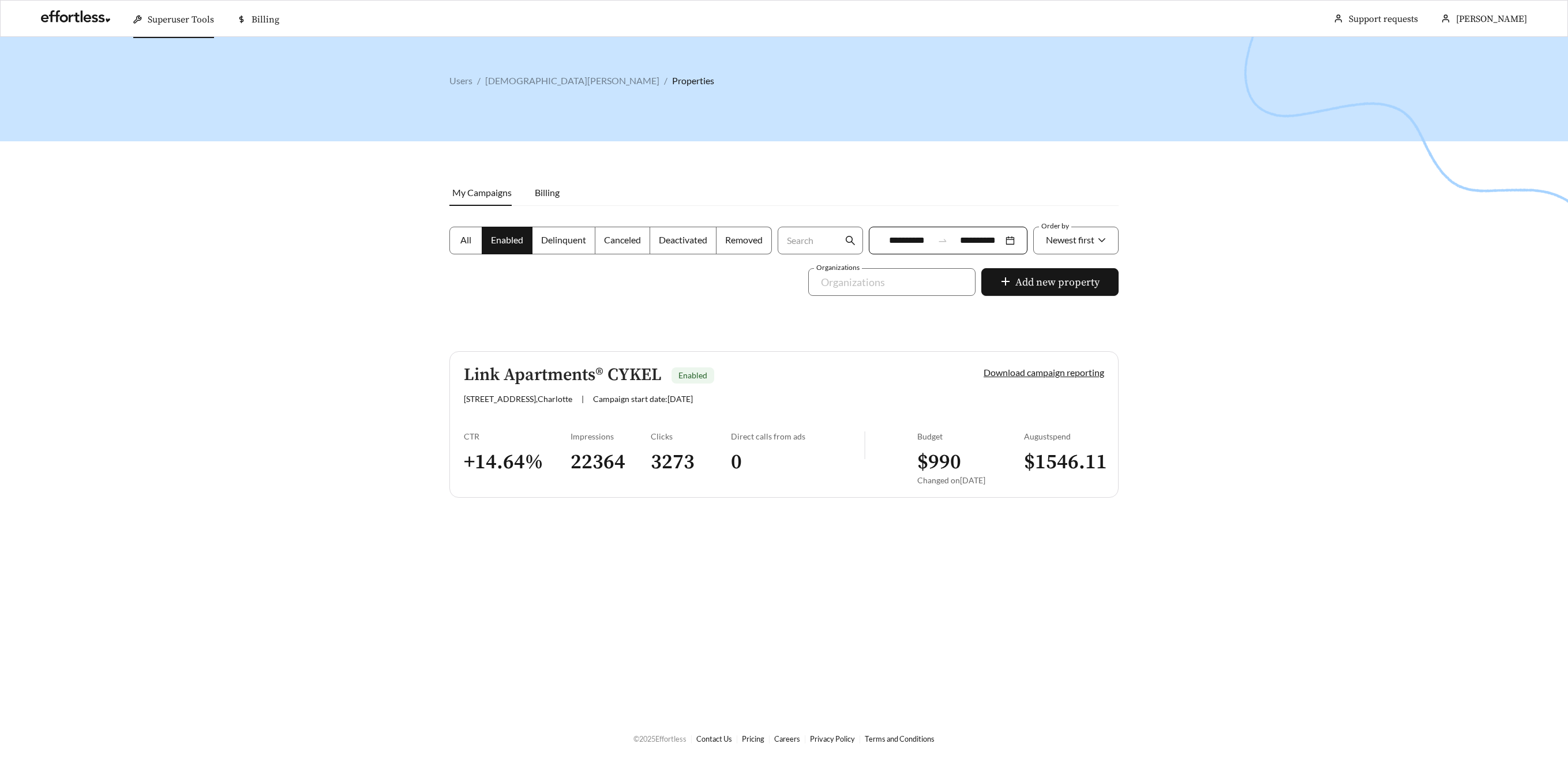
scroll to position [16, 0]
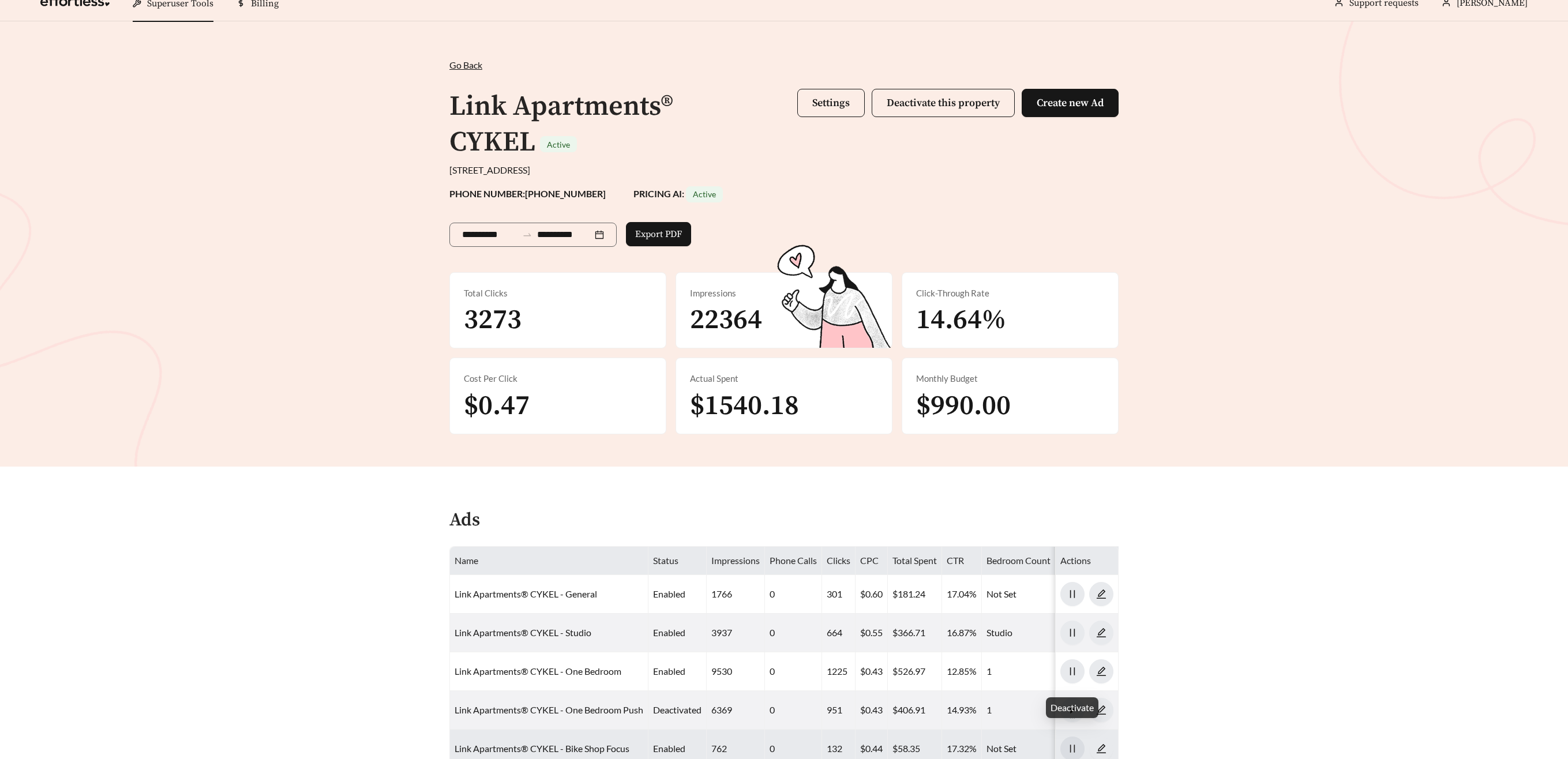
click at [1076, 743] on icon "pause" at bounding box center [1072, 748] width 11 height 11
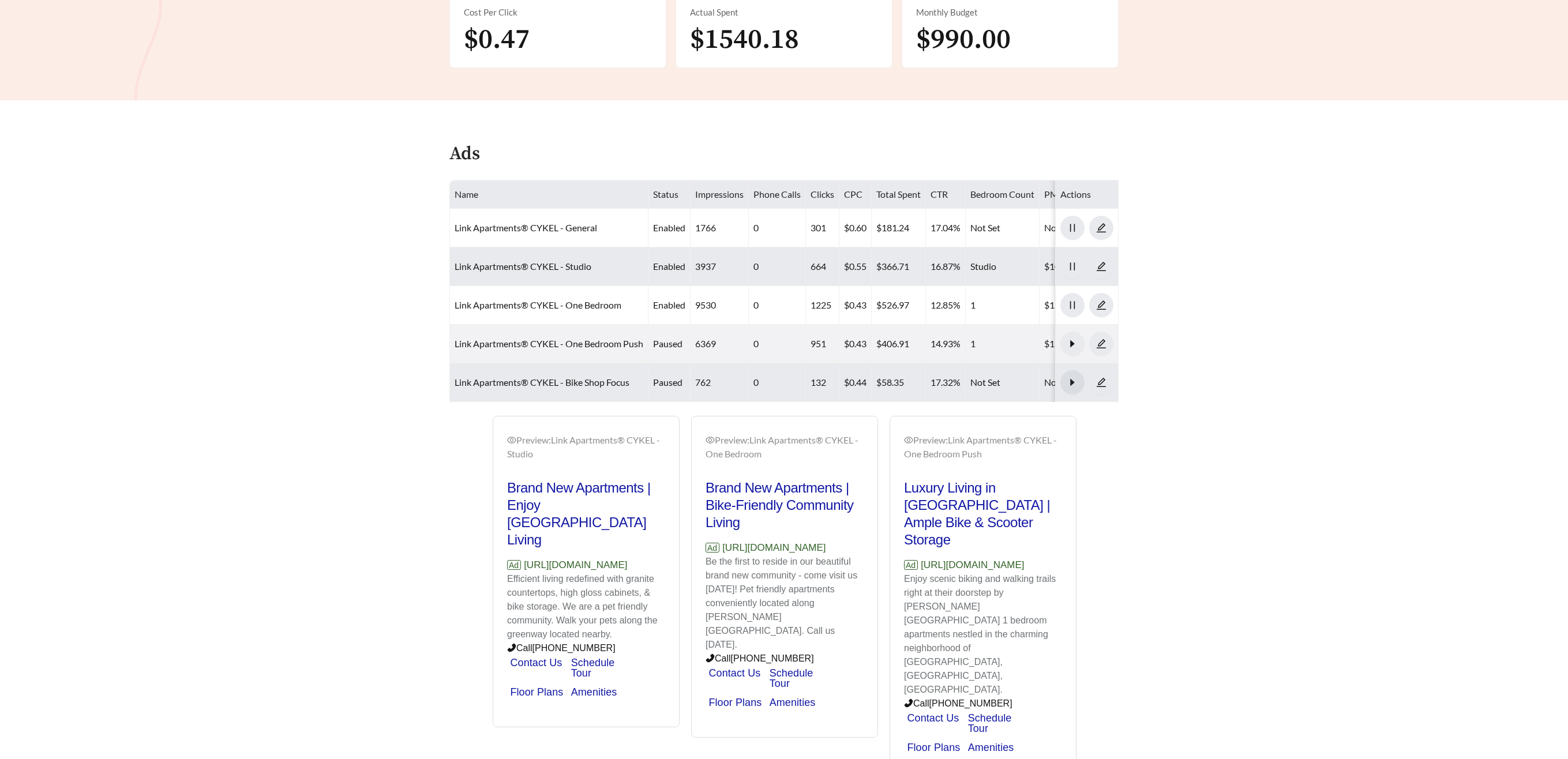
scroll to position [406, 0]
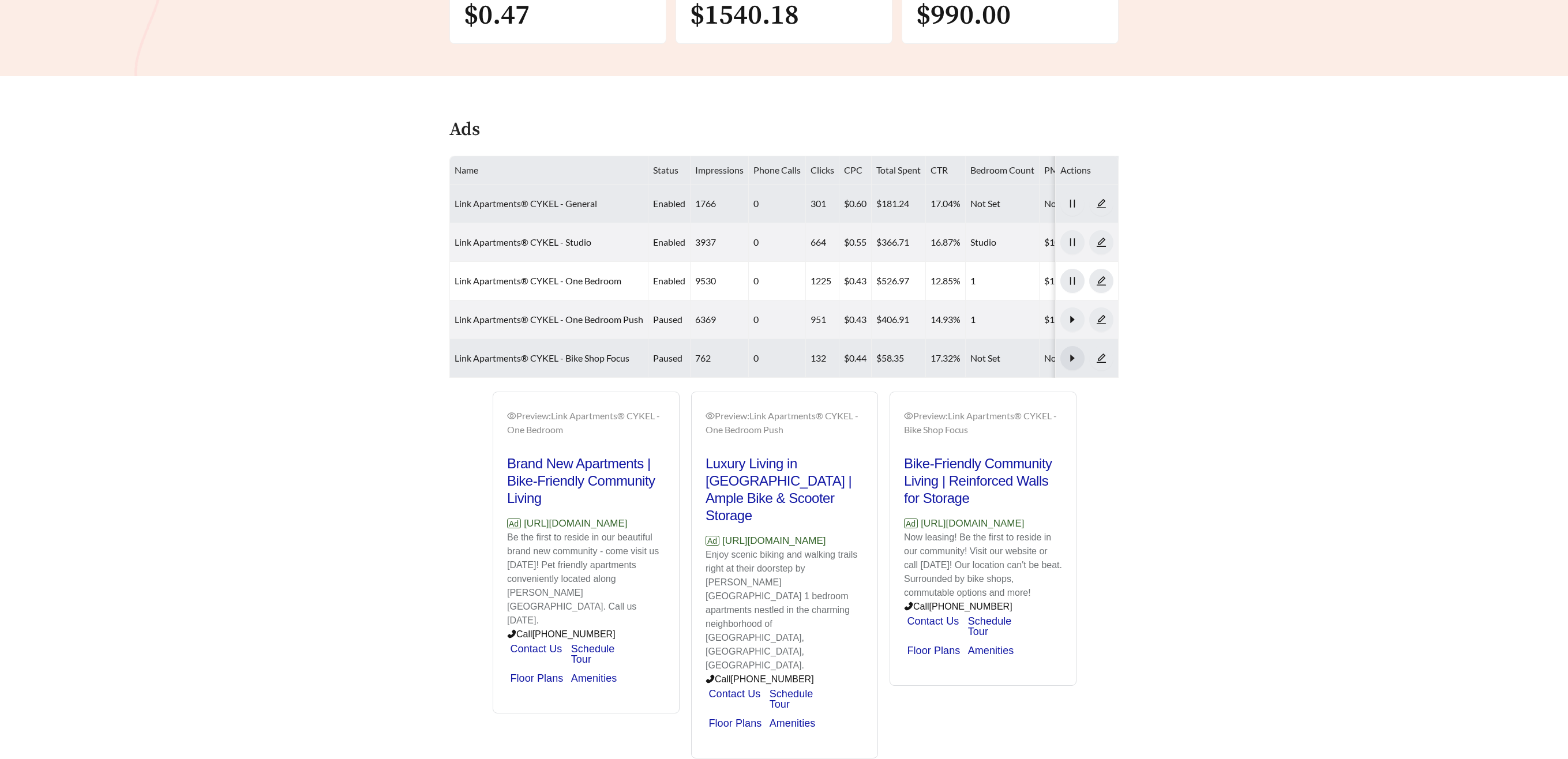
click at [522, 198] on link "Link Apartments® CYKEL - General" at bounding box center [526, 203] width 143 height 11
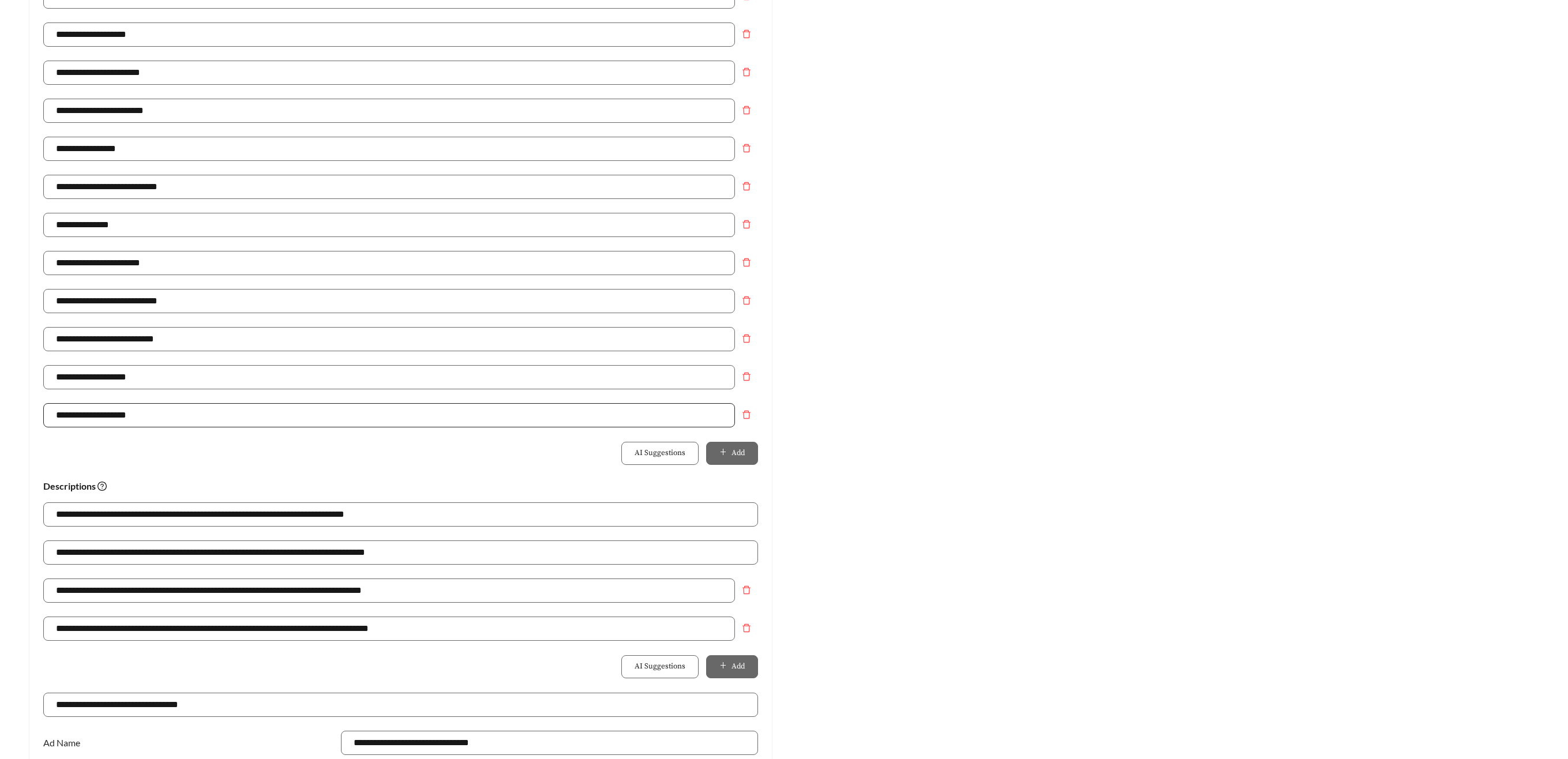
scroll to position [365, 0]
drag, startPoint x: 742, startPoint y: 415, endPoint x: 724, endPoint y: 407, distance: 19.7
click at [742, 415] on icon "delete" at bounding box center [746, 415] width 10 height 10
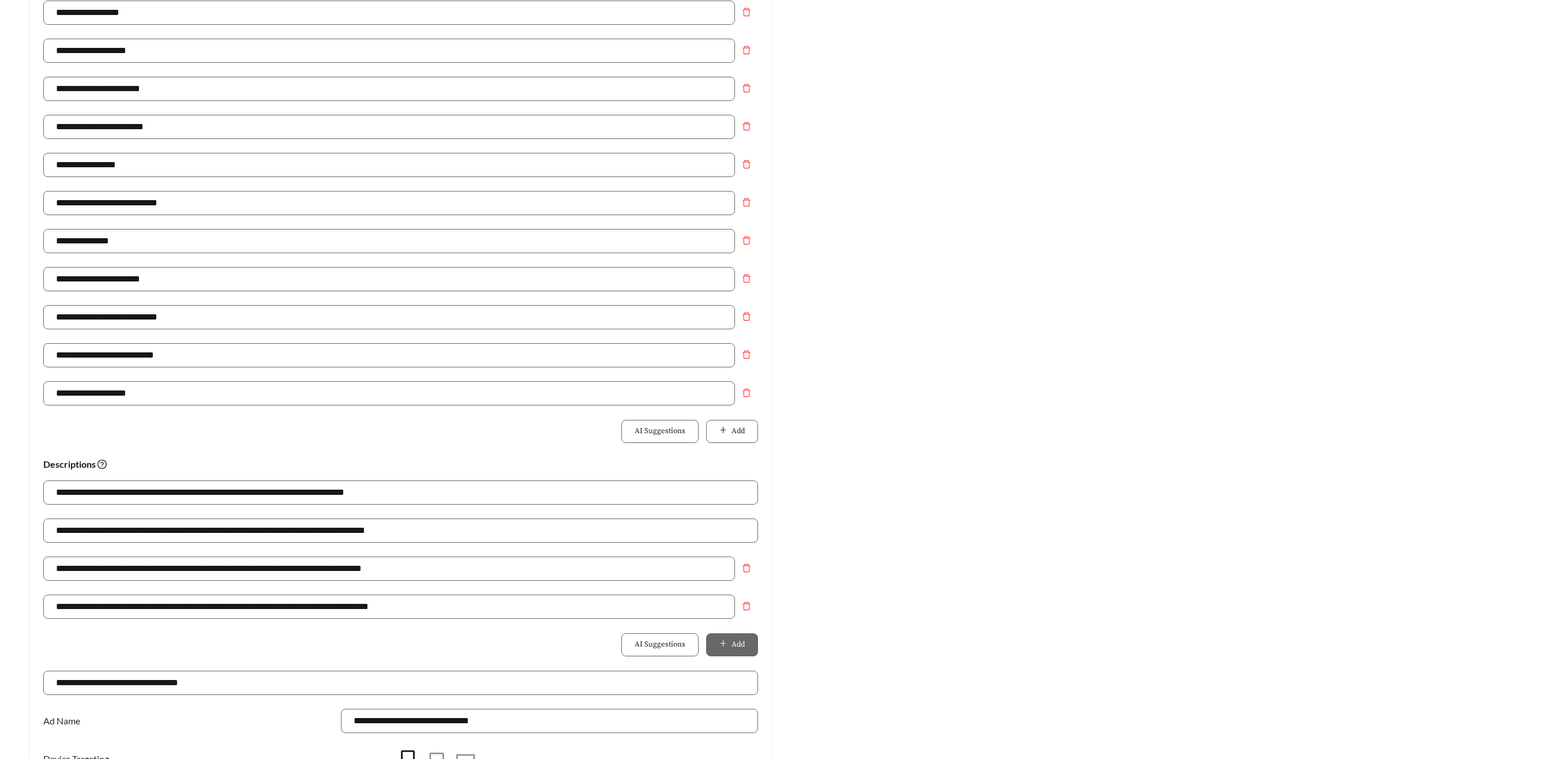
scroll to position [618, 0]
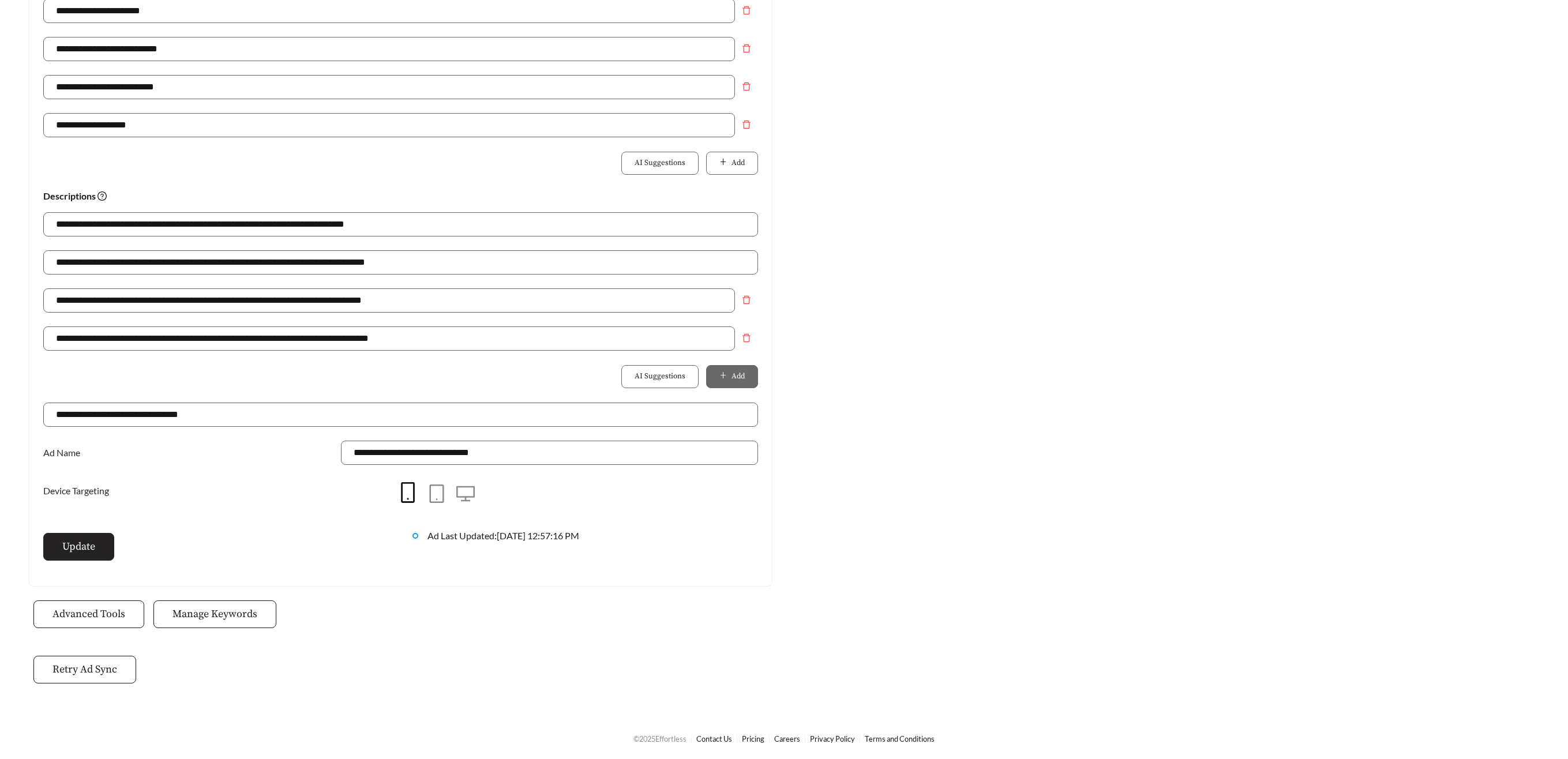
click at [90, 550] on span "Update" at bounding box center [79, 547] width 33 height 16
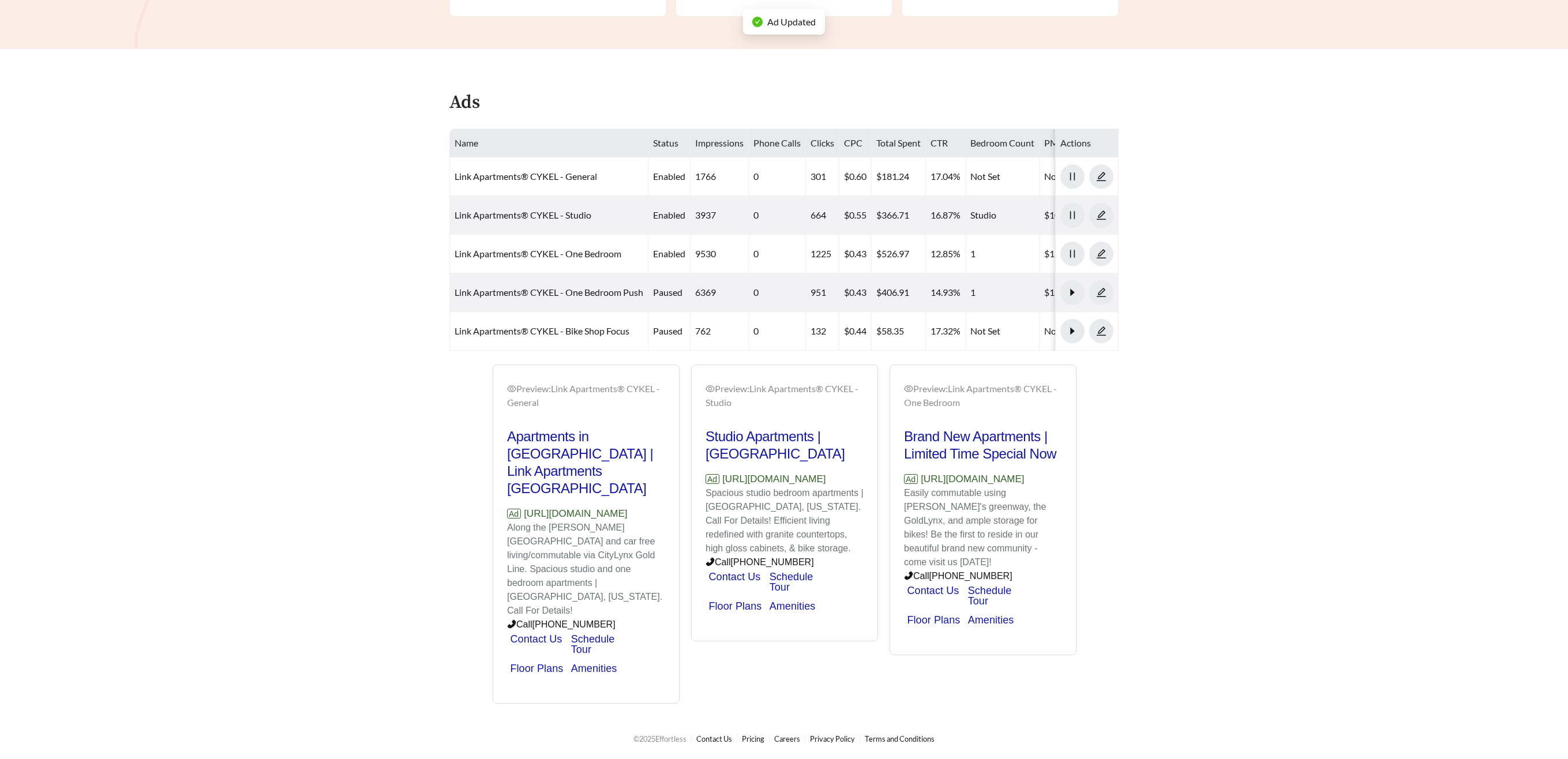
scroll to position [406, 0]
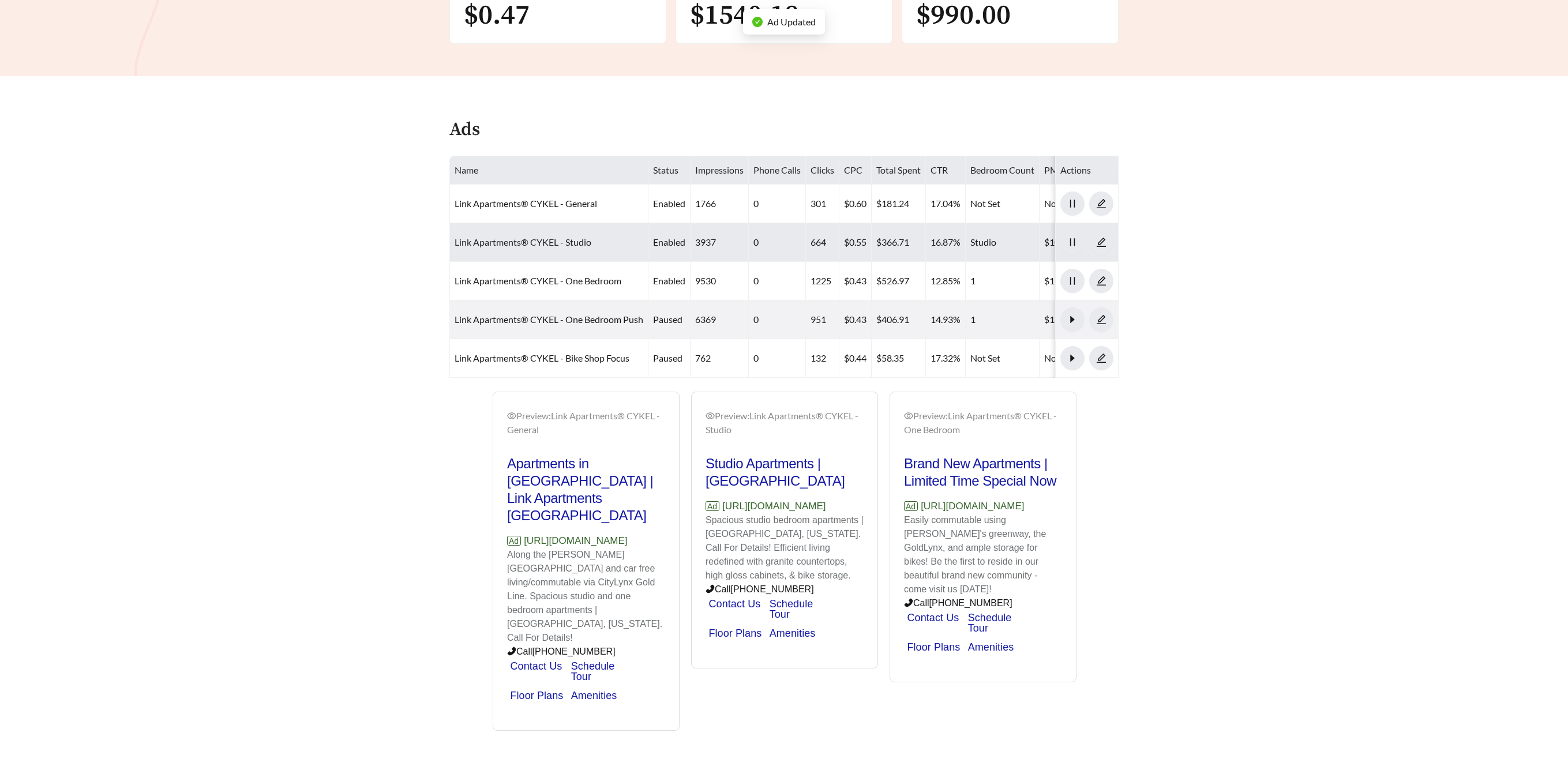
click at [542, 237] on link "Link Apartments® CYKEL - Studio" at bounding box center [523, 242] width 137 height 11
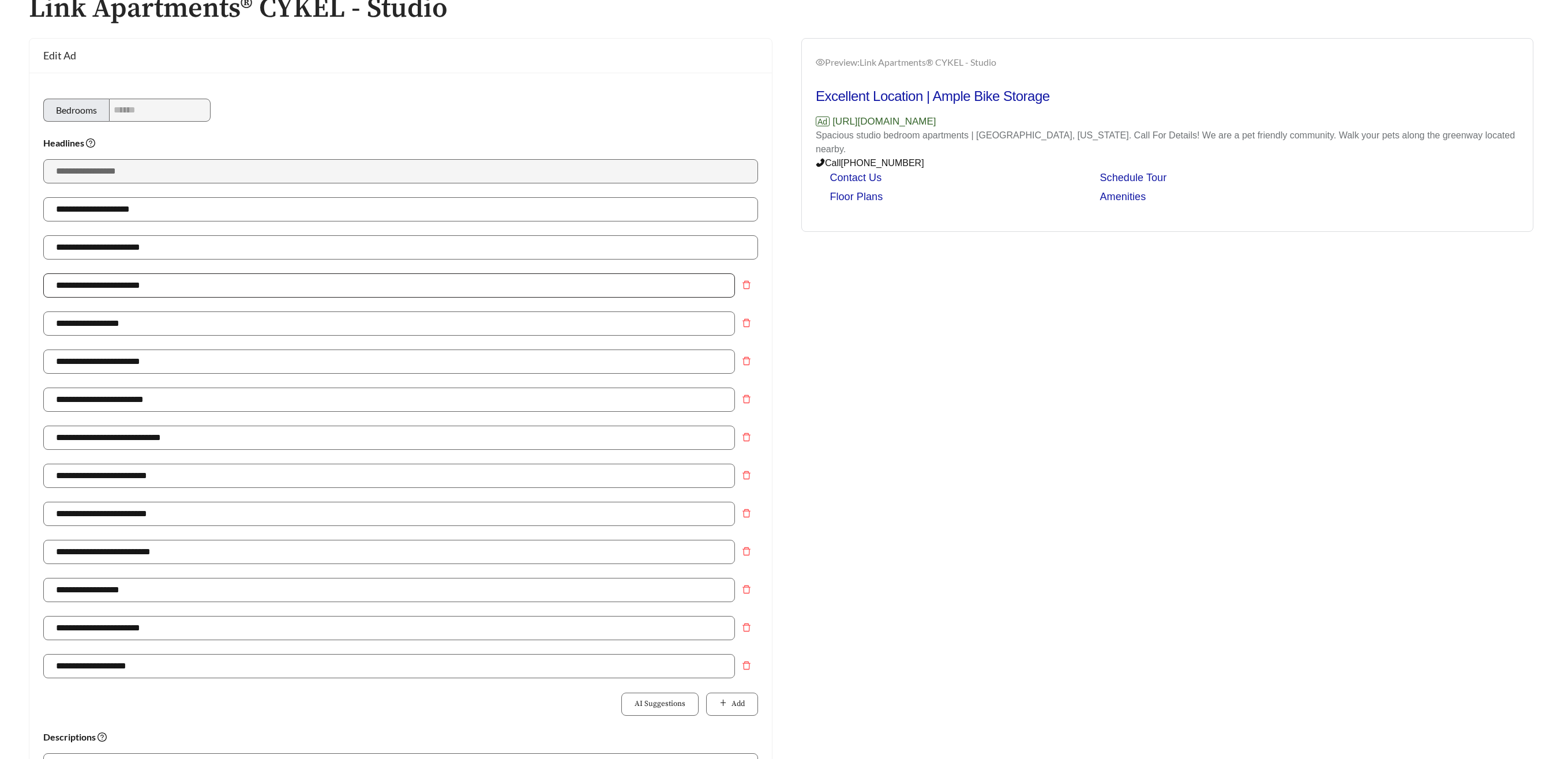
scroll to position [79, 0]
click at [748, 628] on icon "delete" at bounding box center [746, 626] width 10 height 10
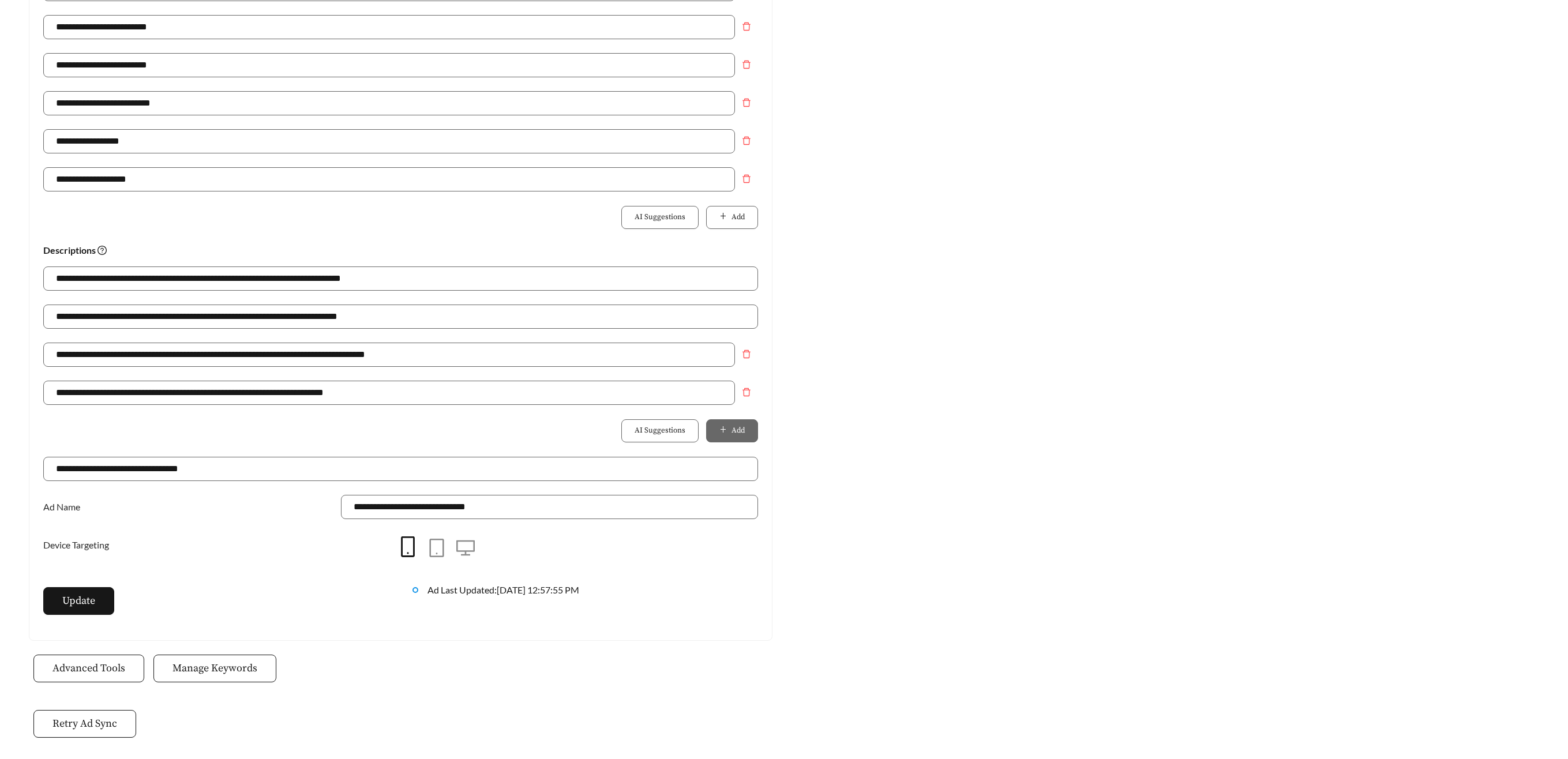
scroll to position [528, 0]
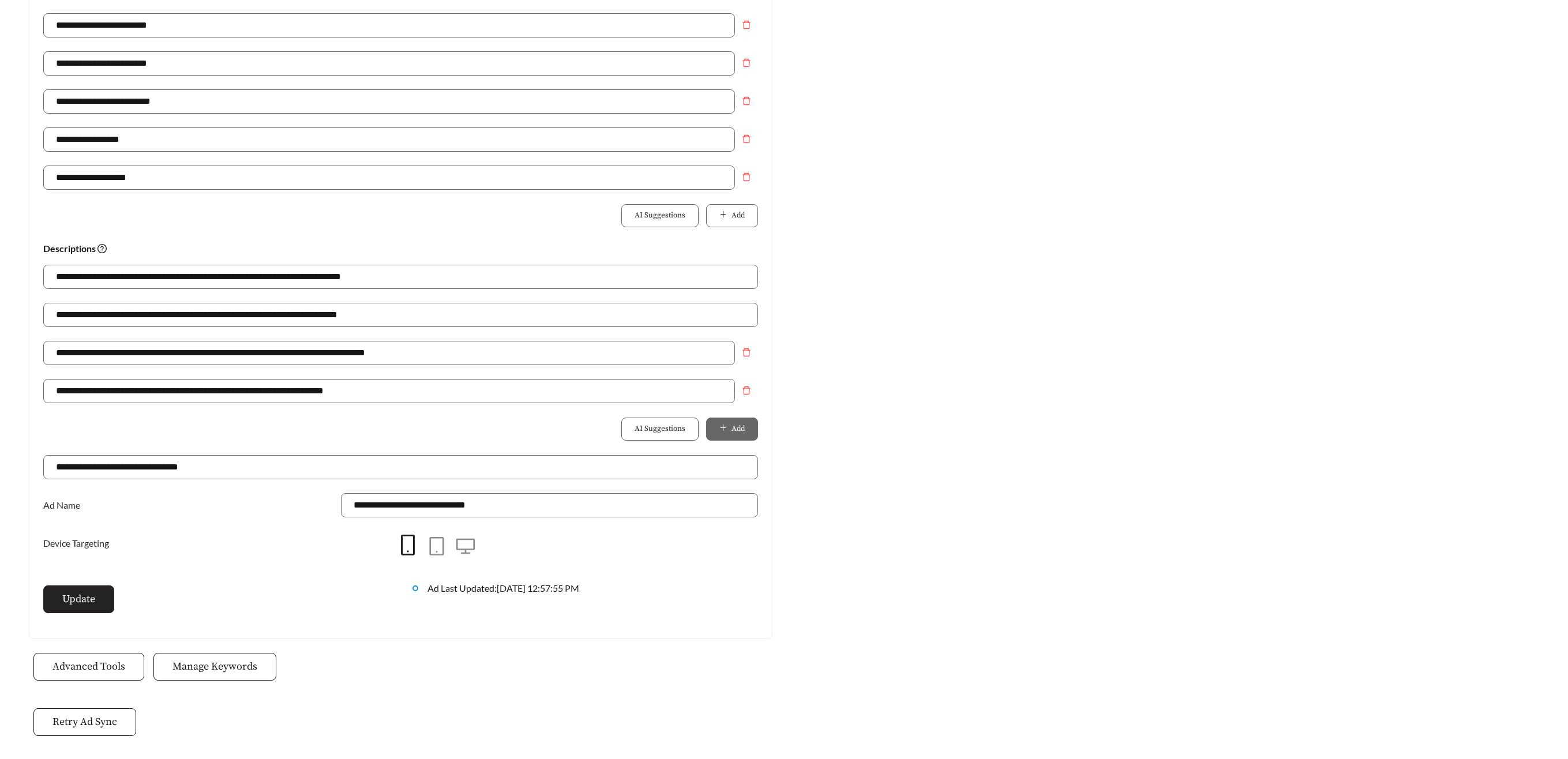
drag, startPoint x: 98, startPoint y: 600, endPoint x: 223, endPoint y: 531, distance: 142.8
click at [98, 599] on button "Update" at bounding box center [78, 599] width 71 height 28
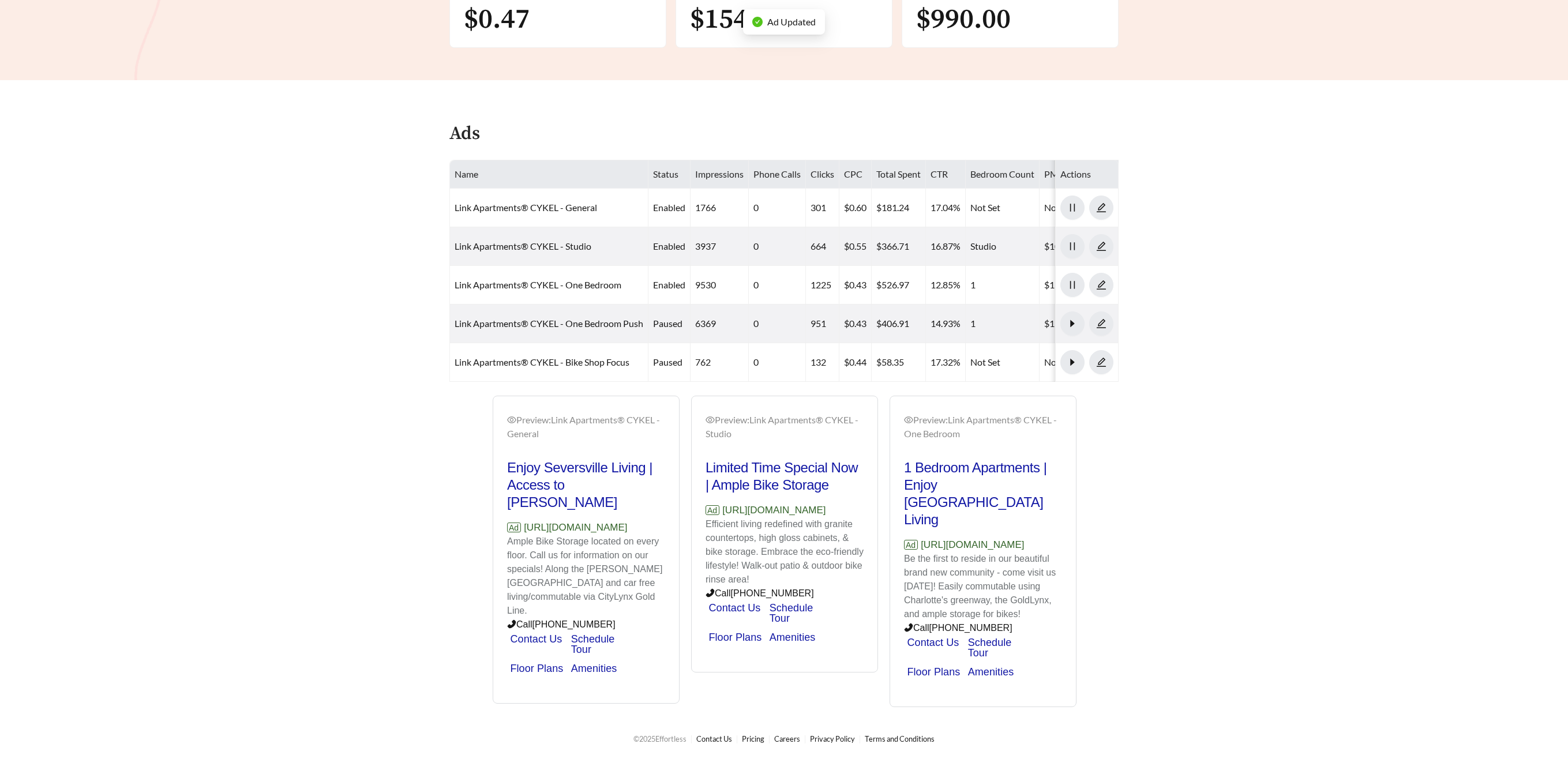
scroll to position [406, 0]
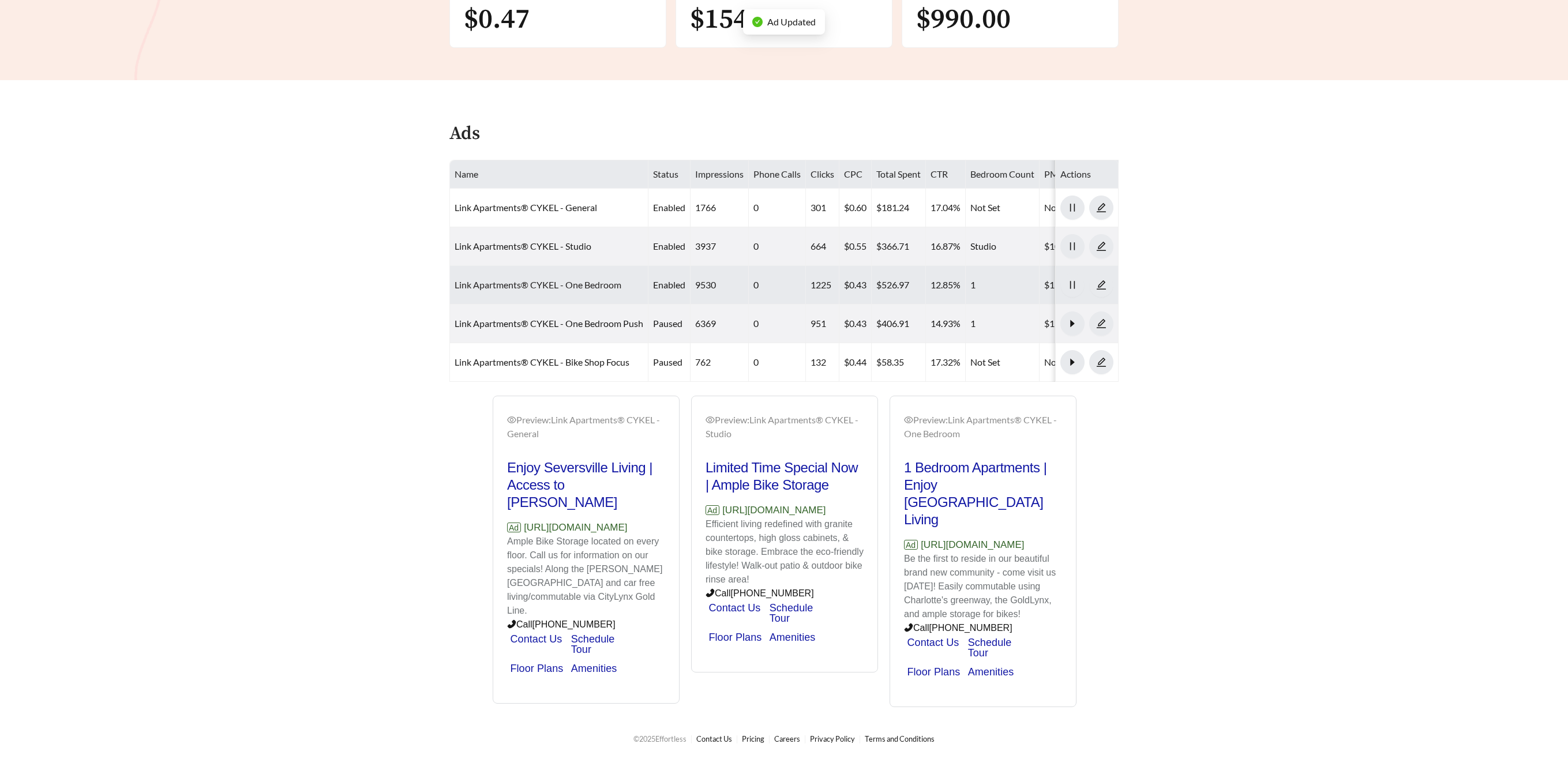
click at [568, 279] on link "Link Apartments® CYKEL - One Bedroom" at bounding box center [538, 284] width 167 height 11
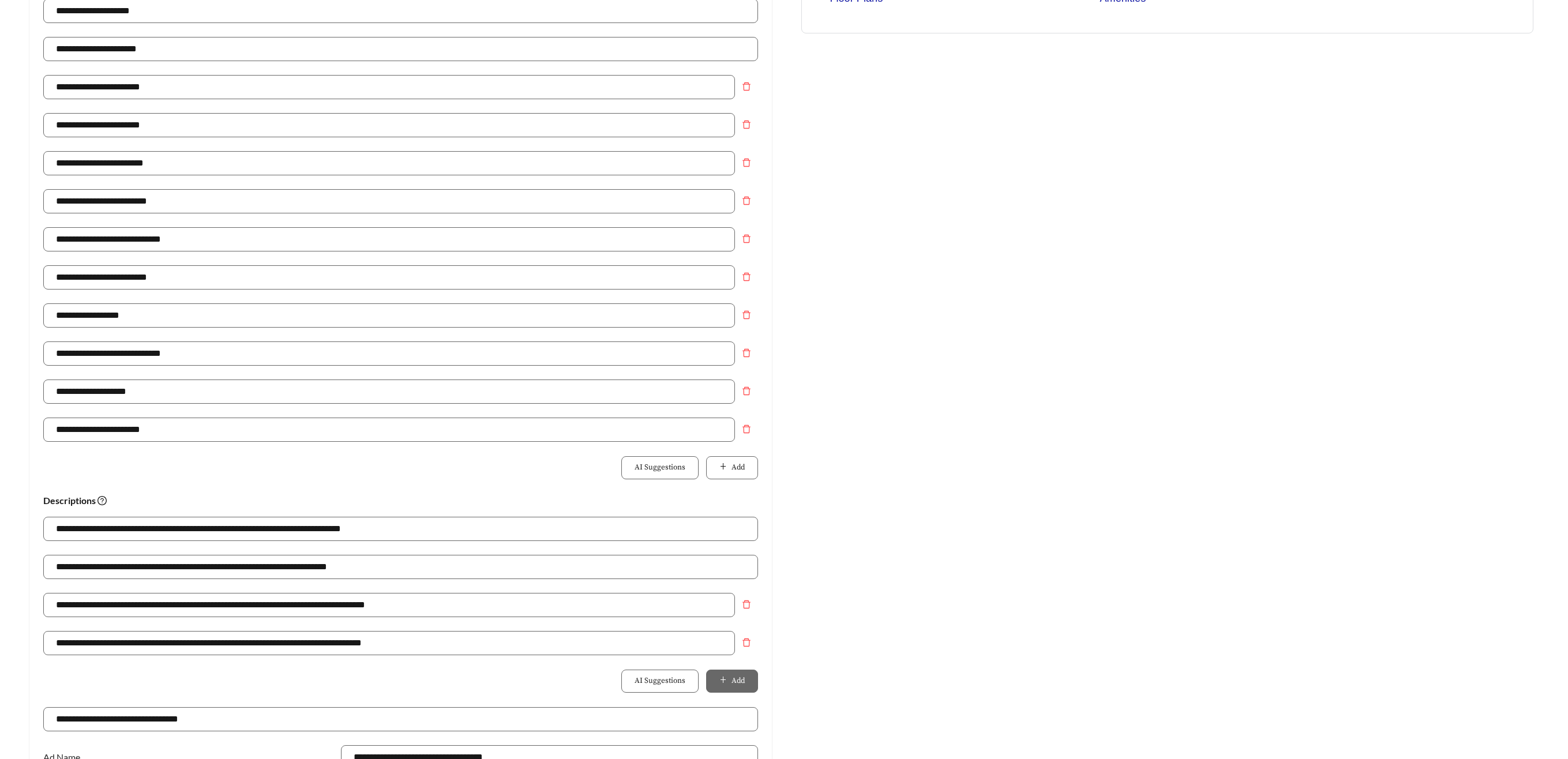
scroll to position [276, 0]
click at [755, 428] on span "delete" at bounding box center [746, 429] width 22 height 10
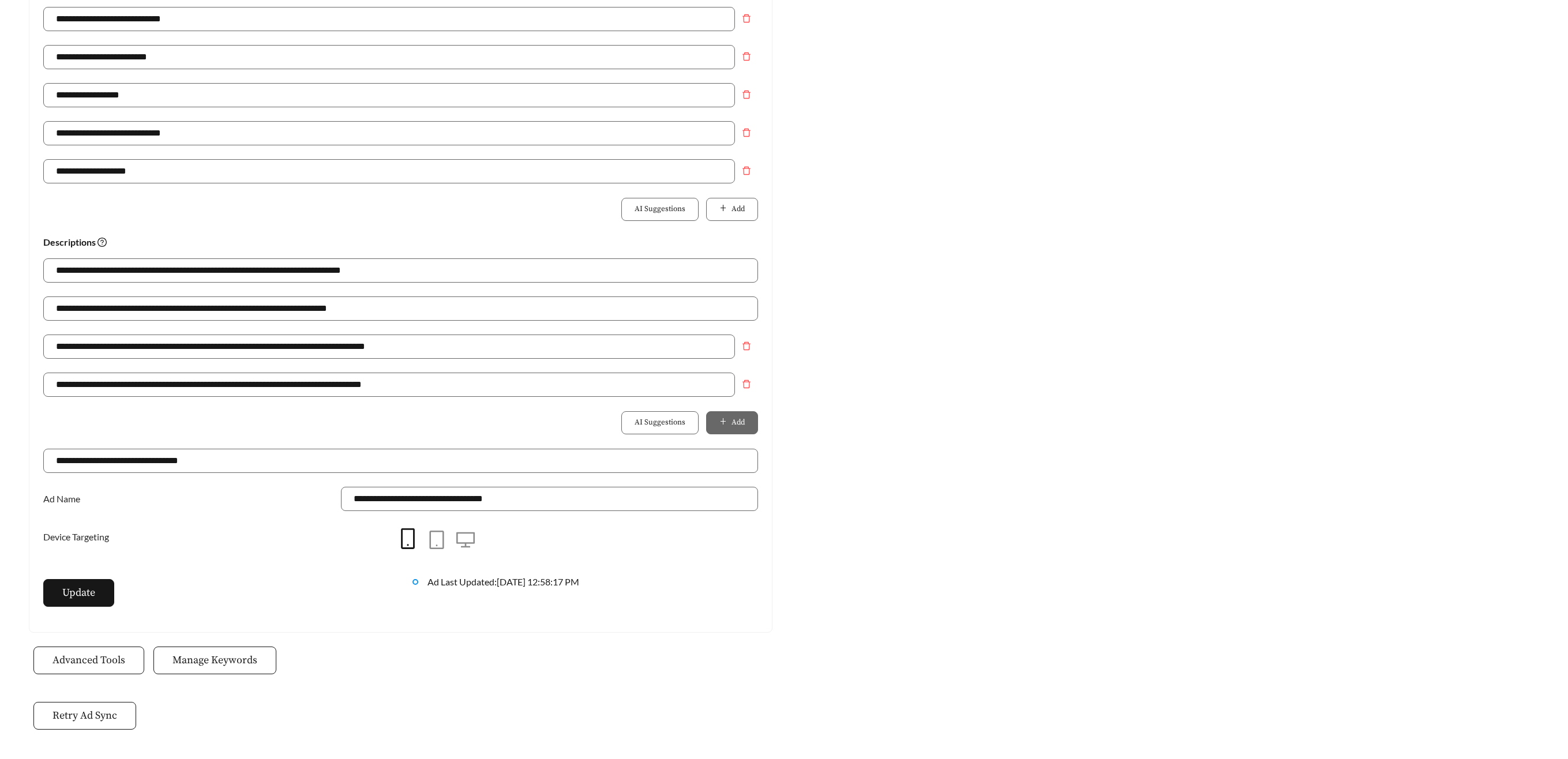
scroll to position [543, 0]
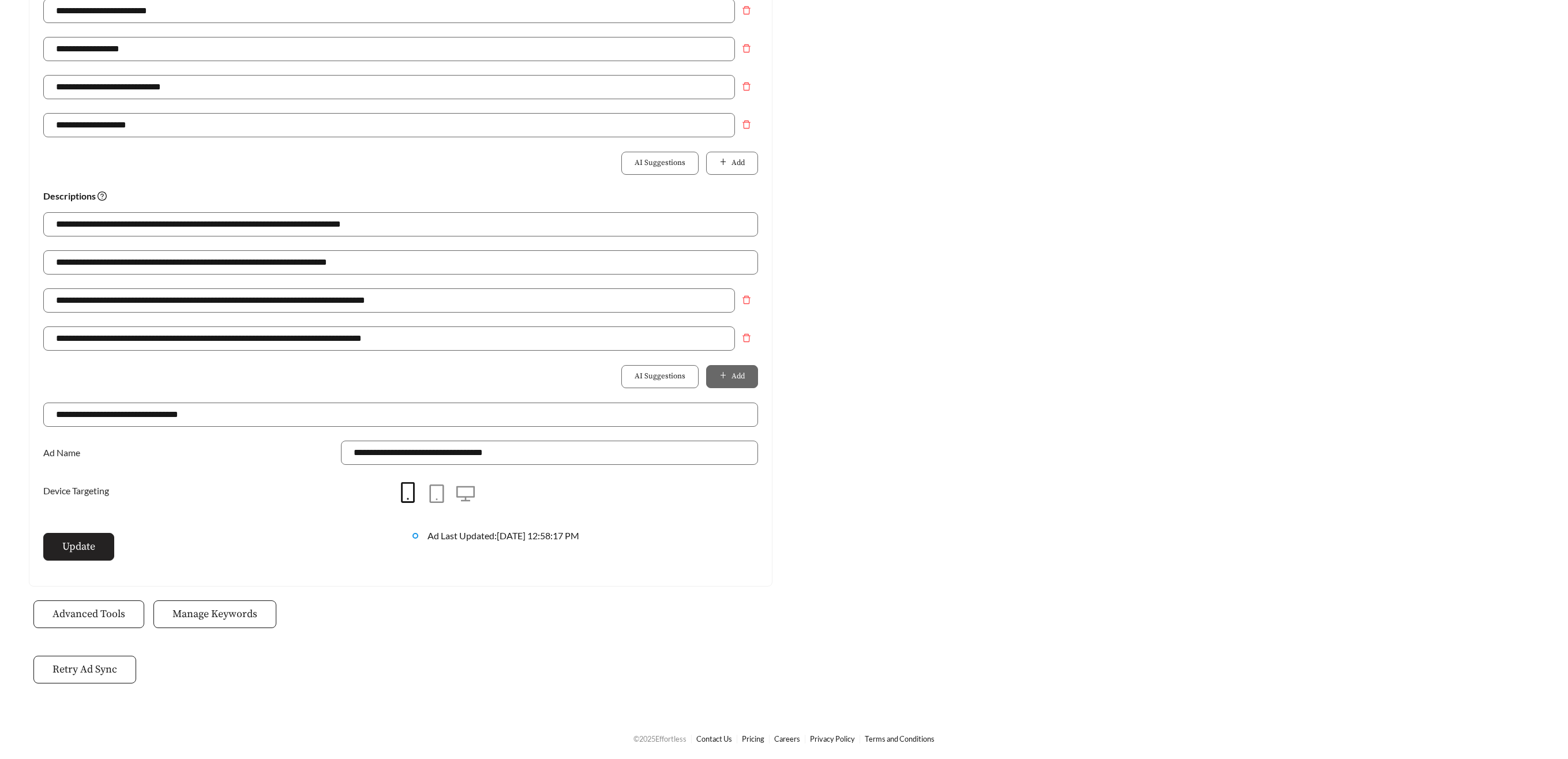
click at [94, 549] on span "Update" at bounding box center [79, 547] width 33 height 16
click at [96, 550] on span "Updating" at bounding box center [98, 547] width 42 height 16
type input "**********"
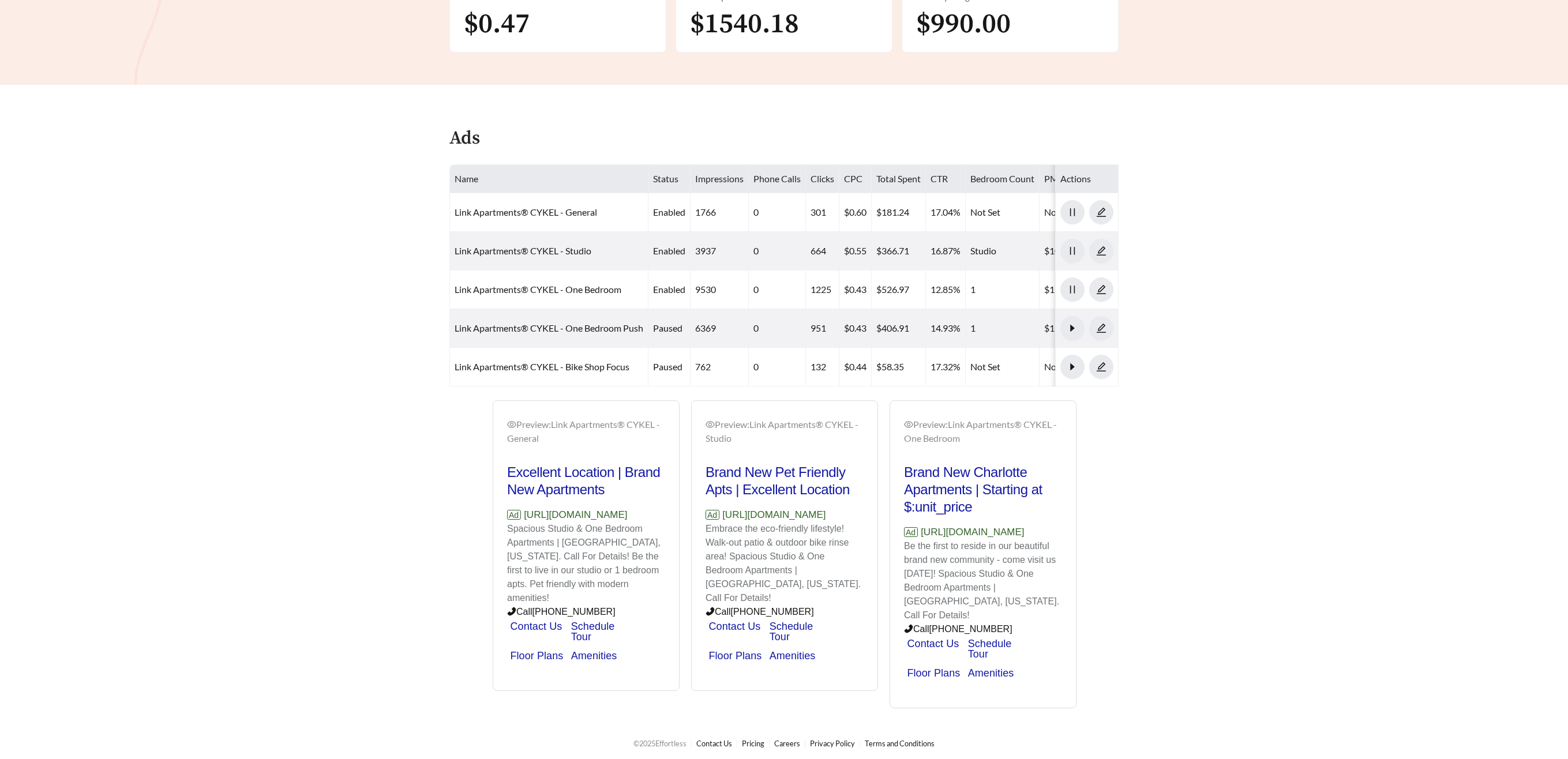
scroll to position [406, 0]
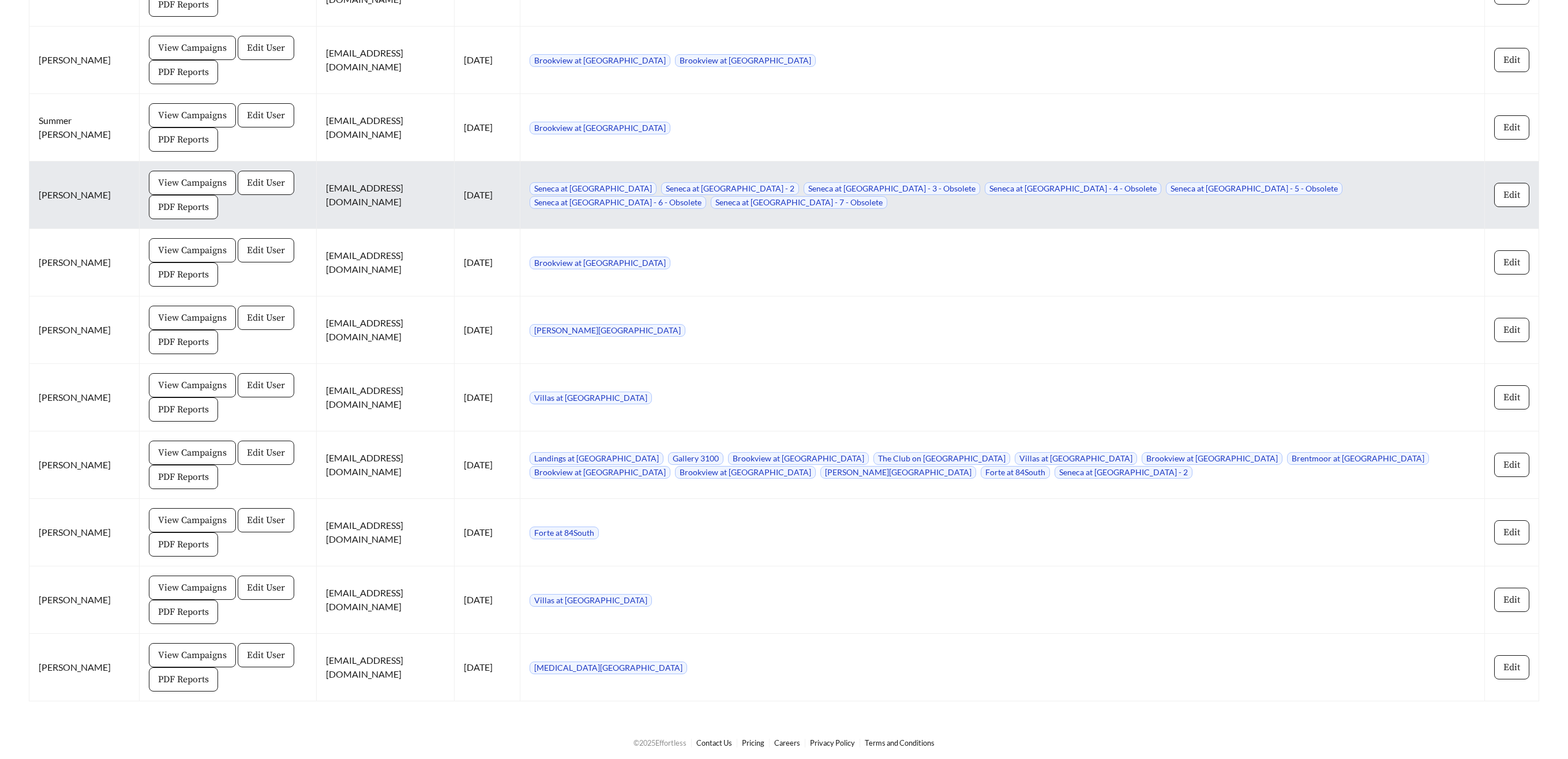
scroll to position [1919, 0]
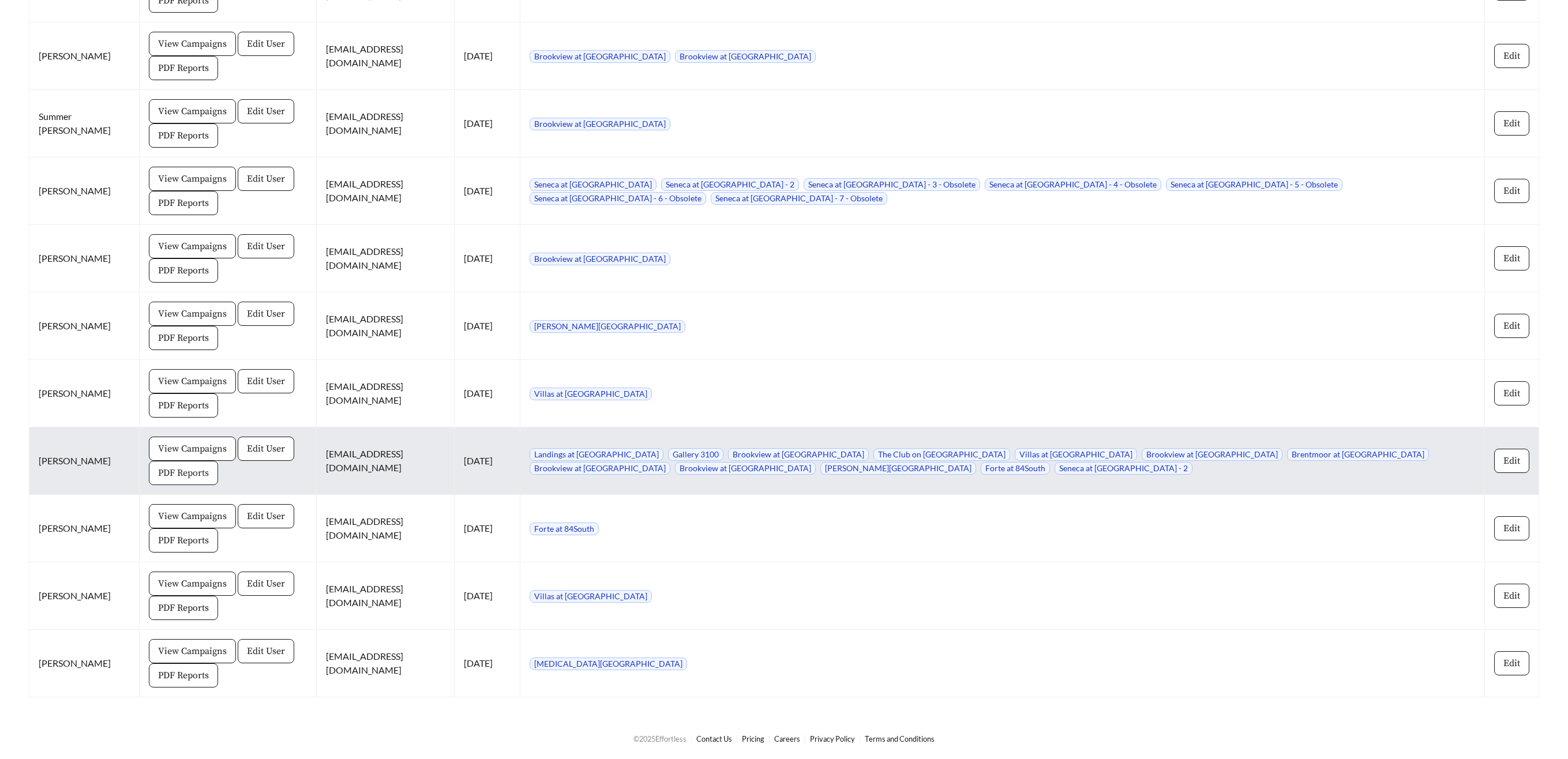
click at [193, 479] on span "PDF Reports" at bounding box center [183, 473] width 51 height 14
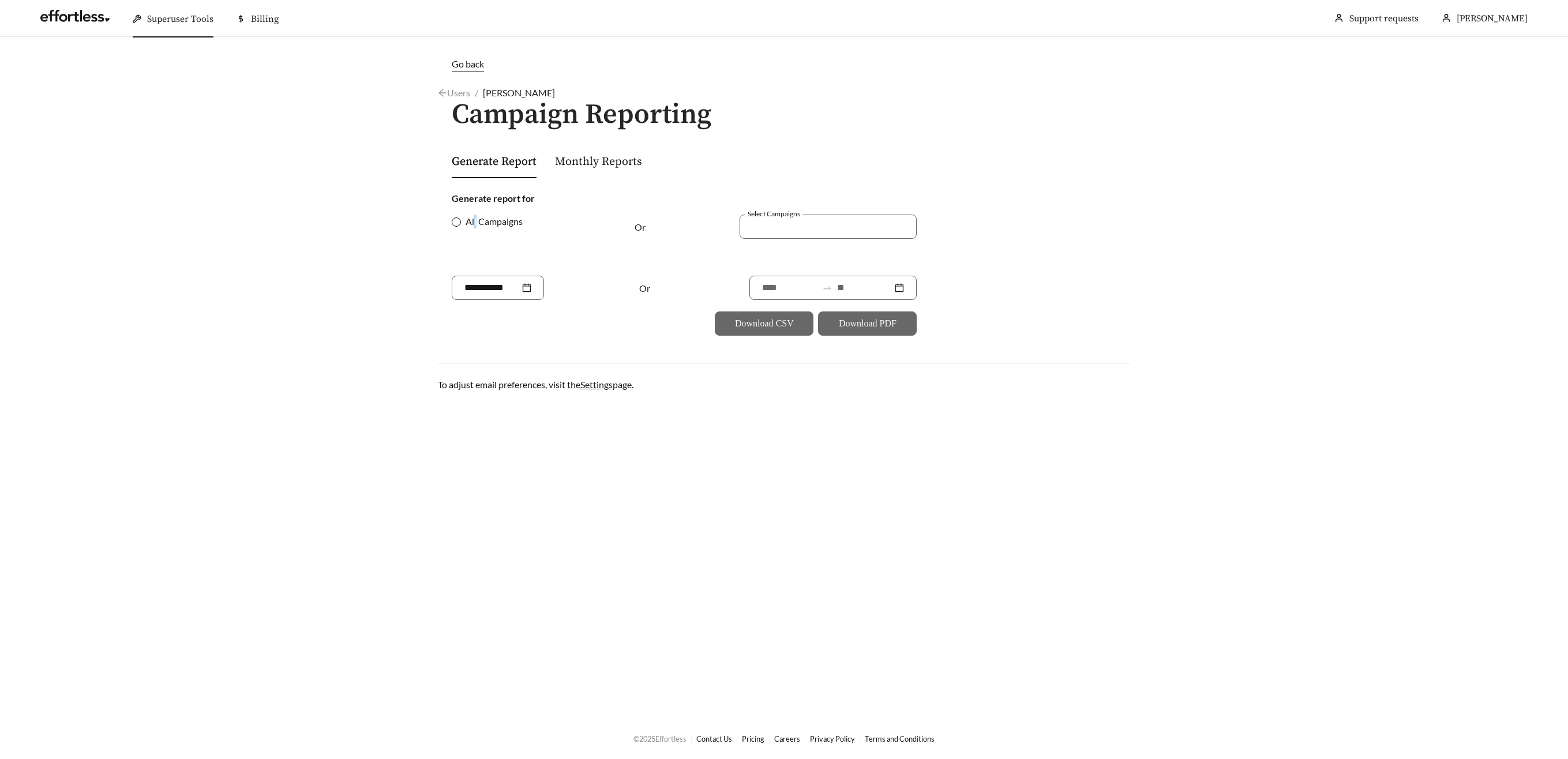
click at [475, 221] on span "All Campaigns" at bounding box center [494, 222] width 67 height 14
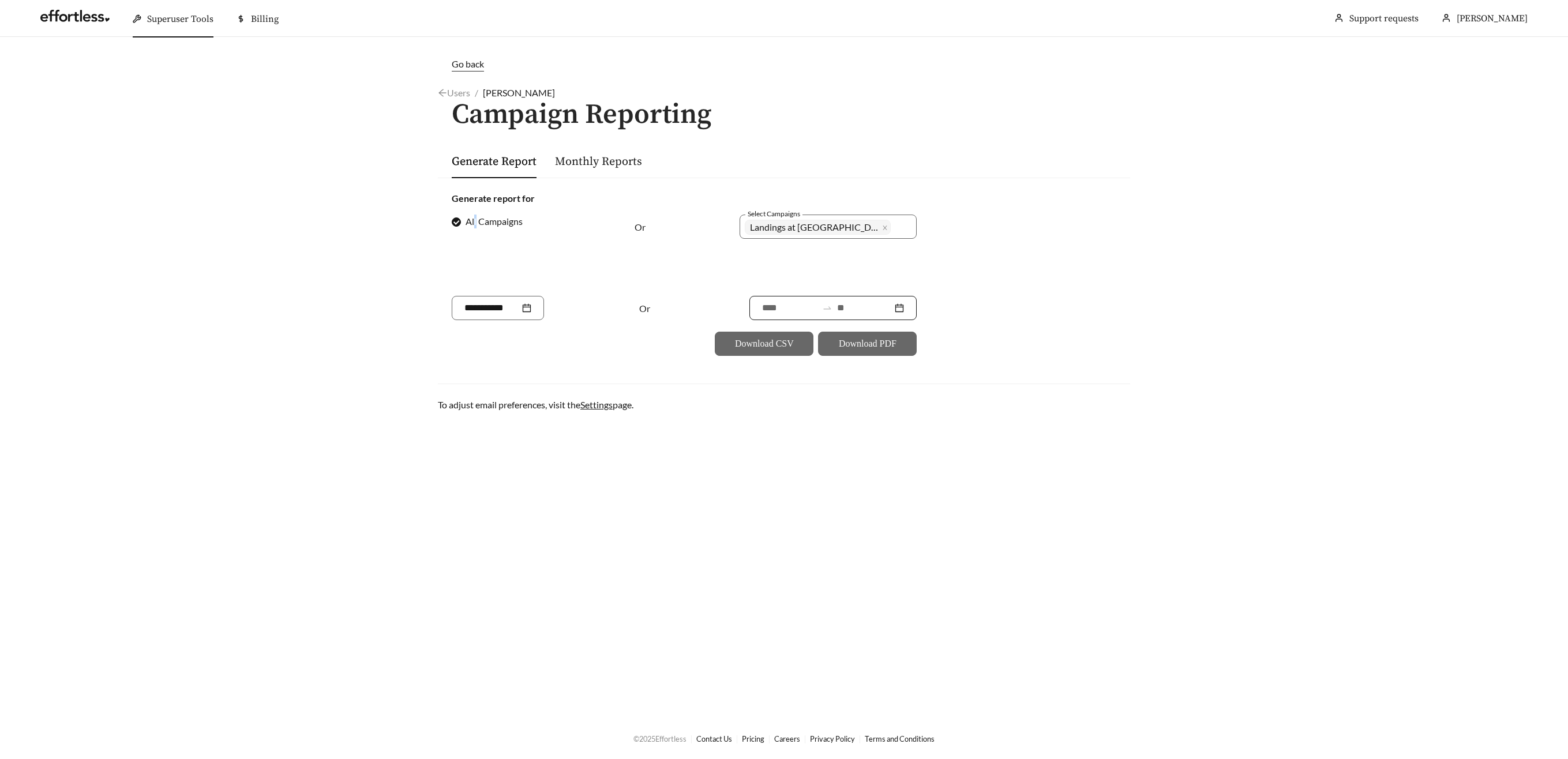
drag, startPoint x: 873, startPoint y: 311, endPoint x: 872, endPoint y: 321, distance: 10.0
click at [873, 311] on input at bounding box center [864, 309] width 55 height 14
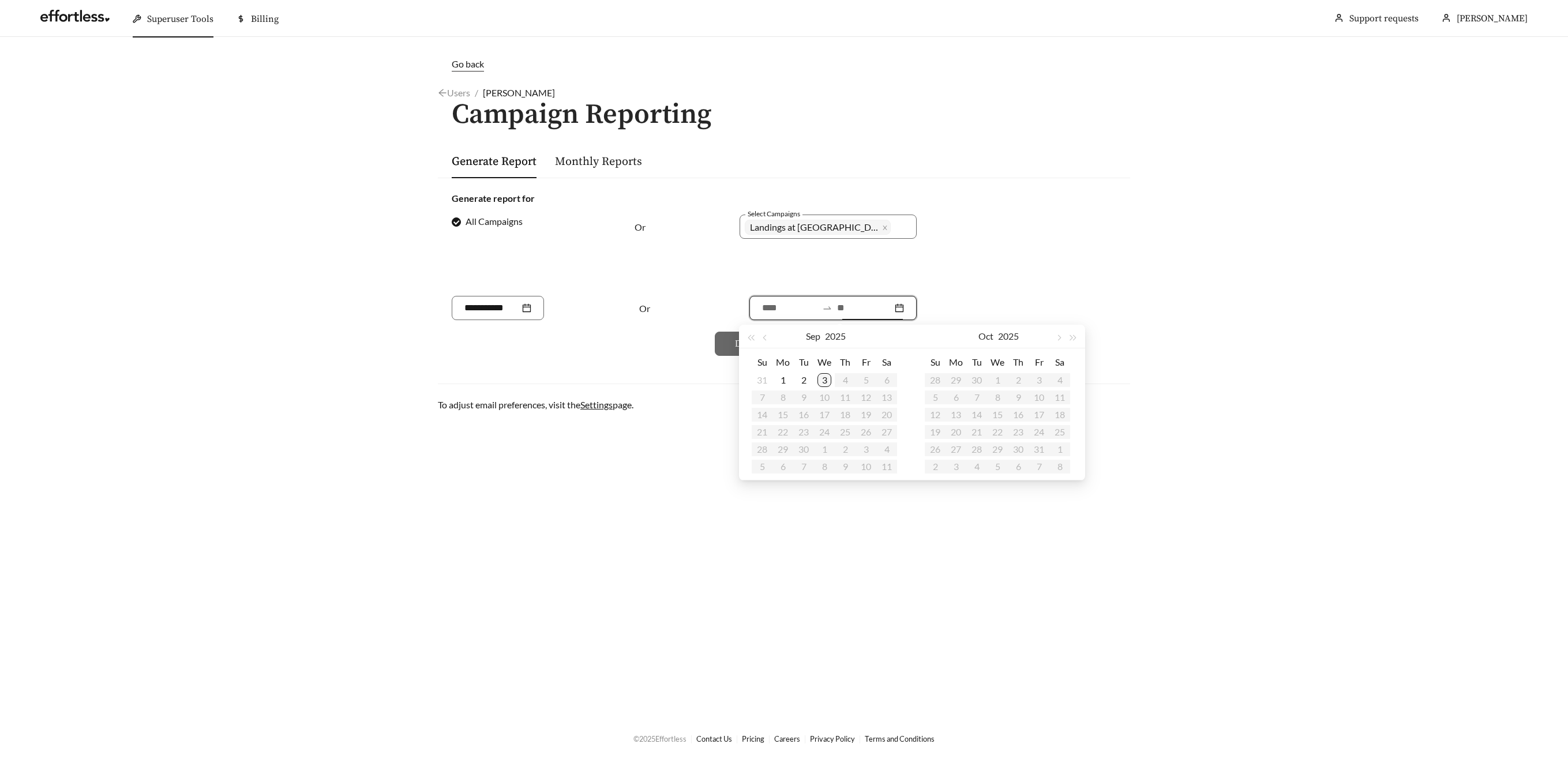
type input "**********"
click at [823, 381] on div "3" at bounding box center [824, 380] width 14 height 14
click at [767, 339] on button "button" at bounding box center [765, 336] width 15 height 23
type input "**********"
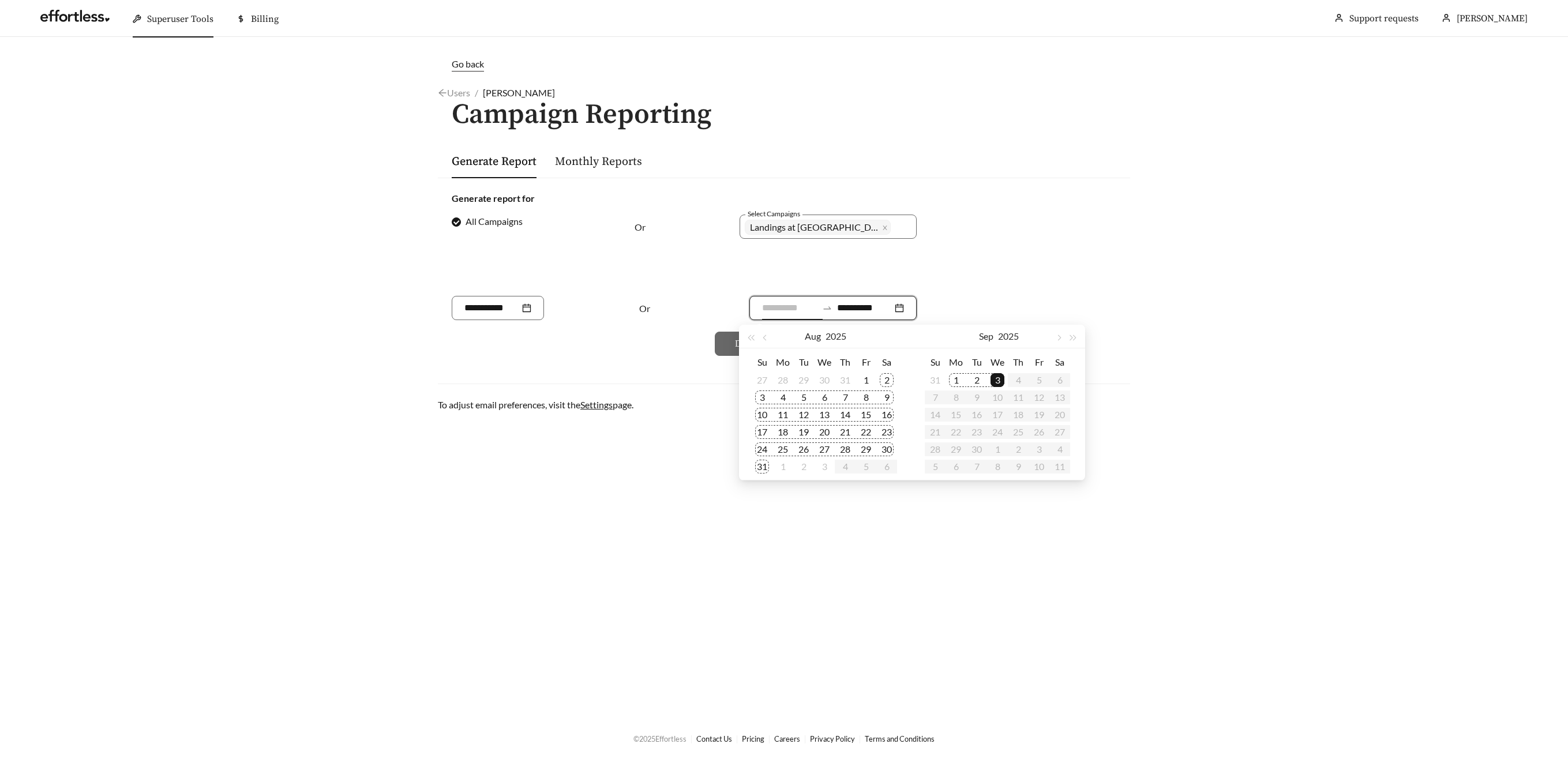
click at [888, 379] on div "2" at bounding box center [887, 380] width 14 height 14
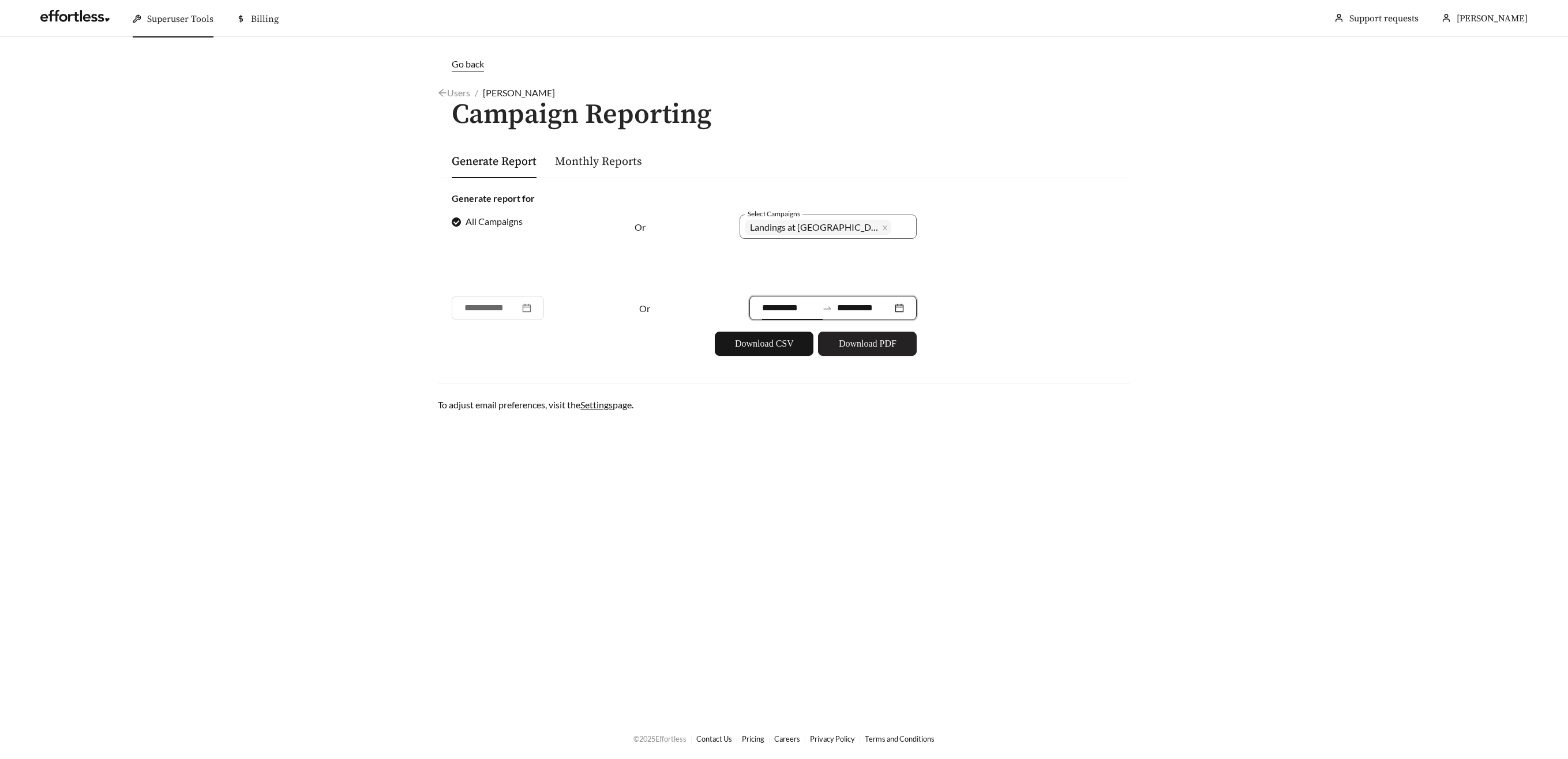
click at [878, 348] on span "Download PDF" at bounding box center [868, 344] width 58 height 14
